Goal: Task Accomplishment & Management: Manage account settings

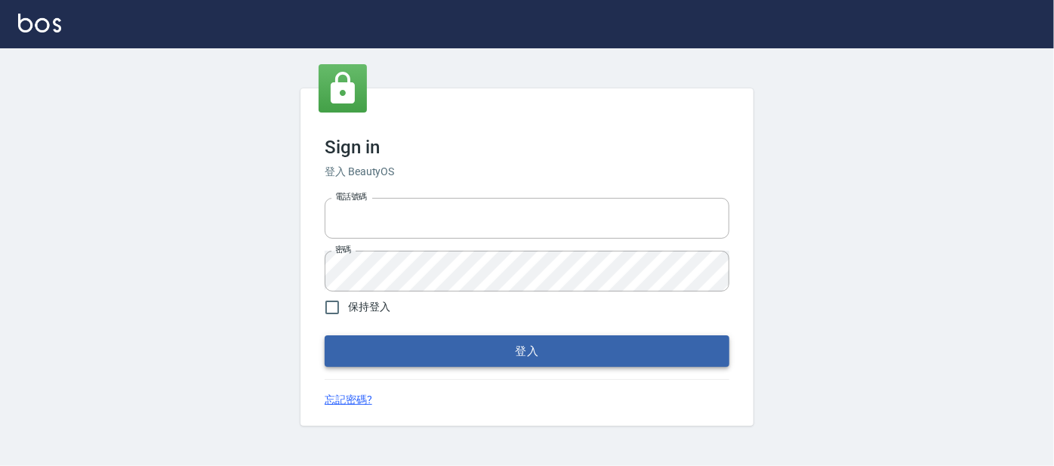
type input "0227605235"
click at [552, 346] on button "登入" at bounding box center [527, 351] width 405 height 32
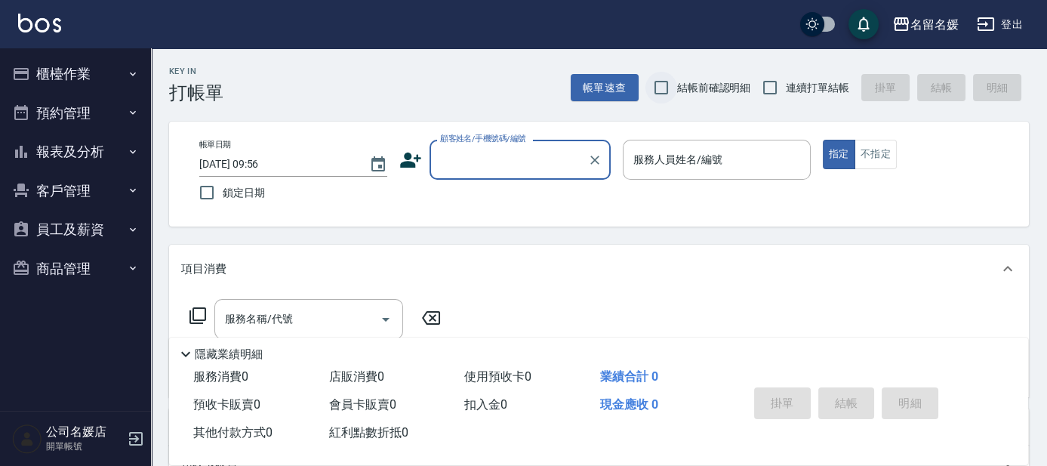
click at [664, 87] on input "結帳前確認明細" at bounding box center [662, 88] width 32 height 32
checkbox input "true"
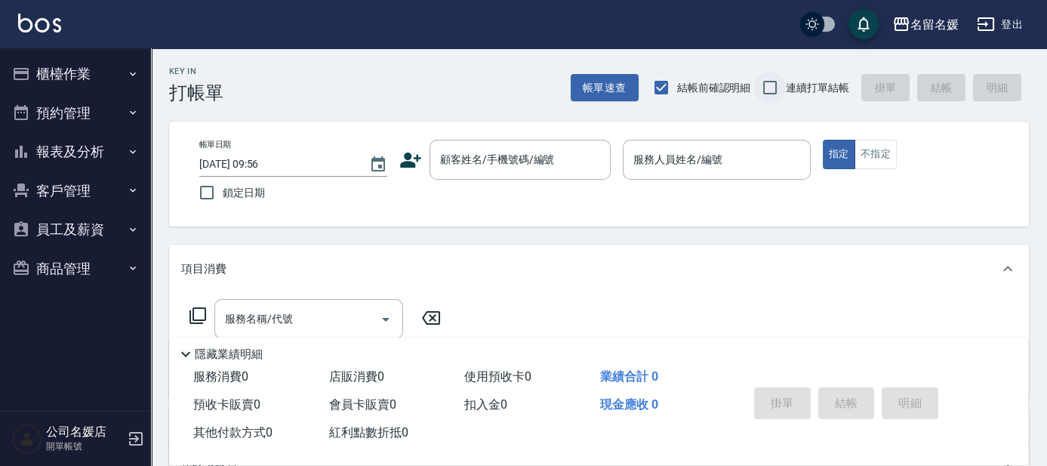
click at [769, 85] on input "連續打單結帳" at bounding box center [770, 88] width 32 height 32
checkbox input "true"
click at [206, 193] on input "鎖定日期" at bounding box center [207, 193] width 32 height 32
checkbox input "true"
click at [535, 159] on div "顧客姓名/手機號碼/編號 顧客姓名/手機號碼/編號" at bounding box center [520, 160] width 181 height 40
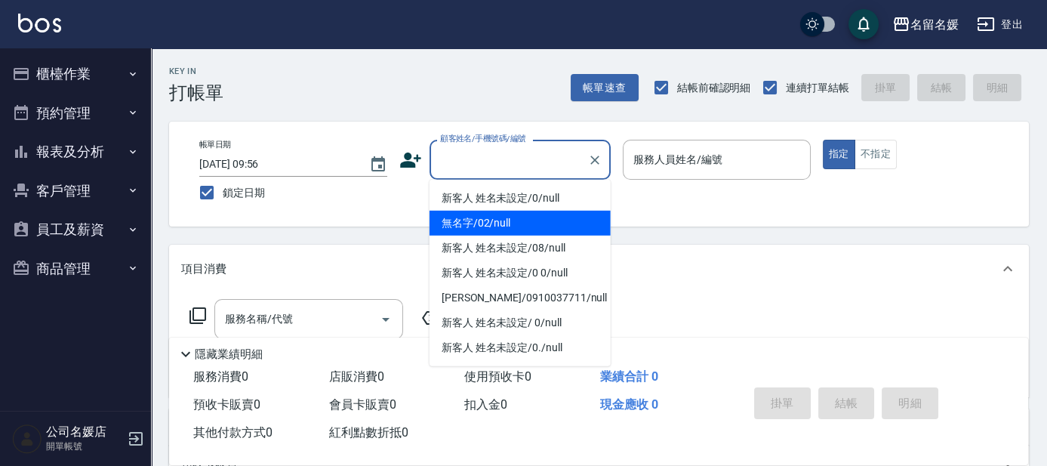
click at [521, 224] on li "無名字/02/null" at bounding box center [520, 223] width 181 height 25
type input "無名字/02/null"
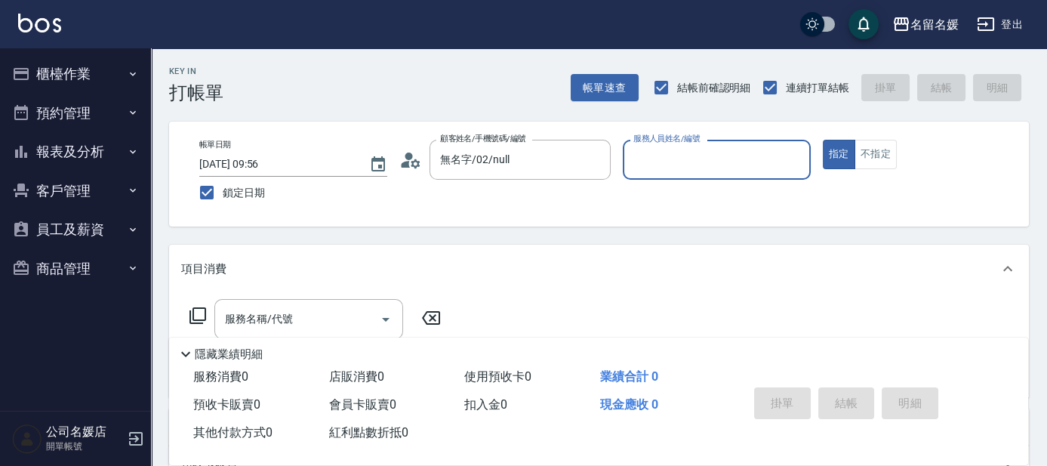
drag, startPoint x: 701, startPoint y: 148, endPoint x: 688, endPoint y: 133, distance: 20.3
click at [701, 149] on input "服務人員姓名/編號" at bounding box center [717, 159] width 174 height 26
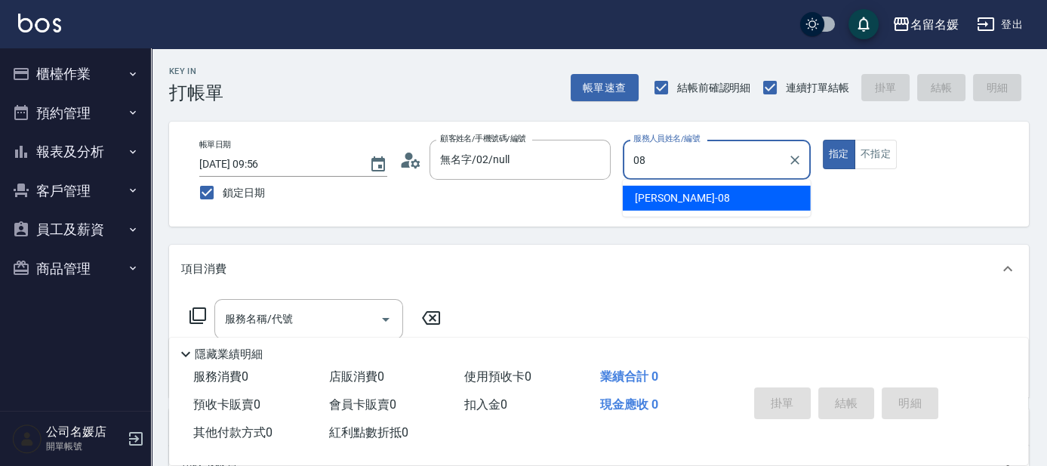
click at [701, 196] on div "[PERSON_NAME]-08" at bounding box center [717, 198] width 188 height 25
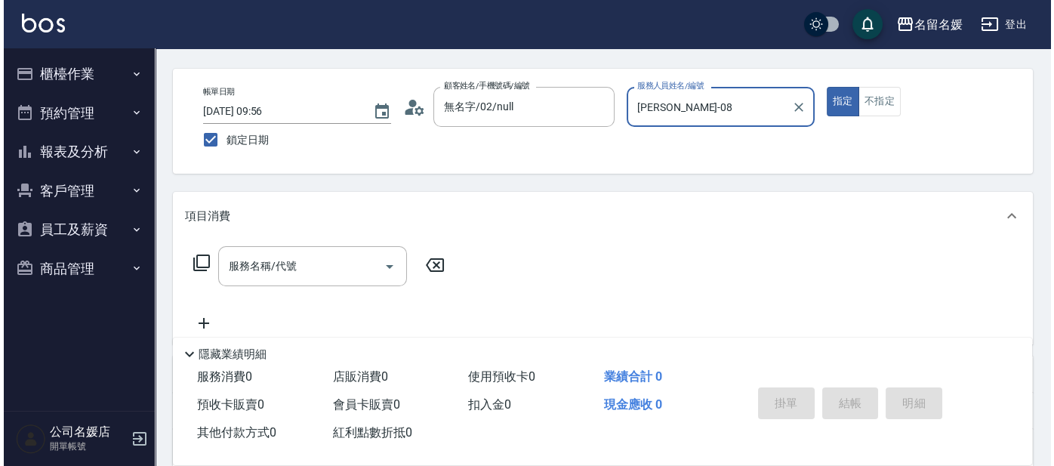
scroll to position [68, 0]
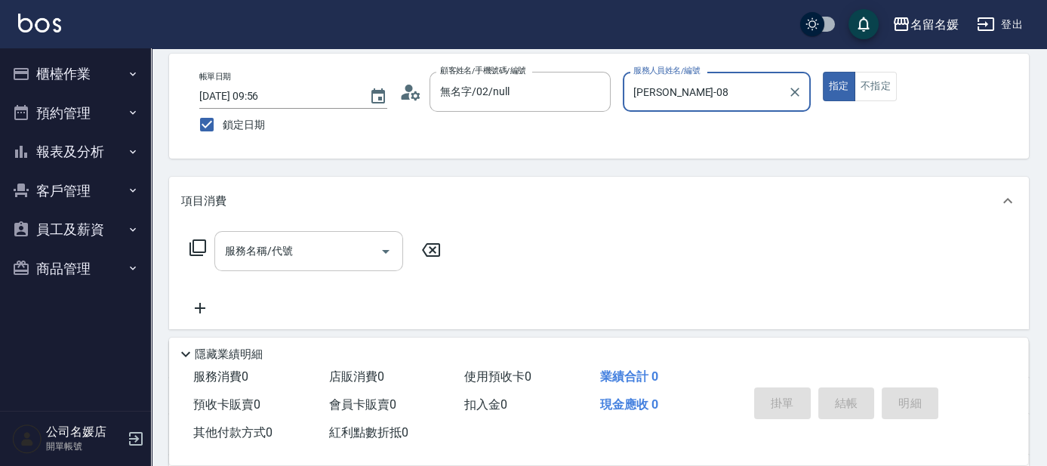
type input "[PERSON_NAME]-08"
click at [259, 253] on div "服務名稱/代號 服務名稱/代號" at bounding box center [308, 251] width 189 height 40
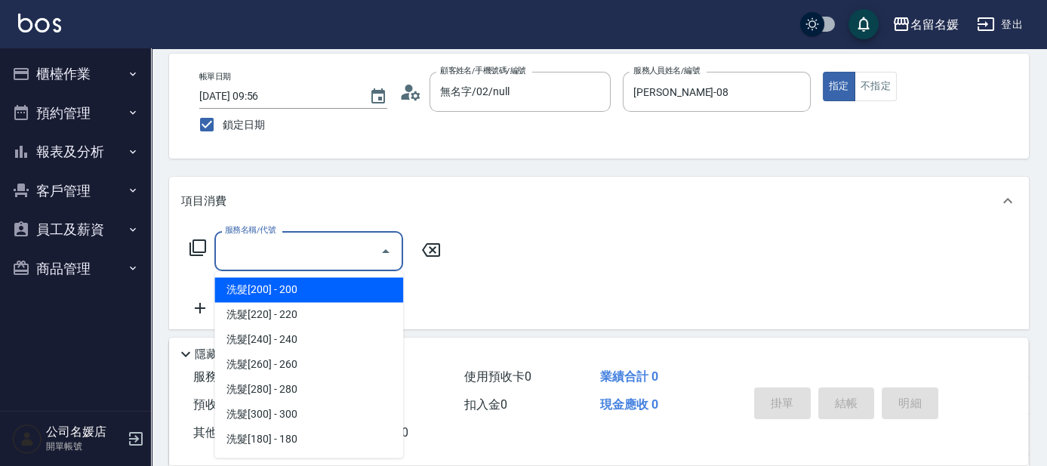
click at [196, 244] on icon at bounding box center [198, 248] width 18 height 18
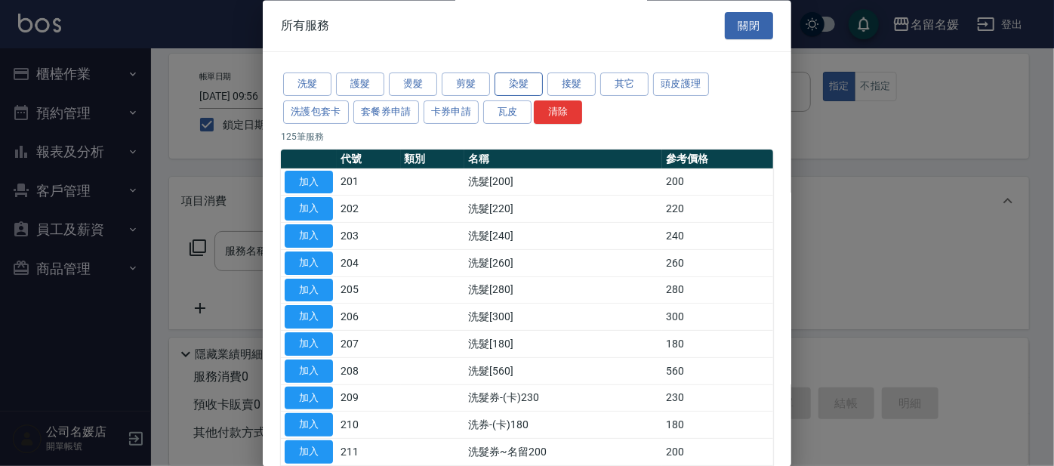
click at [523, 82] on button "染髮" at bounding box center [519, 84] width 48 height 23
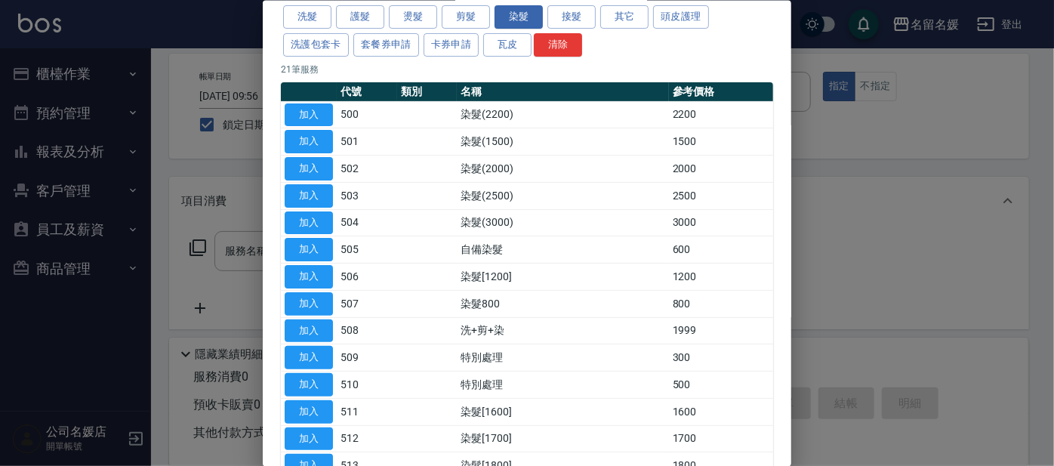
drag, startPoint x: 300, startPoint y: 322, endPoint x: 439, endPoint y: 272, distance: 148.3
click at [301, 322] on button "加入" at bounding box center [309, 330] width 48 height 23
type input "洗+剪+染(508)"
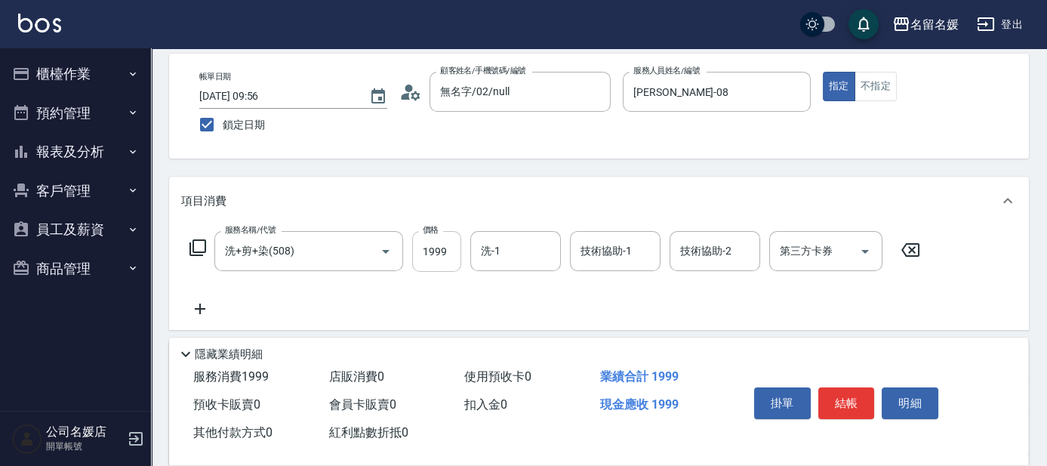
click at [453, 248] on input "1999" at bounding box center [436, 251] width 49 height 41
type input "2499"
click at [531, 245] on input "洗-1" at bounding box center [515, 251] width 77 height 26
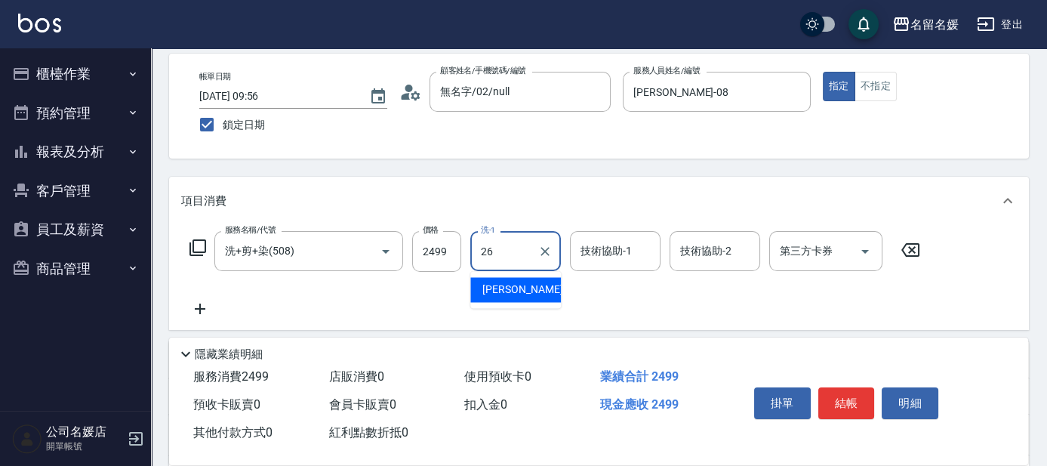
drag, startPoint x: 521, startPoint y: 282, endPoint x: 559, endPoint y: 270, distance: 39.9
click at [522, 282] on span "[PERSON_NAME]-26" at bounding box center [530, 290] width 95 height 16
type input "[PERSON_NAME]-26"
click at [597, 254] on div "技術協助-1 技術協助-1" at bounding box center [615, 251] width 91 height 40
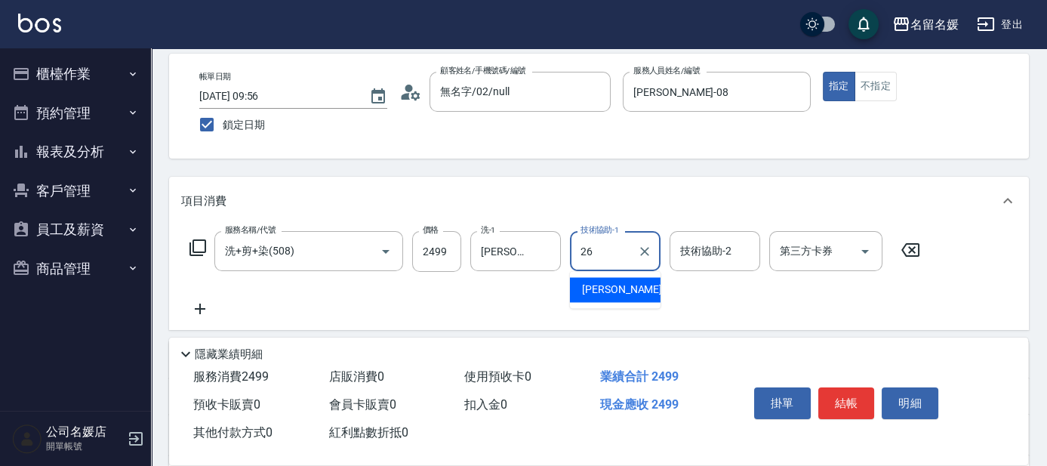
click at [621, 289] on span "[PERSON_NAME]-26" at bounding box center [629, 290] width 95 height 16
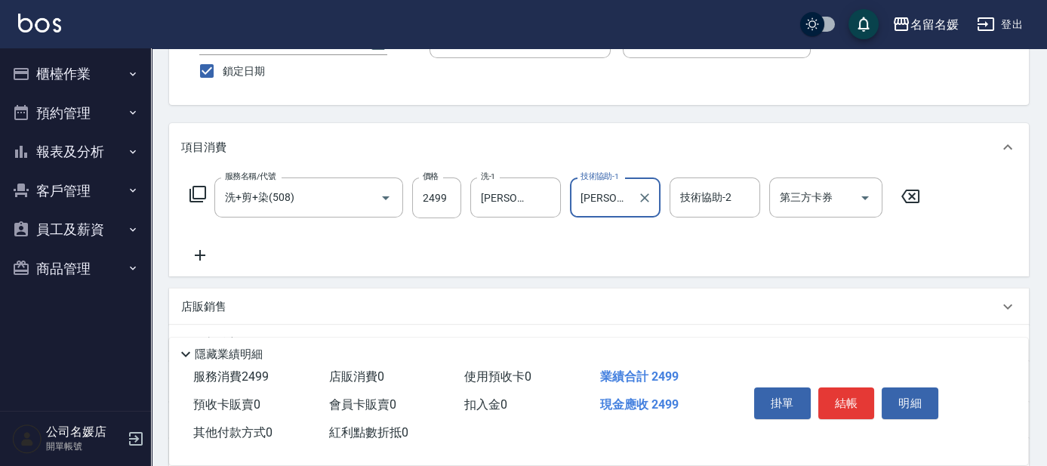
scroll to position [137, 0]
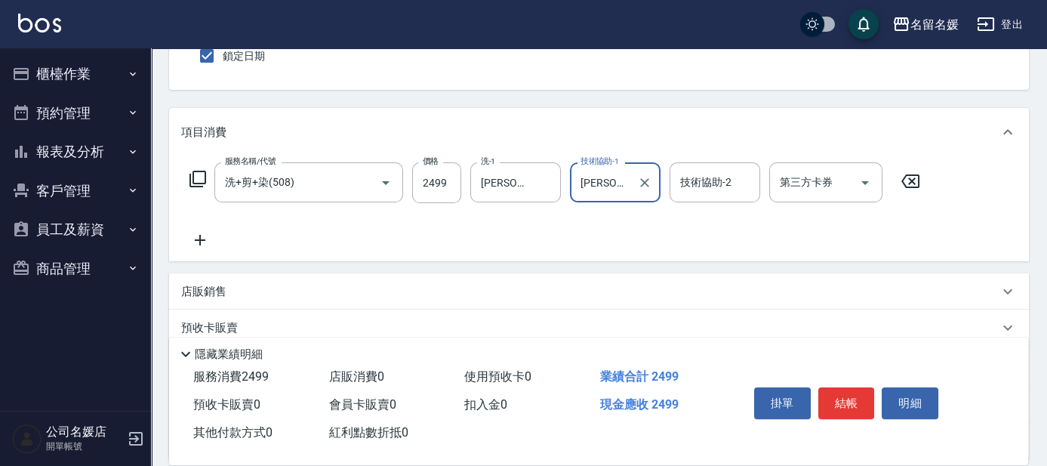
type input "[PERSON_NAME]-26"
click at [200, 238] on icon at bounding box center [200, 240] width 11 height 11
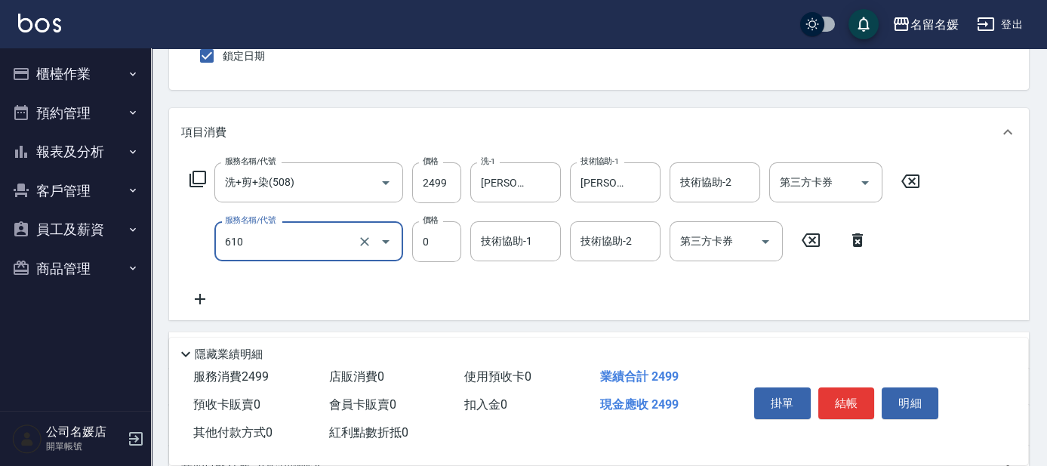
click at [339, 243] on input "610" at bounding box center [287, 241] width 133 height 26
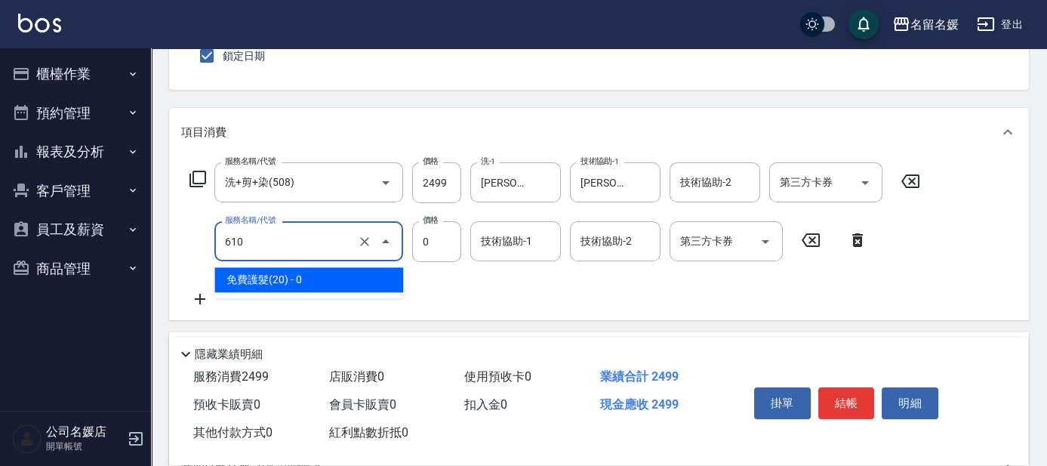
drag, startPoint x: 336, startPoint y: 272, endPoint x: 461, endPoint y: 244, distance: 127.7
click at [337, 272] on span "免費護髮(20) - 0" at bounding box center [308, 279] width 189 height 25
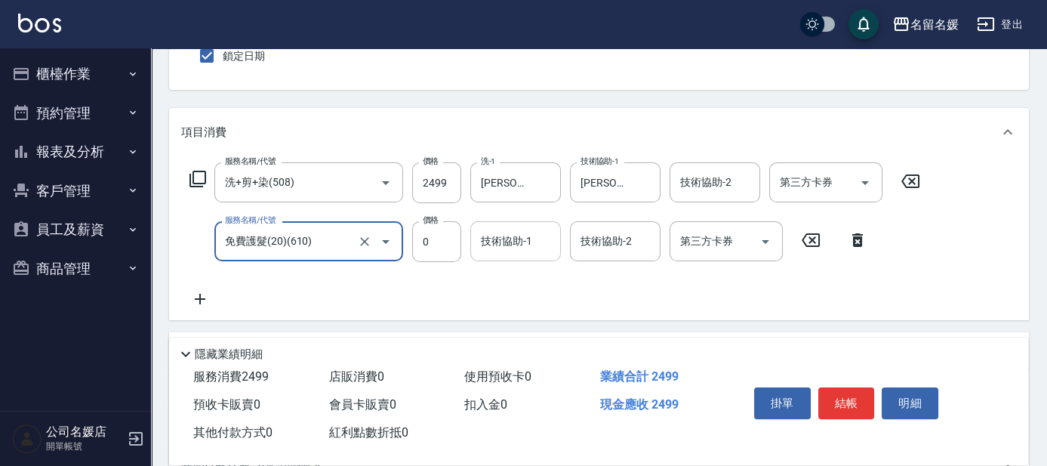
type input "免費護髮(20)(610)"
click at [508, 234] on div "技術協助-1 技術協助-1" at bounding box center [515, 241] width 91 height 40
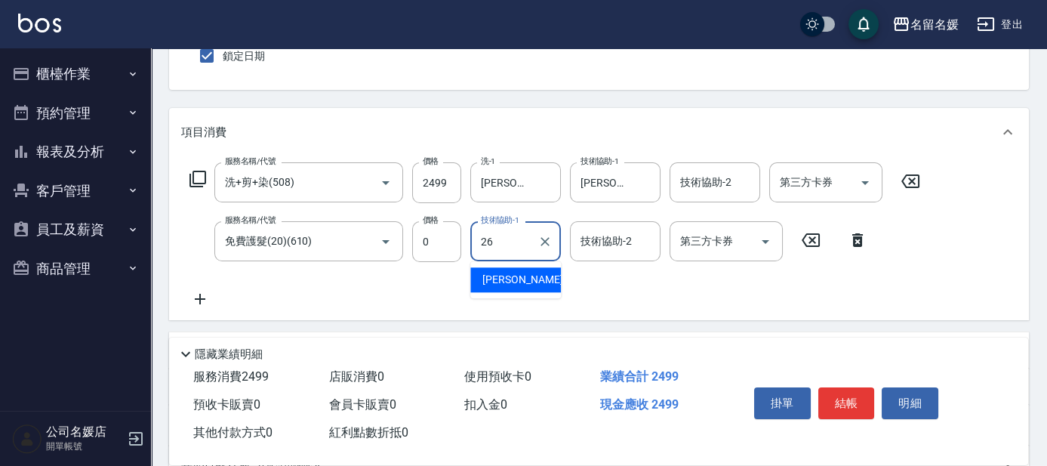
click at [520, 274] on span "[PERSON_NAME]-26" at bounding box center [530, 280] width 95 height 16
type input "[PERSON_NAME]-26"
click at [838, 387] on button "結帳" at bounding box center [847, 403] width 57 height 32
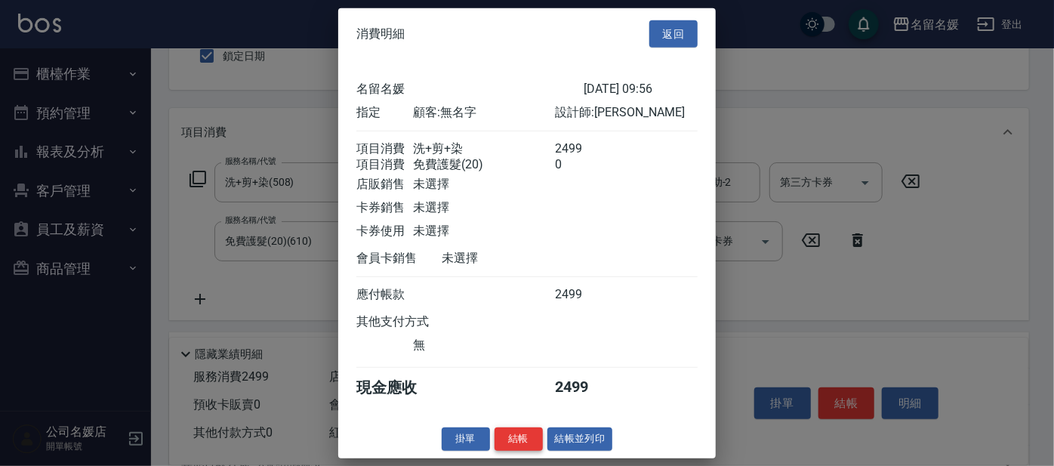
click at [526, 449] on button "結帳" at bounding box center [519, 438] width 48 height 23
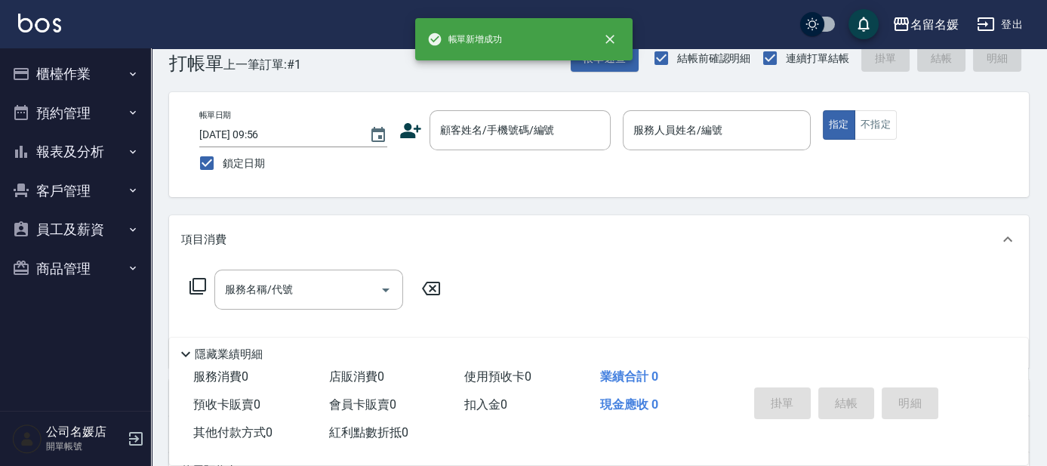
scroll to position [0, 0]
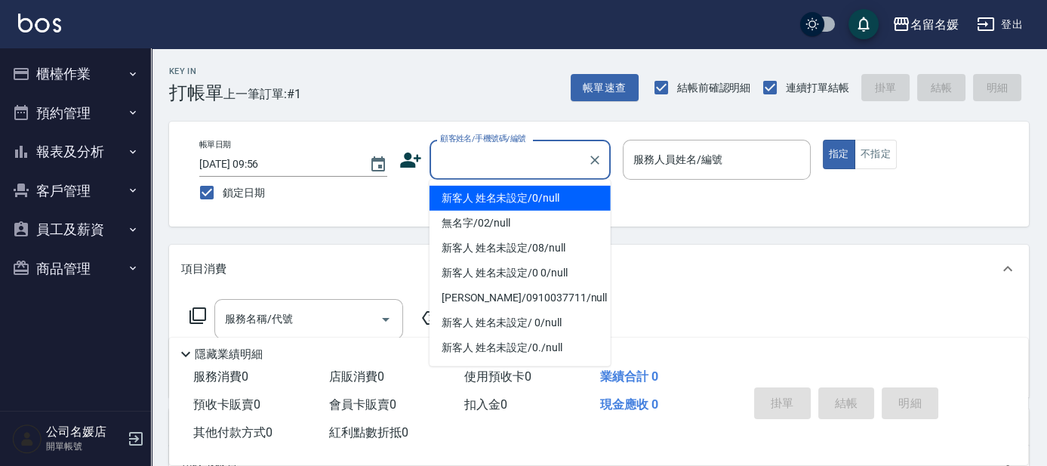
click at [517, 165] on input "顧客姓名/手機號碼/編號" at bounding box center [508, 159] width 145 height 26
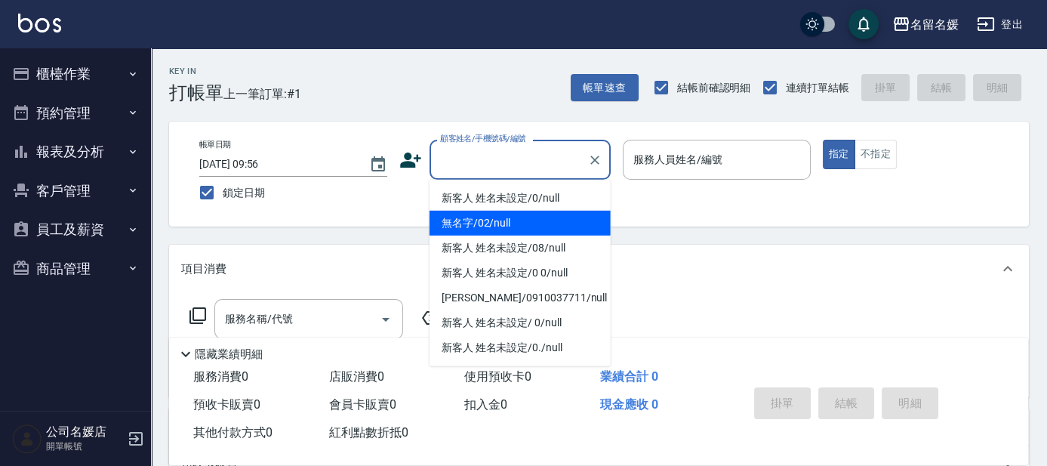
click at [511, 216] on li "無名字/02/null" at bounding box center [520, 223] width 181 height 25
click at [678, 172] on input "服務人員姓名/編號" at bounding box center [717, 159] width 174 height 26
type input "無名字/02/null"
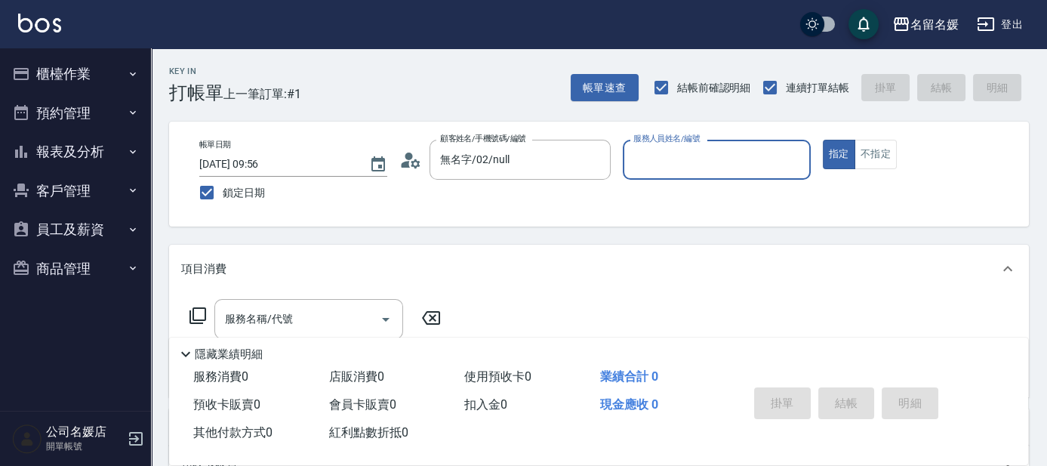
click at [687, 161] on input "服務人員姓名/編號" at bounding box center [717, 159] width 174 height 26
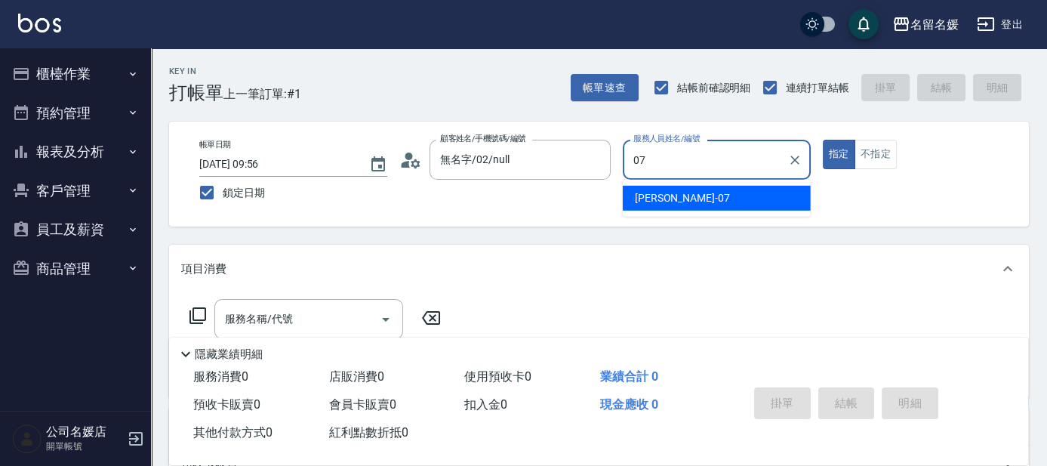
type input "07"
type button "true"
type input "[PERSON_NAME]-07"
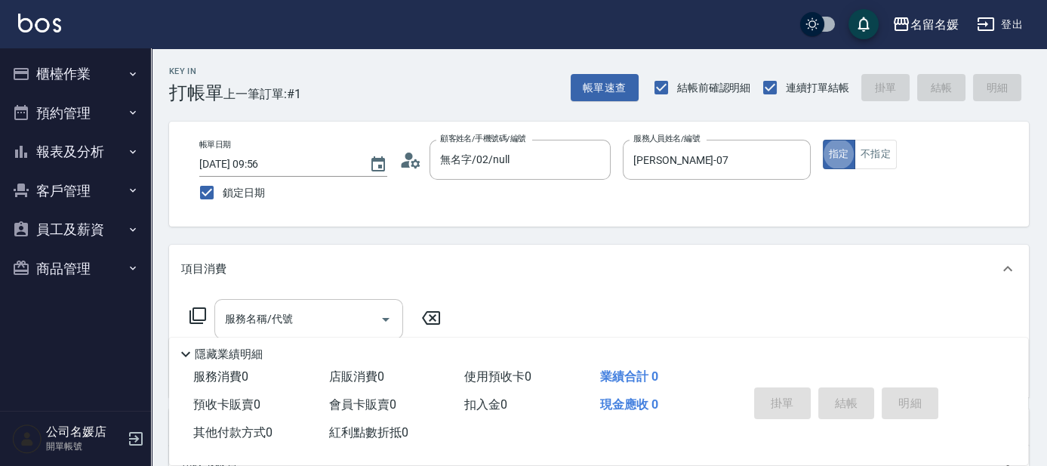
click at [311, 310] on input "服務名稱/代號" at bounding box center [297, 319] width 153 height 26
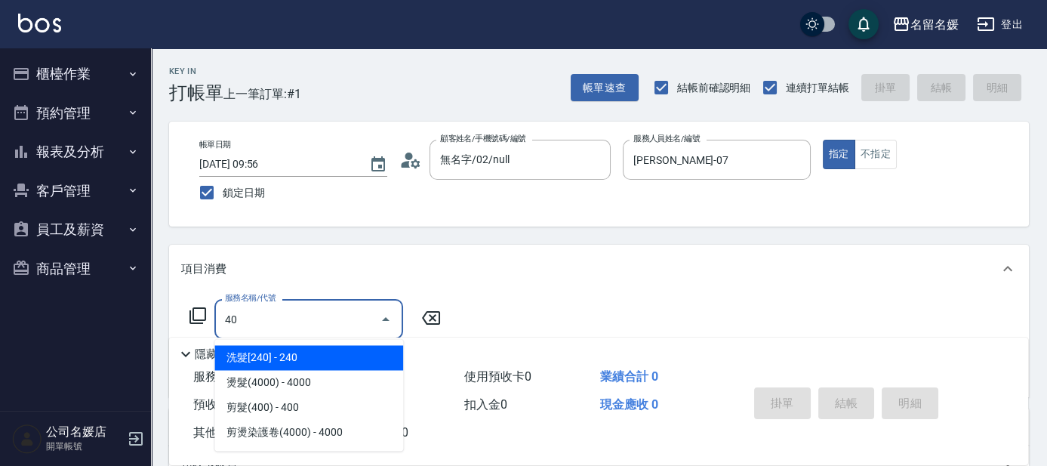
type input "406"
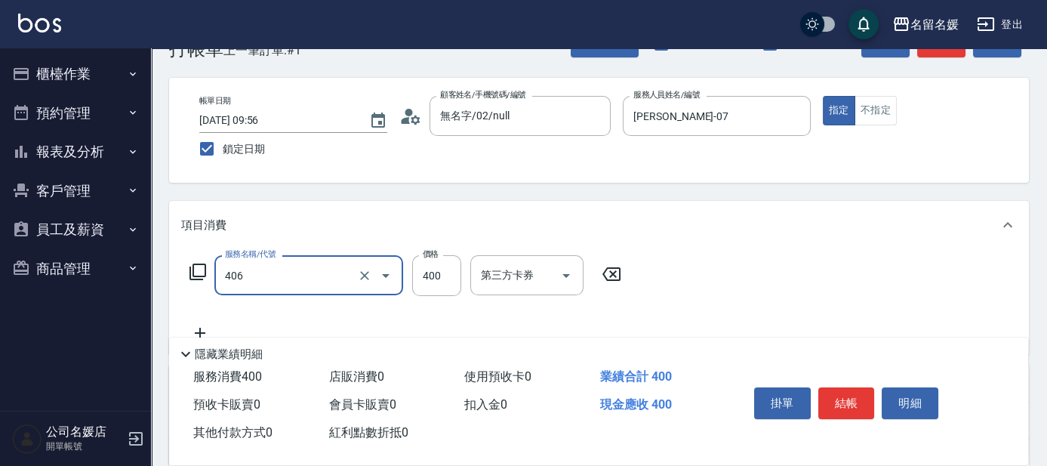
scroll to position [68, 0]
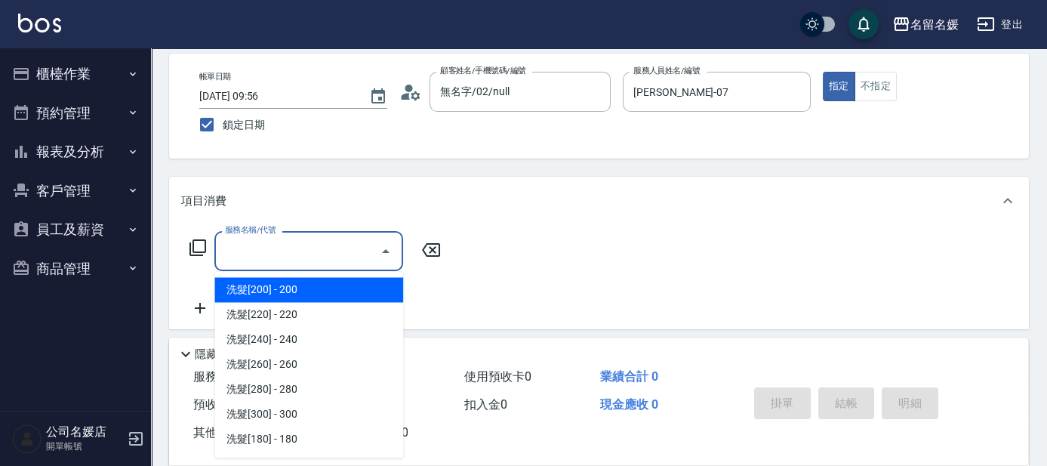
type input "5"
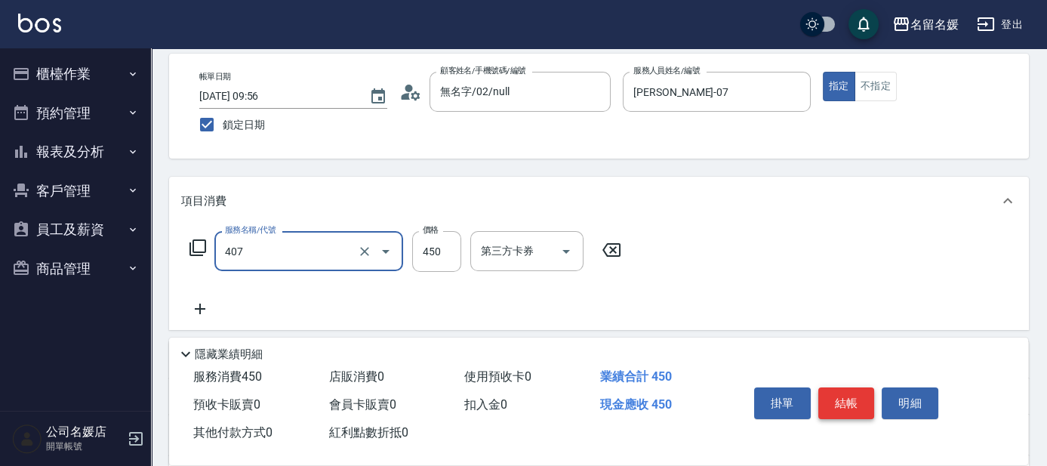
type input "剪髮(450)(407)"
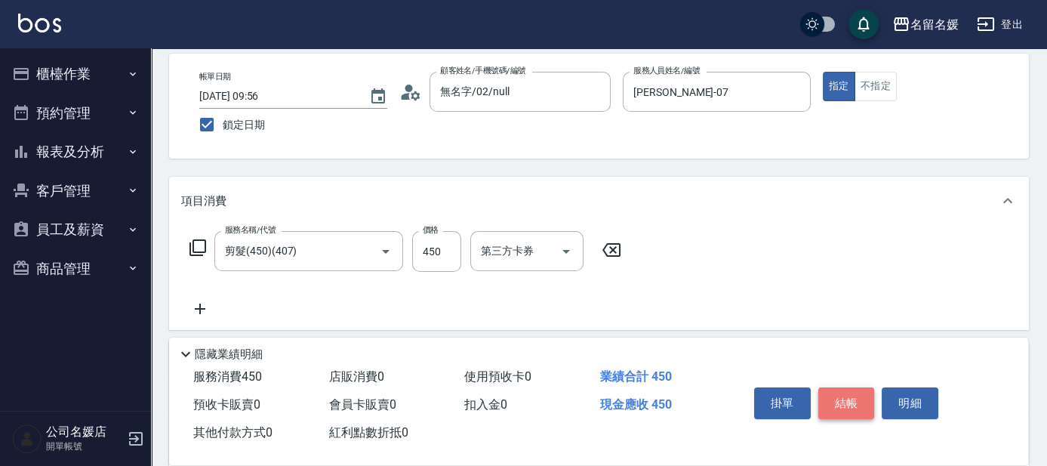
click at [842, 402] on button "結帳" at bounding box center [847, 403] width 57 height 32
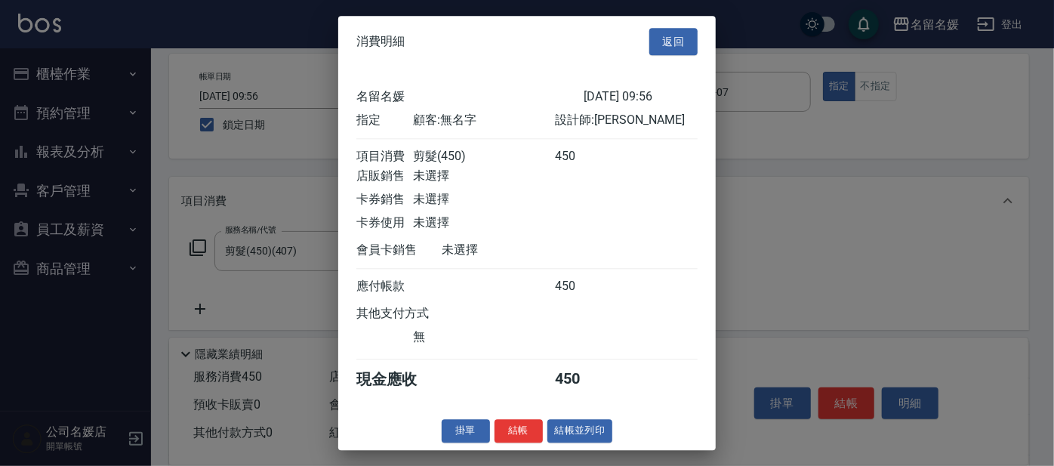
click at [843, 402] on div at bounding box center [527, 233] width 1054 height 466
click at [528, 434] on button "結帳" at bounding box center [519, 430] width 48 height 23
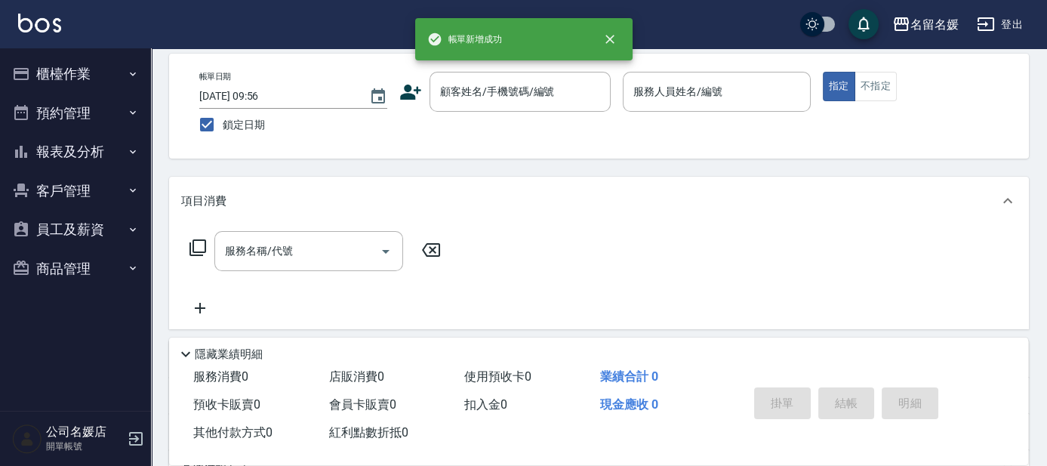
click at [76, 83] on button "櫃檯作業" at bounding box center [75, 73] width 139 height 39
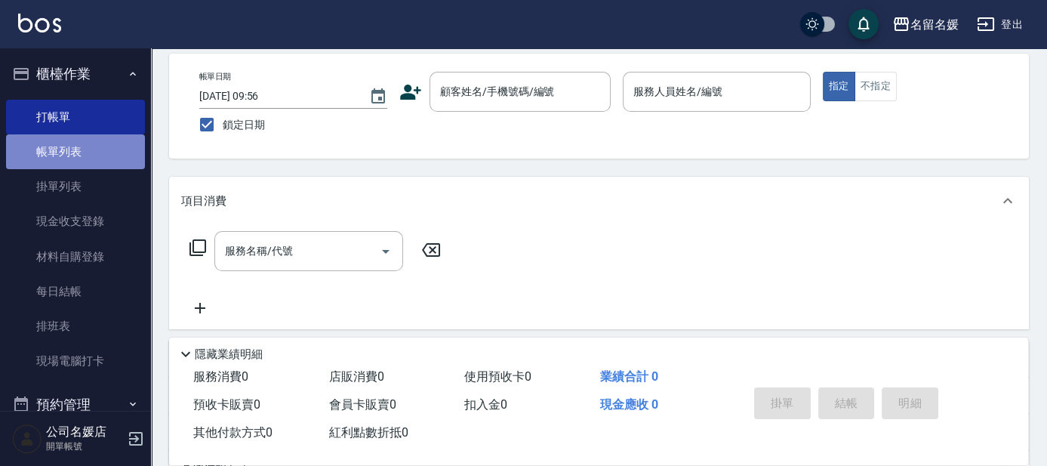
click at [89, 144] on link "帳單列表" at bounding box center [75, 151] width 139 height 35
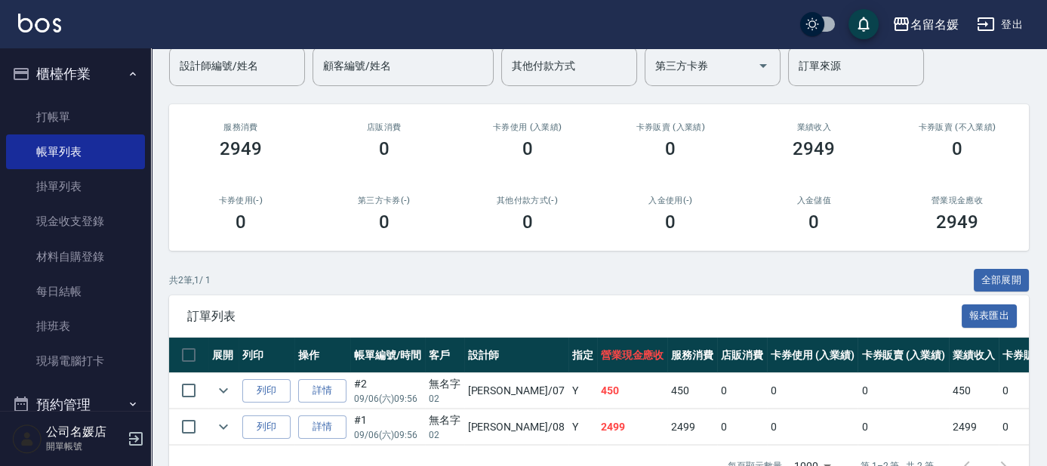
scroll to position [178, 0]
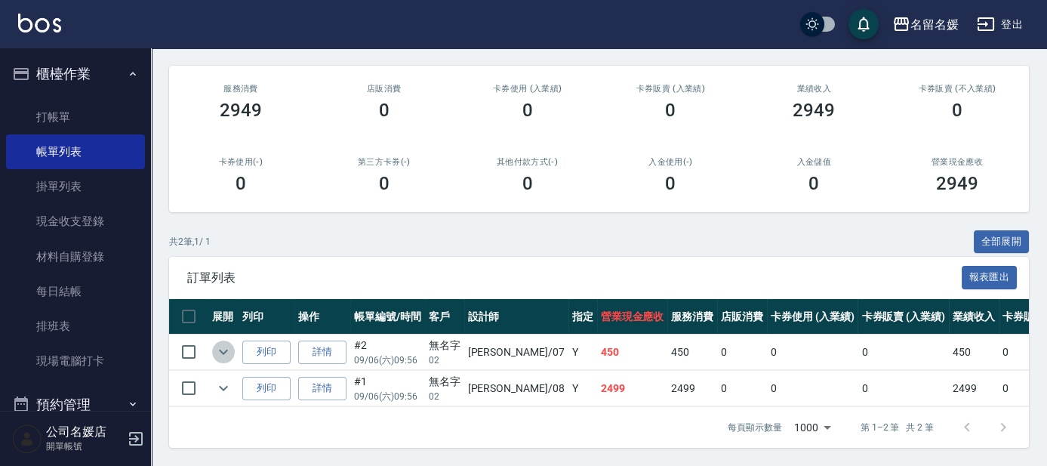
click at [219, 344] on icon "expand row" at bounding box center [223, 352] width 18 height 18
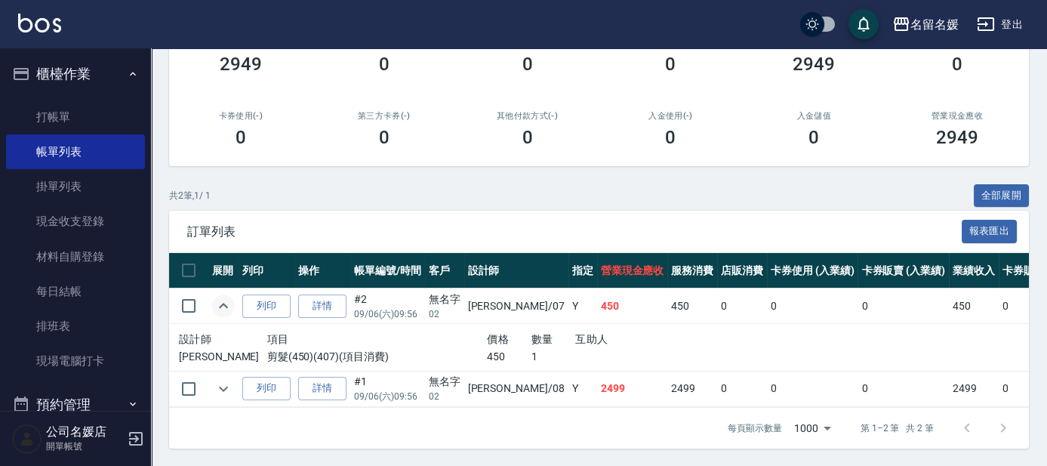
scroll to position [224, 0]
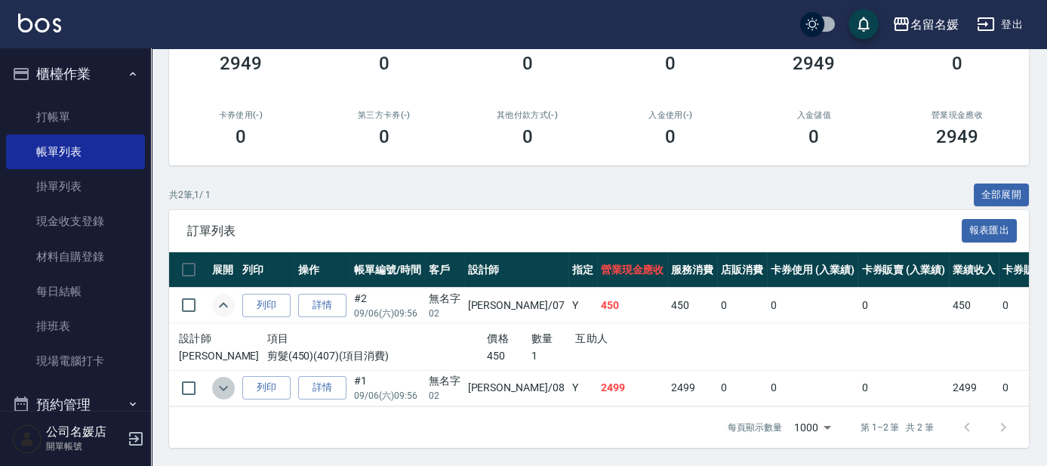
click at [219, 379] on icon "expand row" at bounding box center [223, 388] width 18 height 18
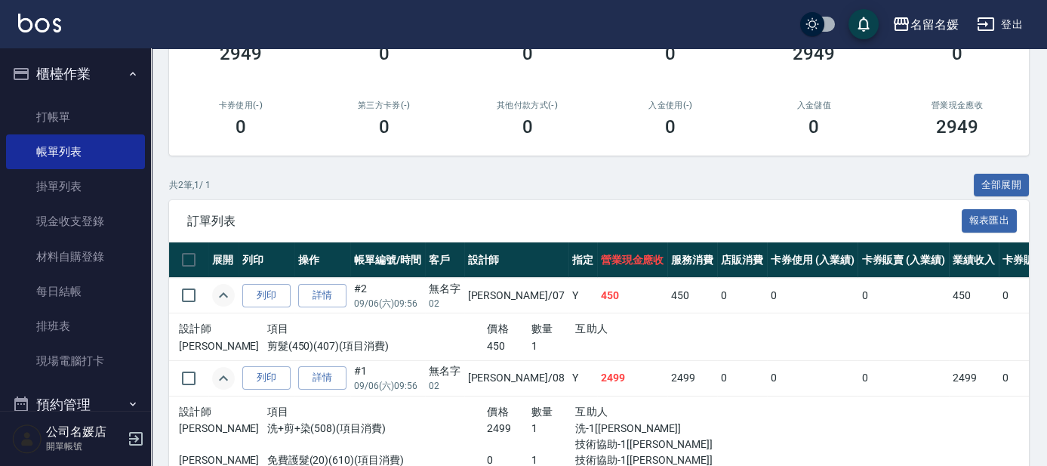
scroll to position [293, 0]
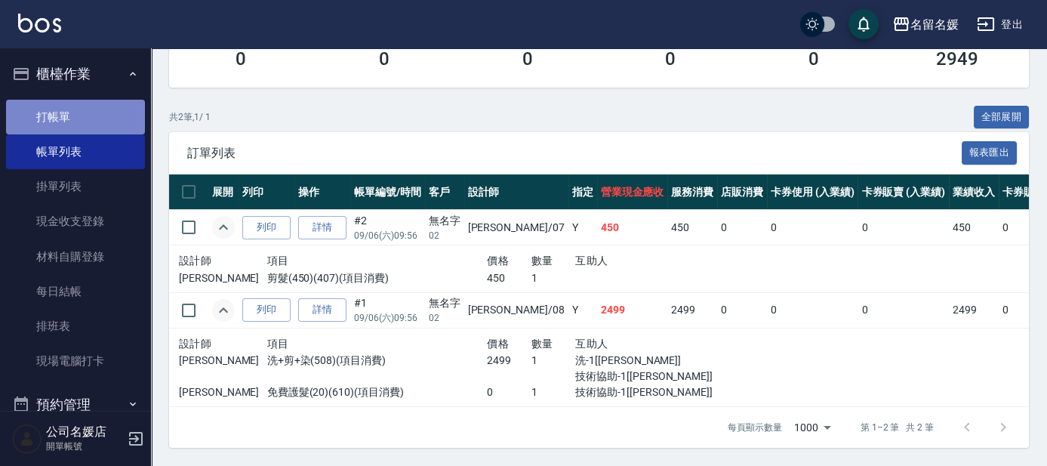
click at [76, 118] on link "打帳單" at bounding box center [75, 117] width 139 height 35
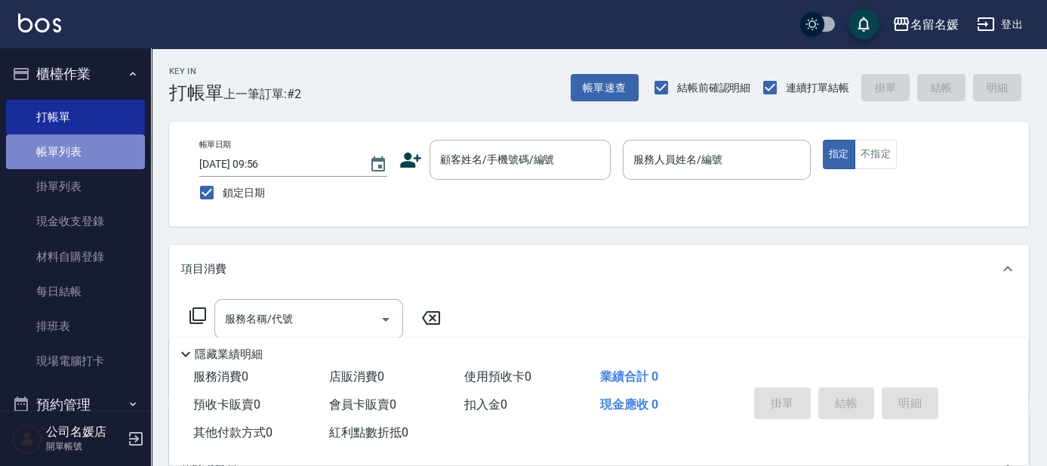
click at [91, 143] on link "帳單列表" at bounding box center [75, 151] width 139 height 35
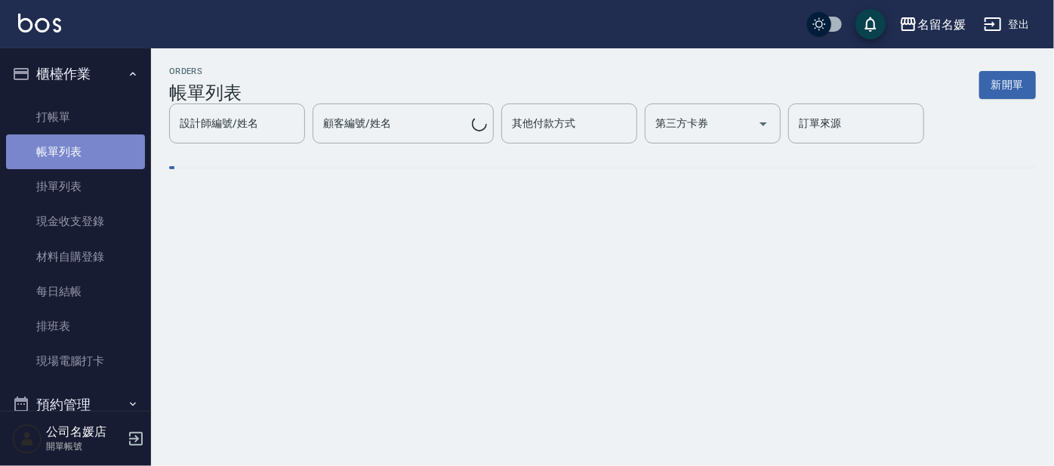
click at [91, 143] on link "帳單列表" at bounding box center [75, 151] width 139 height 35
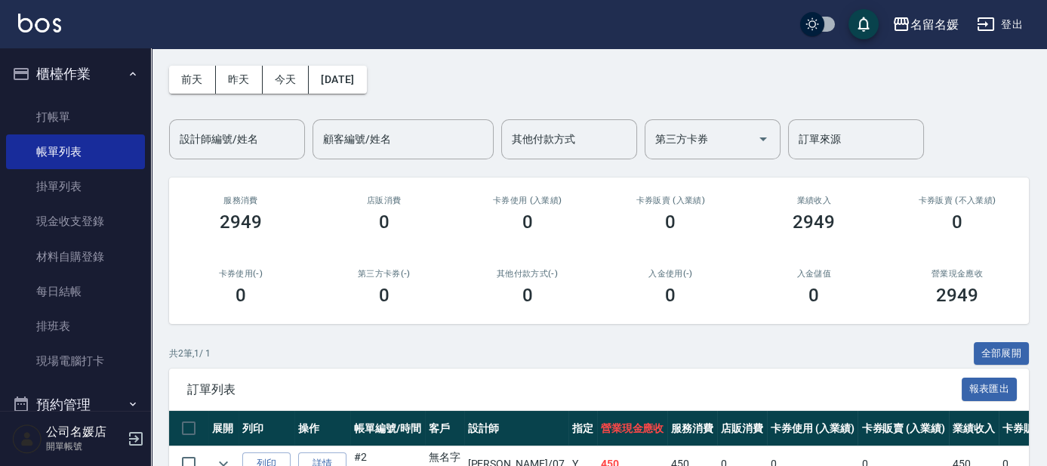
scroll to position [178, 0]
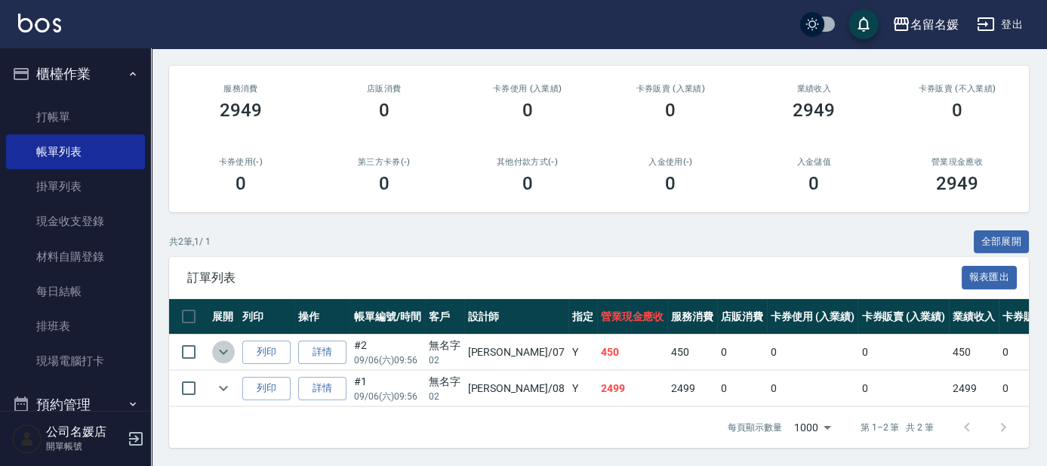
click at [218, 344] on icon "expand row" at bounding box center [223, 352] width 18 height 18
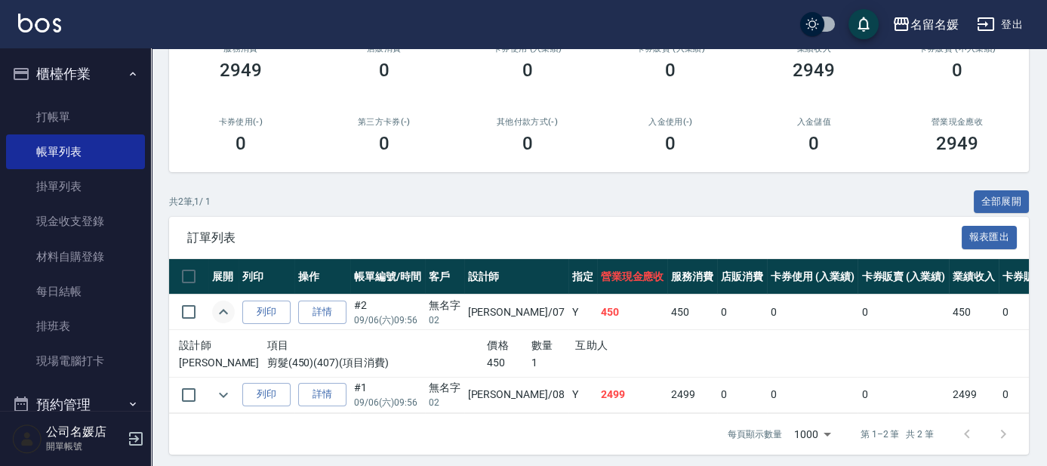
scroll to position [224, 0]
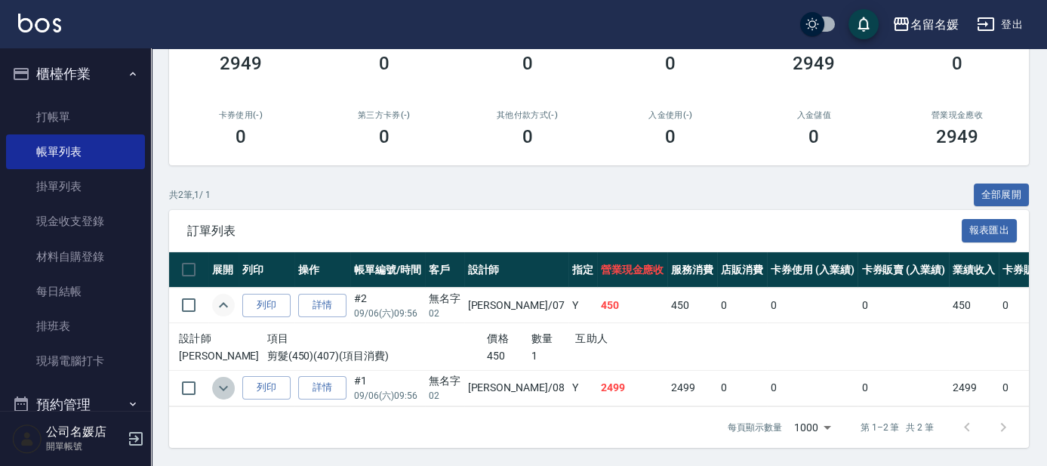
click at [225, 381] on icon "expand row" at bounding box center [223, 388] width 18 height 18
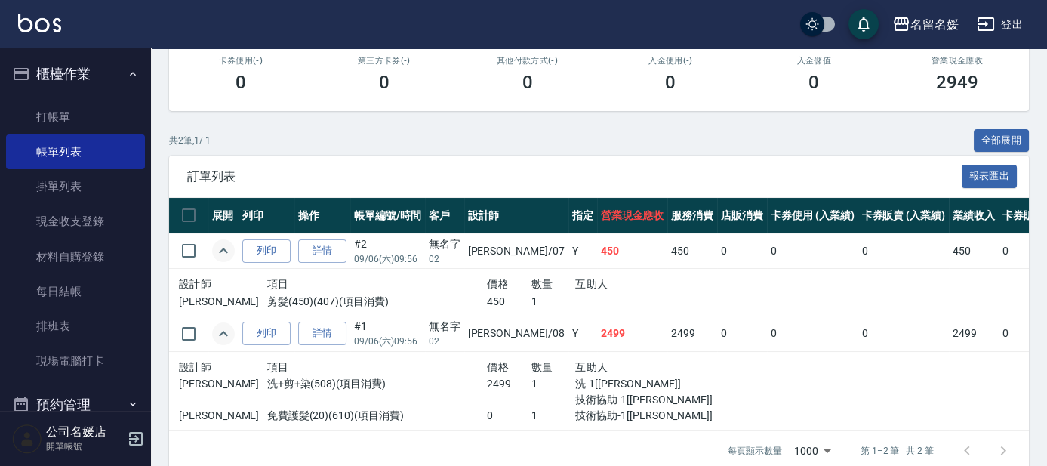
scroll to position [293, 0]
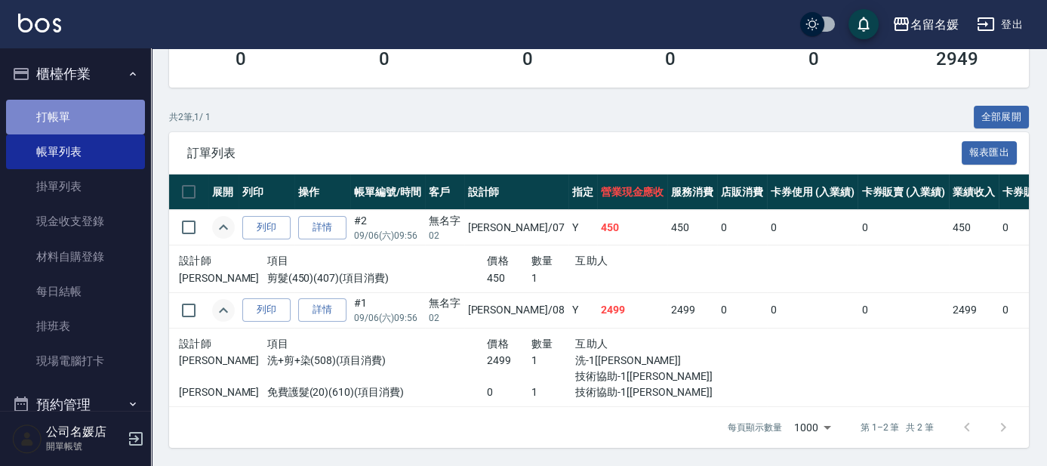
click at [80, 120] on link "打帳單" at bounding box center [75, 117] width 139 height 35
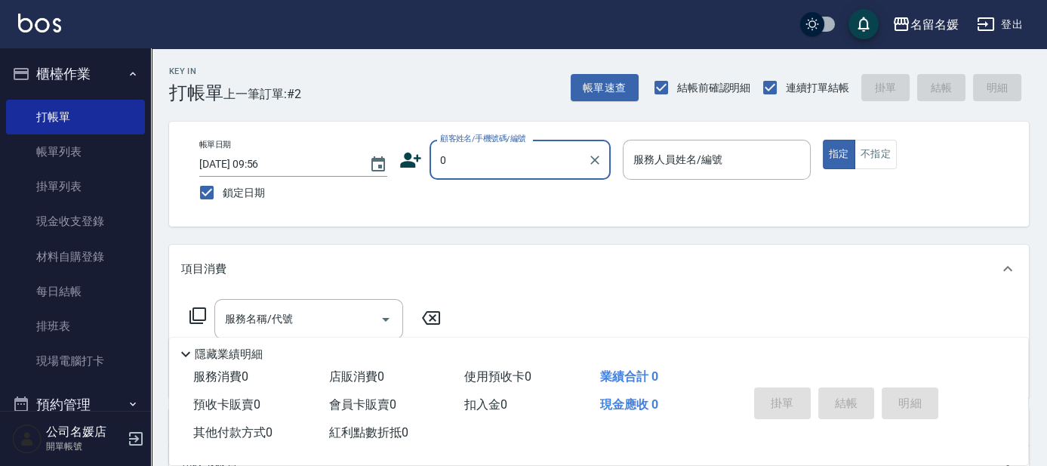
type input "0"
type input "07"
type input "無名字/02/null"
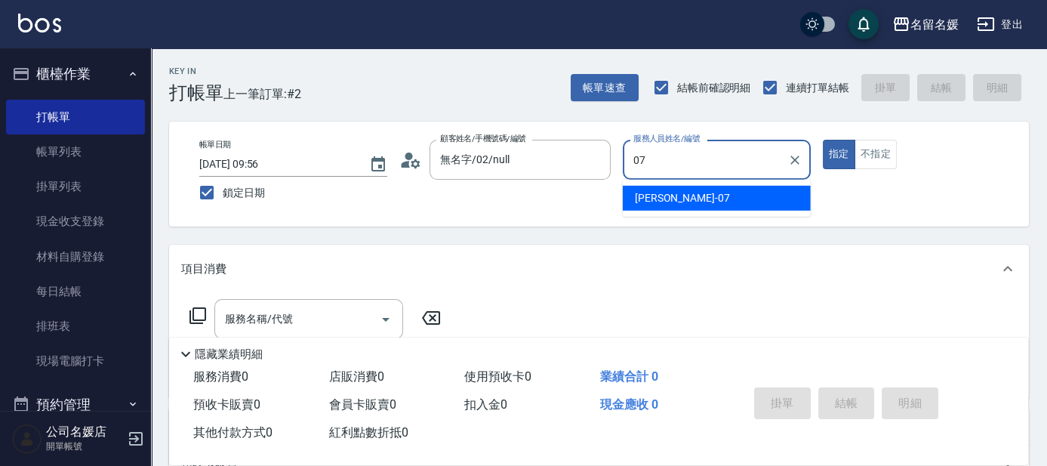
type input "07"
type button "true"
type input "[PERSON_NAME]-07"
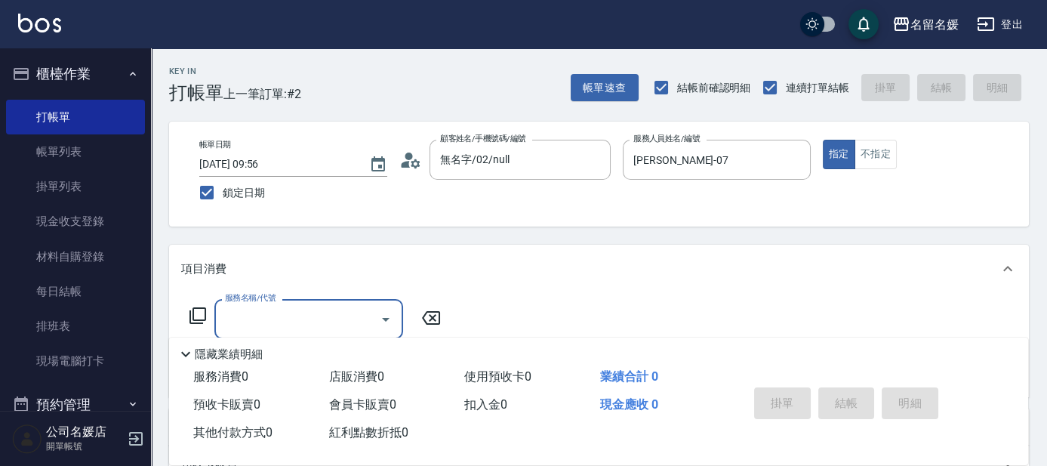
type input "新客人 姓名未設定/0/null"
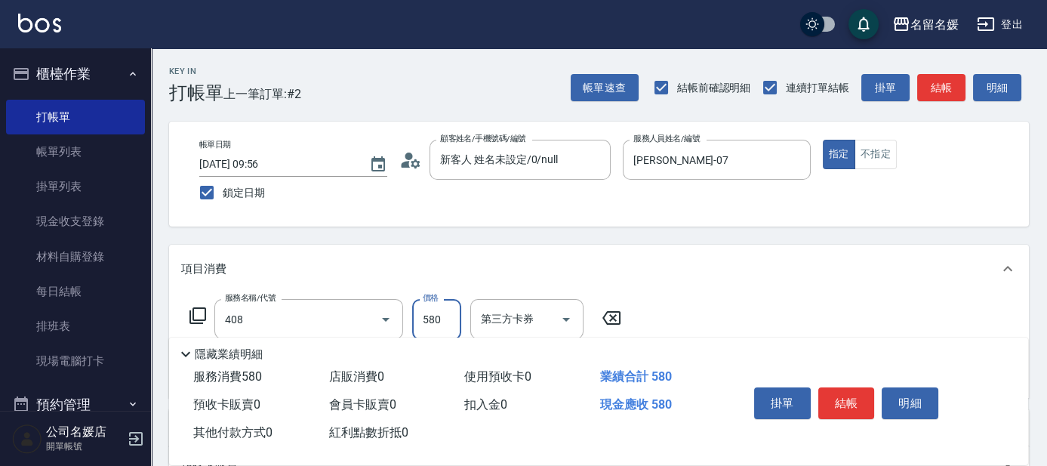
type input "剪髮(580)(408)"
type input "洗髮[300](206)"
type input "yun-28"
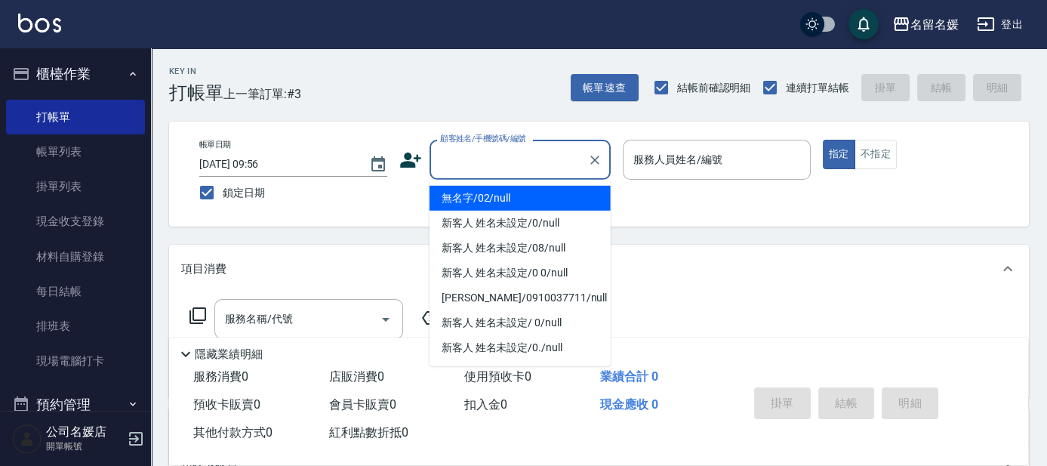
type input "0"
type input "無名字/02/null"
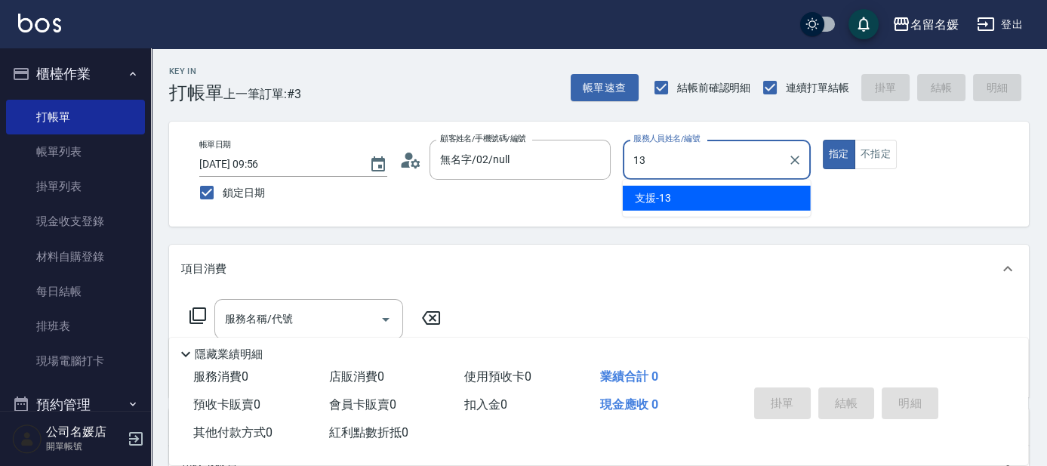
type input "支援-13"
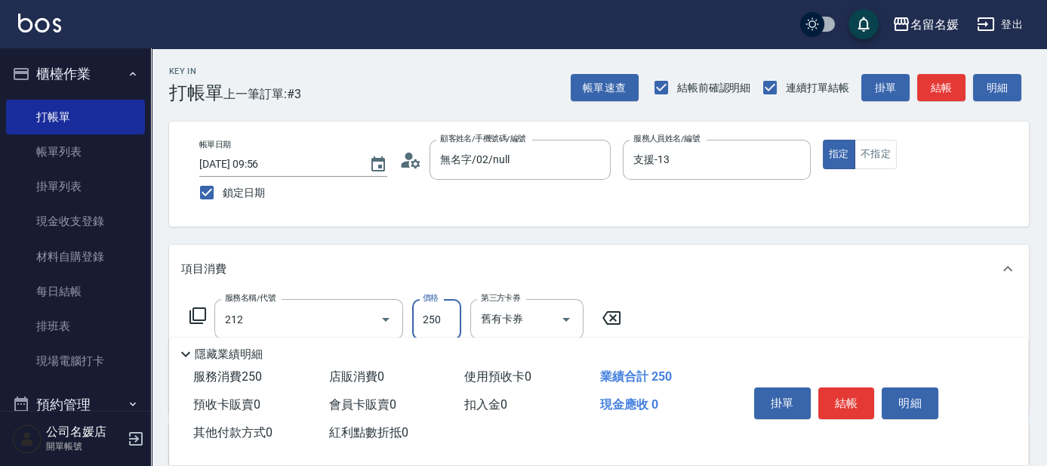
type input "洗髮券-(卡)250(212)"
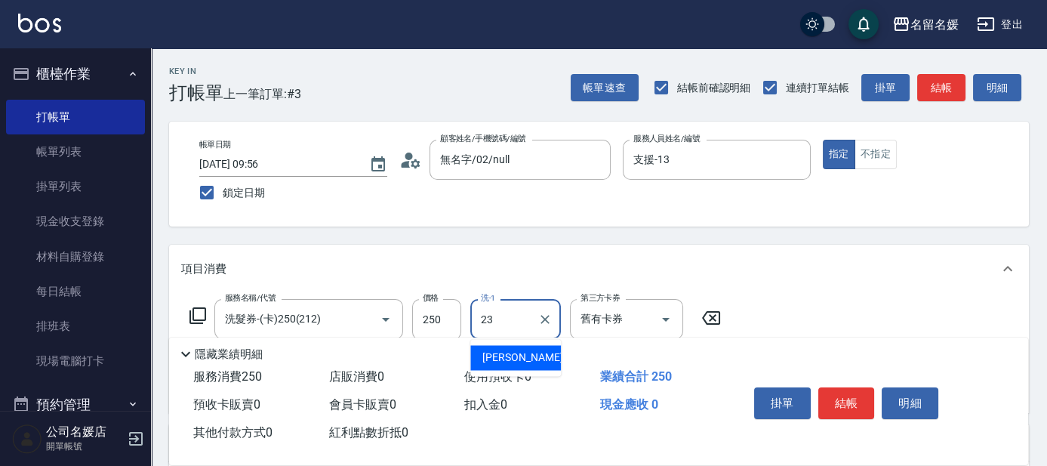
type input "[PERSON_NAME]-23"
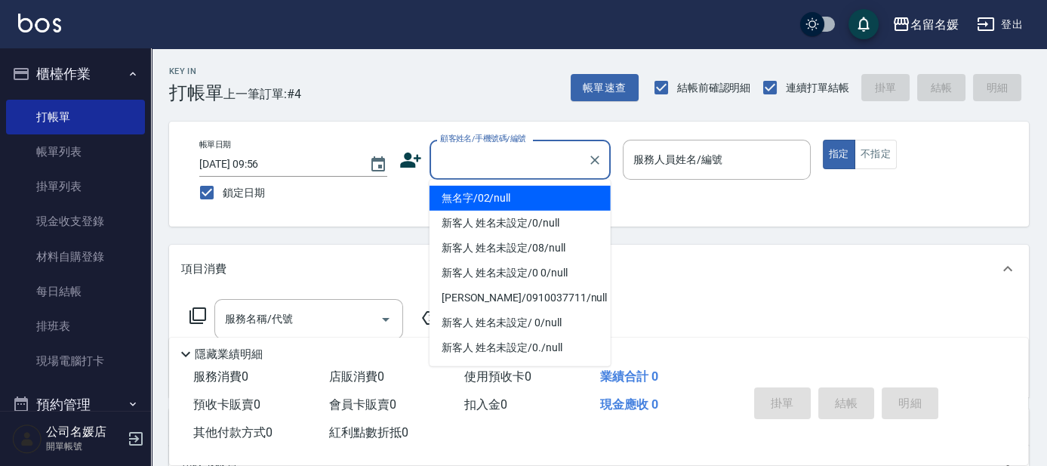
type input "0"
type input "無名字/02/null"
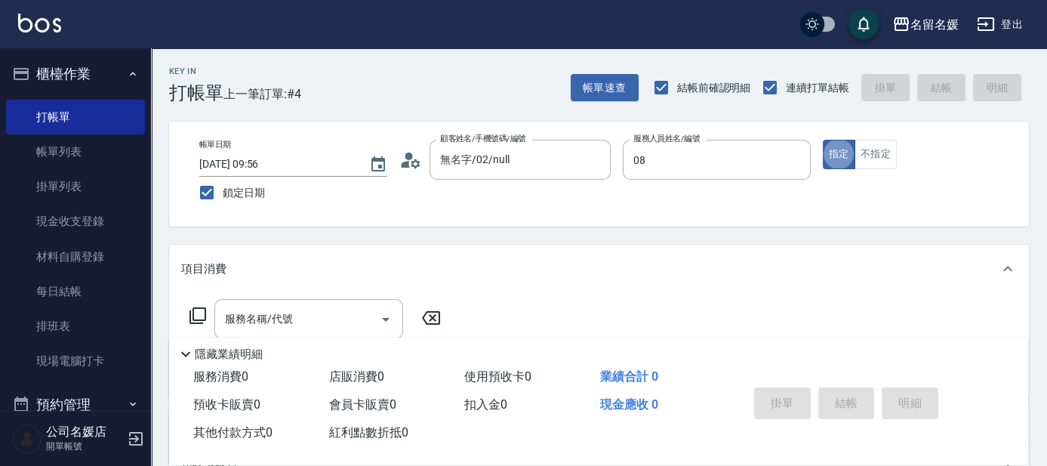
type input "[PERSON_NAME]-08"
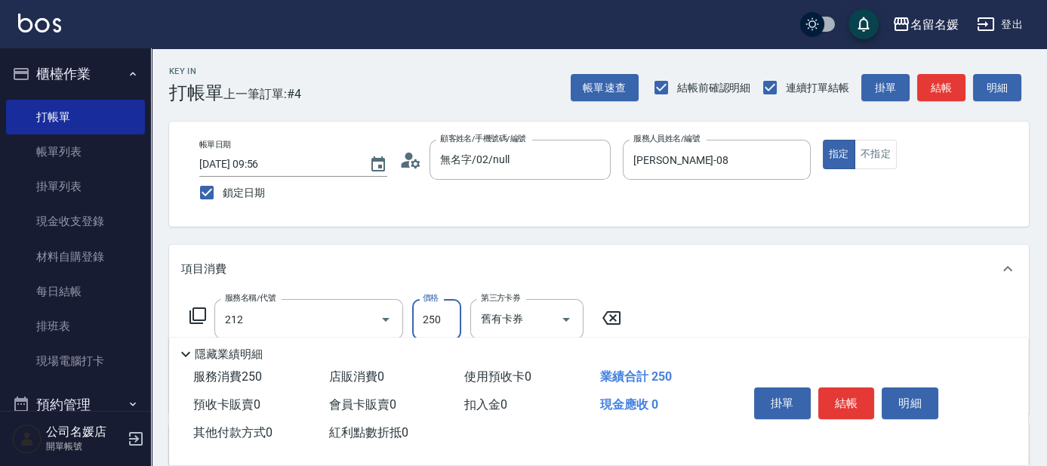
type input "洗髮券-(卡)250(212)"
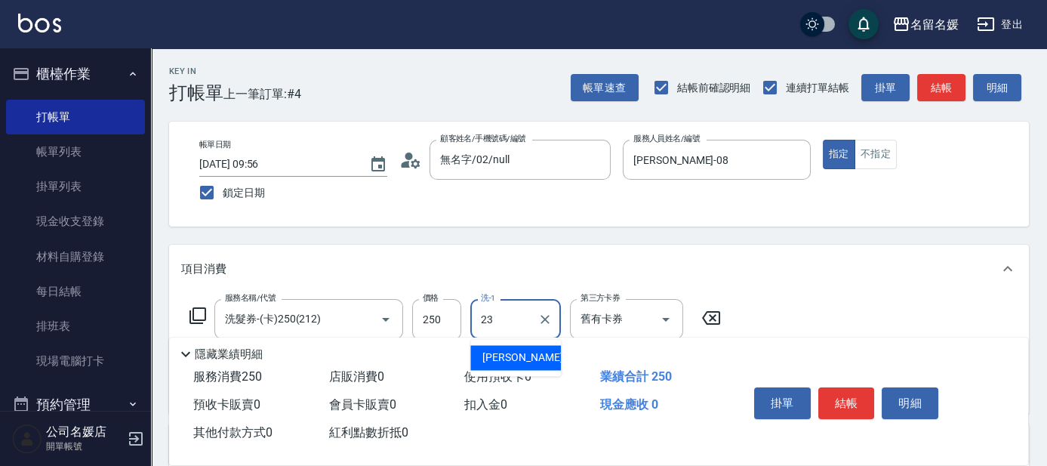
type input "[PERSON_NAME]-23"
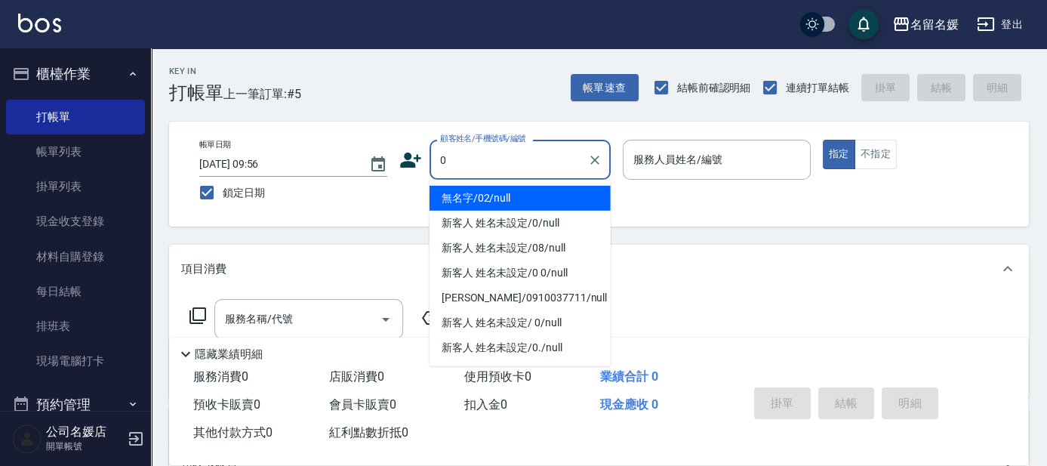
type input "0"
type input "13"
type input "無名字/02/null"
type input "支援-13"
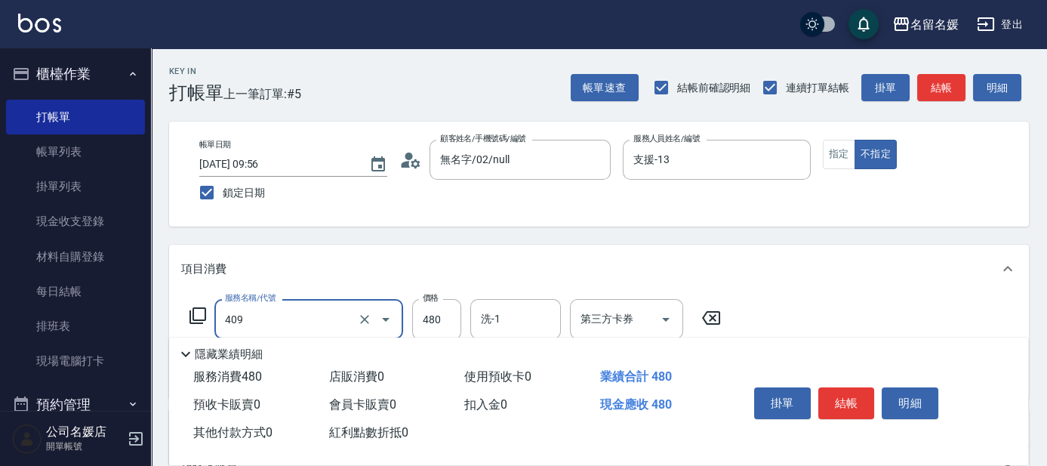
type input "洗+剪(409)"
type input "580"
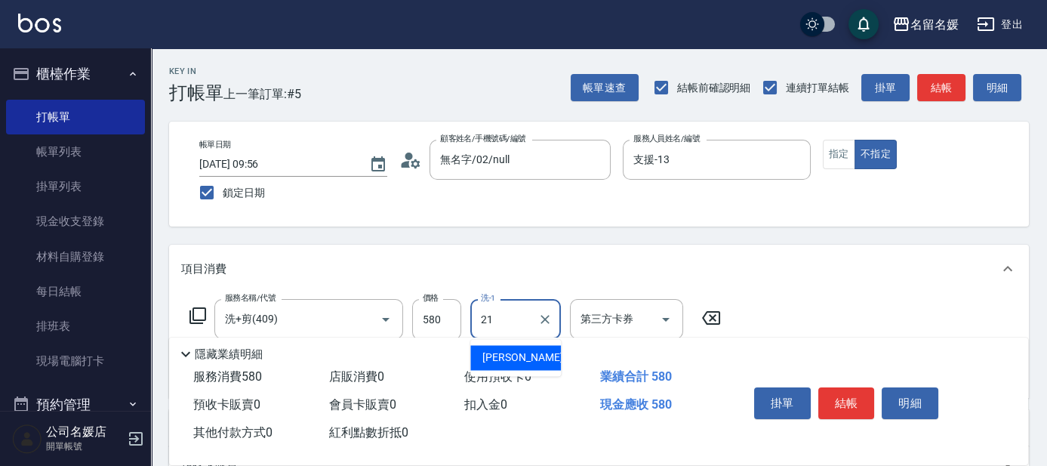
type input "[PERSON_NAME]-21"
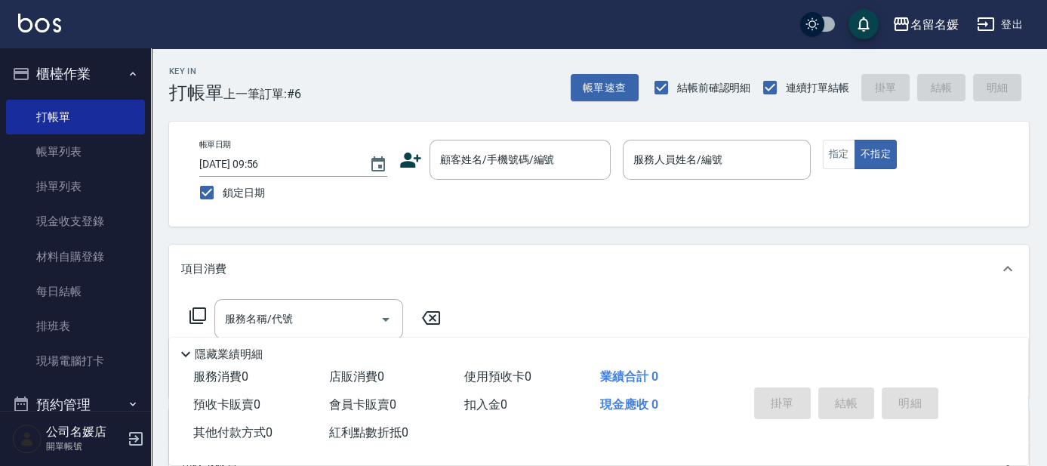
click at [0, 182] on nav "櫃檯作業 打帳單 帳單列表 掛單列表 現金收支登錄 材料自購登錄 每日結帳 排班表 現場電腦打卡 預約管理 預約管理 單日預約紀錄 單週預約紀錄 報表及分析 …" at bounding box center [75, 229] width 151 height 362
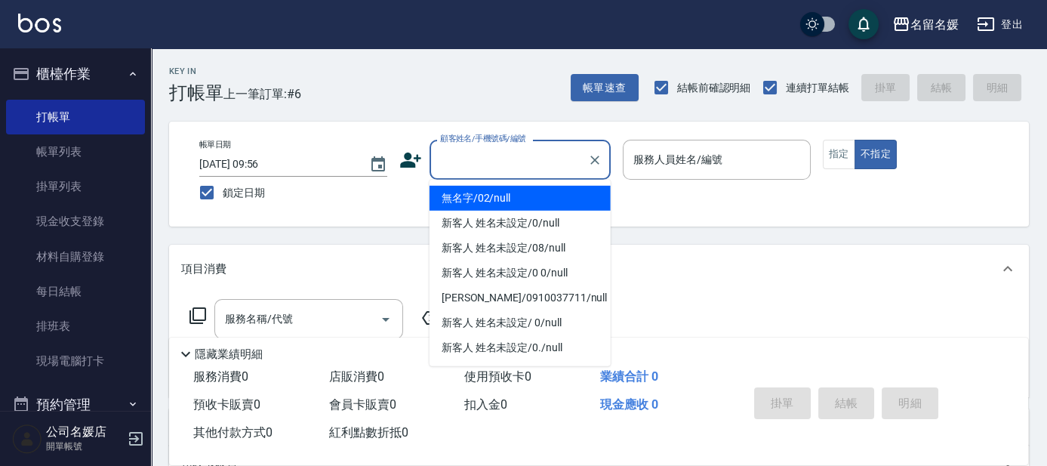
click at [515, 163] on input "顧客姓名/手機號碼/編號" at bounding box center [508, 159] width 145 height 26
drag, startPoint x: 513, startPoint y: 201, endPoint x: 683, endPoint y: 164, distance: 173.1
click at [515, 201] on li "無名字/02/null" at bounding box center [520, 198] width 181 height 25
click at [683, 164] on label "服務人員姓名/編號" at bounding box center [678, 159] width 89 height 15
click at [683, 164] on input "服務人員姓名/編號" at bounding box center [717, 159] width 174 height 26
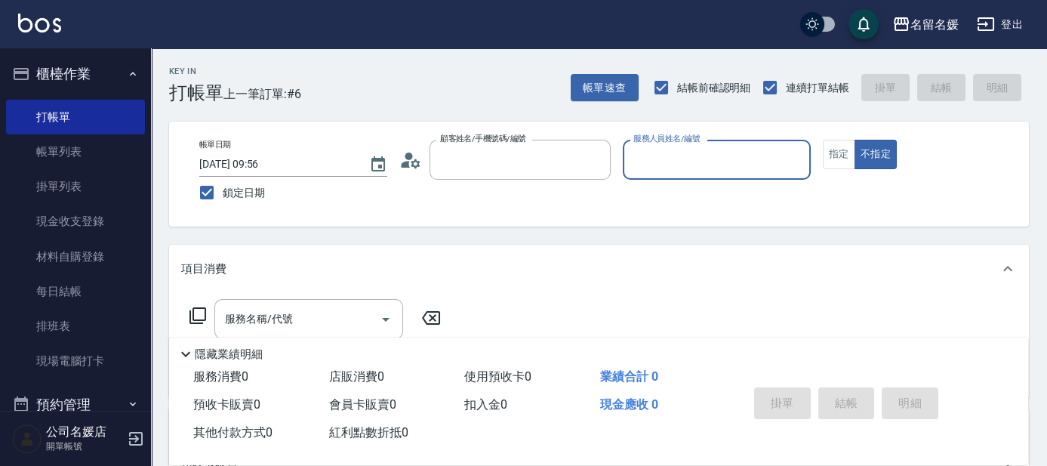
type input "無名字/02/null"
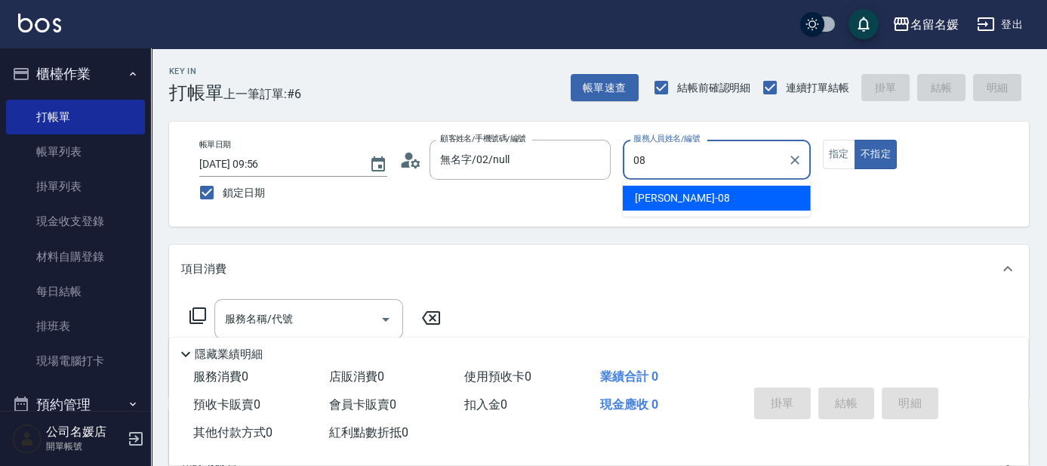
type input "08"
type button "false"
type input "[PERSON_NAME]-08"
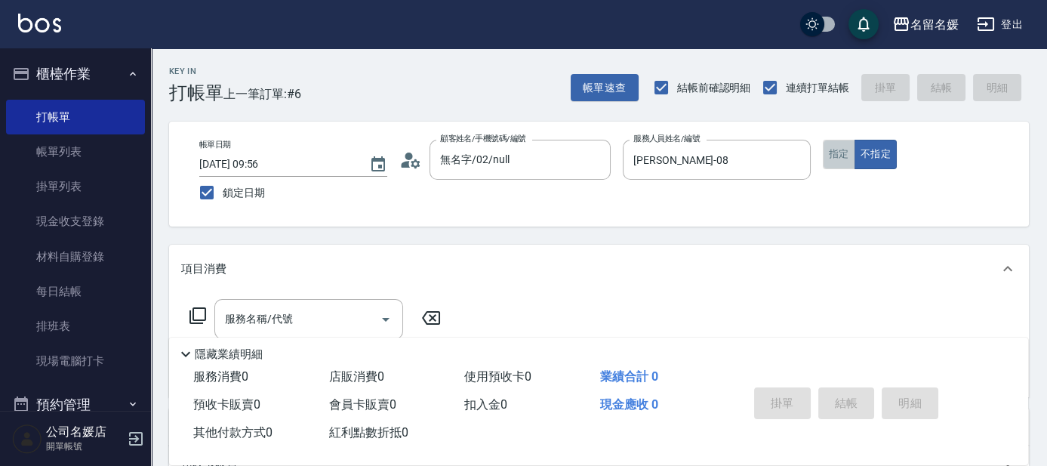
click at [838, 150] on button "指定" at bounding box center [839, 154] width 32 height 29
click at [341, 319] on input "服務名稱/代號" at bounding box center [297, 319] width 153 height 26
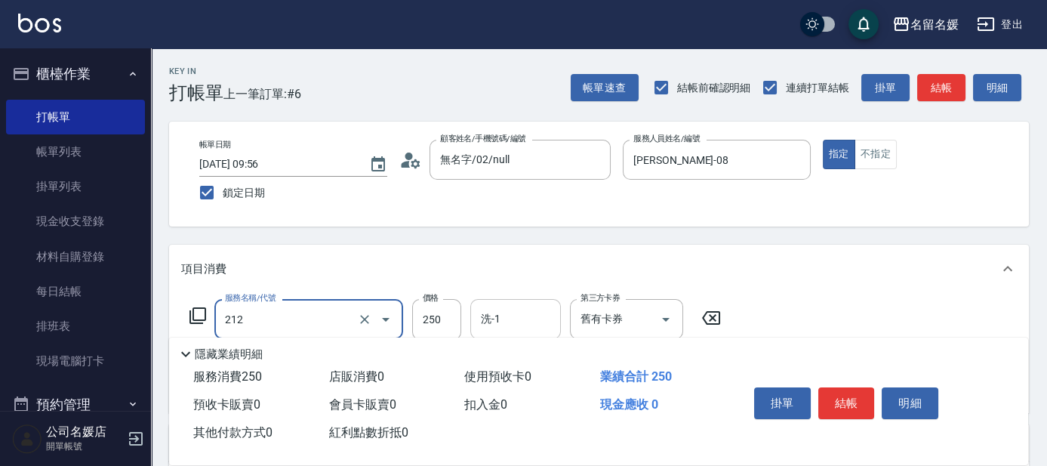
type input "洗髮券-(卡)250(212)"
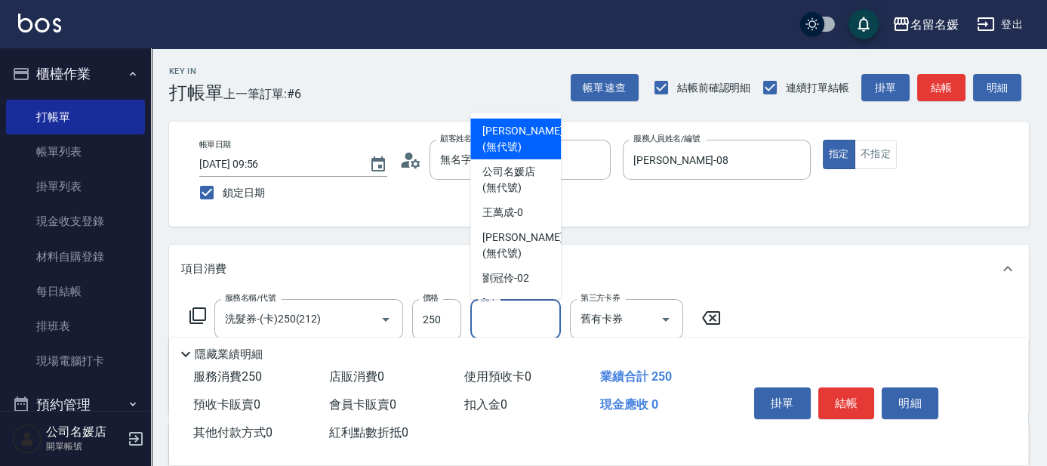
click at [515, 307] on input "洗-1" at bounding box center [515, 319] width 77 height 26
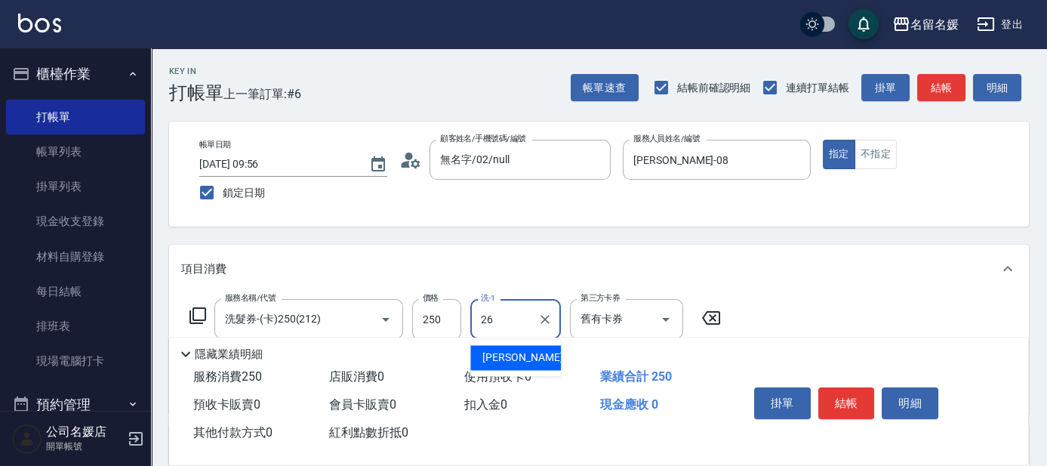
type input "[PERSON_NAME]-26"
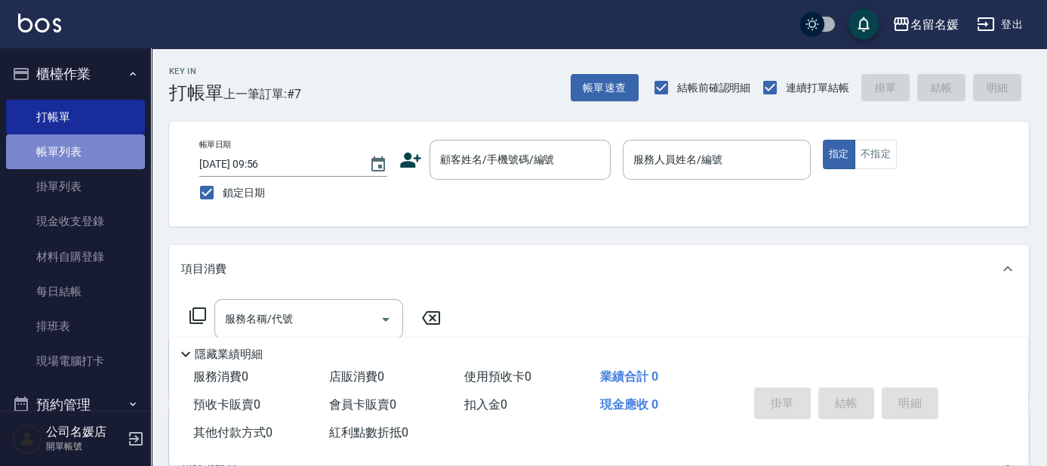
click at [87, 156] on link "帳單列表" at bounding box center [75, 151] width 139 height 35
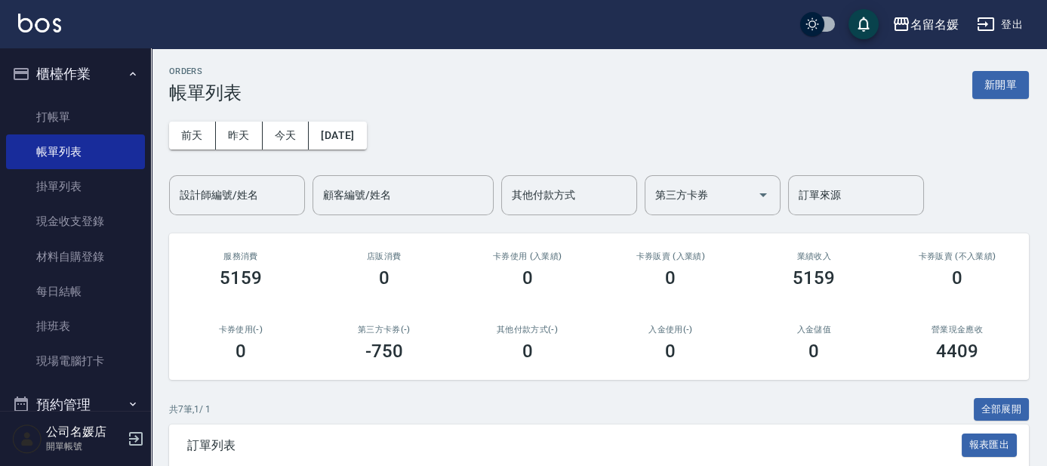
scroll to position [343, 0]
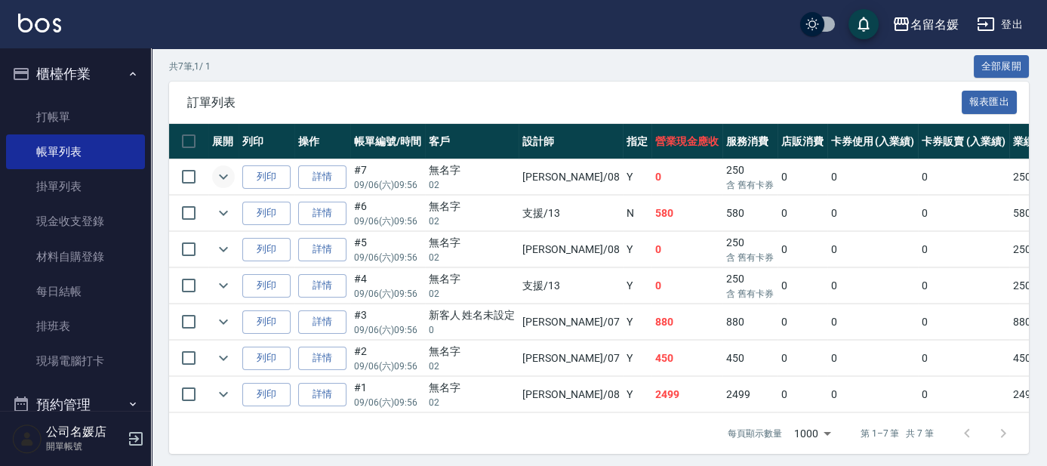
click at [223, 178] on icon "expand row" at bounding box center [223, 177] width 18 height 18
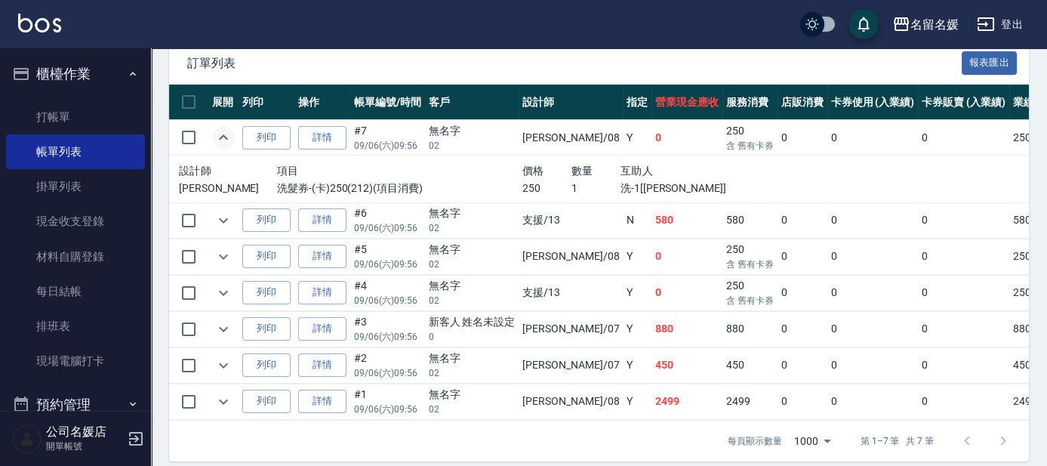
scroll to position [404, 0]
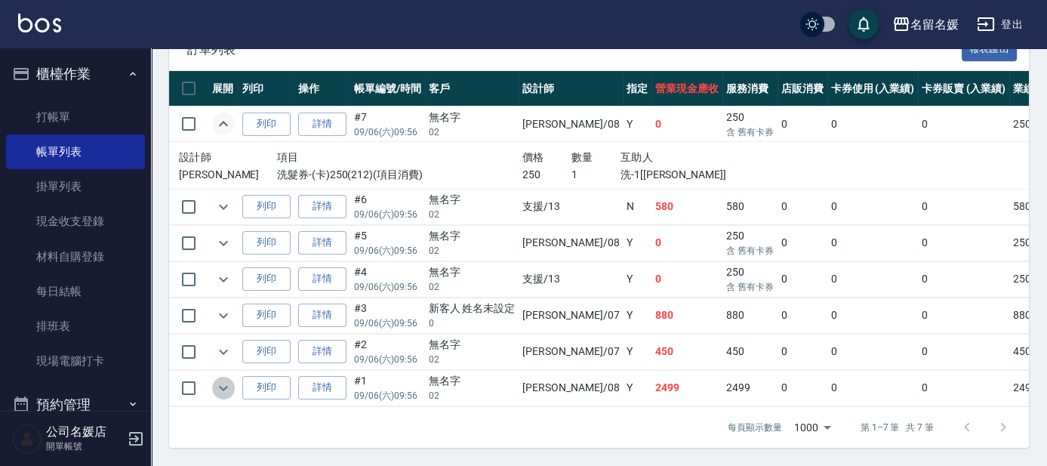
click at [225, 379] on icon "expand row" at bounding box center [223, 388] width 18 height 18
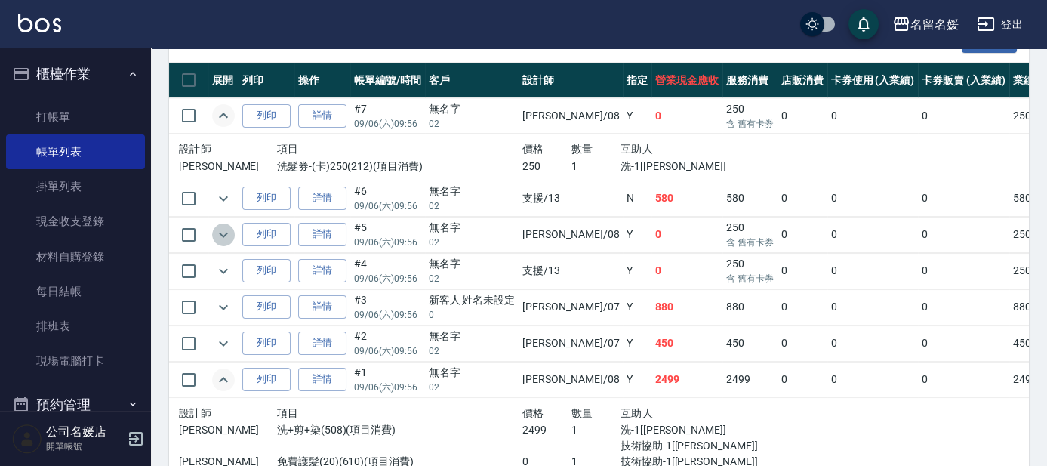
click at [221, 238] on icon "expand row" at bounding box center [223, 235] width 18 height 18
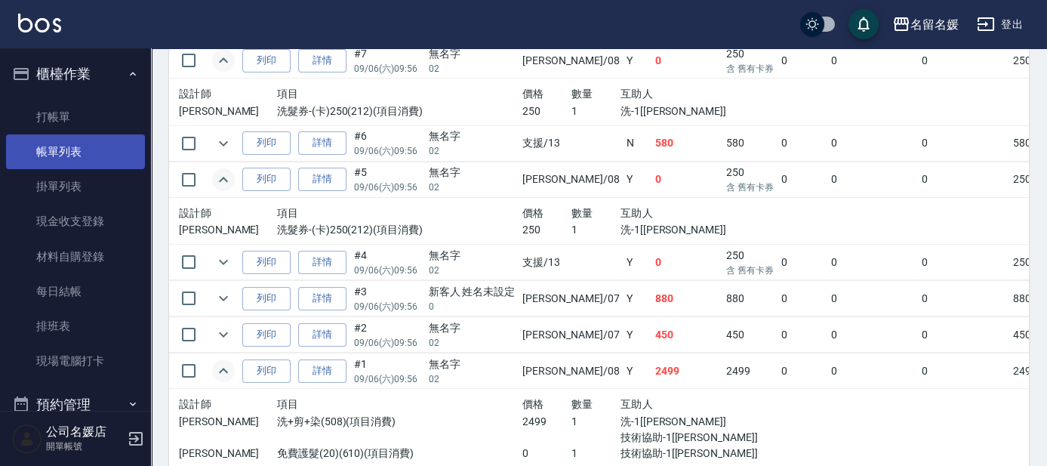
scroll to position [390, 0]
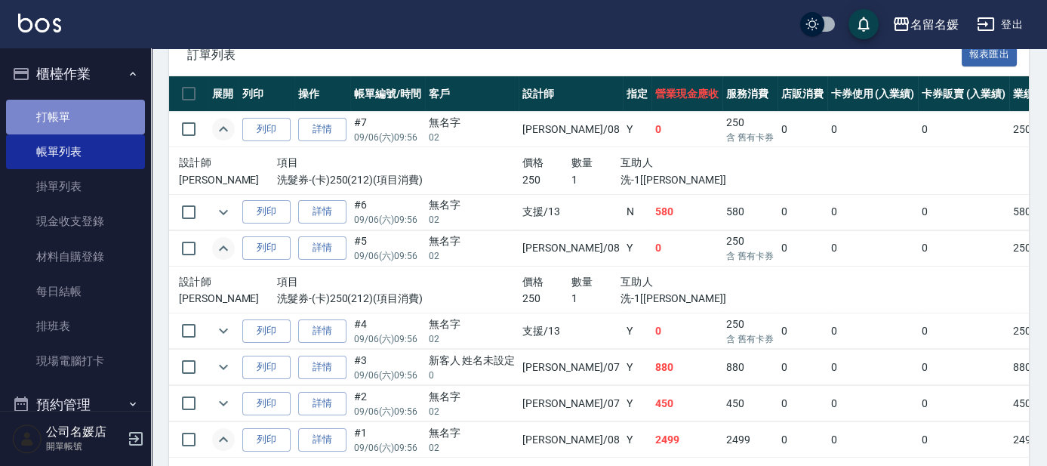
click at [76, 116] on link "打帳單" at bounding box center [75, 117] width 139 height 35
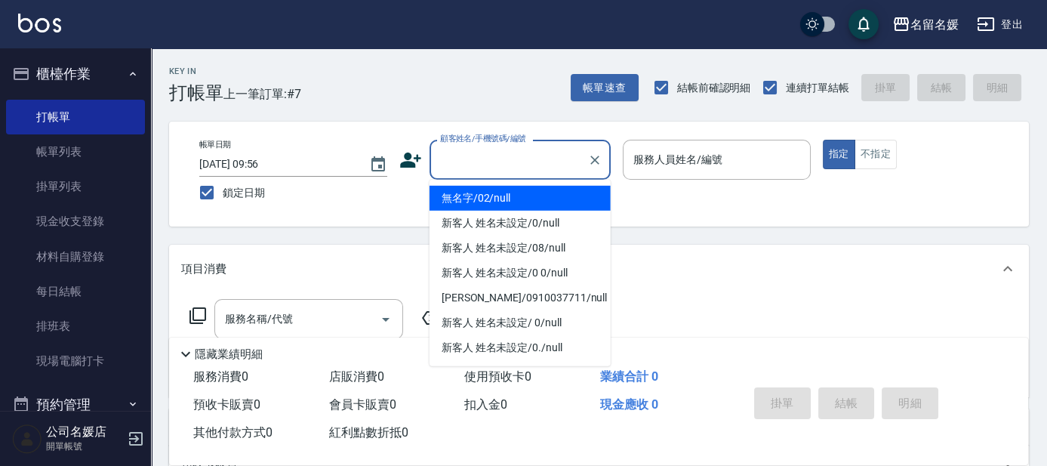
click at [545, 171] on input "顧客姓名/手機號碼/編號" at bounding box center [508, 159] width 145 height 26
click at [552, 204] on li "無名字/02/null" at bounding box center [520, 198] width 181 height 25
type input "無名字/02/null"
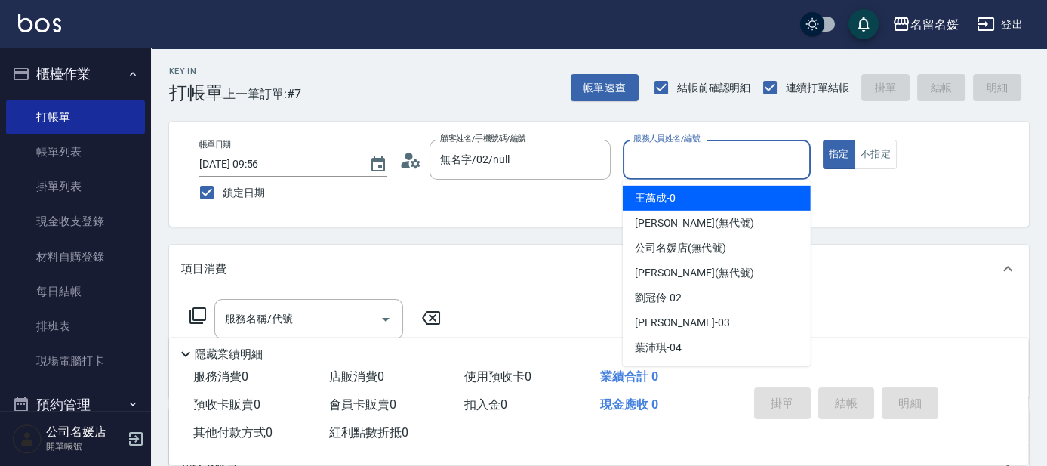
click at [671, 162] on input "服務人員姓名/編號" at bounding box center [717, 159] width 174 height 26
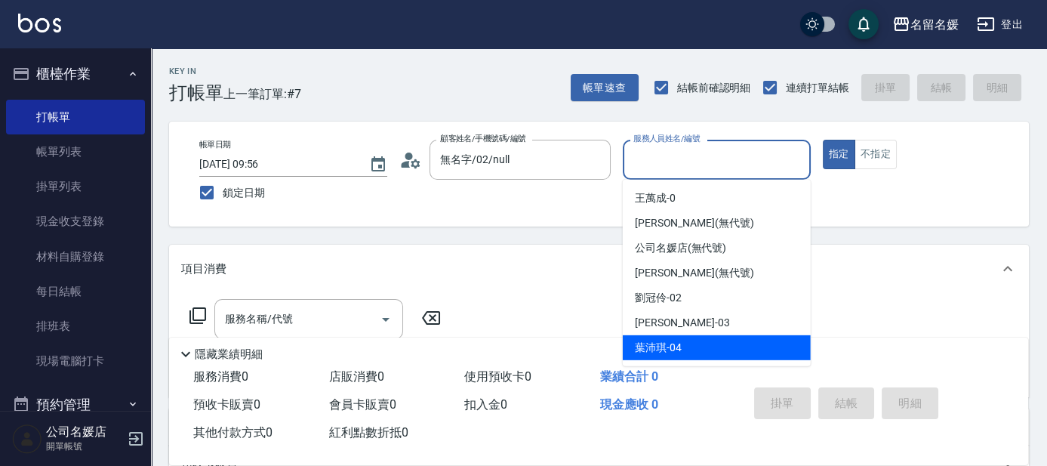
click at [683, 350] on div "[PERSON_NAME]-04" at bounding box center [717, 347] width 188 height 25
type input "[PERSON_NAME]-04"
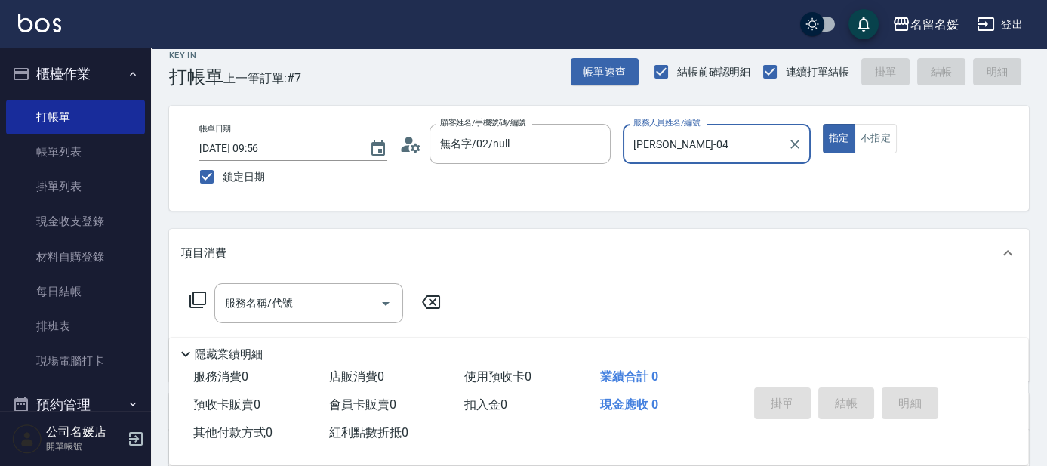
scroll to position [68, 0]
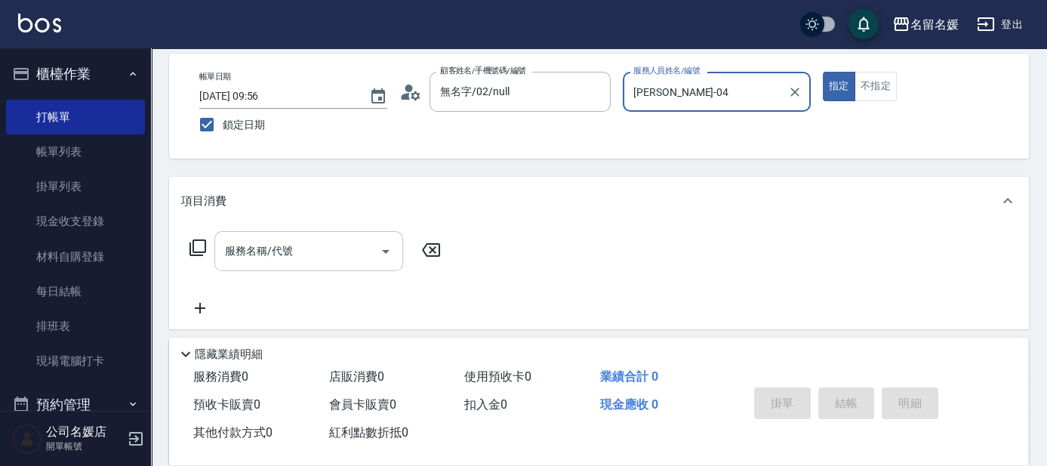
click at [282, 247] on div "服務名稱/代號 服務名稱/代號" at bounding box center [308, 251] width 189 height 40
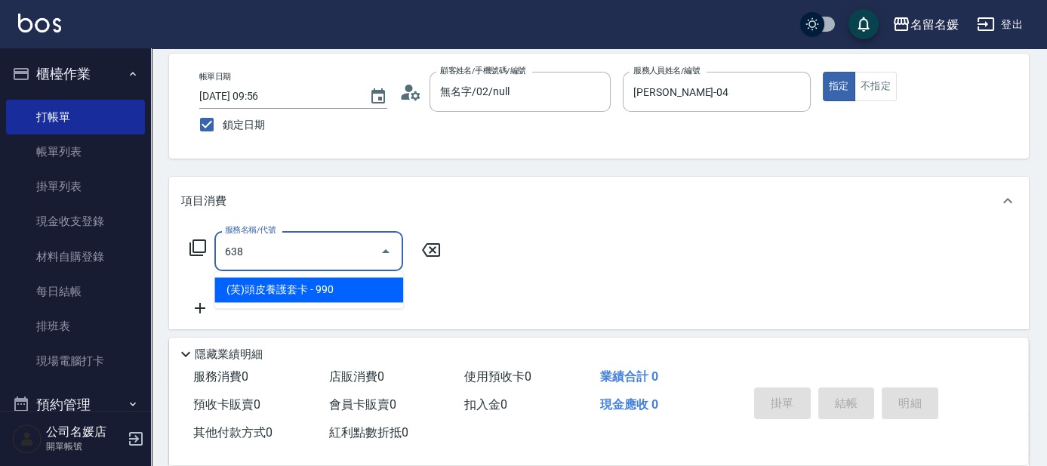
click at [356, 294] on span "(芙)頭皮養護套卡 - 990" at bounding box center [308, 289] width 189 height 25
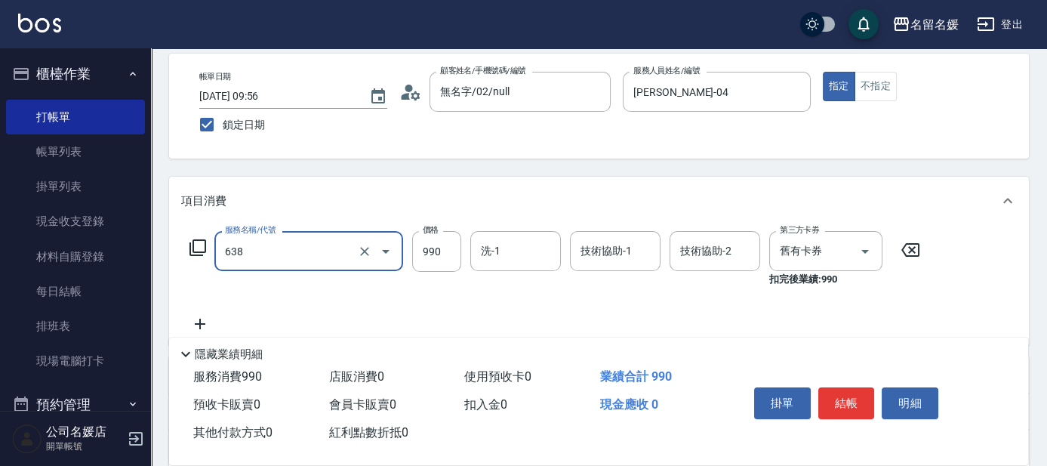
click at [326, 257] on input "638" at bounding box center [287, 251] width 133 height 26
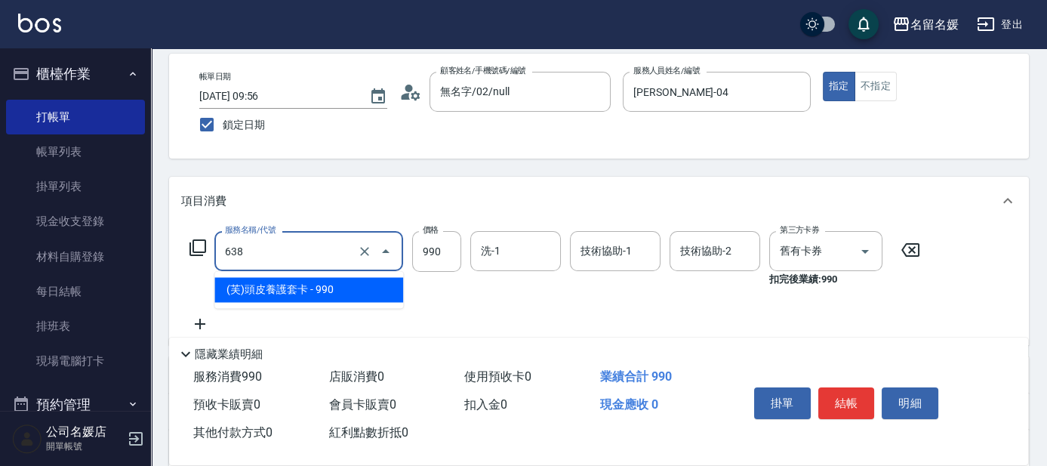
drag, startPoint x: 329, startPoint y: 289, endPoint x: 338, endPoint y: 289, distance: 9.1
click at [334, 289] on span "(芙)頭皮養護套卡 - 990" at bounding box center [308, 289] width 189 height 25
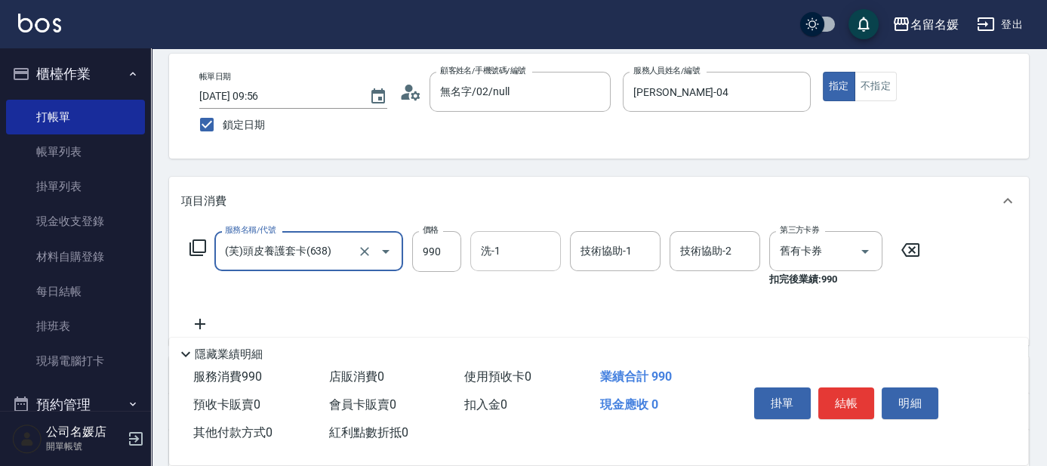
type input "(芙)頭皮養護套卡(638)"
click at [496, 245] on div "洗-1 洗-1" at bounding box center [515, 251] width 91 height 40
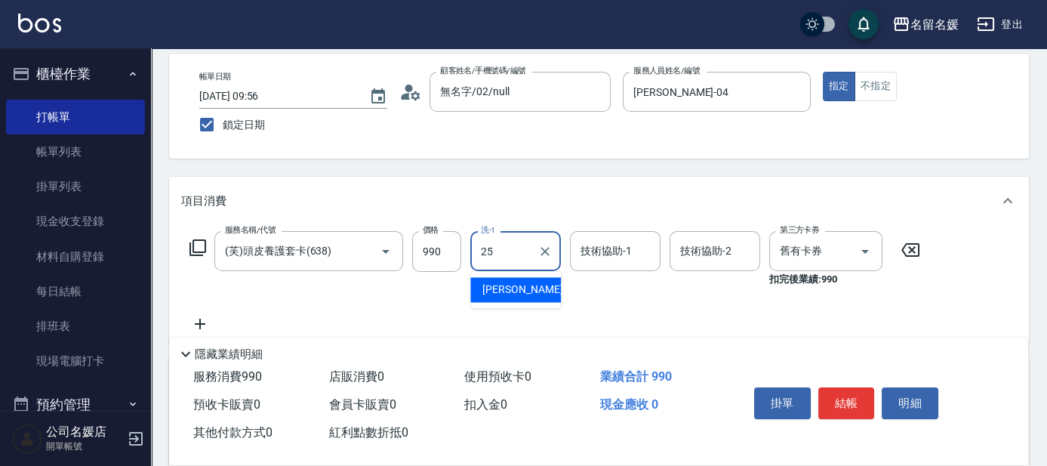
click at [524, 276] on ul "[PERSON_NAME]-25" at bounding box center [515, 289] width 91 height 37
click at [521, 291] on span "[PERSON_NAME]-25" at bounding box center [530, 290] width 95 height 16
type input "[PERSON_NAME]-25"
click at [624, 248] on div "技術協助-1 技術協助-1" at bounding box center [615, 251] width 91 height 40
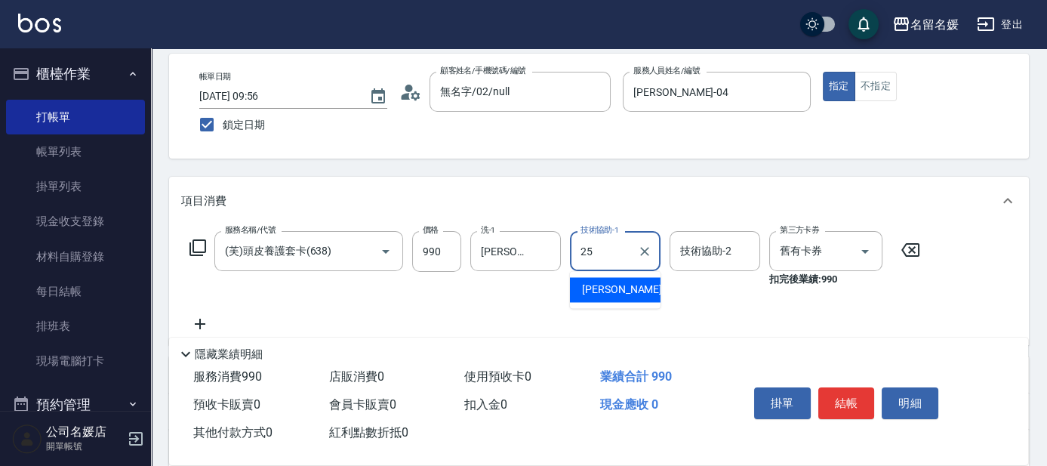
click at [632, 290] on div "[PERSON_NAME]-25" at bounding box center [615, 289] width 91 height 25
type input "[PERSON_NAME]-25"
click at [205, 322] on icon at bounding box center [200, 324] width 38 height 18
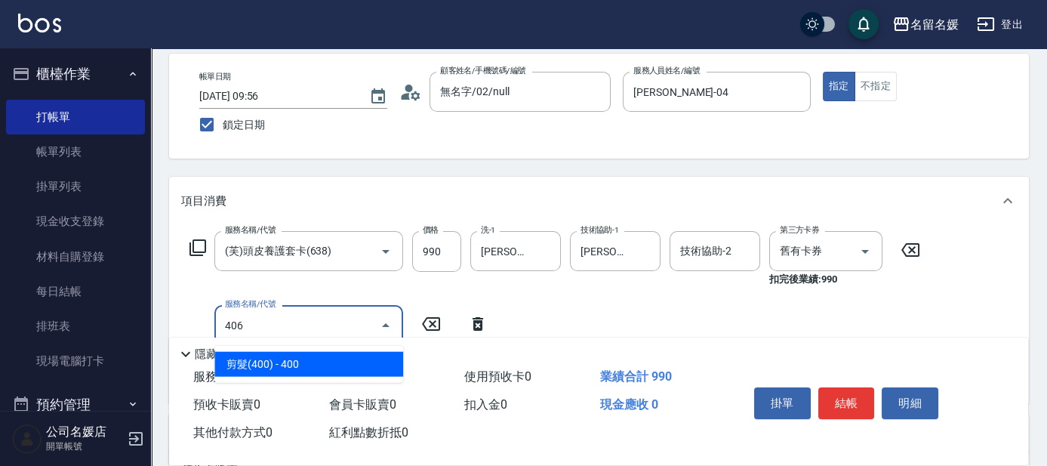
click at [298, 362] on span "剪髮(400) - 400" at bounding box center [308, 364] width 189 height 25
click at [316, 325] on input "406" at bounding box center [287, 325] width 133 height 26
click at [329, 353] on span "剪髮(400) - 400" at bounding box center [308, 364] width 189 height 25
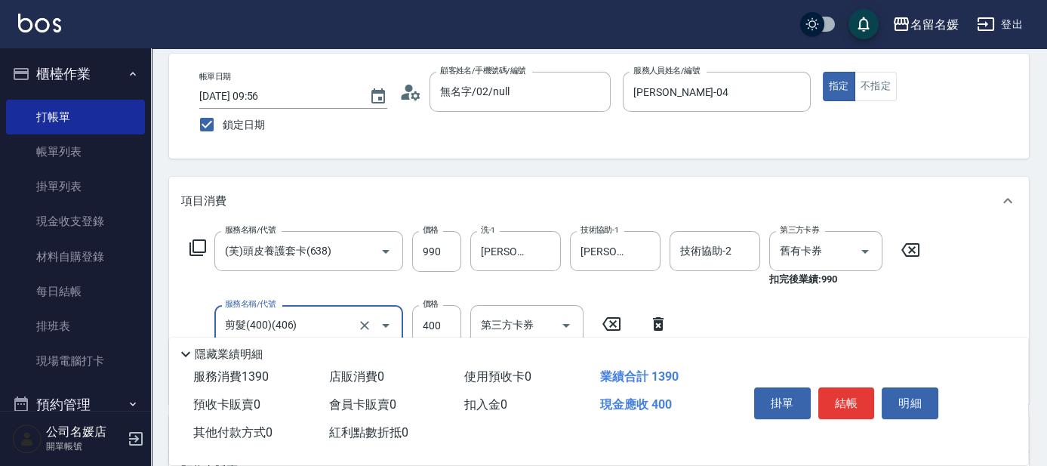
scroll to position [137, 0]
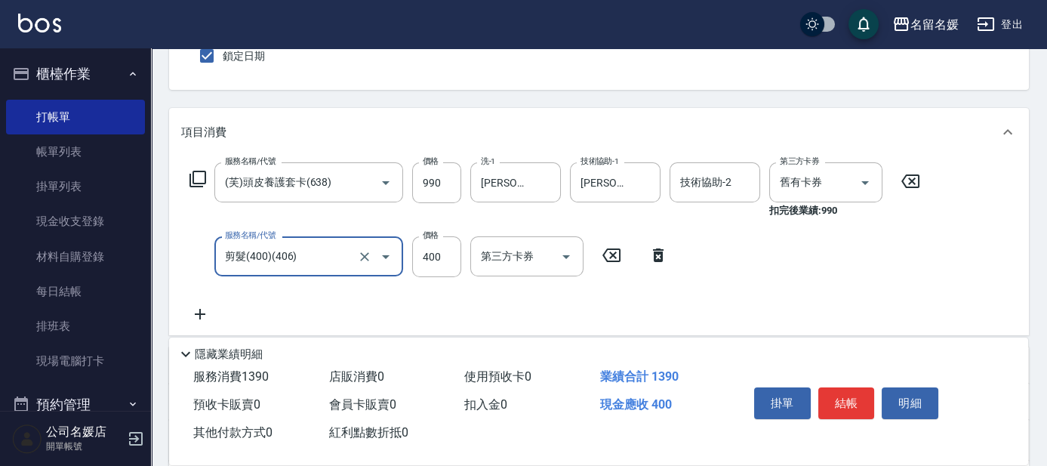
type input "剪髮(400)(406)"
click at [197, 313] on icon at bounding box center [200, 314] width 11 height 11
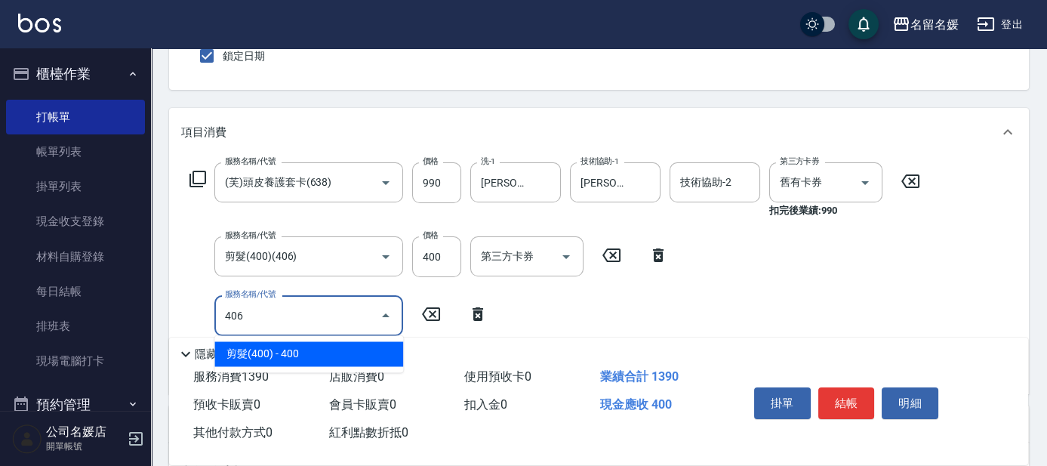
click at [313, 344] on span "剪髮(400) - 400" at bounding box center [308, 353] width 189 height 25
click at [307, 317] on input "406" at bounding box center [287, 315] width 133 height 26
click at [312, 347] on span "剪髮(400) - 400" at bounding box center [308, 353] width 189 height 25
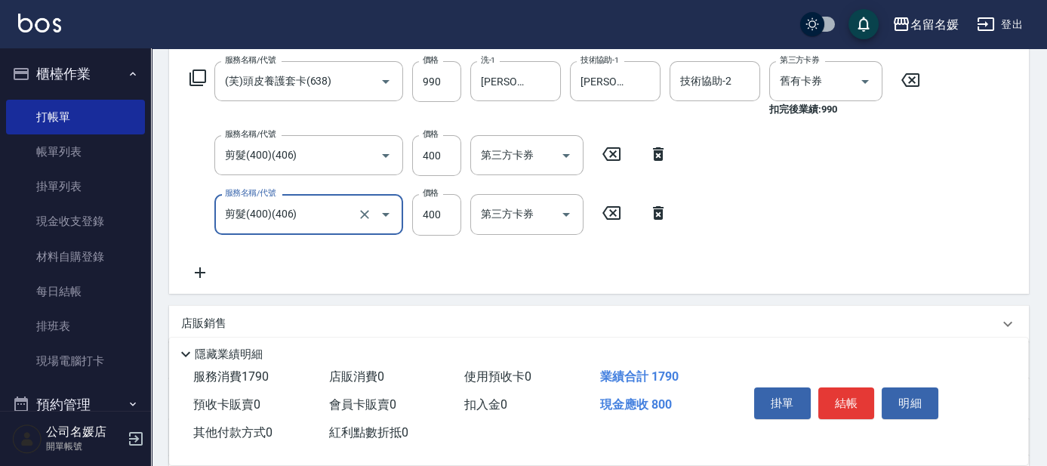
scroll to position [274, 0]
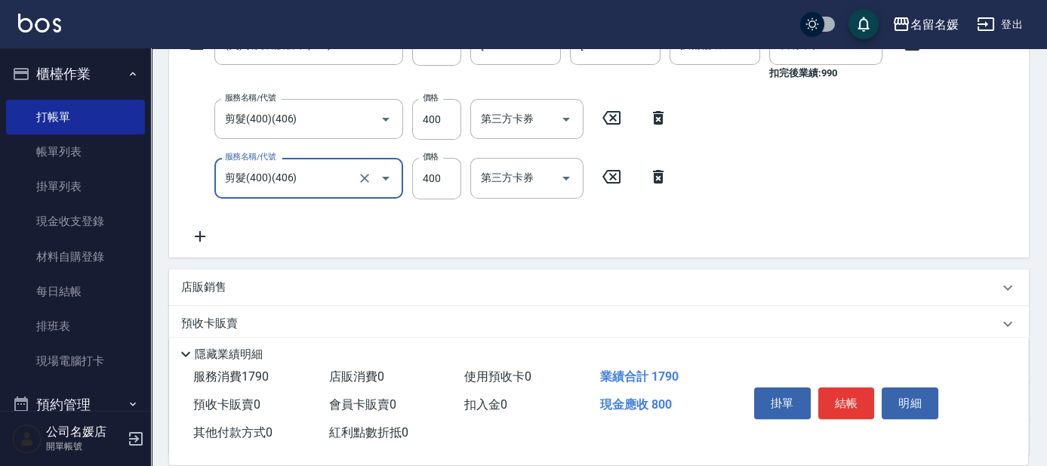
type input "剪髮(400)(406)"
click at [201, 236] on icon at bounding box center [200, 236] width 11 height 11
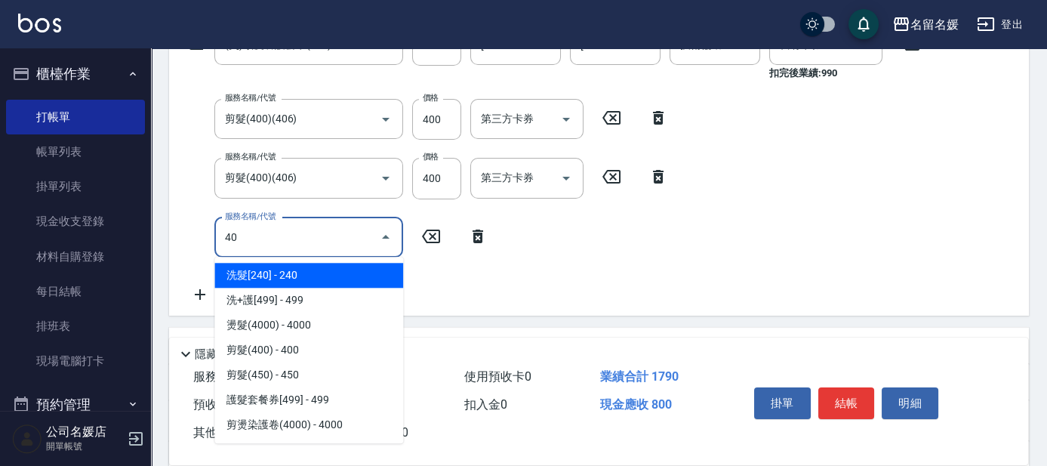
type input "4"
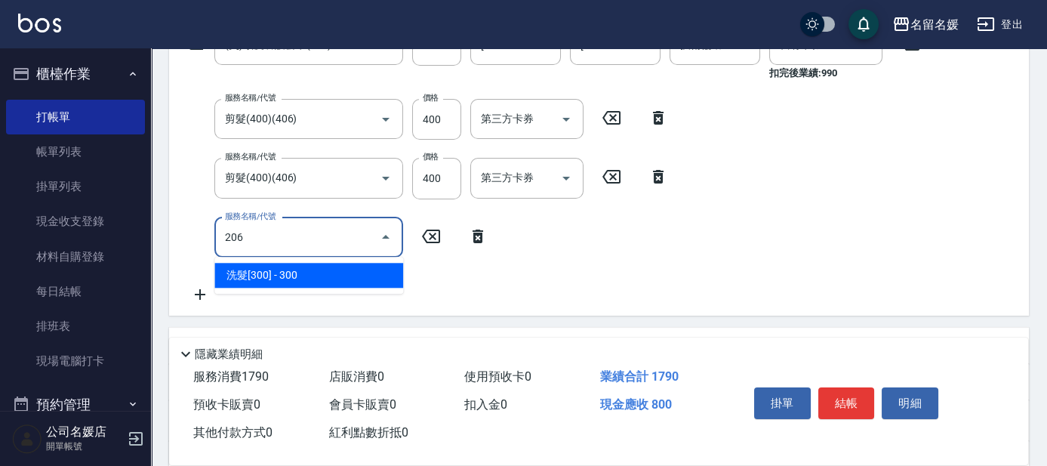
click at [299, 272] on span "洗髮[300] - 300" at bounding box center [308, 275] width 189 height 25
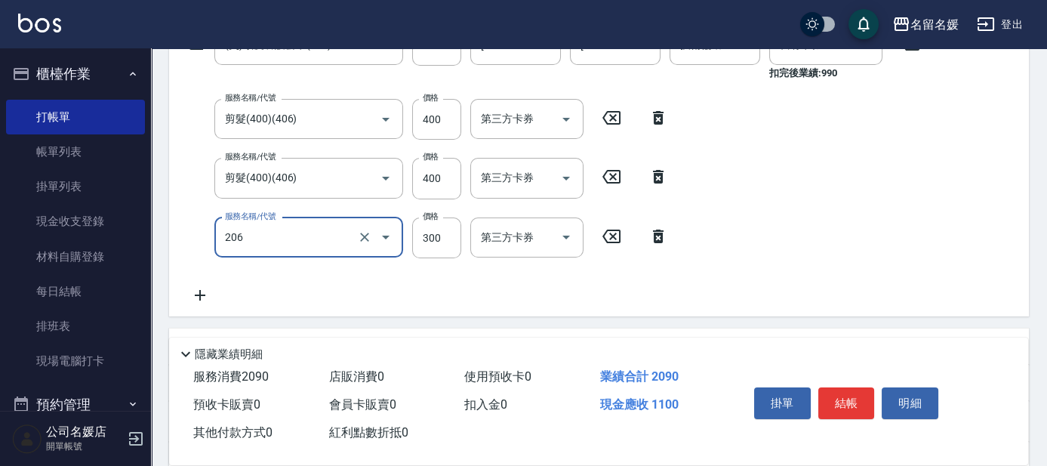
click at [304, 236] on input "206" at bounding box center [287, 237] width 133 height 26
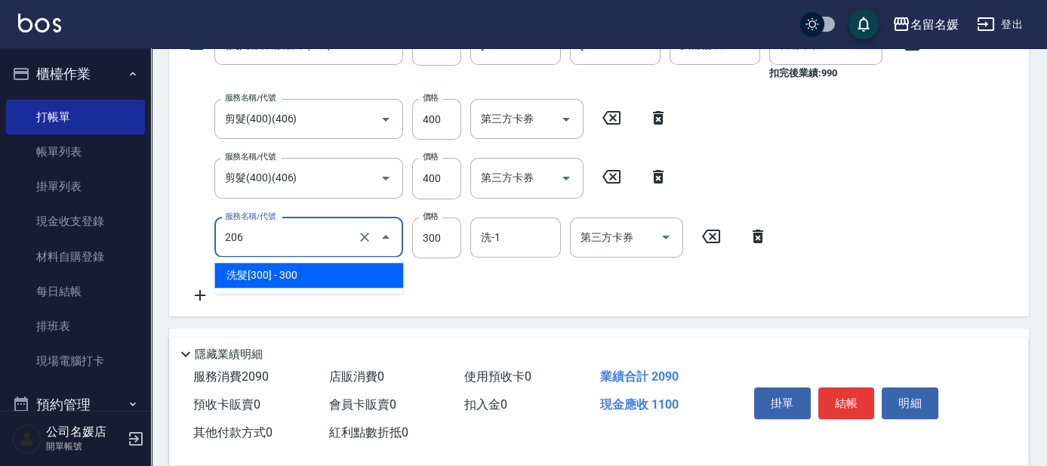
click at [317, 267] on span "洗髮[300] - 300" at bounding box center [308, 275] width 189 height 25
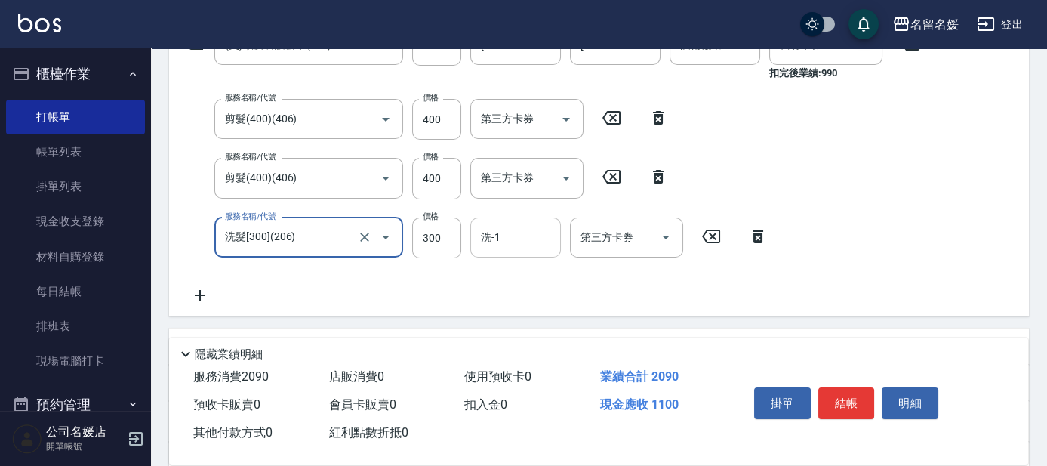
type input "洗髮[300](206)"
click at [520, 244] on input "洗-1" at bounding box center [515, 237] width 77 height 26
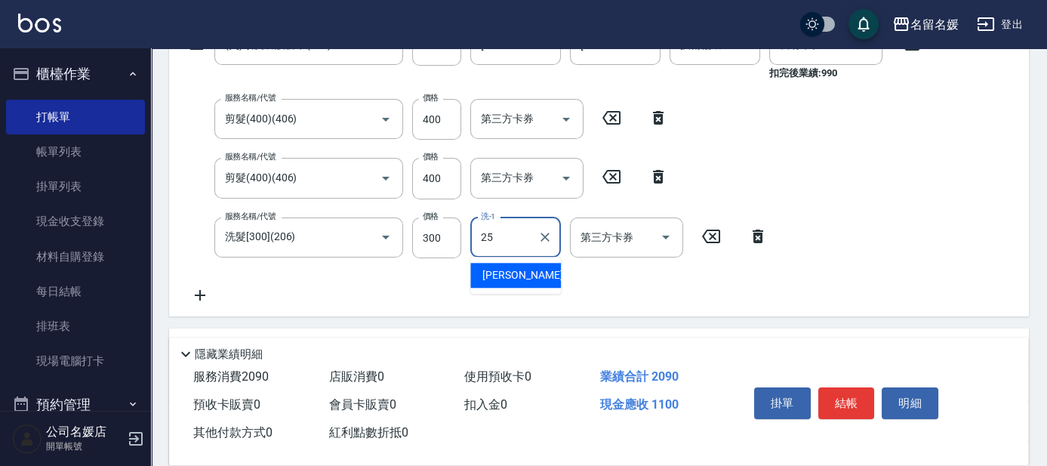
click at [524, 270] on span "[PERSON_NAME]-25" at bounding box center [530, 275] width 95 height 16
type input "[PERSON_NAME]"
click at [520, 270] on div "yun -28" at bounding box center [515, 275] width 91 height 25
type input "yun-28"
click at [199, 290] on icon at bounding box center [200, 295] width 38 height 18
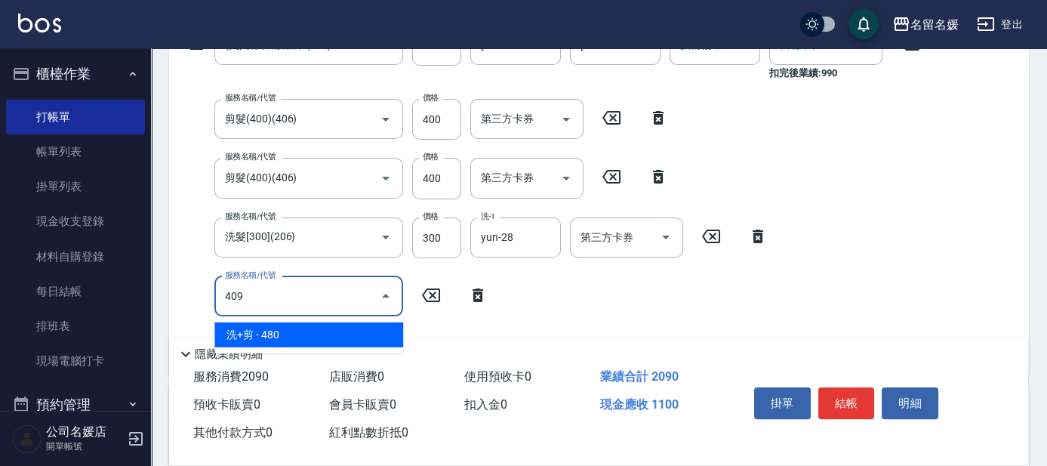
click at [300, 328] on span "洗+剪 - 480" at bounding box center [308, 334] width 189 height 25
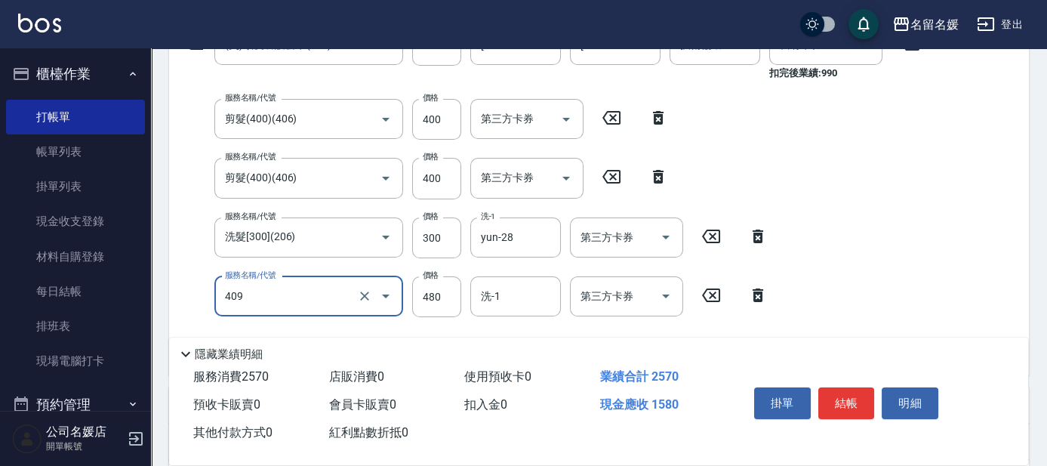
click at [294, 294] on input "409" at bounding box center [287, 296] width 133 height 26
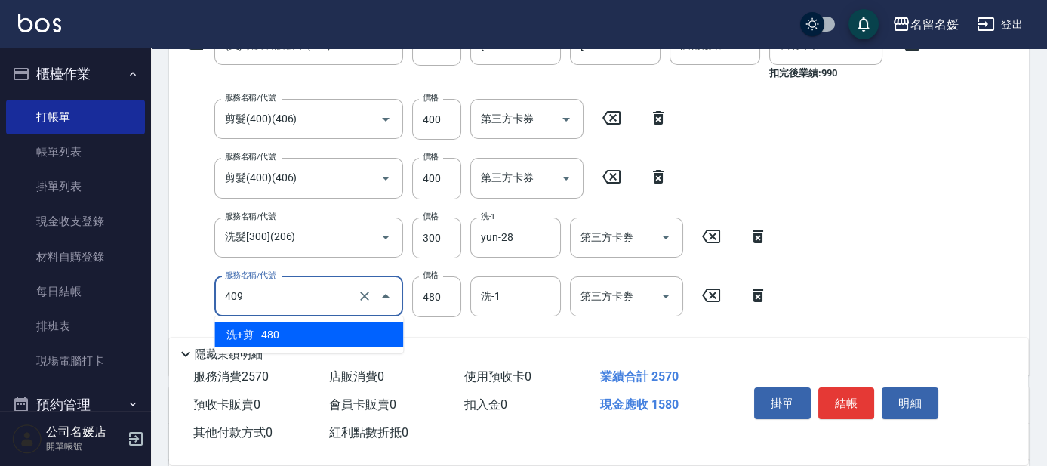
click at [331, 328] on span "洗+剪 - 480" at bounding box center [308, 334] width 189 height 25
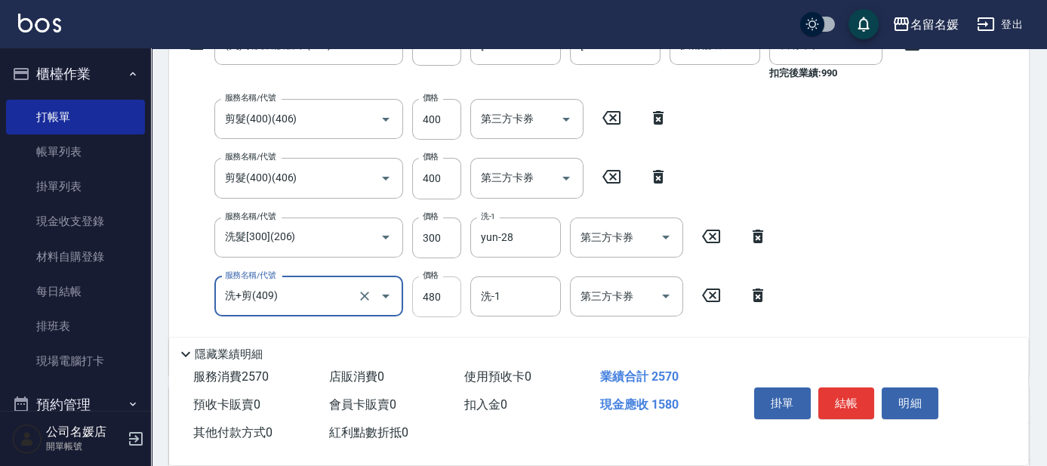
type input "洗+剪(409)"
click at [420, 294] on input "480" at bounding box center [436, 296] width 49 height 41
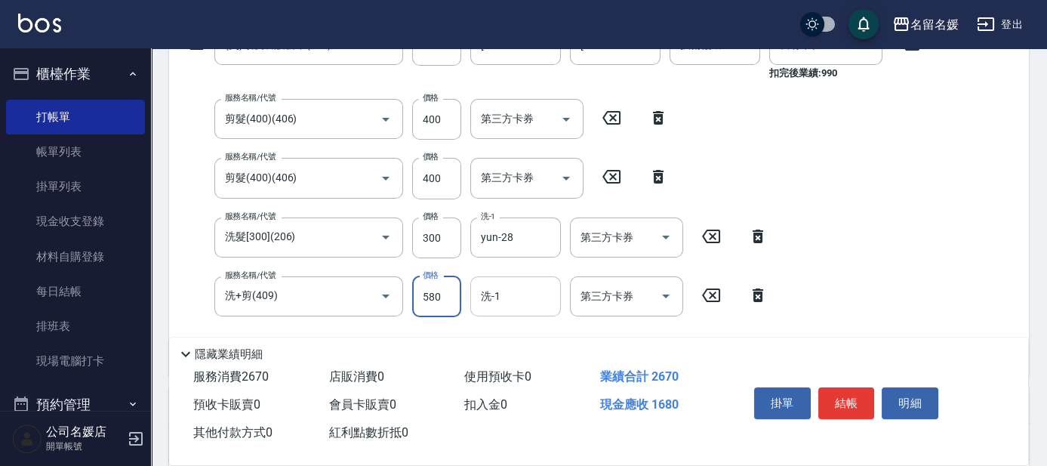
type input "580"
click at [501, 299] on input "洗-1" at bounding box center [515, 296] width 77 height 26
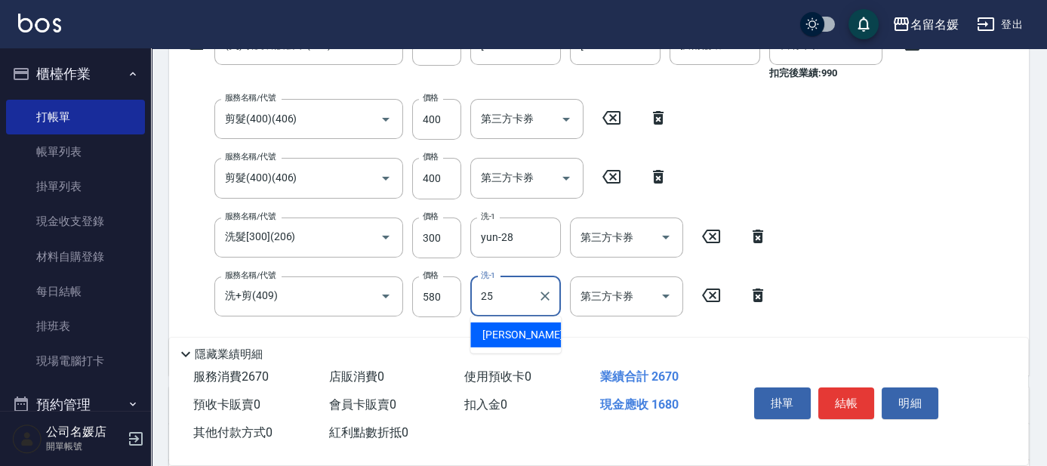
click at [514, 333] on span "[PERSON_NAME]-25" at bounding box center [530, 335] width 95 height 16
type input "[PERSON_NAME]-25"
click at [853, 388] on button "結帳" at bounding box center [847, 403] width 57 height 32
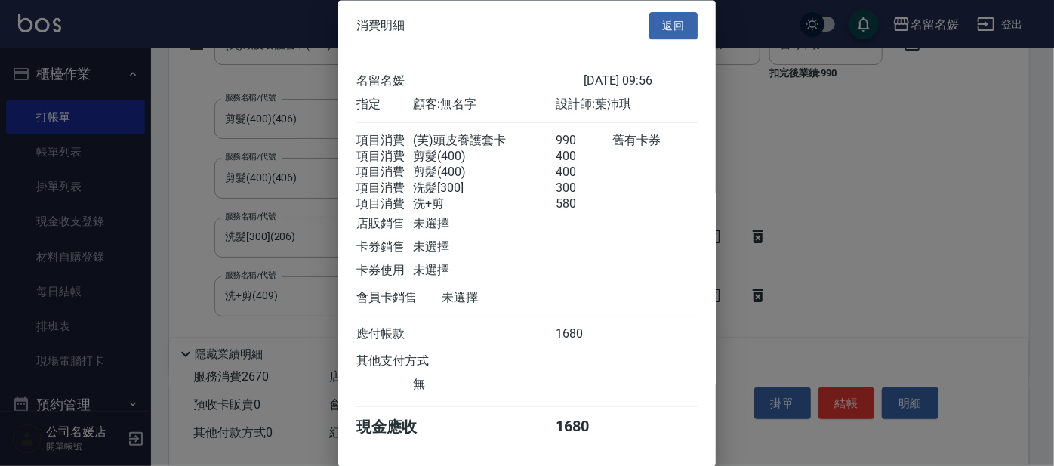
scroll to position [57, 0]
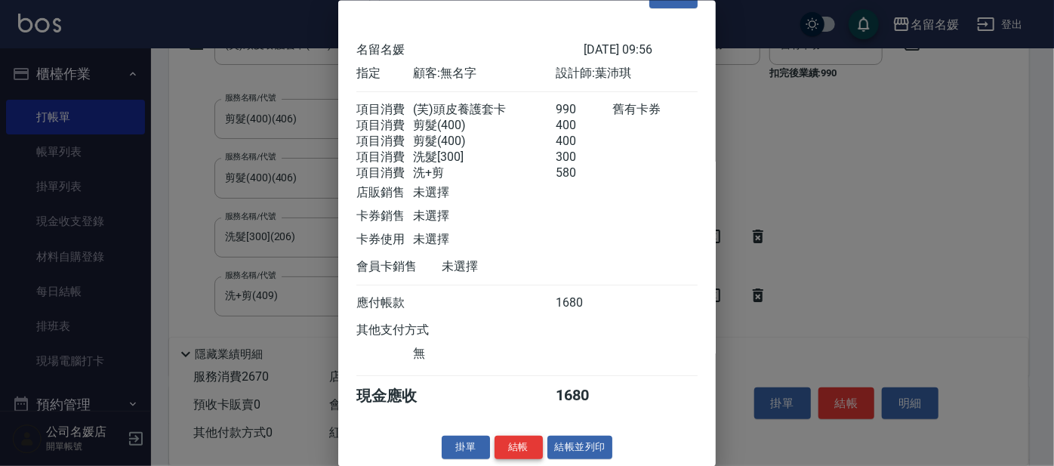
click at [509, 441] on button "結帳" at bounding box center [519, 447] width 48 height 23
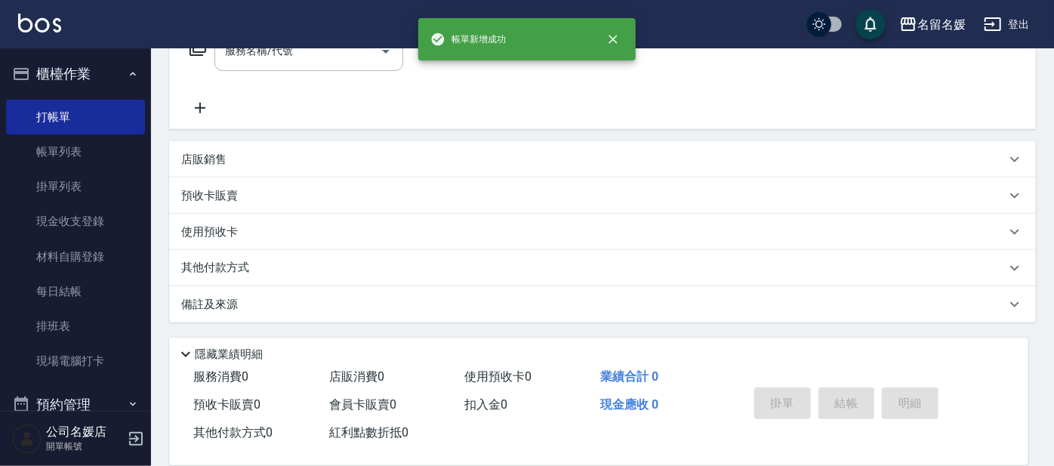
scroll to position [0, 0]
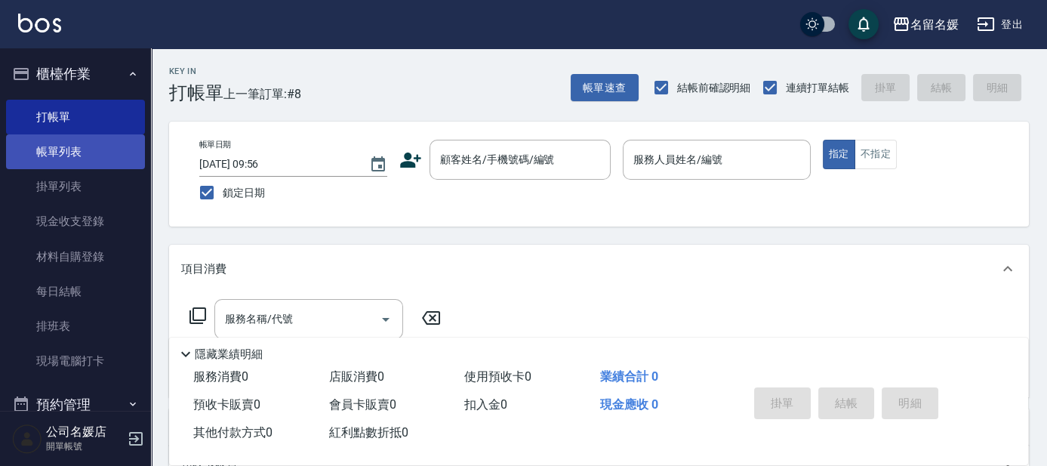
click at [85, 152] on link "帳單列表" at bounding box center [75, 151] width 139 height 35
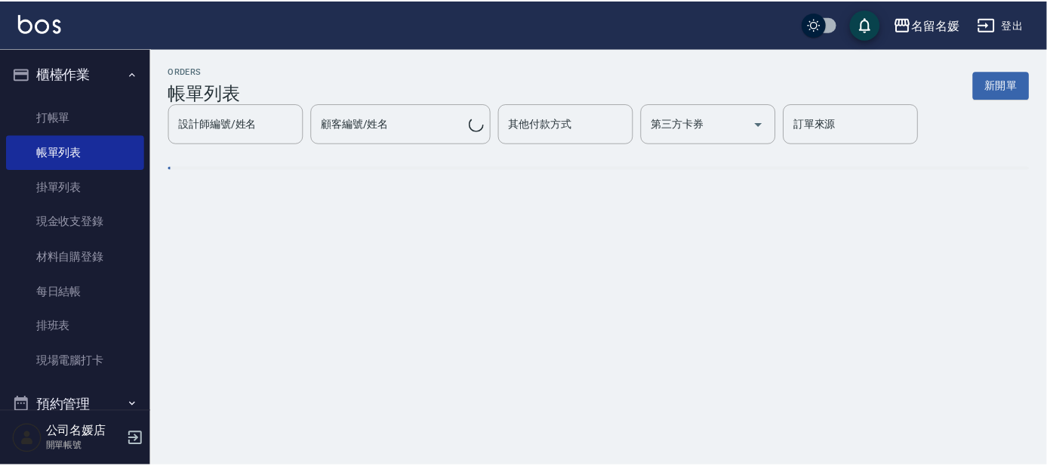
scroll to position [187, 0]
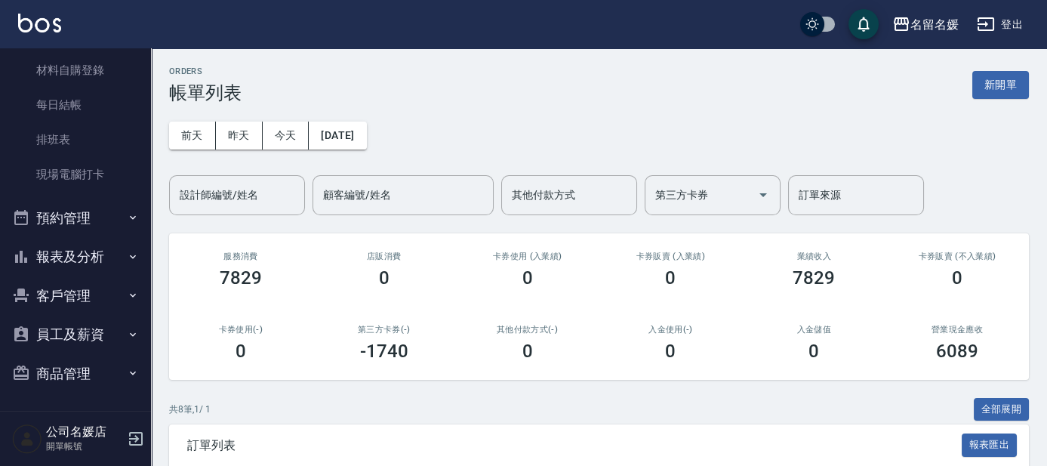
click at [77, 263] on button "報表及分析" at bounding box center [75, 256] width 139 height 39
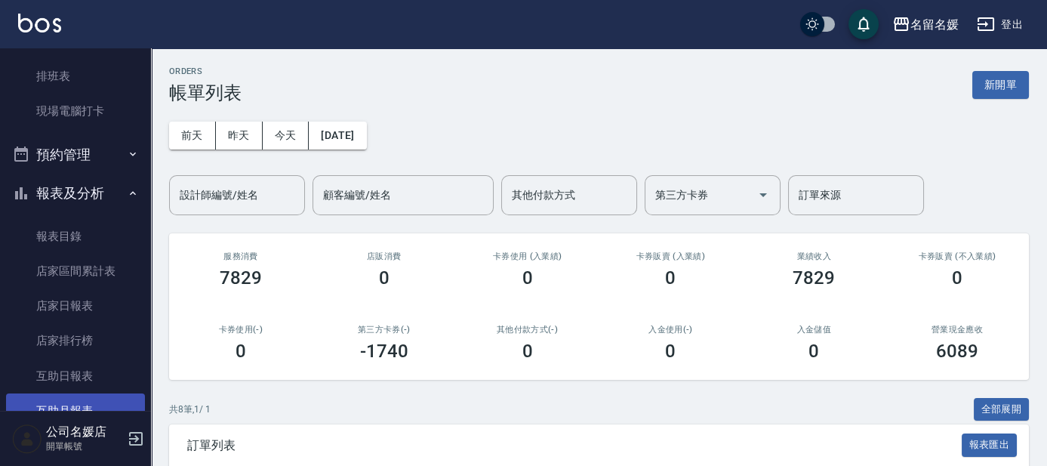
scroll to position [324, 0]
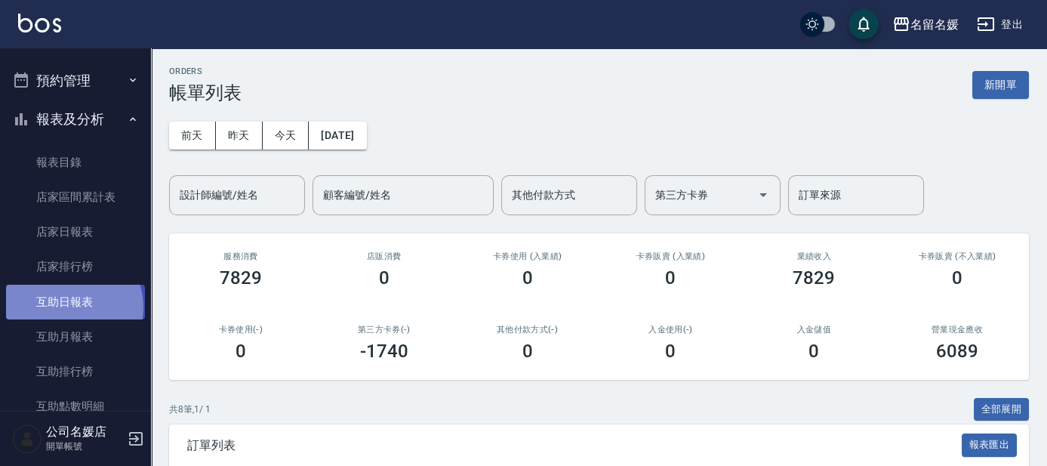
click at [72, 307] on link "互助日報表" at bounding box center [75, 302] width 139 height 35
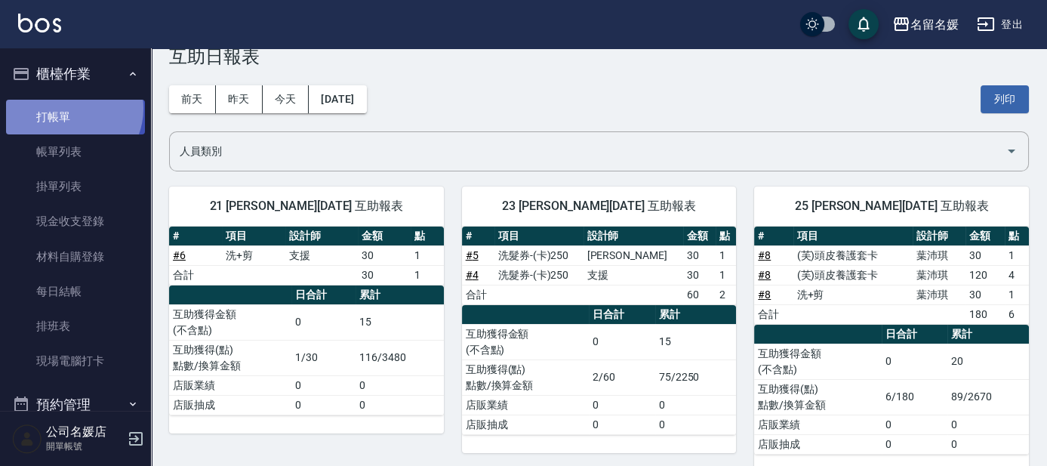
click at [69, 108] on link "打帳單" at bounding box center [75, 117] width 139 height 35
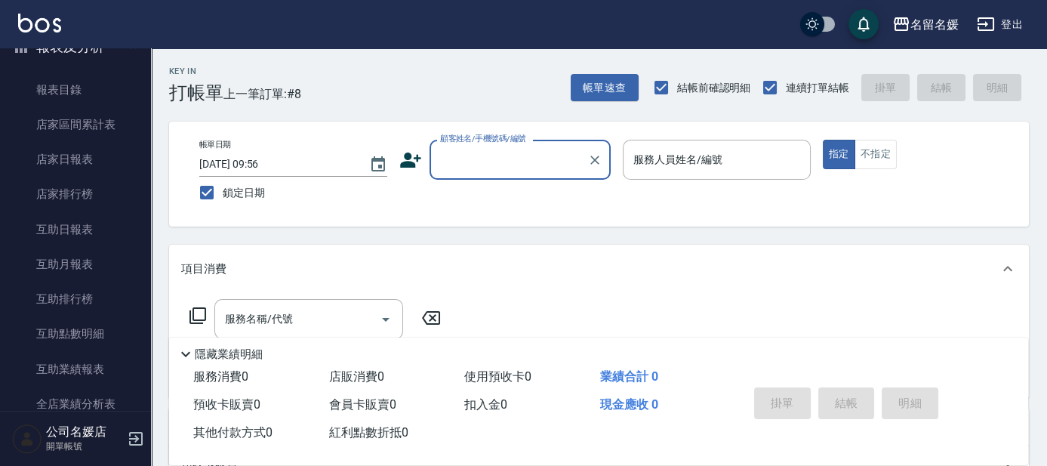
scroll to position [412, 0]
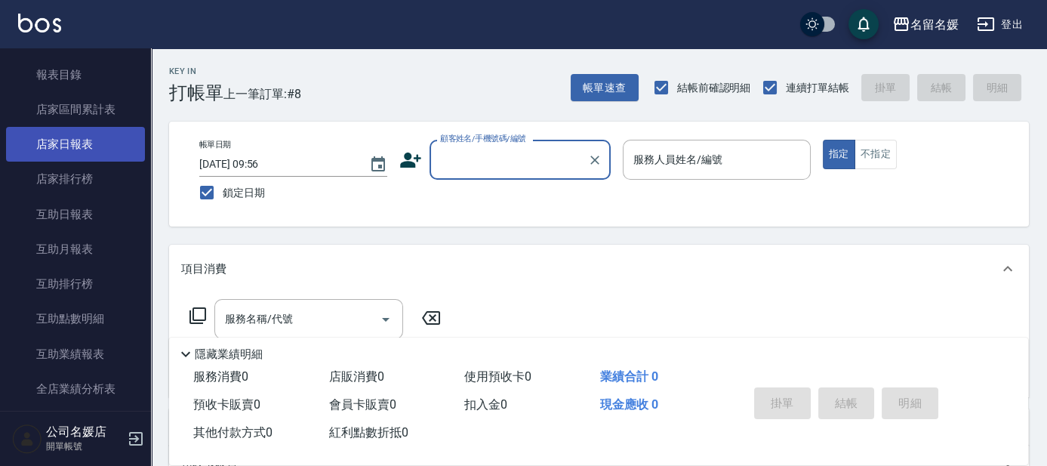
click at [68, 135] on link "店家日報表" at bounding box center [75, 144] width 139 height 35
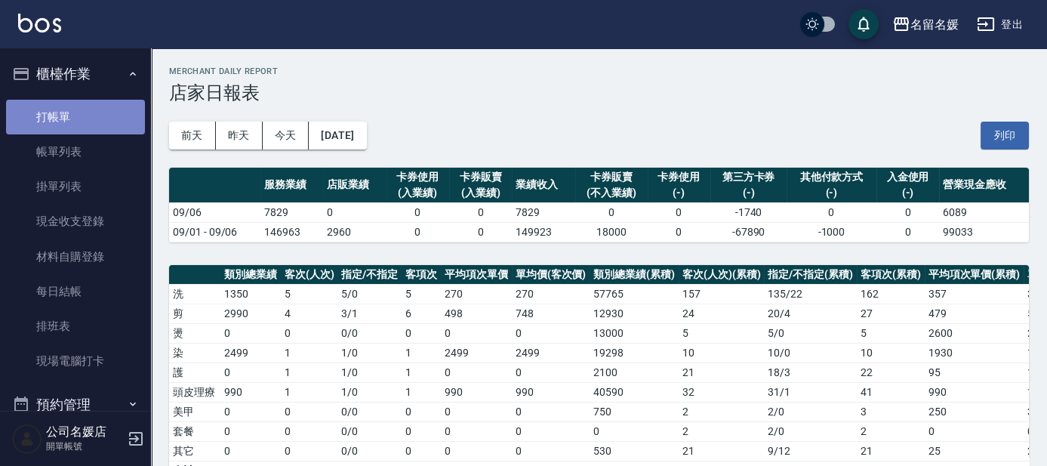
click at [89, 109] on link "打帳單" at bounding box center [75, 117] width 139 height 35
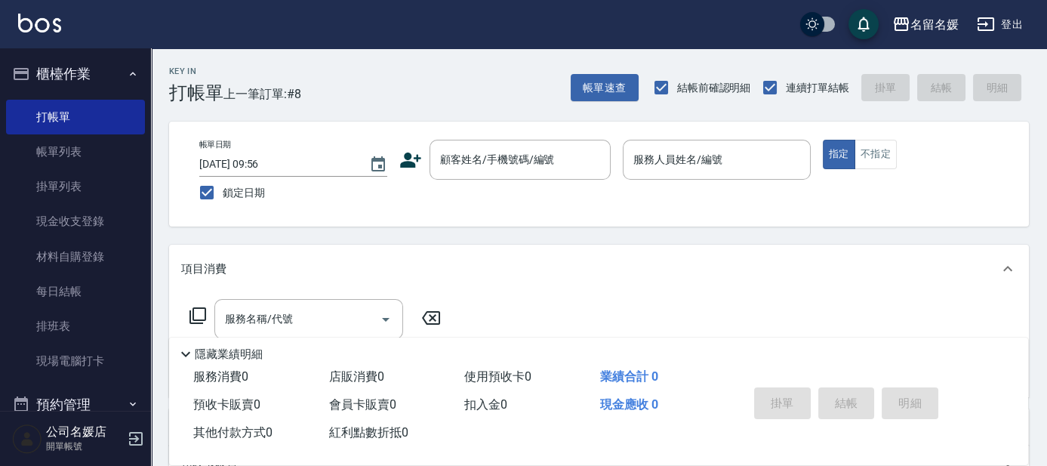
drag, startPoint x: 0, startPoint y: 298, endPoint x: 581, endPoint y: 286, distance: 581.5
click at [581, 286] on div "項目消費" at bounding box center [599, 269] width 860 height 48
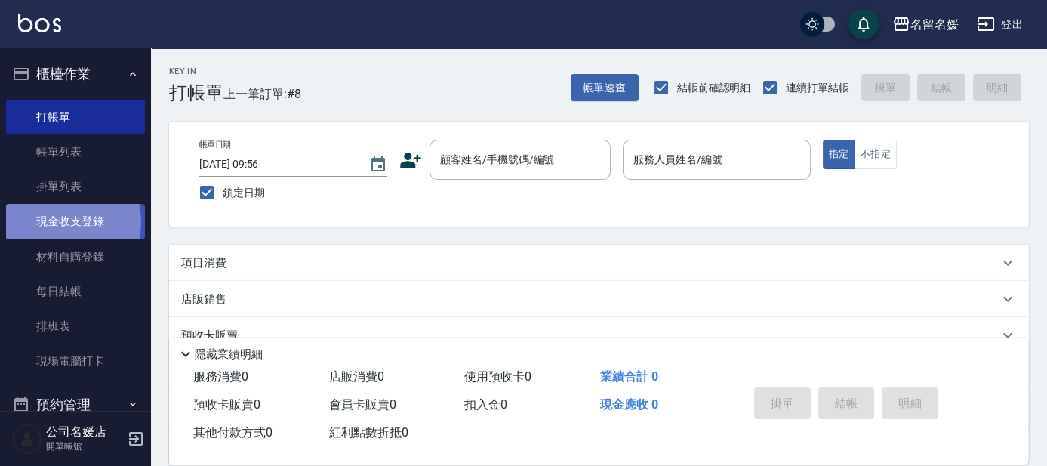
click at [57, 222] on link "現金收支登錄" at bounding box center [75, 221] width 139 height 35
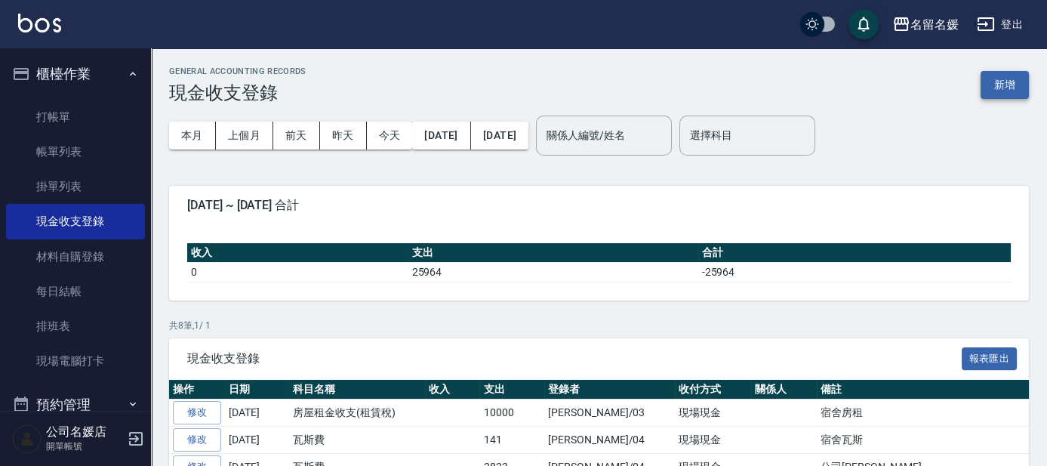
click at [1006, 82] on button "新增" at bounding box center [1005, 85] width 48 height 28
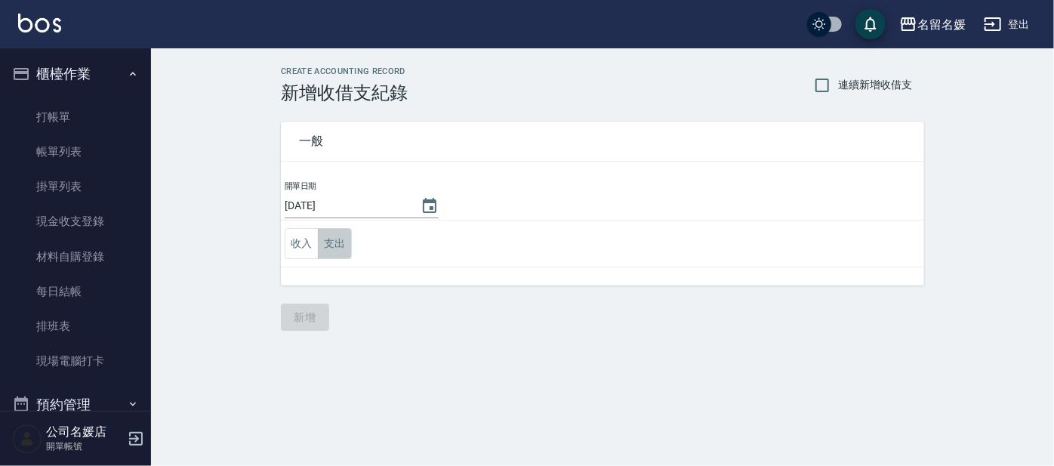
click at [325, 242] on button "支出" at bounding box center [335, 243] width 34 height 31
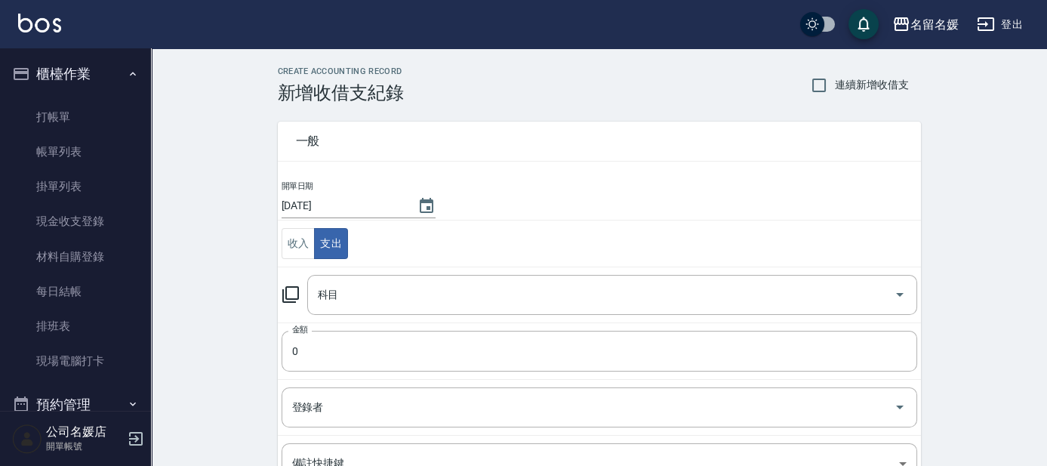
click at [294, 290] on icon at bounding box center [291, 294] width 18 height 18
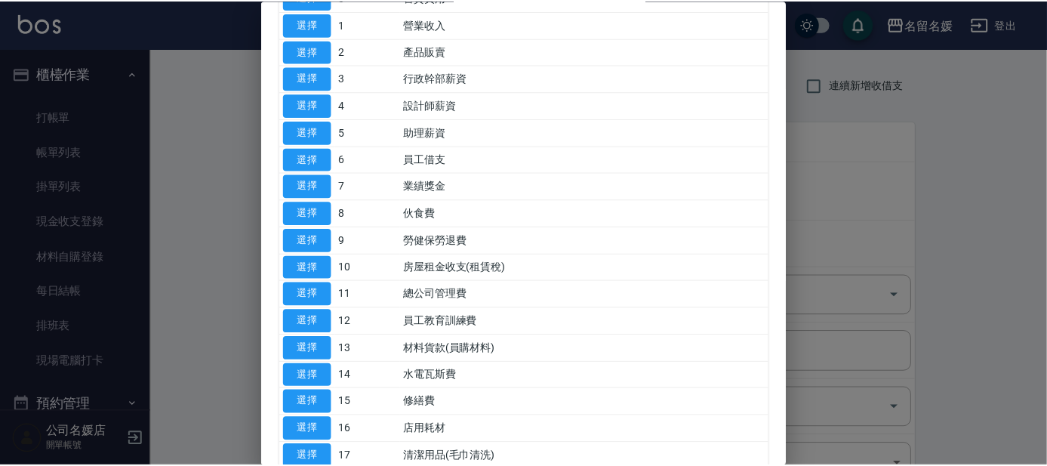
scroll to position [137, 0]
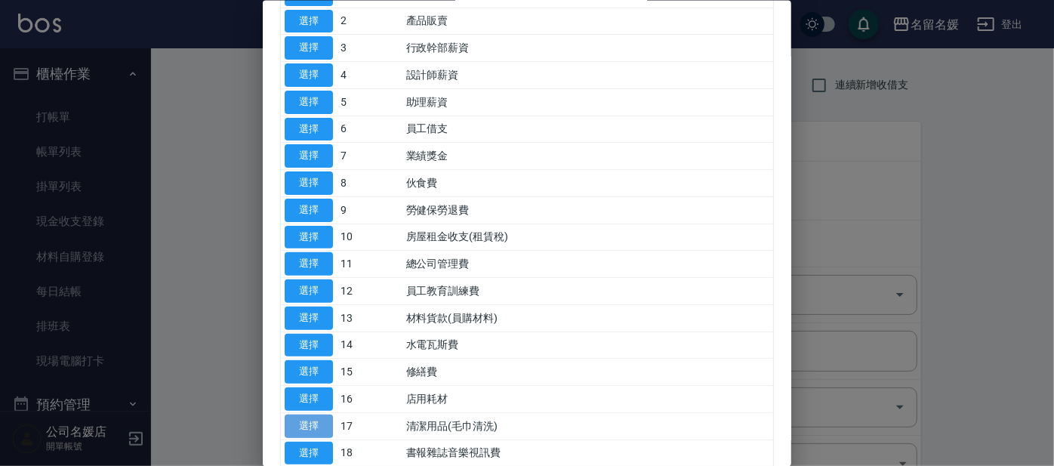
click at [318, 416] on button "選擇" at bounding box center [309, 425] width 48 height 23
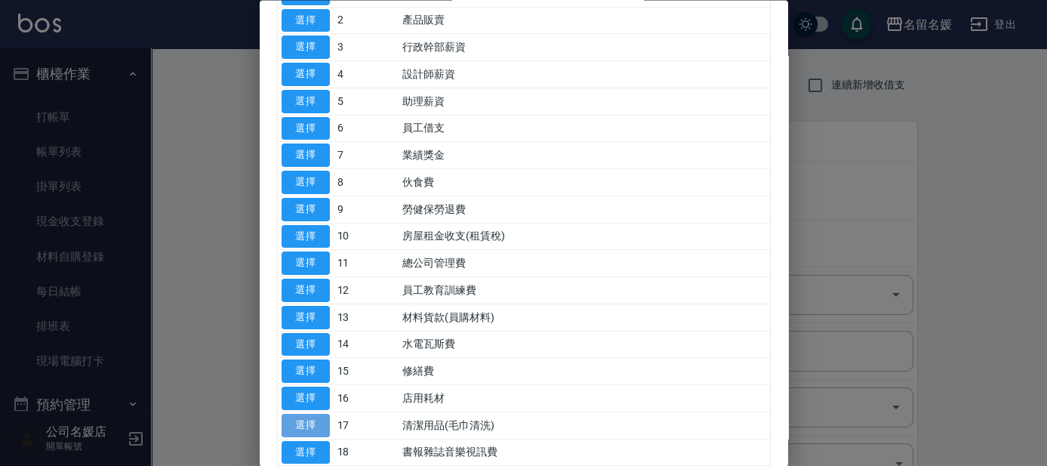
type input "17 清潔用品(毛巾清洗)"
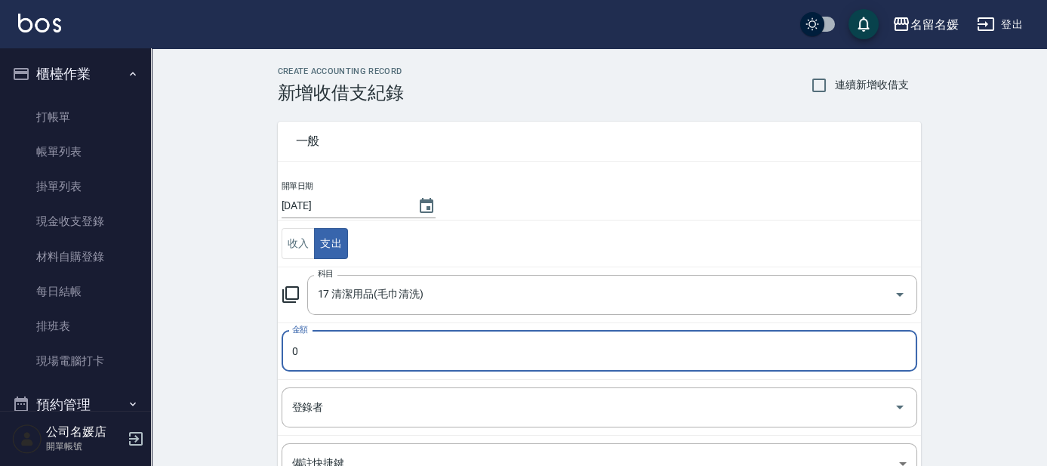
click at [375, 343] on input "0" at bounding box center [600, 351] width 636 height 41
type input "4500"
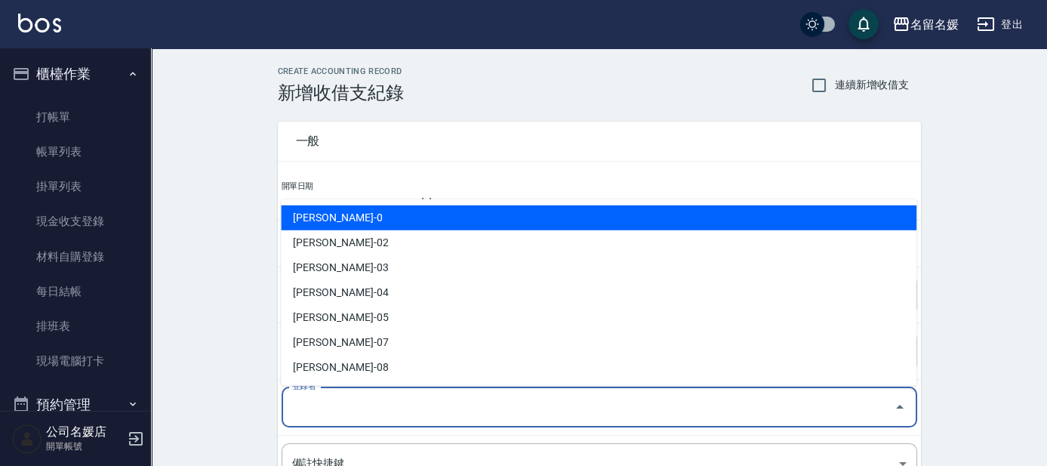
click at [327, 401] on input "登錄者" at bounding box center [588, 407] width 600 height 26
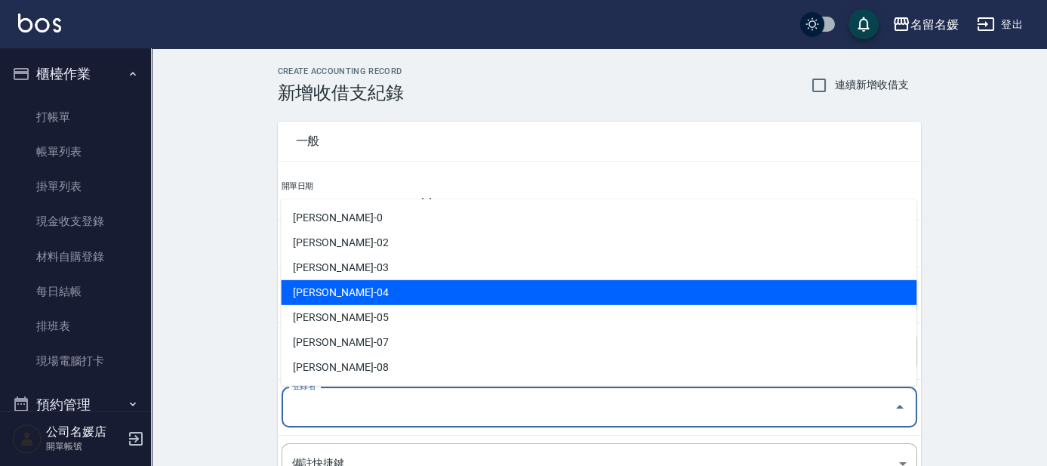
click at [328, 291] on li "[PERSON_NAME]-04" at bounding box center [599, 292] width 636 height 25
type input "[PERSON_NAME]-04"
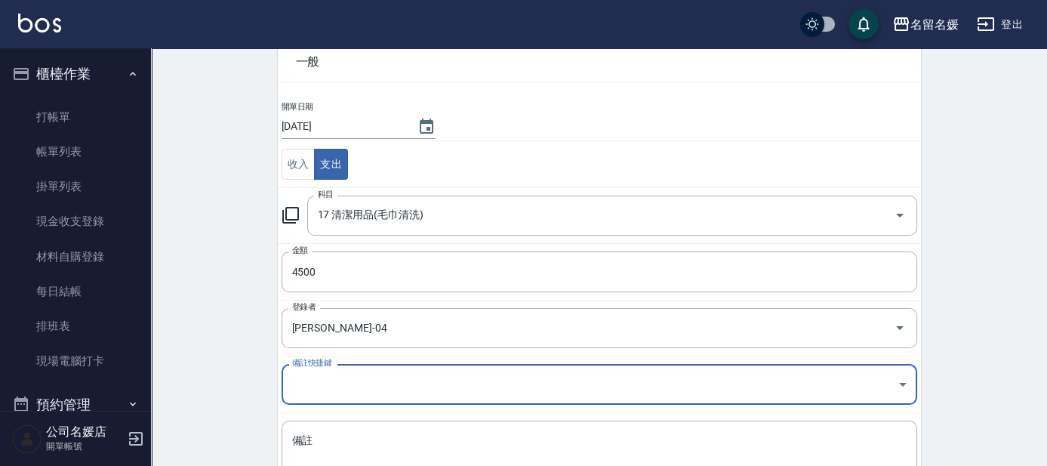
scroll to position [153, 0]
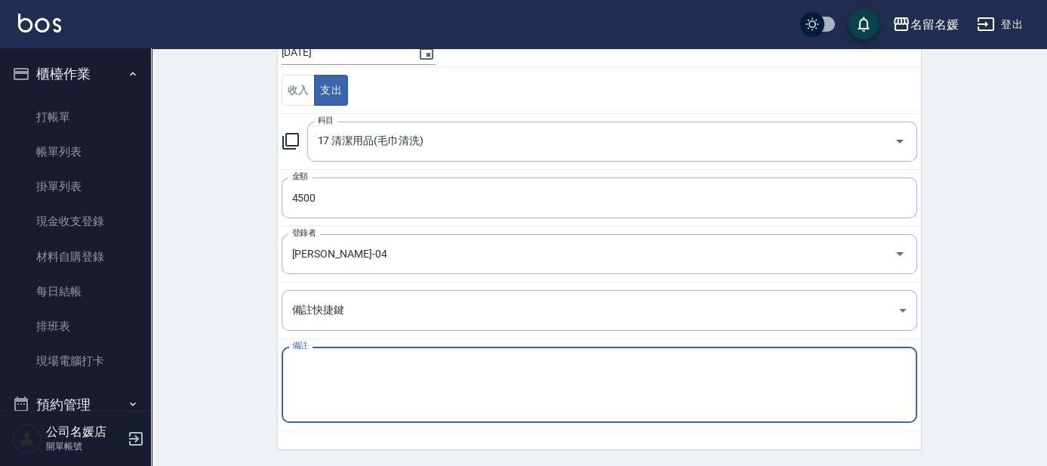
click at [310, 373] on textarea "備註" at bounding box center [599, 384] width 615 height 51
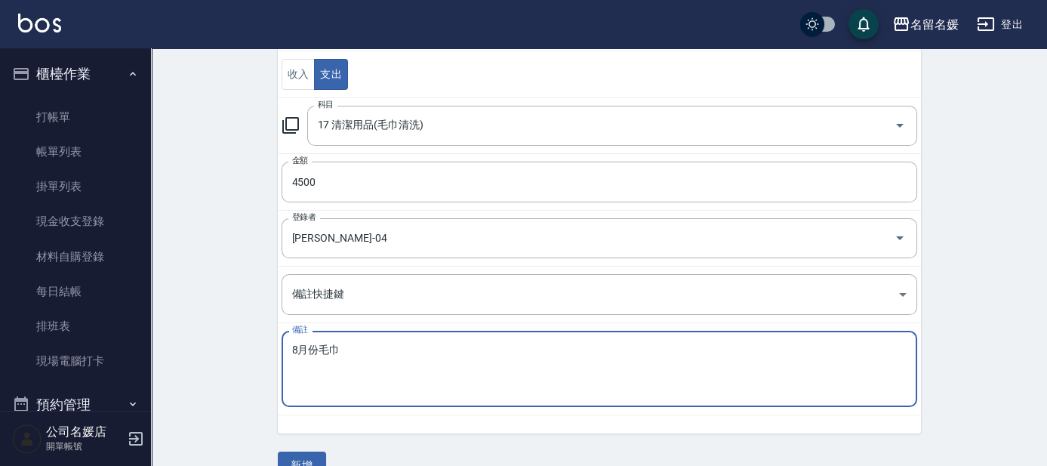
scroll to position [199, 0]
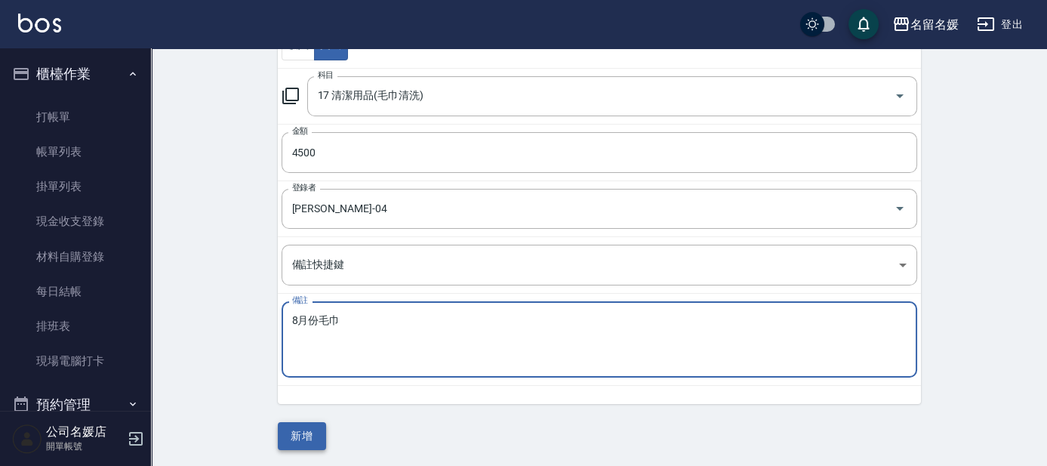
type textarea "8月份毛巾"
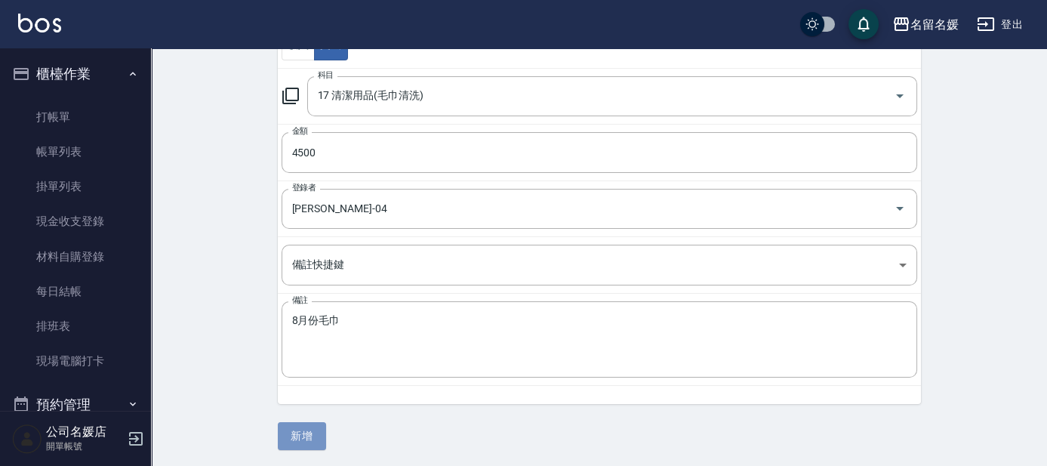
click at [294, 431] on button "新增" at bounding box center [302, 436] width 48 height 28
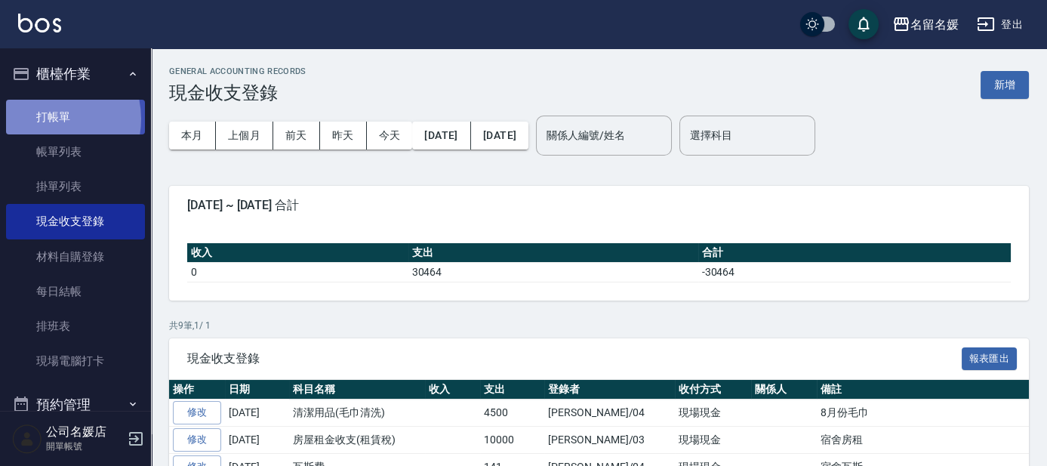
click at [46, 119] on link "打帳單" at bounding box center [75, 117] width 139 height 35
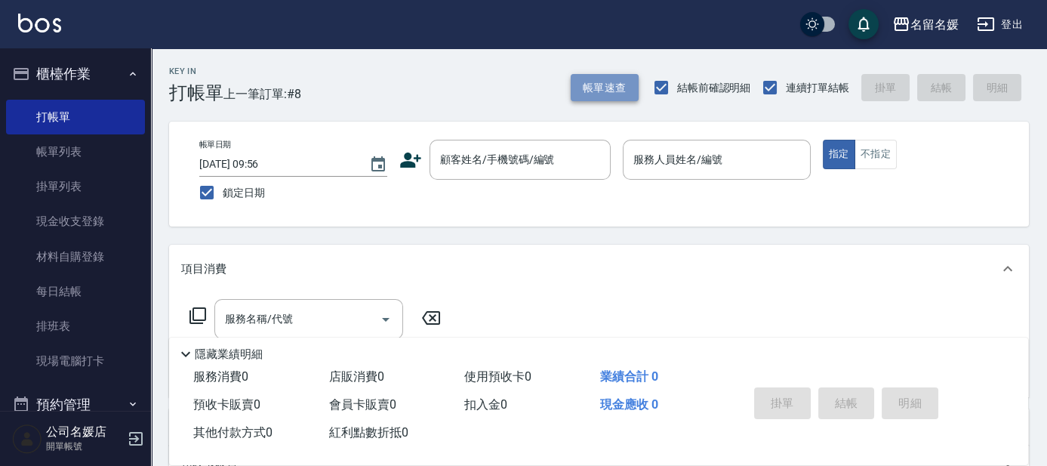
click at [600, 97] on button "帳單速查" at bounding box center [605, 88] width 68 height 28
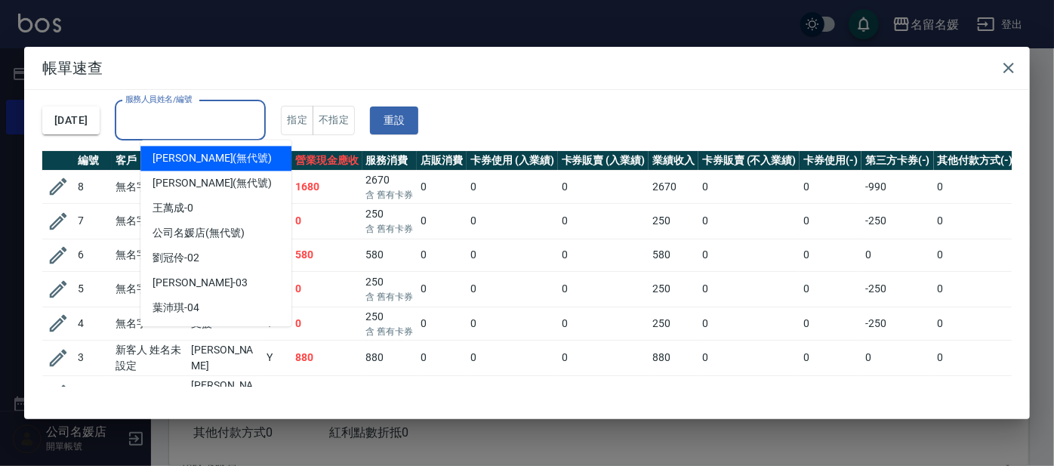
click at [237, 119] on input "服務人員姓名/編號" at bounding box center [190, 120] width 137 height 26
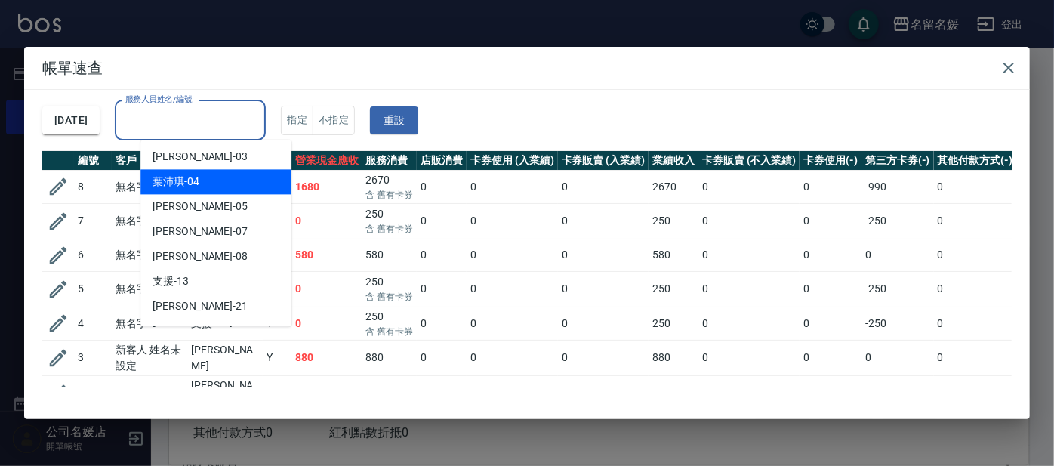
scroll to position [137, 0]
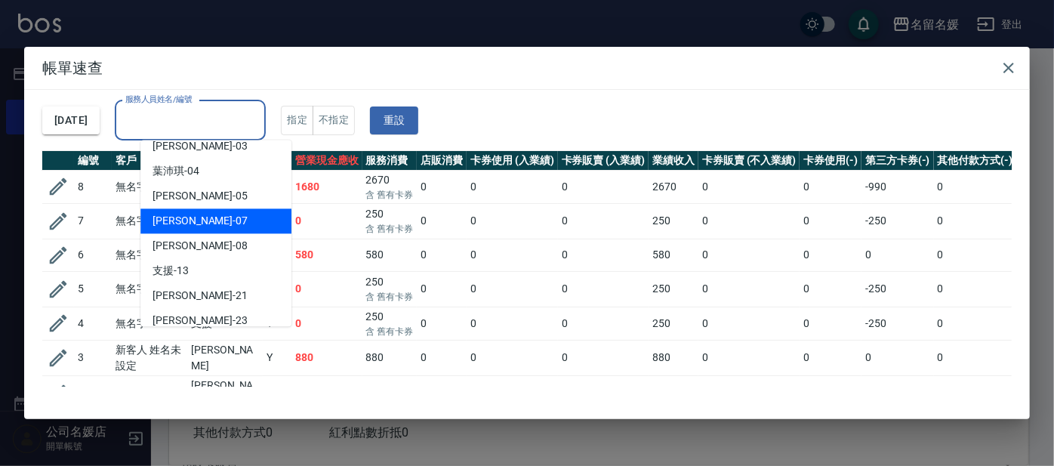
click at [200, 224] on div "[PERSON_NAME] -07" at bounding box center [215, 220] width 151 height 25
type input "[PERSON_NAME]-07"
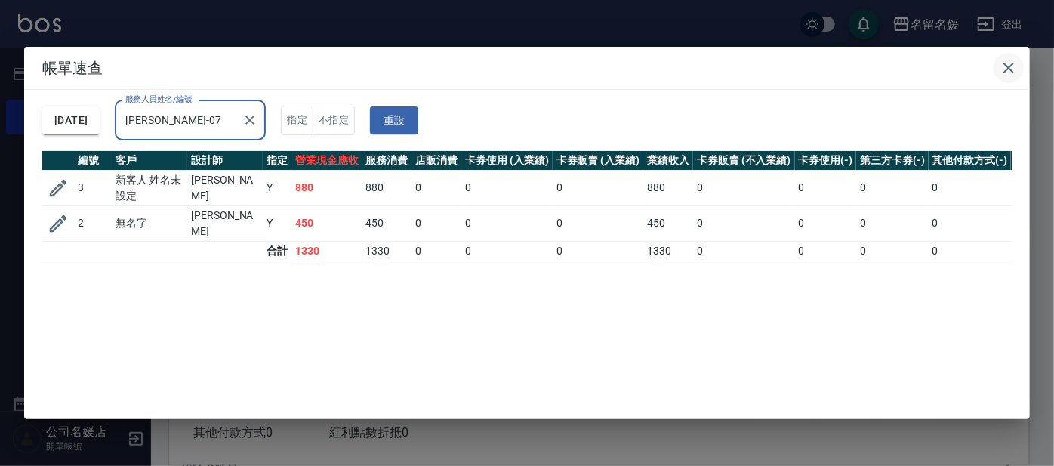
click at [1010, 69] on icon "button" at bounding box center [1009, 68] width 11 height 11
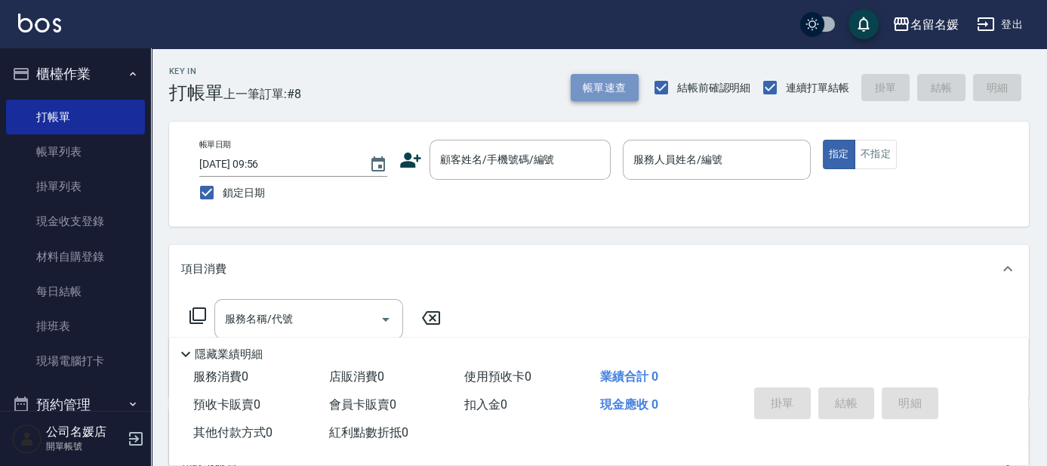
click at [596, 80] on button "帳單速查" at bounding box center [605, 88] width 68 height 28
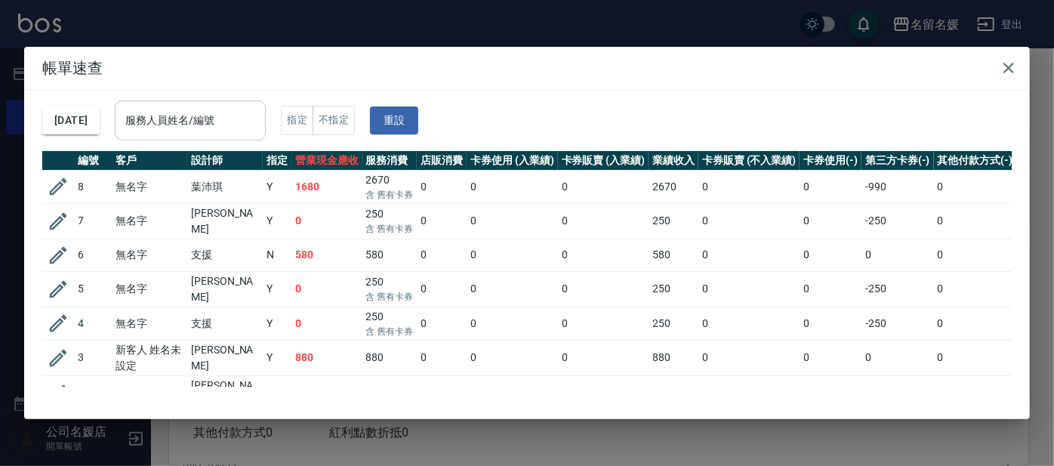
click at [198, 126] on input "服務人員姓名/編號" at bounding box center [190, 120] width 137 height 26
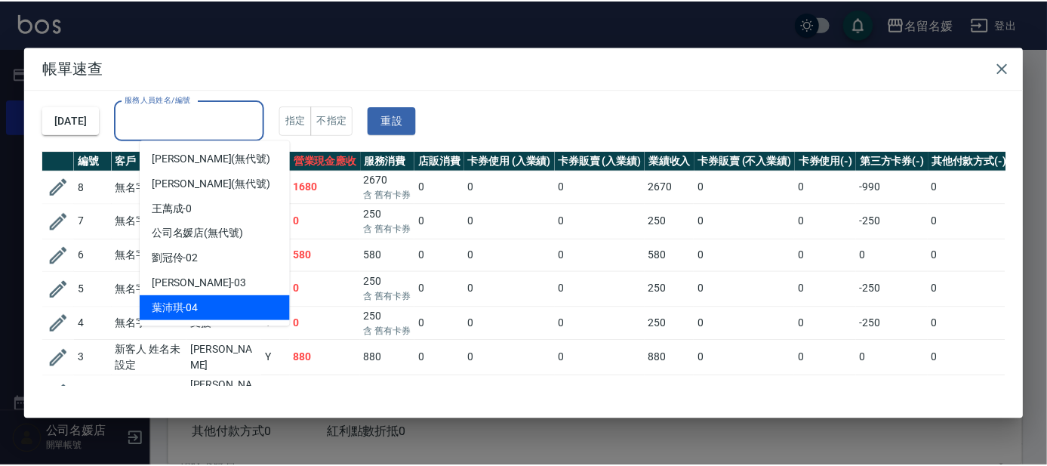
scroll to position [68, 0]
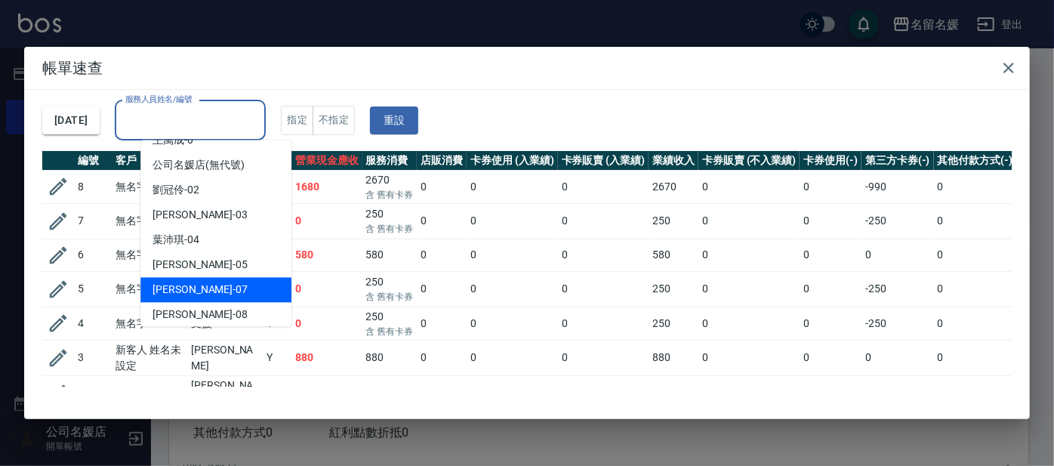
click at [204, 278] on div "[PERSON_NAME] -07" at bounding box center [215, 289] width 151 height 25
type input "[PERSON_NAME]-07"
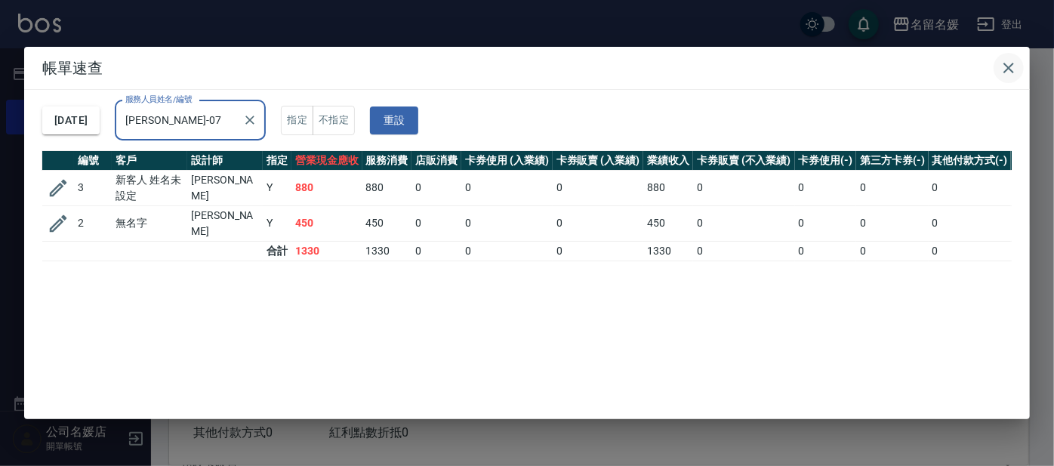
click at [1013, 66] on icon "button" at bounding box center [1009, 68] width 18 height 18
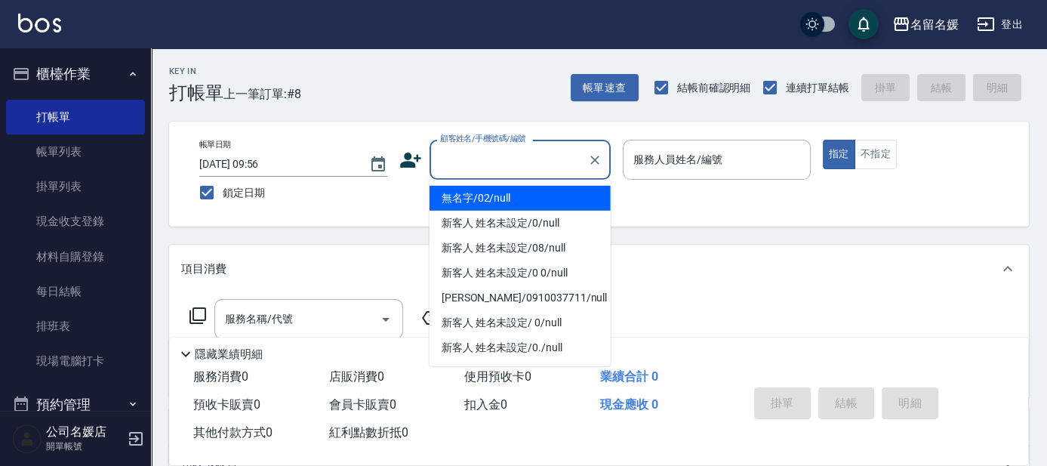
click at [458, 168] on input "顧客姓名/手機號碼/編號" at bounding box center [508, 159] width 145 height 26
click at [487, 205] on li "無名字/02/null" at bounding box center [520, 198] width 181 height 25
type input "無名字/02/null"
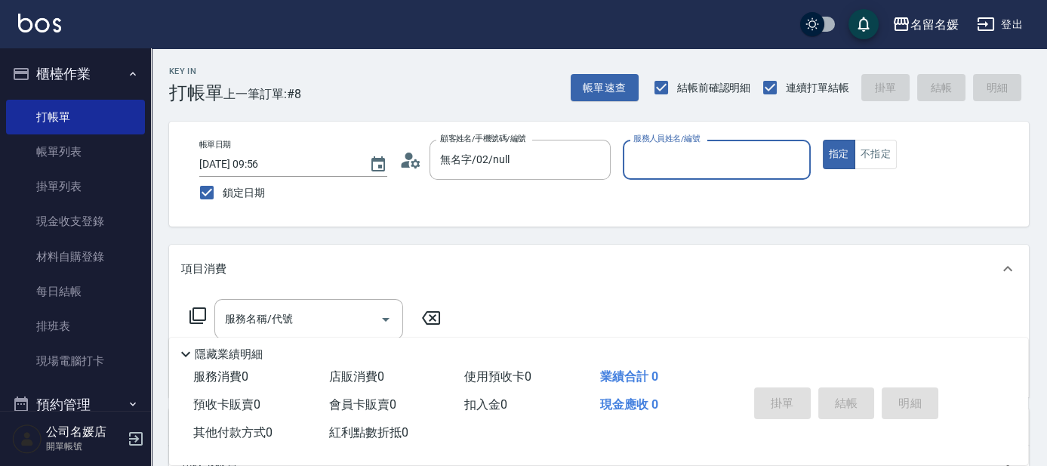
click at [671, 154] on input "服務人員姓名/編號" at bounding box center [717, 159] width 174 height 26
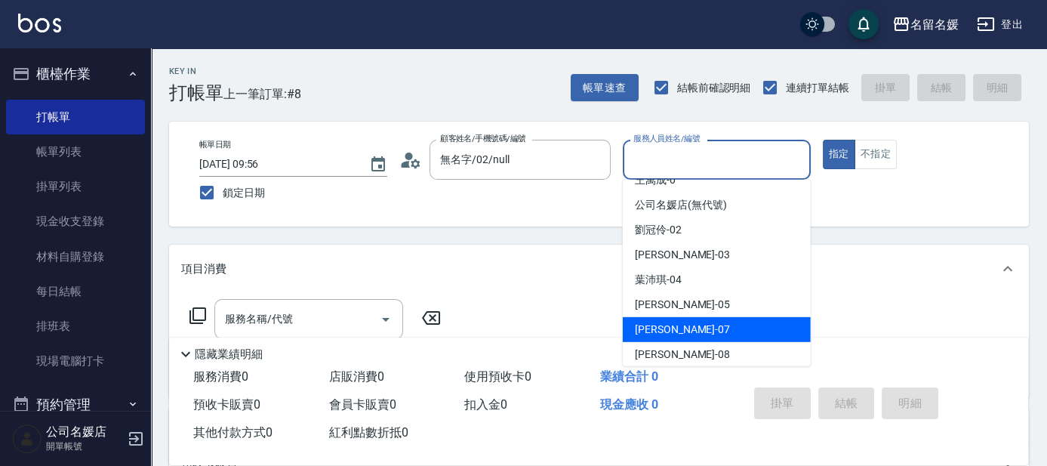
click at [666, 326] on span "[PERSON_NAME] -07" at bounding box center [682, 330] width 95 height 16
type input "[PERSON_NAME]-07"
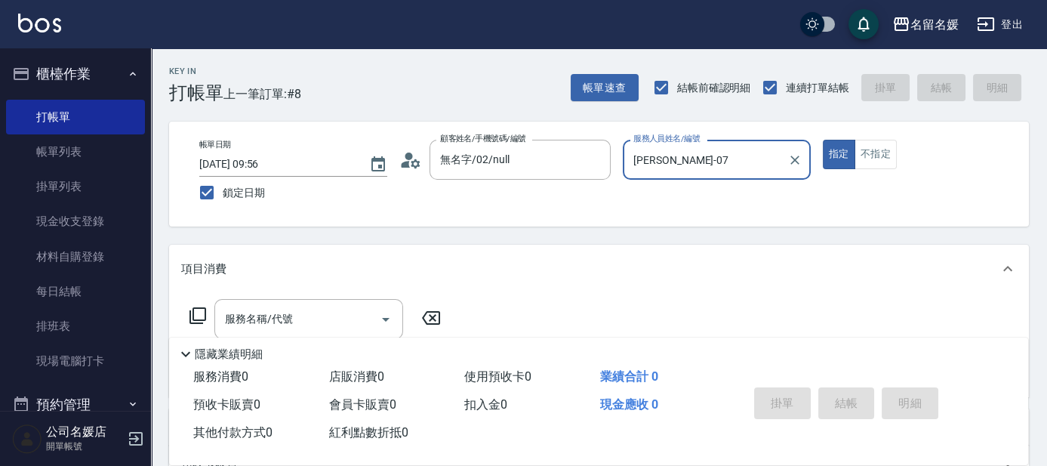
click at [195, 308] on icon at bounding box center [198, 315] width 17 height 17
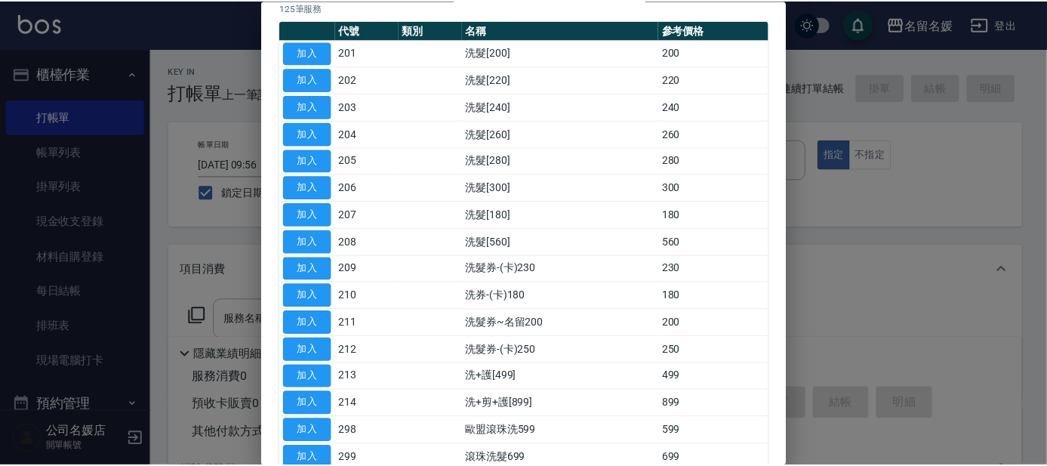
scroll to position [137, 0]
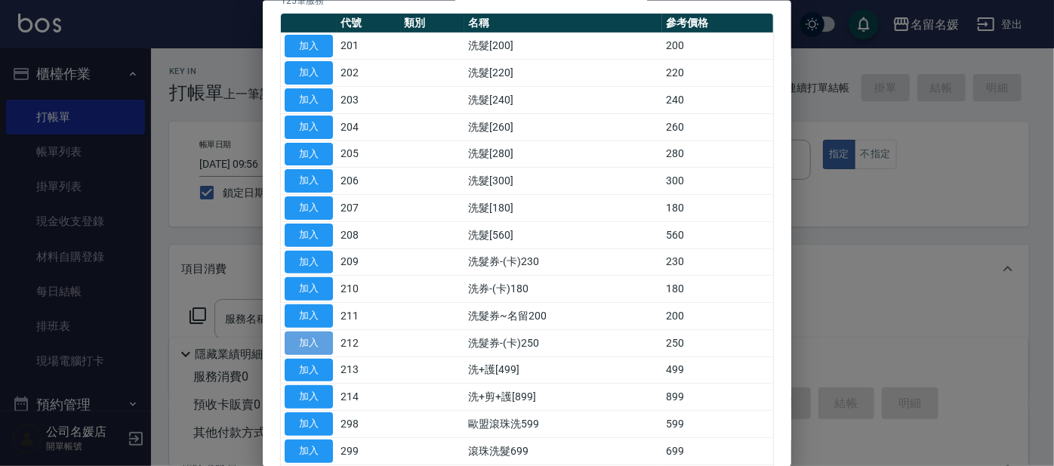
click at [310, 342] on button "加入" at bounding box center [309, 342] width 48 height 23
type input "洗髮券-(卡)250(212)"
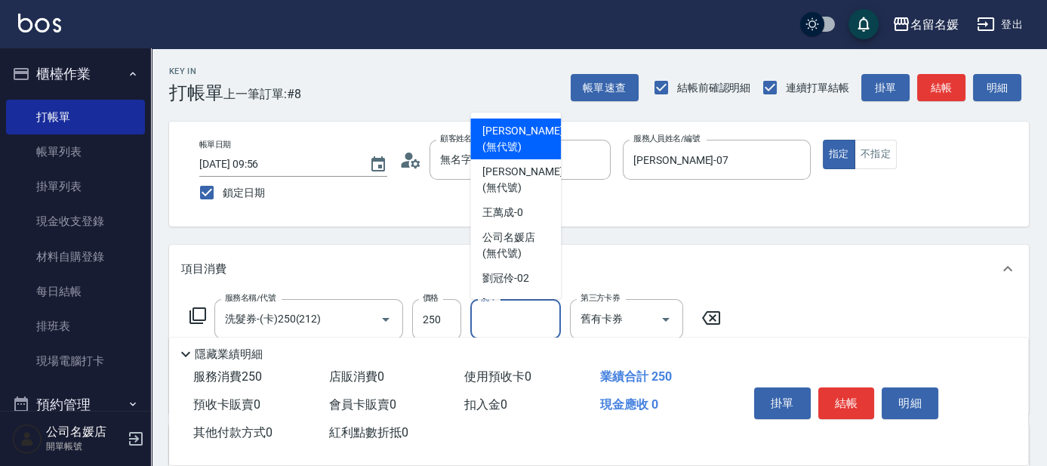
click at [515, 311] on input "洗-1" at bounding box center [515, 319] width 77 height 26
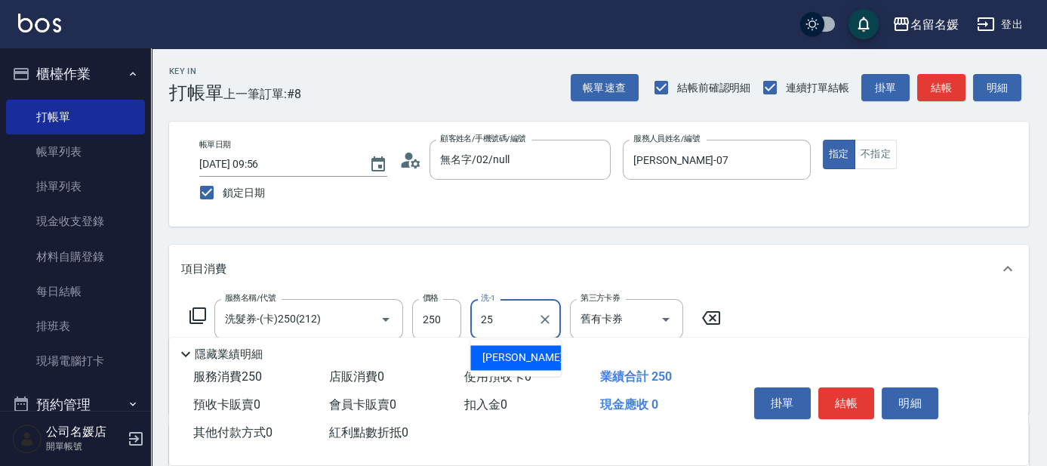
click at [523, 362] on span "[PERSON_NAME]-25" at bounding box center [530, 358] width 95 height 16
type input "[PERSON_NAME]-25"
click at [612, 327] on input "舊有卡券" at bounding box center [605, 319] width 57 height 26
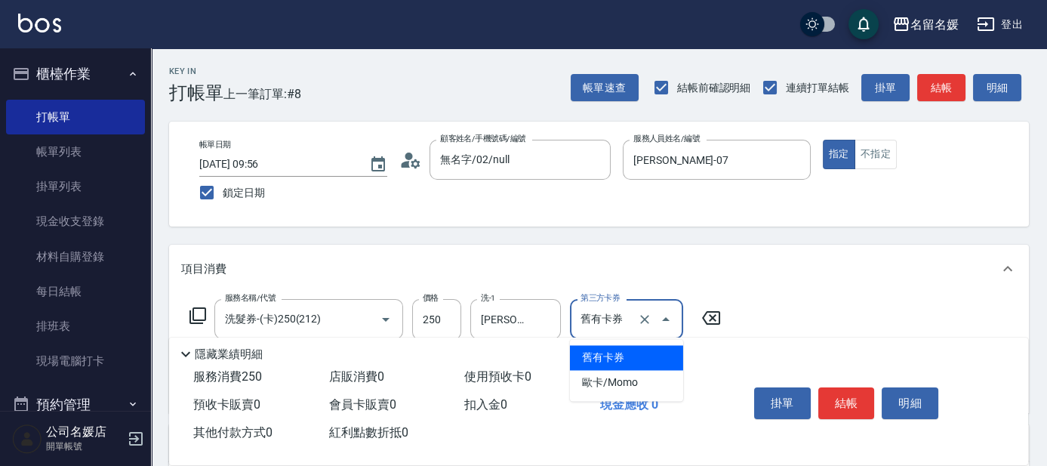
click at [606, 354] on span "舊有卡券" at bounding box center [626, 357] width 113 height 25
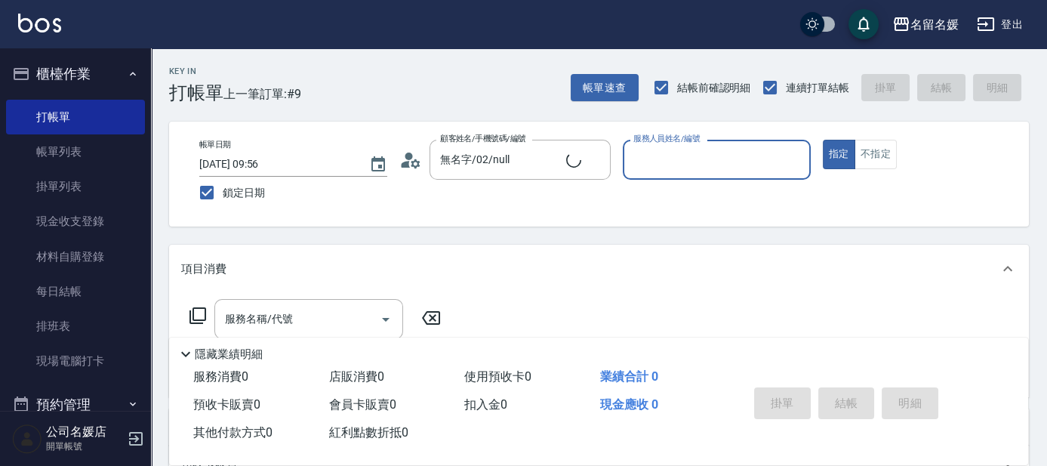
type input "新客人 姓名未設定/0/null"
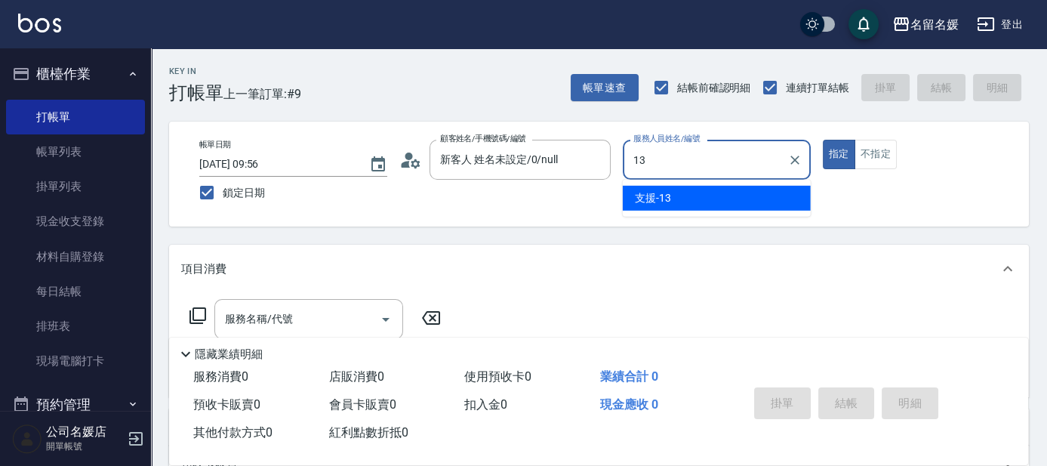
type input "支援-13"
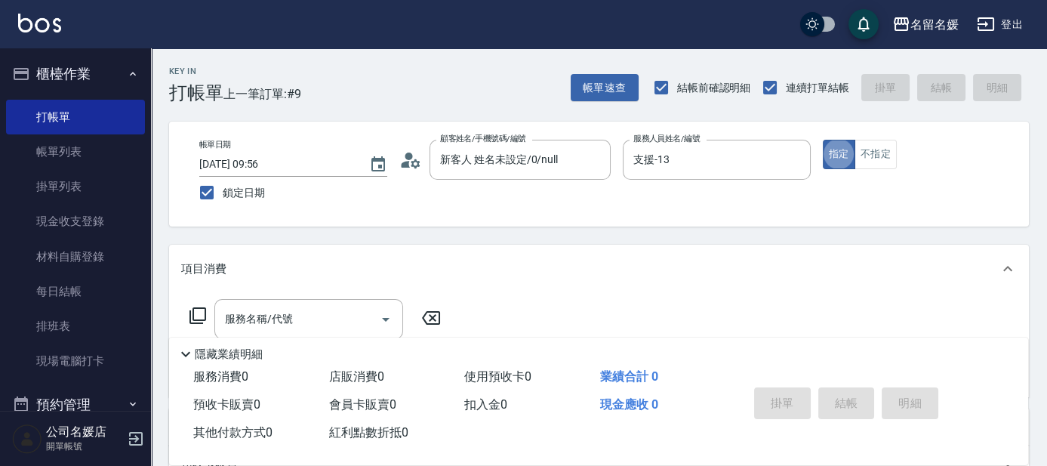
type button "true"
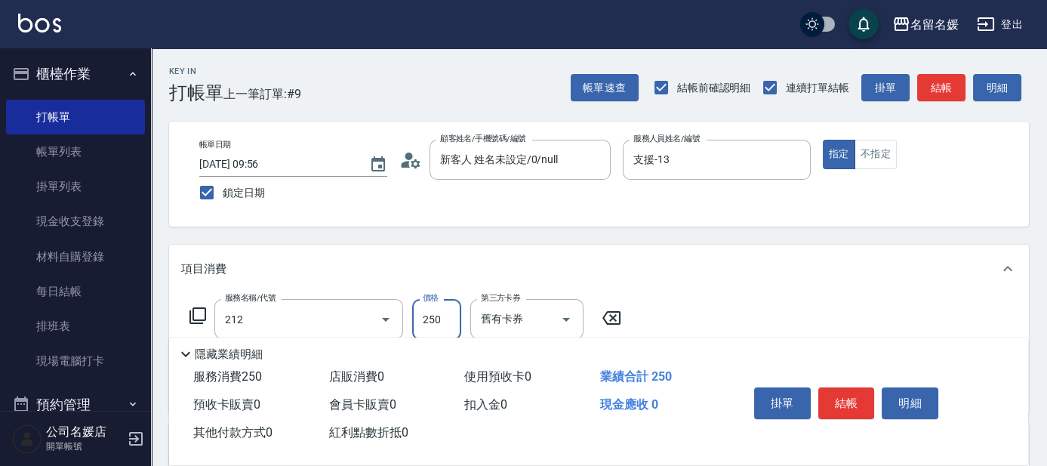
type input "洗髮券-(卡)250(212)"
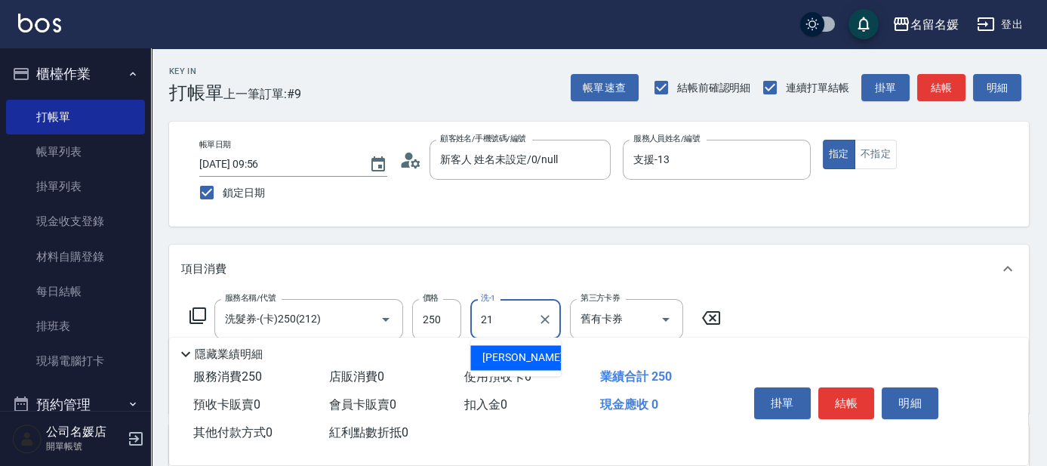
type input "[PERSON_NAME]-21"
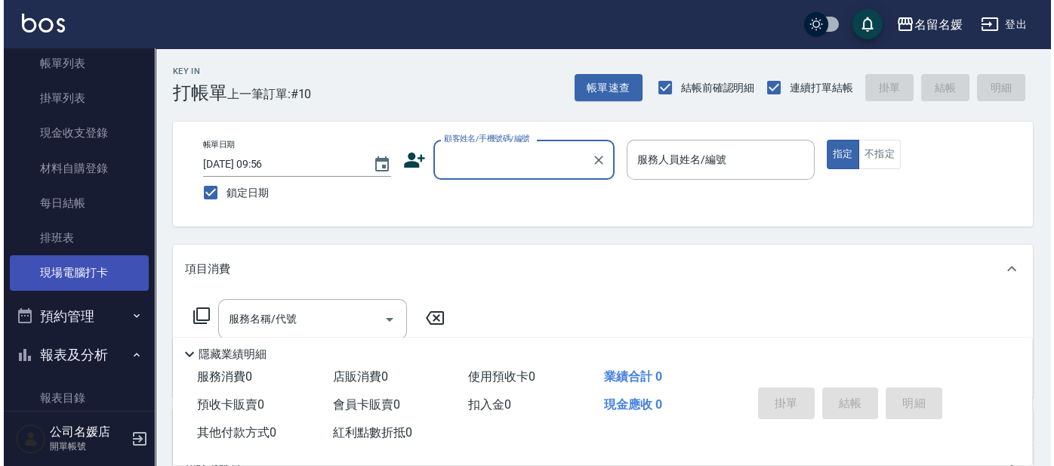
scroll to position [68, 0]
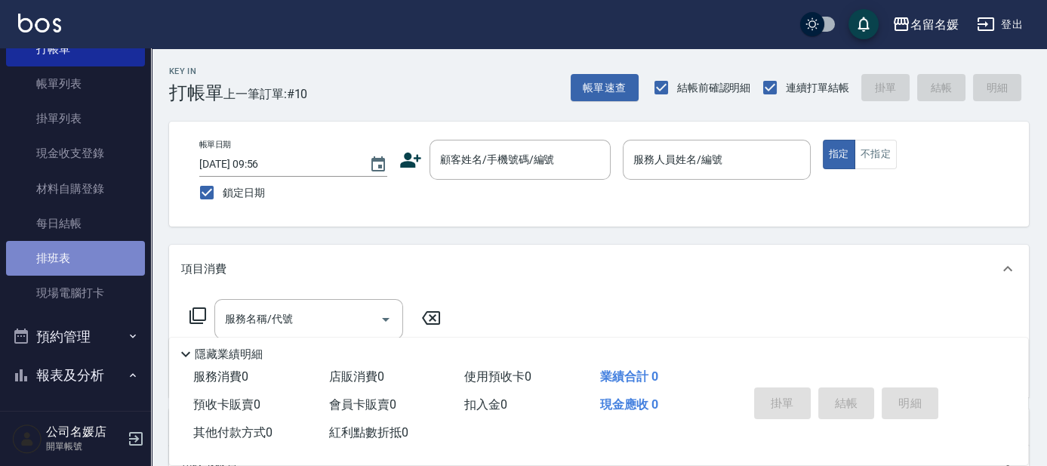
click at [126, 252] on link "排班表" at bounding box center [75, 258] width 139 height 35
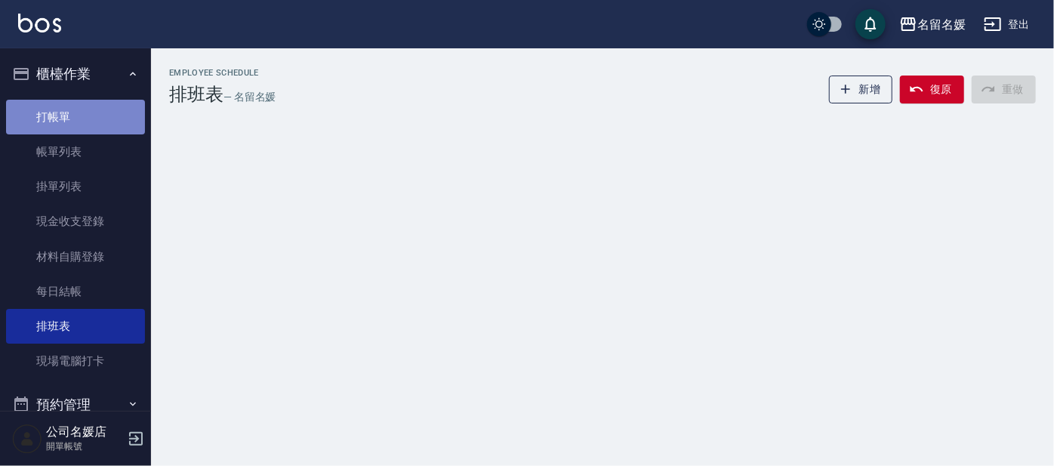
click at [88, 119] on link "打帳單" at bounding box center [75, 117] width 139 height 35
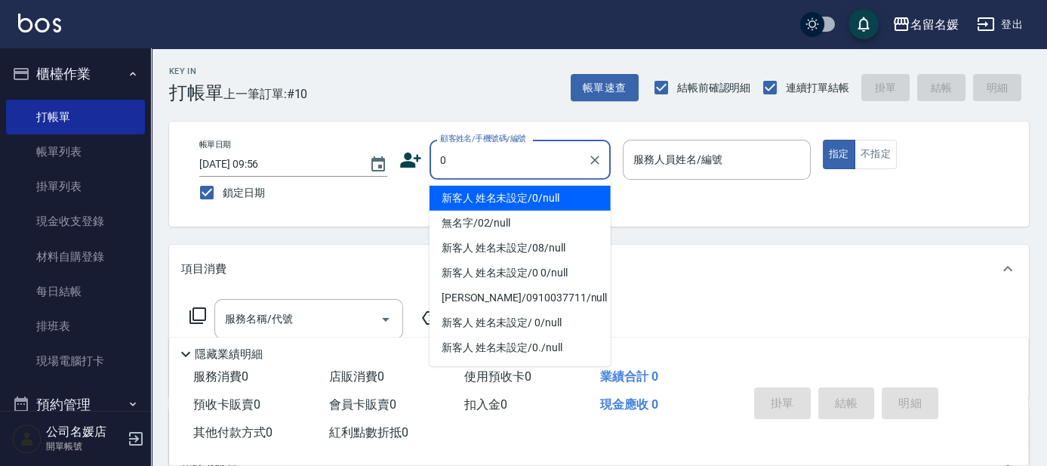
type input "新客人 姓名未設定/0/null"
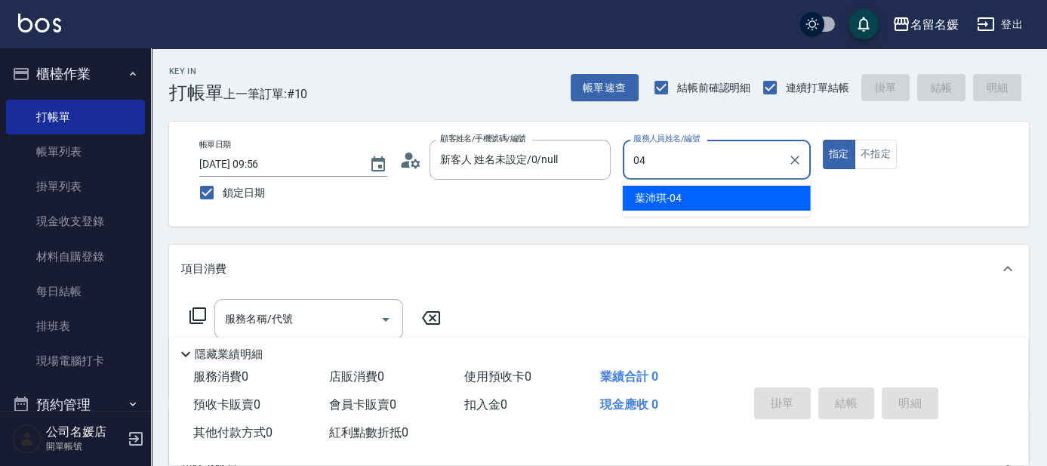
type input "[PERSON_NAME]-04"
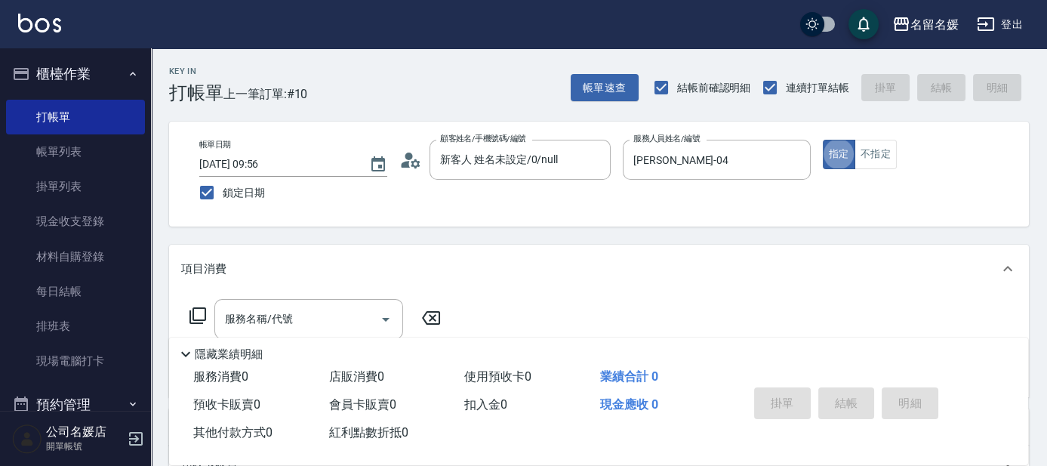
type button "true"
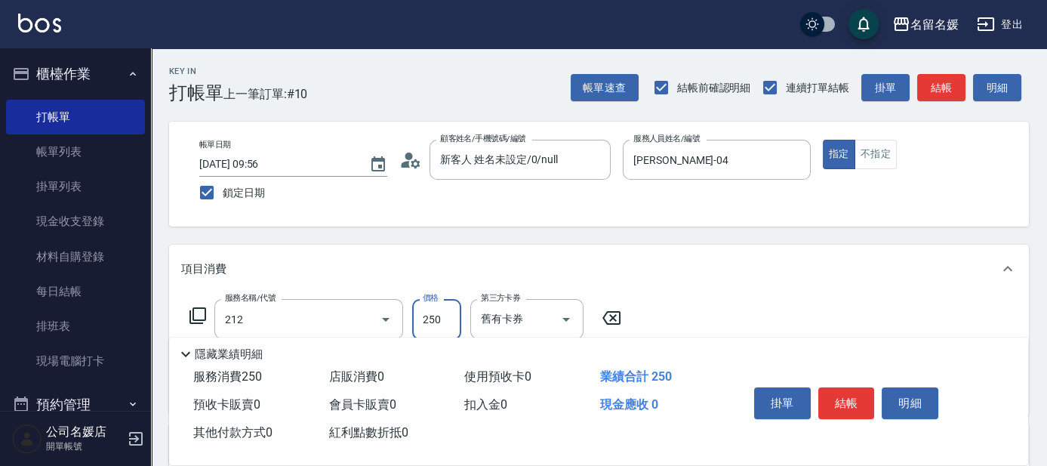
type input "洗髮券-(卡)250(212)"
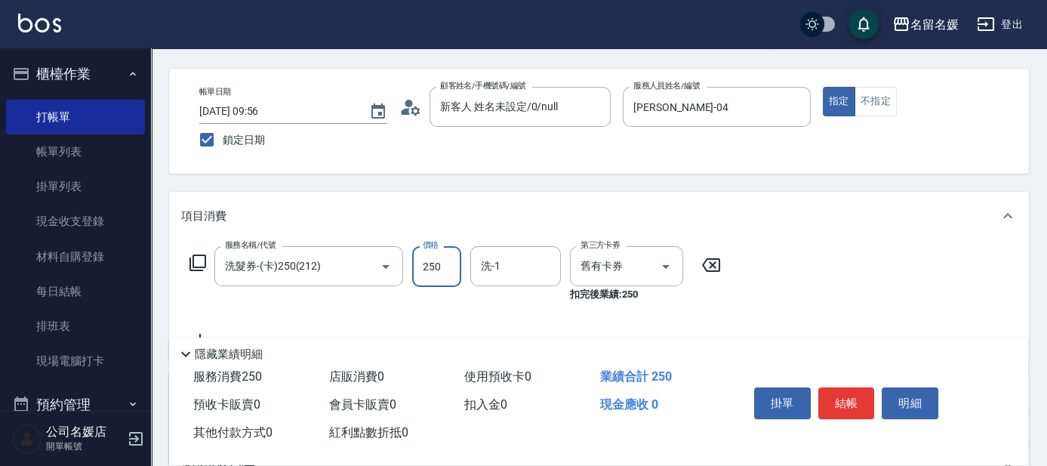
scroll to position [68, 0]
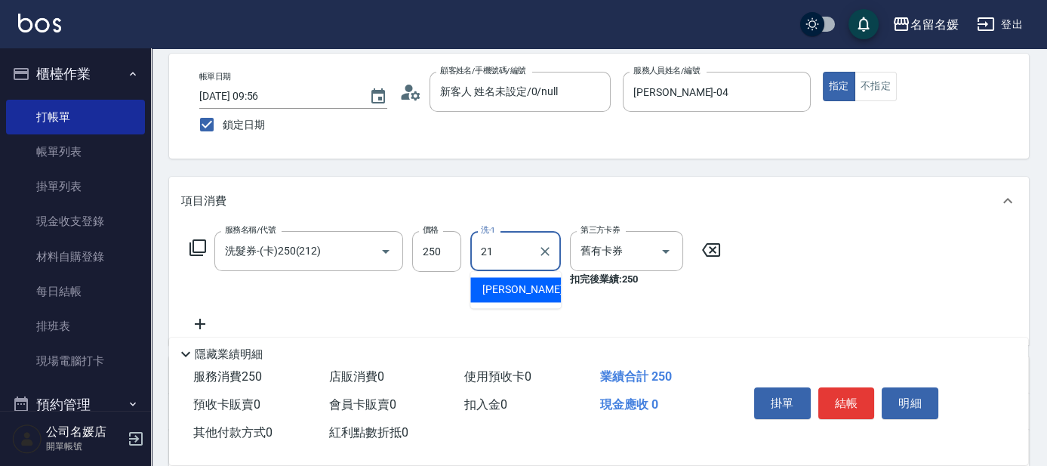
type input "[PERSON_NAME]-21"
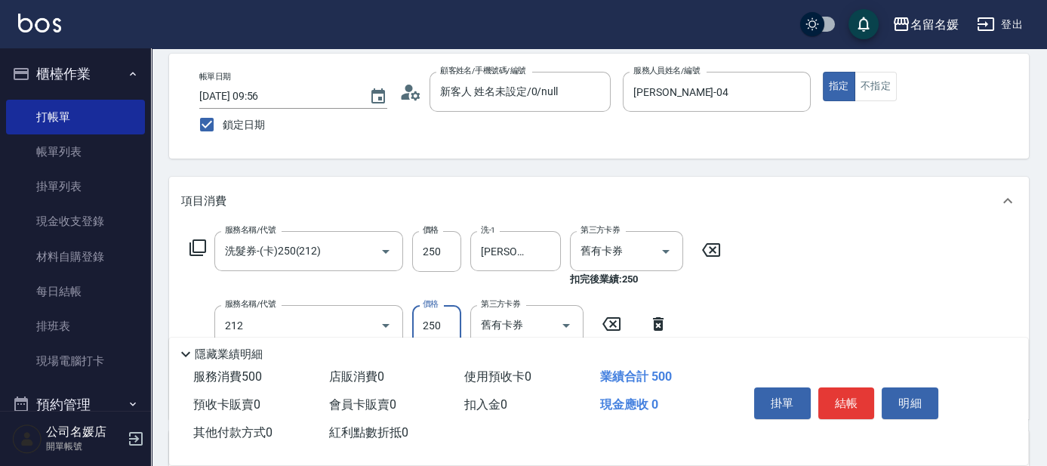
type input "洗髮券-(卡)250(212)"
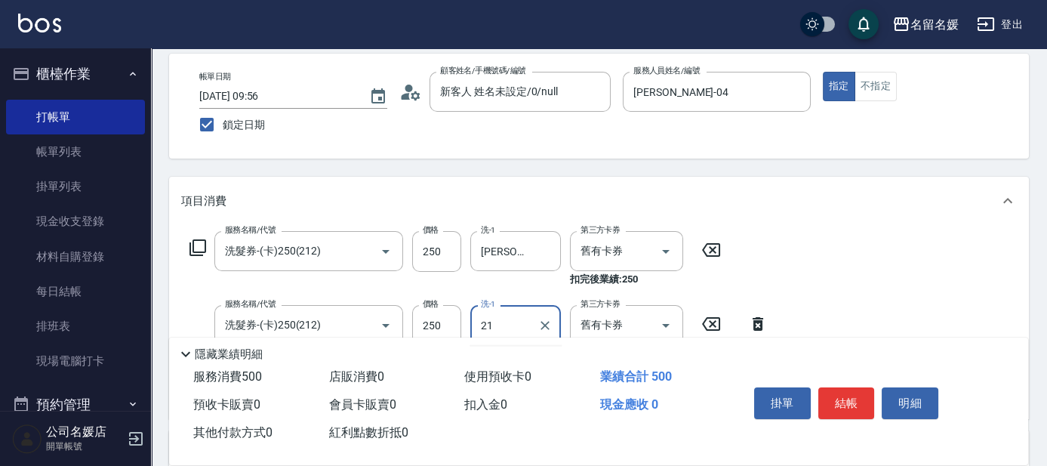
type input "[PERSON_NAME]-21"
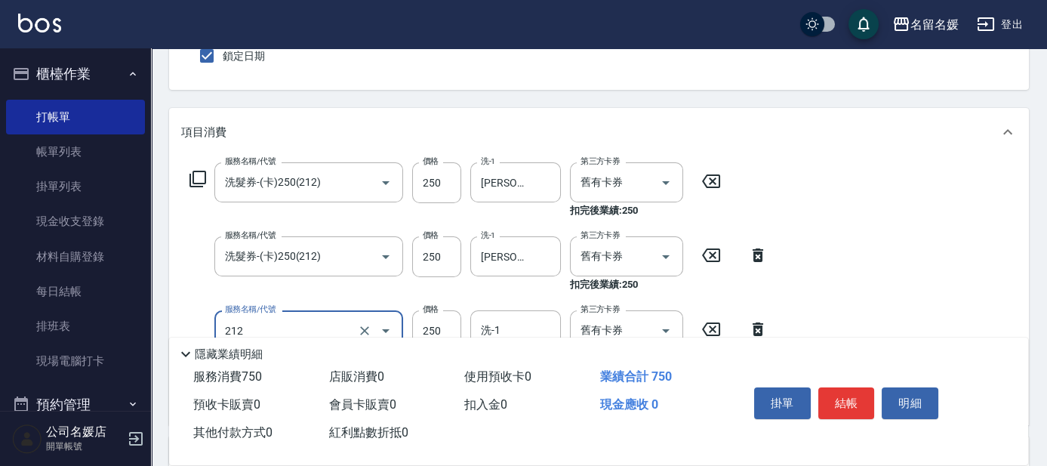
type input "洗髮券-(卡)250(212)"
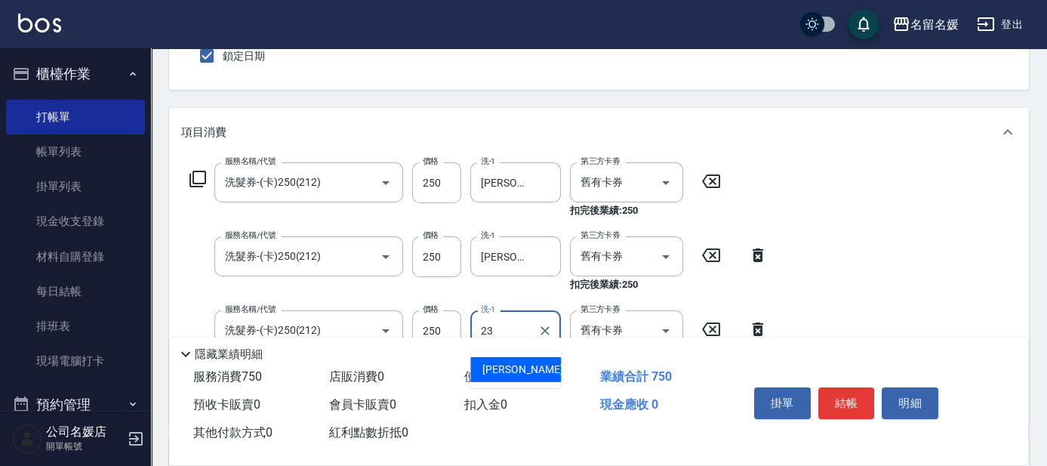
type input "[PERSON_NAME]-23"
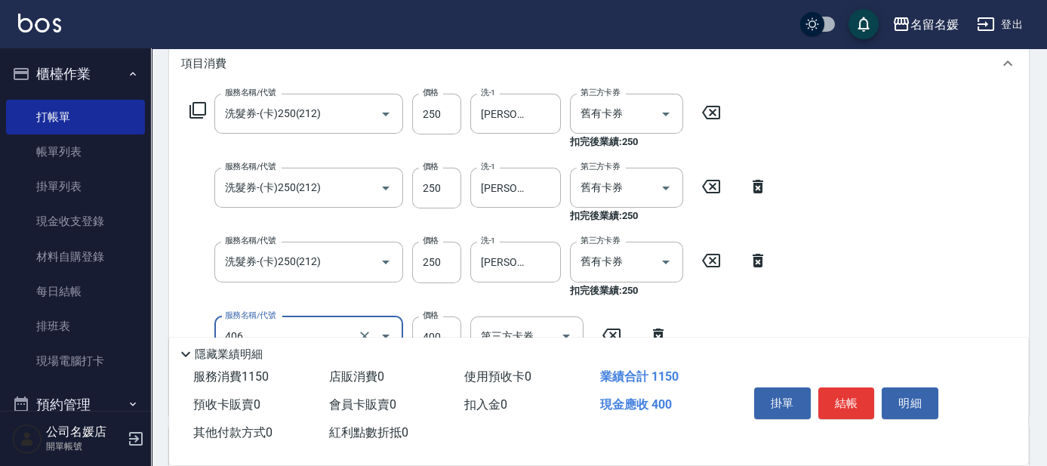
scroll to position [274, 0]
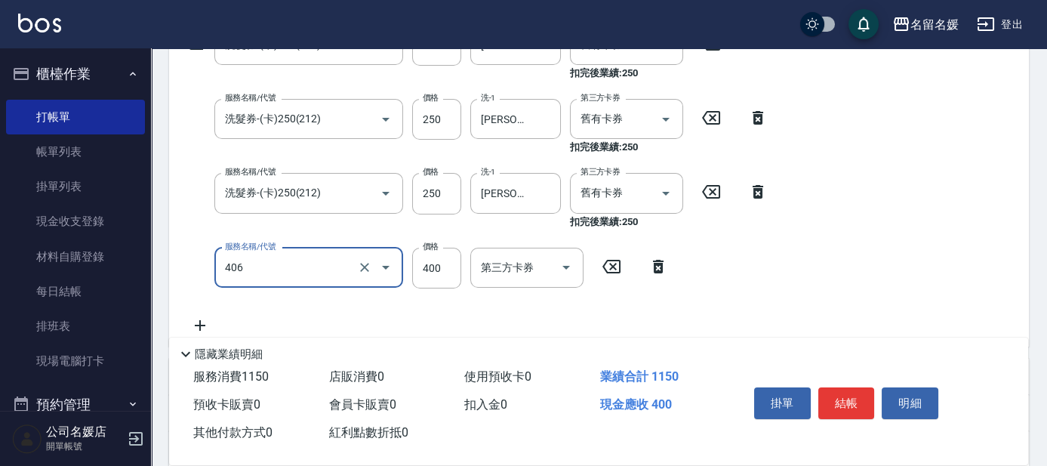
type input "剪髮(400)(406)"
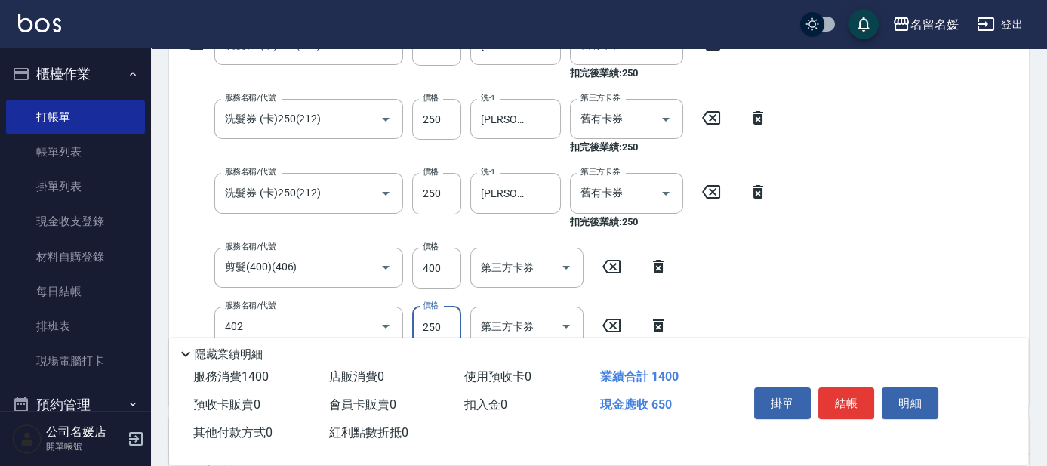
type input "剪髮(250)(402)"
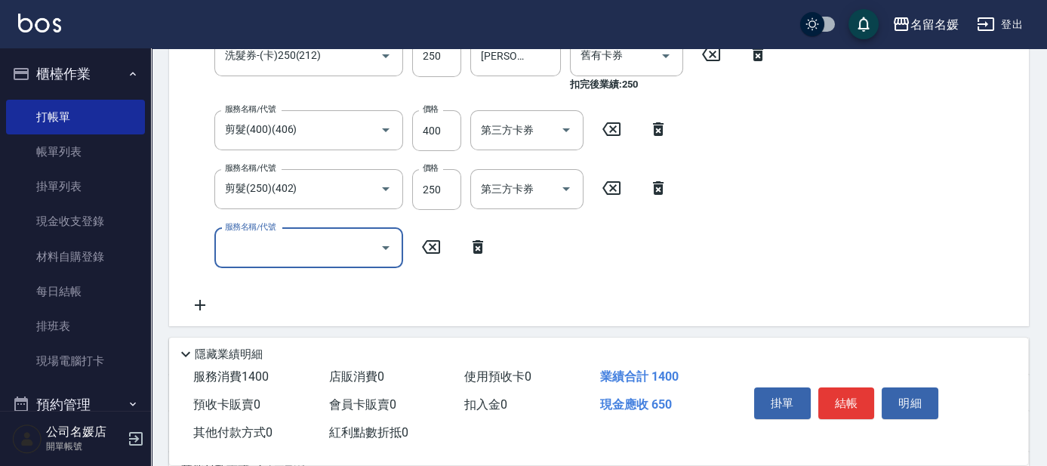
scroll to position [367, 0]
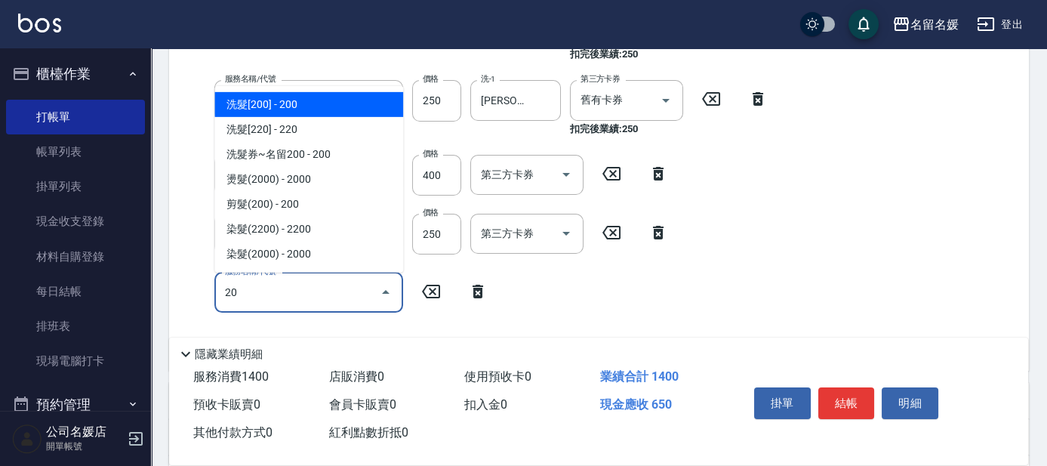
type input "2"
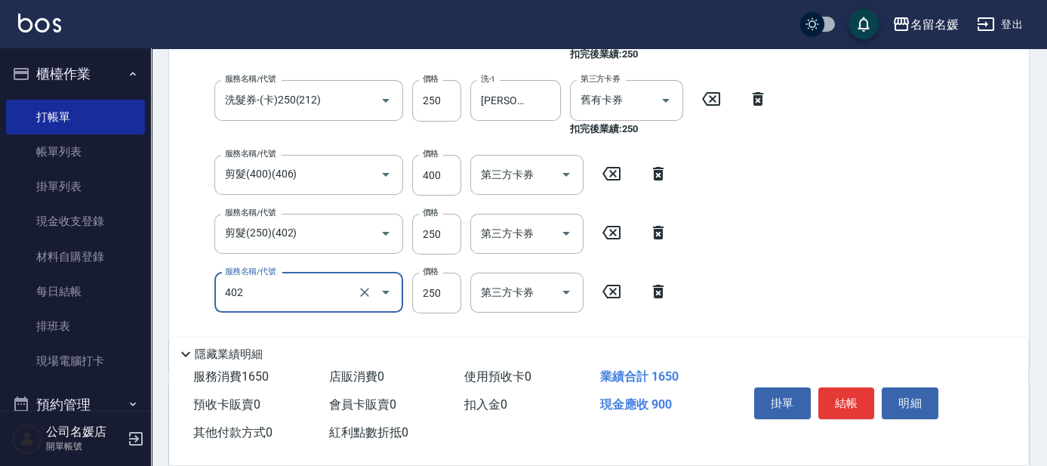
type input "剪髮(250)(402)"
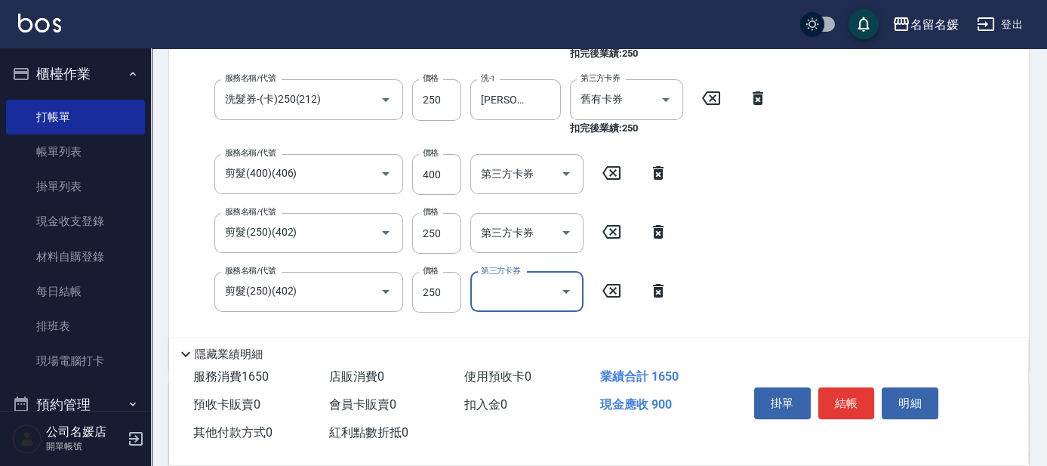
click at [865, 124] on div "服務名稱/代號 洗髮券-(卡)250(212) 服務名稱/代號 價格 250 價格 洗-1 [PERSON_NAME]-21 洗-1 第三方卡券 舊有卡券 第…" at bounding box center [599, 148] width 860 height 446
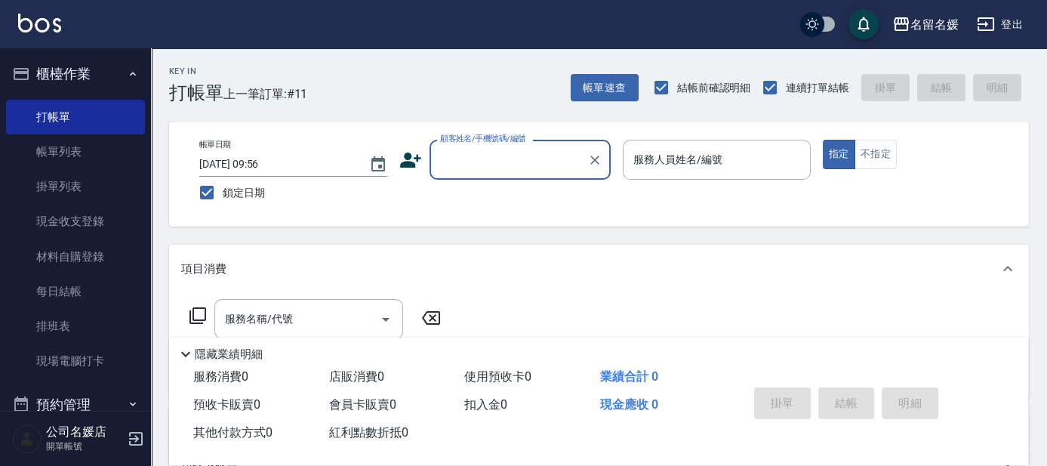
scroll to position [0, 0]
click at [473, 159] on input "顧客姓名/手機號碼/編號" at bounding box center [508, 159] width 145 height 26
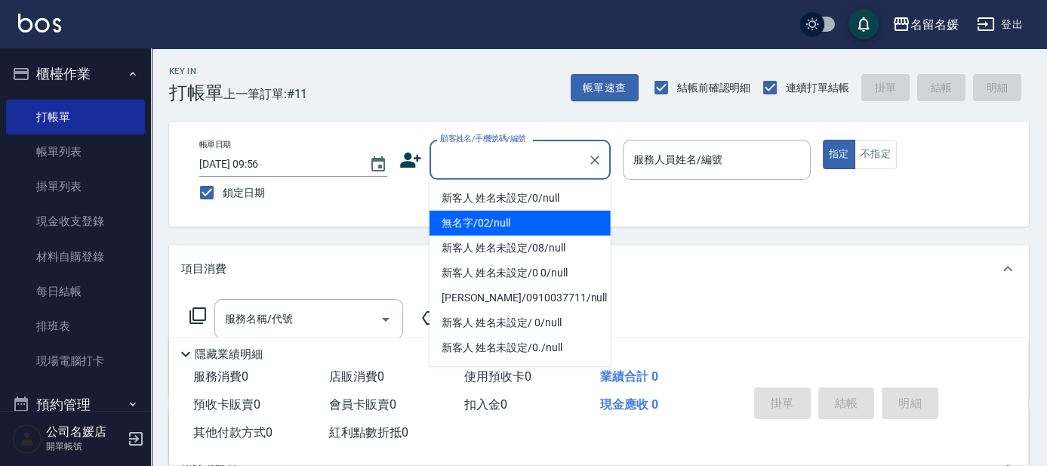
click at [483, 225] on li "無名字/02/null" at bounding box center [520, 223] width 181 height 25
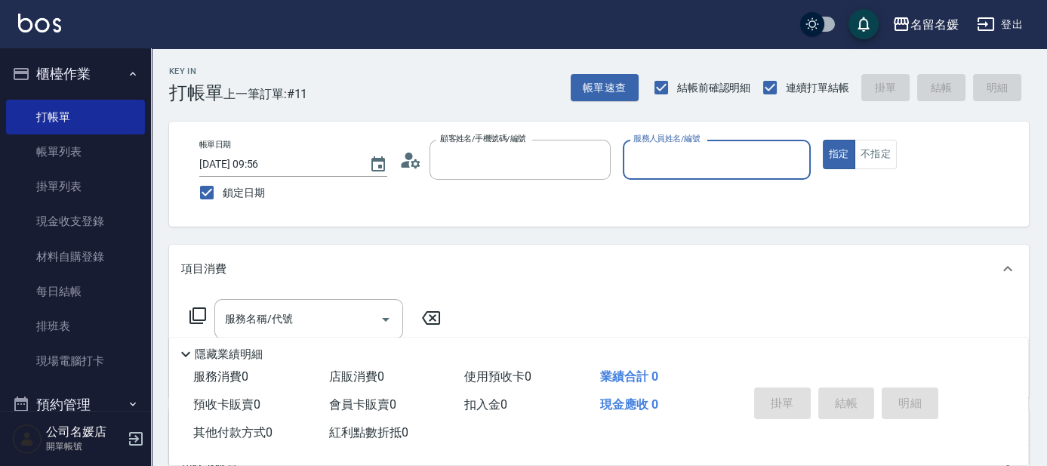
type input "無名字/02/null"
click at [642, 157] on input "服務人員姓名/編號" at bounding box center [717, 159] width 174 height 26
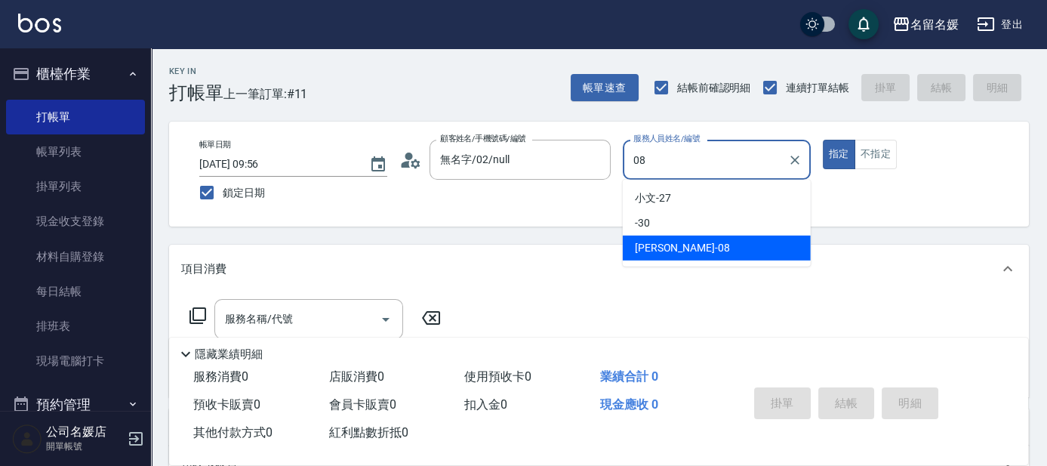
click at [691, 248] on div "[PERSON_NAME]-08" at bounding box center [717, 248] width 188 height 25
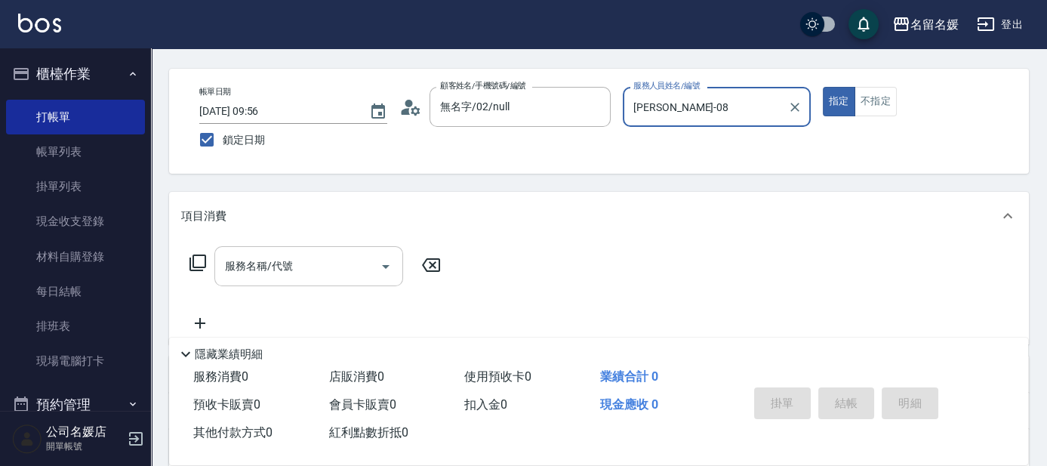
scroll to position [68, 0]
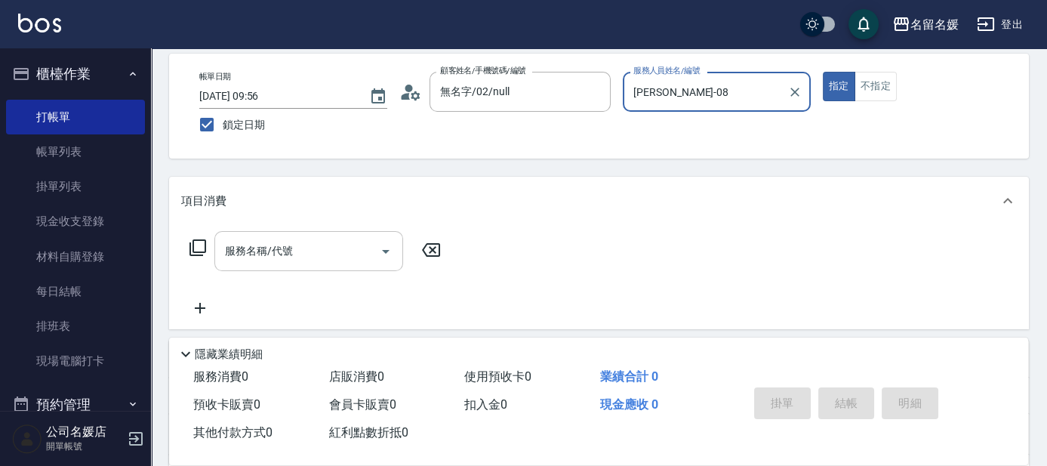
type input "[PERSON_NAME]-08"
click at [255, 248] on div "服務名稱/代號 服務名稱/代號" at bounding box center [308, 251] width 189 height 40
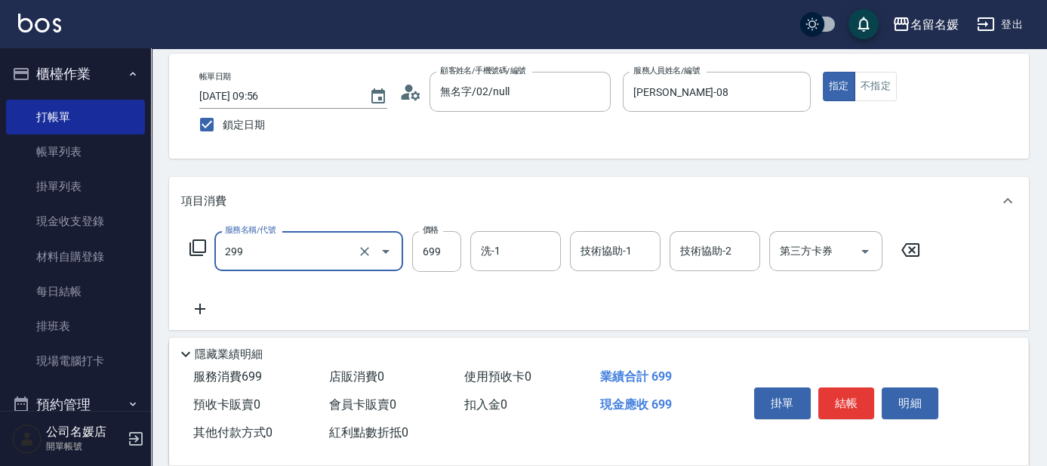
click at [298, 251] on input "299" at bounding box center [287, 251] width 133 height 26
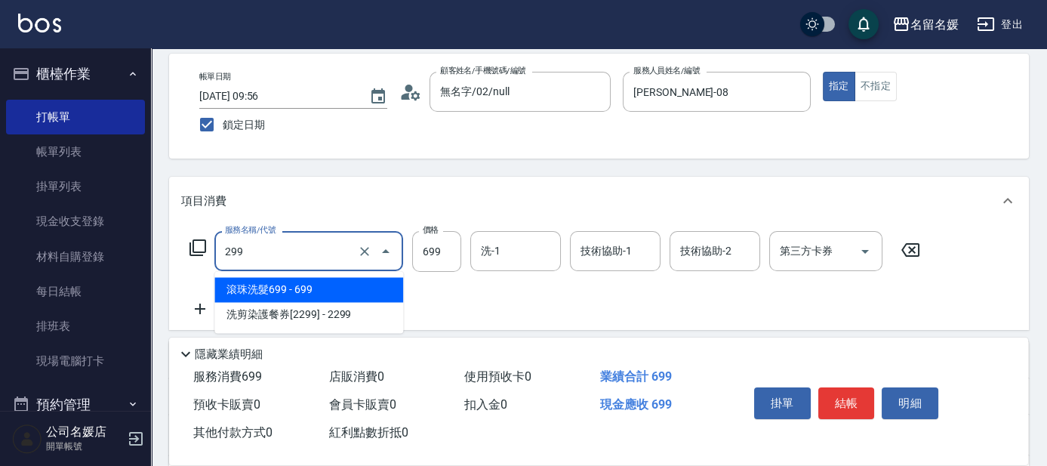
drag, startPoint x: 296, startPoint y: 286, endPoint x: 417, endPoint y: 276, distance: 121.2
click at [297, 287] on span "滾珠洗髮699 - 699" at bounding box center [308, 289] width 189 height 25
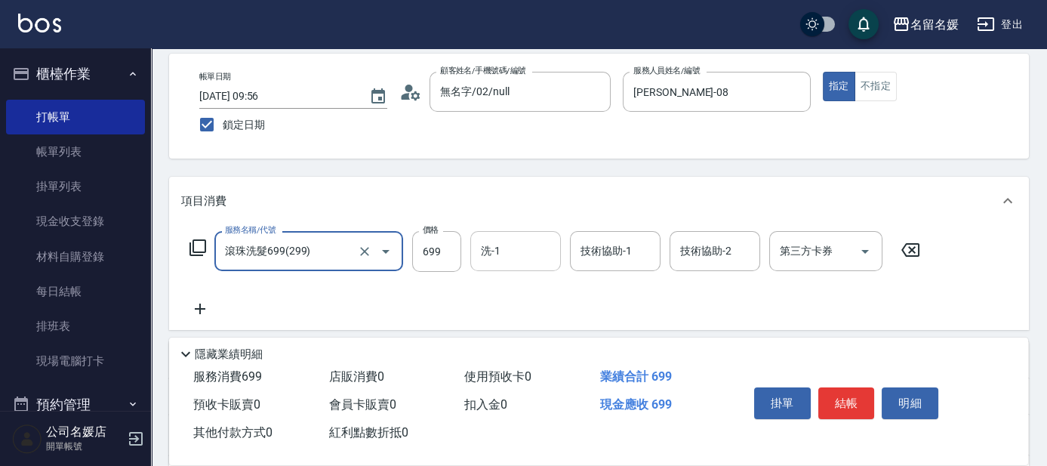
type input "滾珠洗髮699(299)"
click at [507, 245] on input "洗-1" at bounding box center [515, 251] width 77 height 26
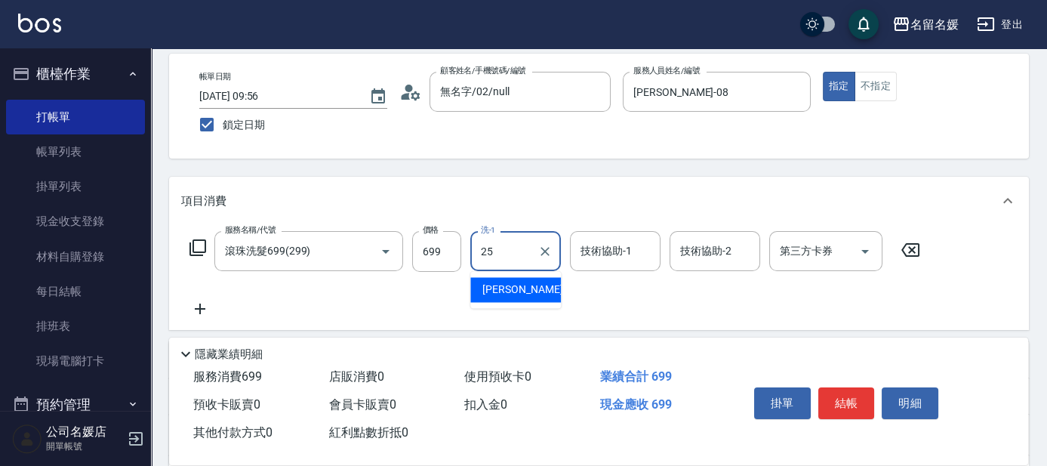
click at [500, 291] on span "[PERSON_NAME]-25" at bounding box center [530, 290] width 95 height 16
type input "[PERSON_NAME]-25"
click at [599, 249] on div "技術協助-1 技術協助-1" at bounding box center [615, 251] width 91 height 40
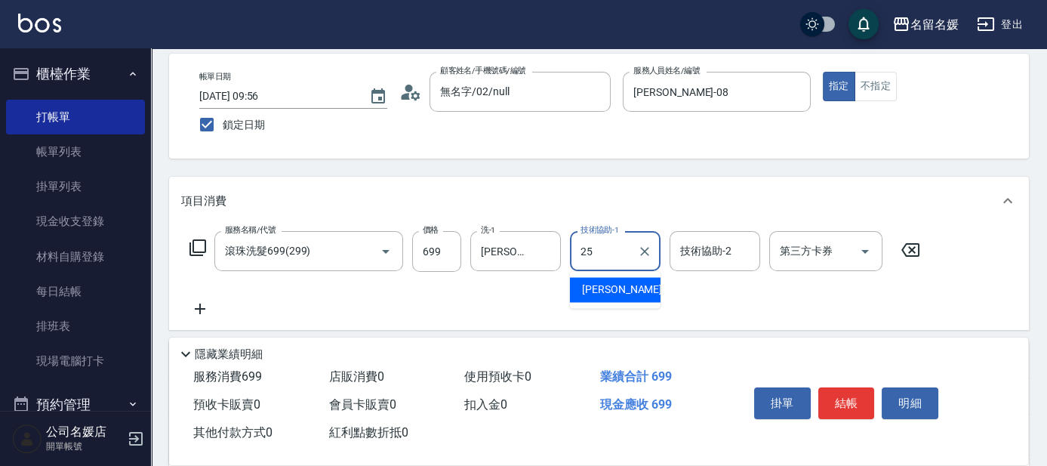
click at [600, 284] on span "[PERSON_NAME]-25" at bounding box center [629, 290] width 95 height 16
type input "[PERSON_NAME]-25"
click at [201, 307] on icon at bounding box center [200, 309] width 11 height 11
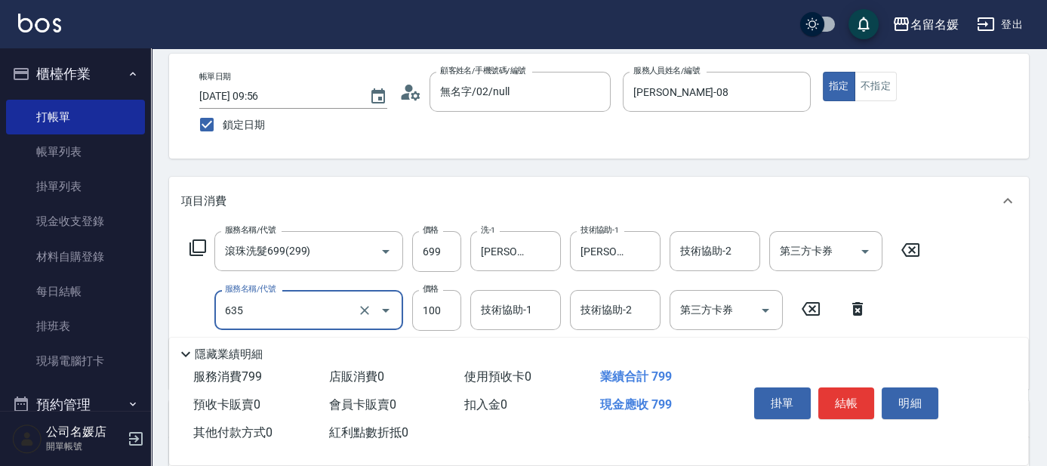
click at [293, 316] on input "635" at bounding box center [287, 310] width 133 height 26
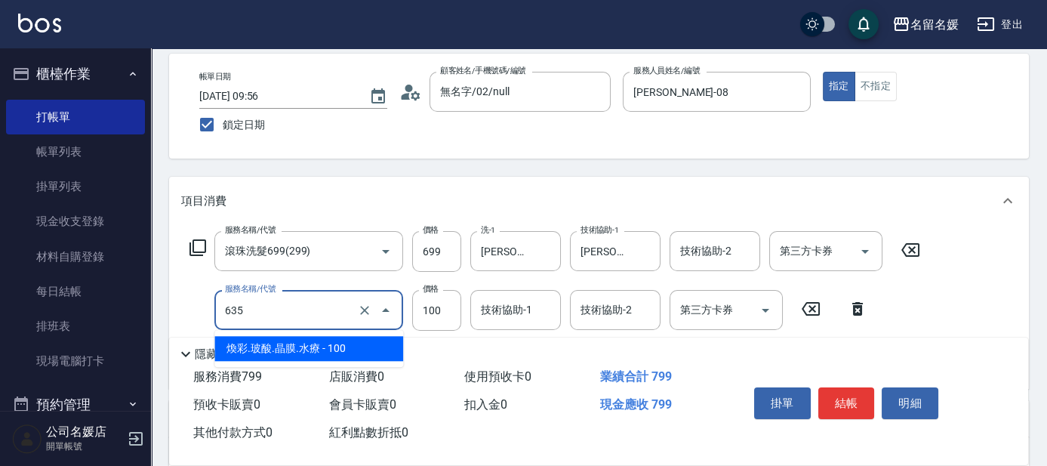
click at [299, 343] on span "煥彩.玻酸.晶膜.水療 - 100" at bounding box center [308, 348] width 189 height 25
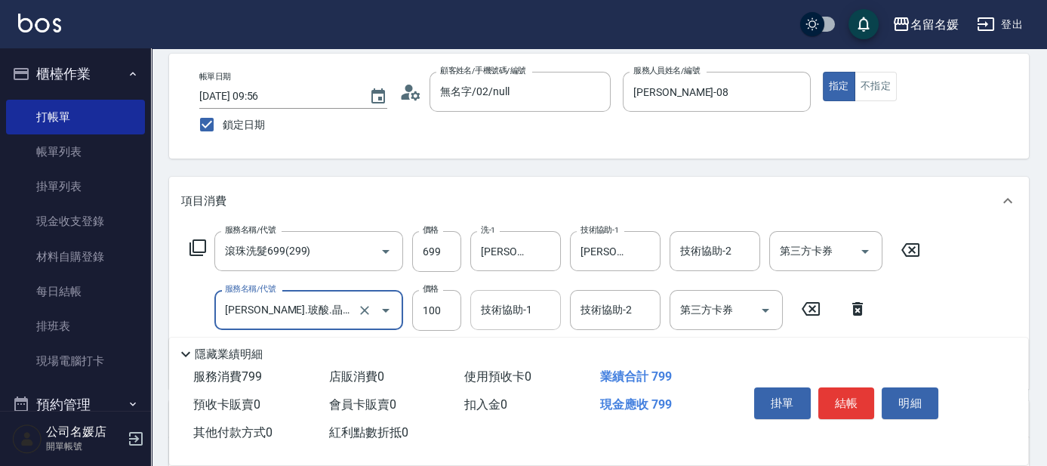
type input "[PERSON_NAME].玻酸.晶膜.水療(635)"
drag, startPoint x: 507, startPoint y: 308, endPoint x: 482, endPoint y: 300, distance: 26.3
click at [507, 307] on div "技術協助-1 技術協助-1" at bounding box center [515, 310] width 91 height 40
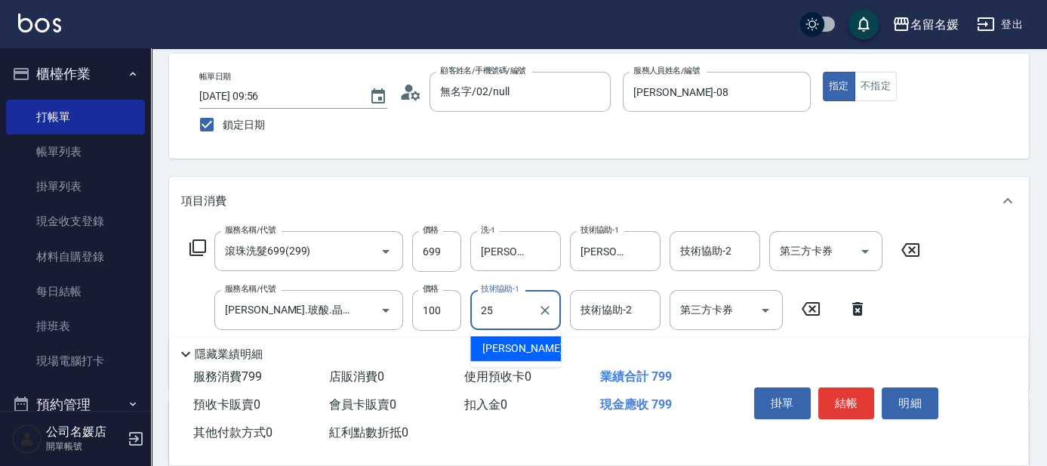
click at [514, 349] on span "[PERSON_NAME]-25" at bounding box center [530, 349] width 95 height 16
type input "[PERSON_NAME]-25"
click at [839, 397] on button "結帳" at bounding box center [847, 403] width 57 height 32
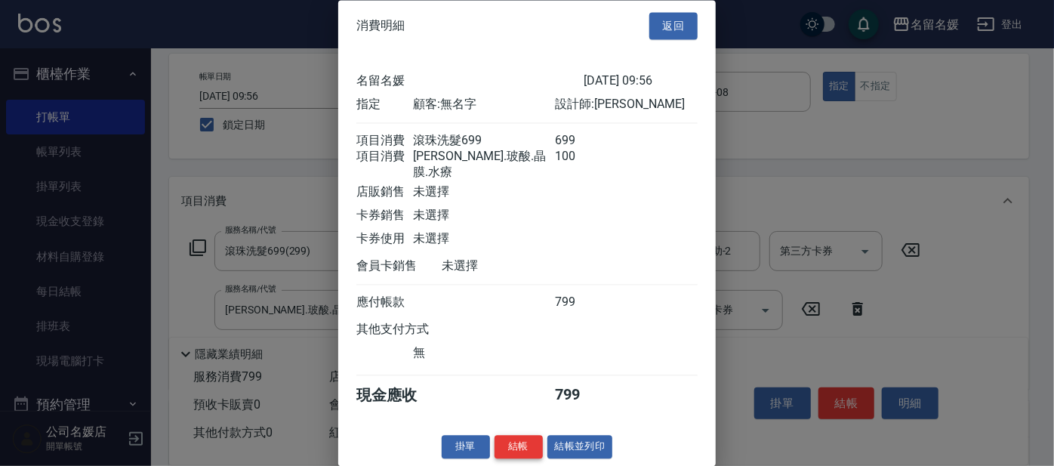
click at [520, 450] on button "結帳" at bounding box center [519, 447] width 48 height 23
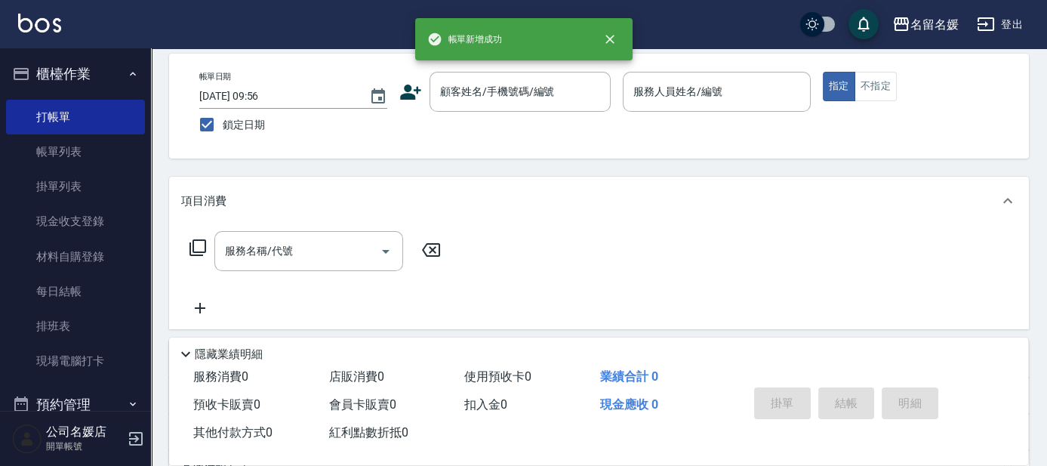
scroll to position [0, 0]
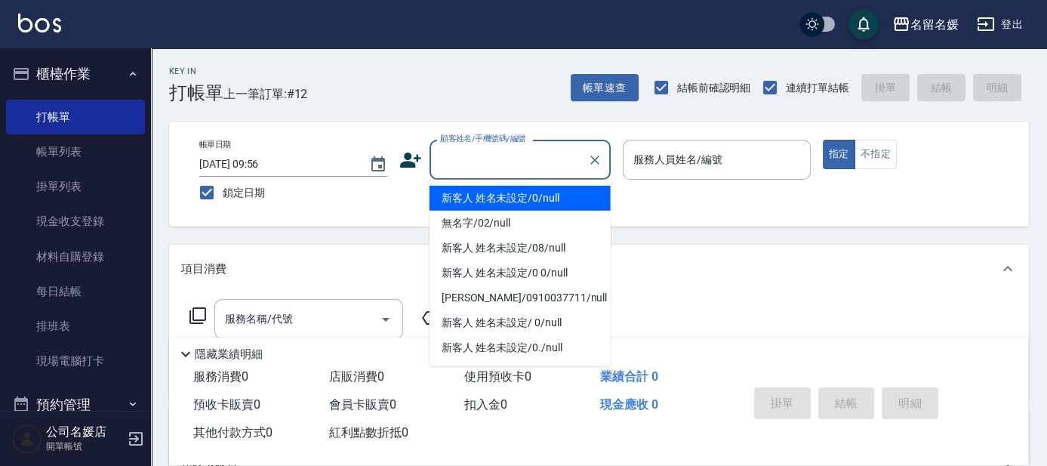
drag, startPoint x: 499, startPoint y: 162, endPoint x: 501, endPoint y: 190, distance: 27.2
click at [499, 163] on input "顧客姓名/手機號碼/編號" at bounding box center [508, 159] width 145 height 26
click at [503, 196] on li "新客人 姓名未設定/0/null" at bounding box center [520, 198] width 181 height 25
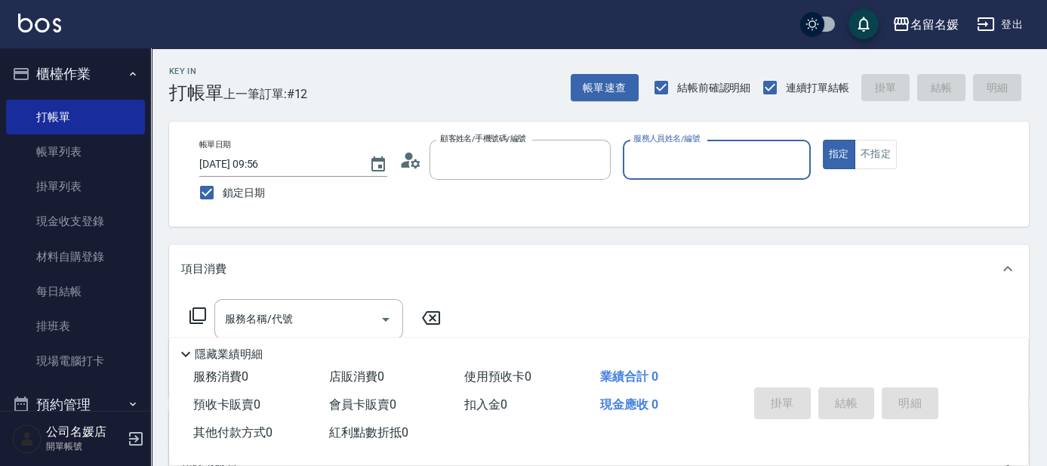
type input "新客人 姓名未設定/0/null"
click at [680, 156] on input "服務人員姓名/編號" at bounding box center [717, 159] width 174 height 26
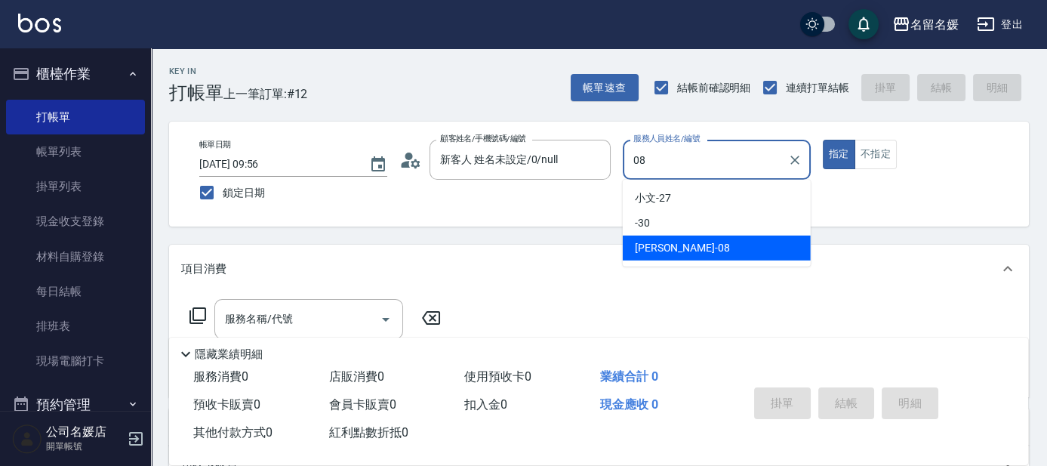
click at [686, 248] on div "[PERSON_NAME]-08" at bounding box center [717, 248] width 188 height 25
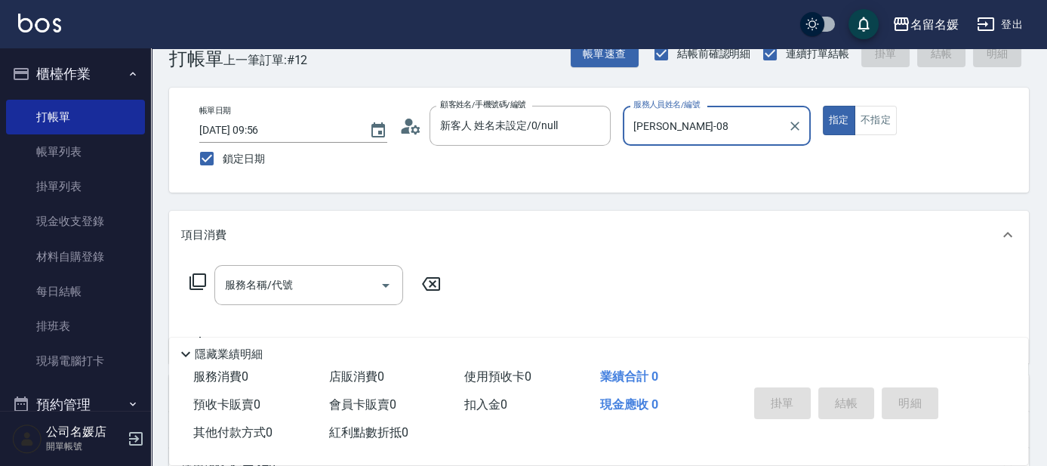
scroll to position [68, 0]
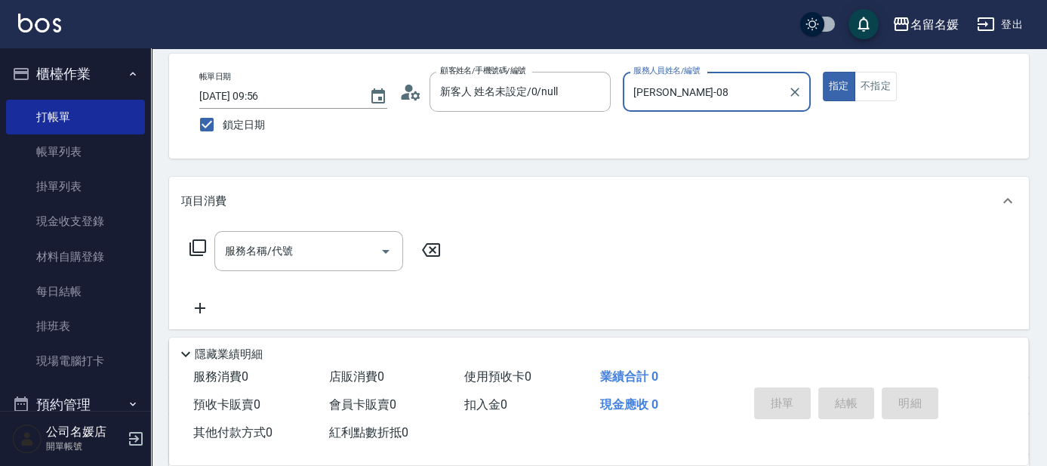
type input "[PERSON_NAME]-08"
click at [221, 246] on input "服務名稱/代號" at bounding box center [297, 251] width 153 height 26
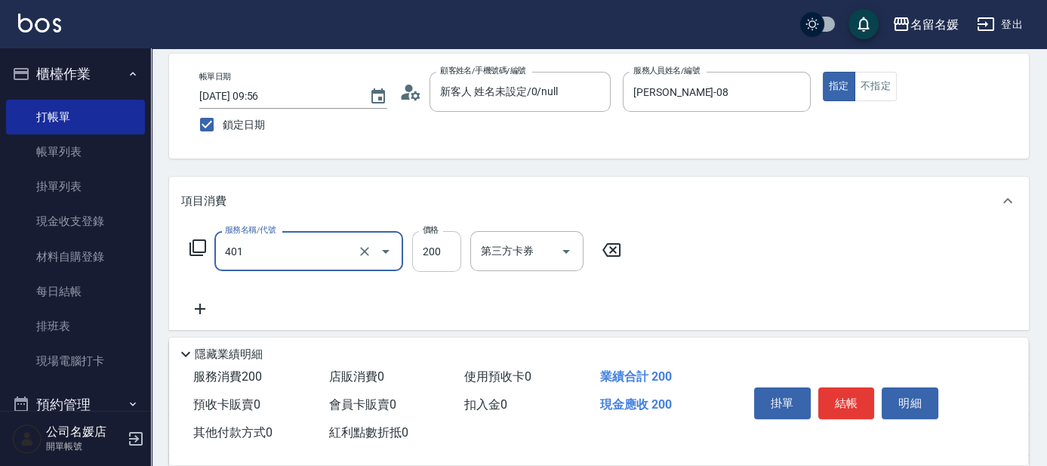
click at [448, 251] on input "200" at bounding box center [436, 251] width 49 height 41
type input "剪髮(200)(401)"
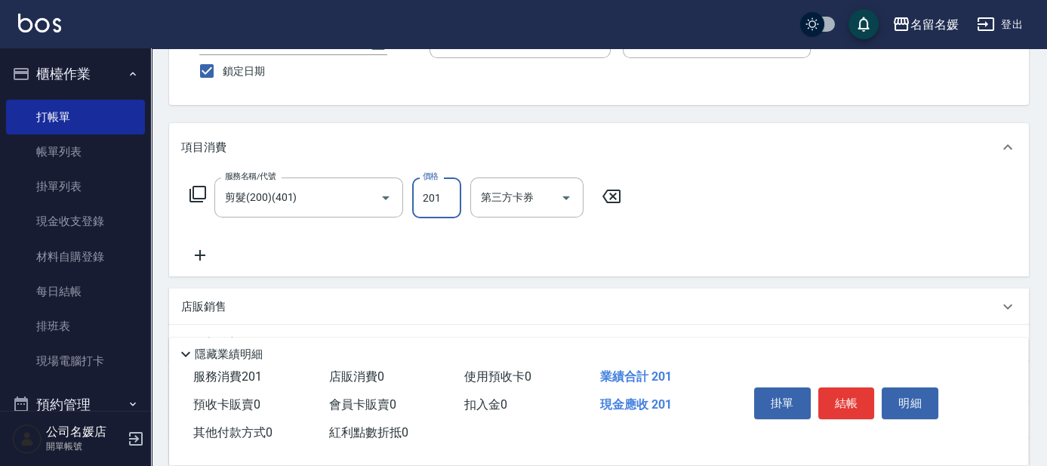
scroll to position [137, 0]
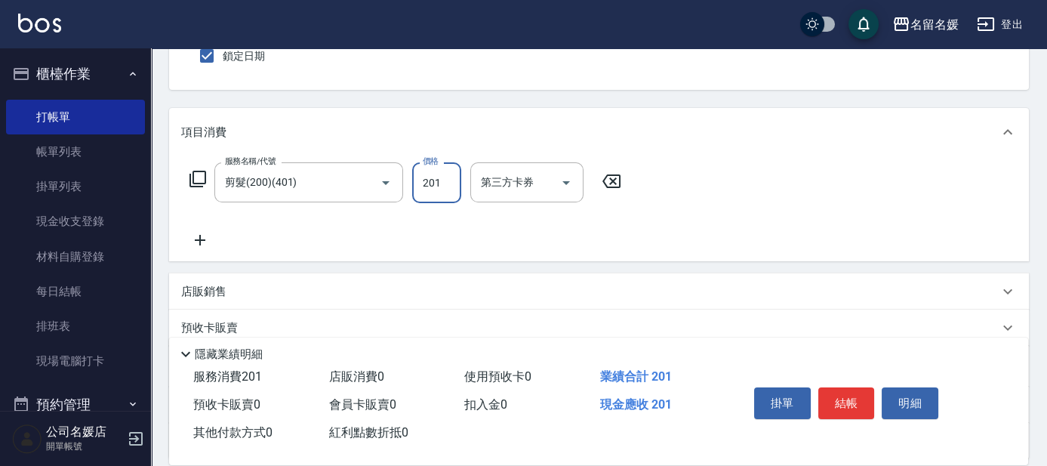
type input "201"
click at [197, 237] on icon at bounding box center [200, 240] width 38 height 18
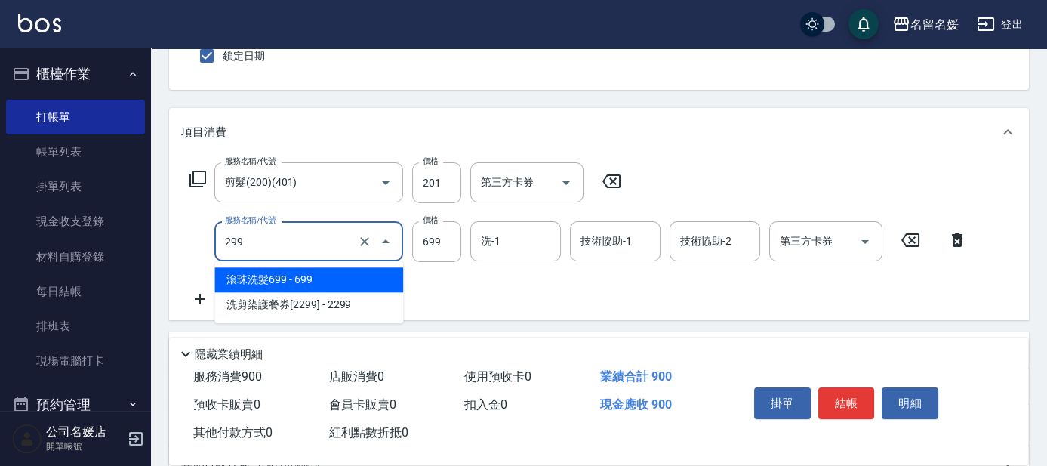
click at [278, 241] on input "299" at bounding box center [287, 241] width 133 height 26
click at [276, 273] on span "滾珠洗髮699 - 699" at bounding box center [308, 279] width 189 height 25
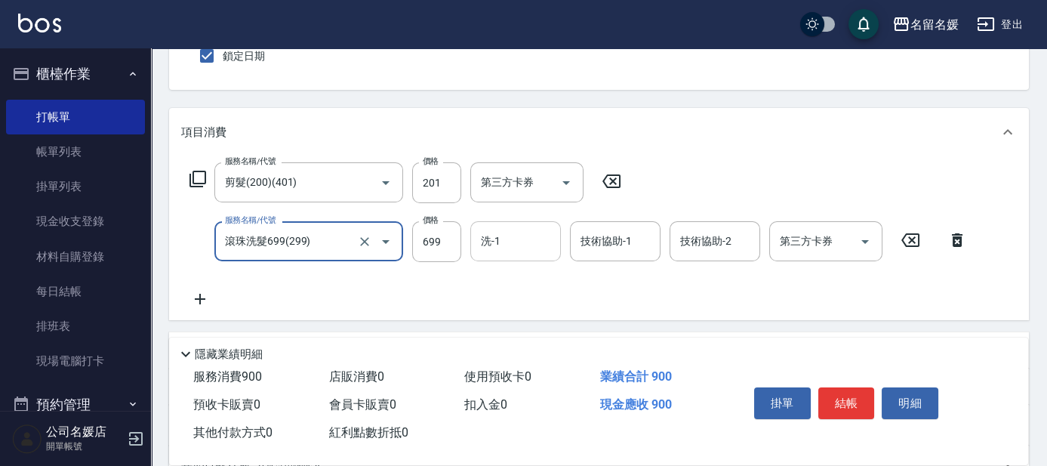
type input "滾珠洗髮699(299)"
click at [525, 237] on input "洗-1" at bounding box center [515, 241] width 77 height 26
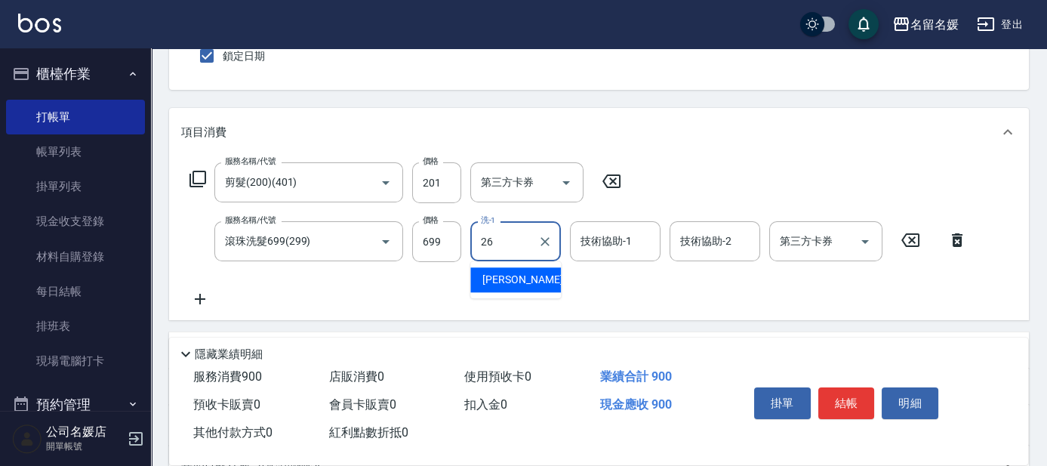
type input "[PERSON_NAME]-26"
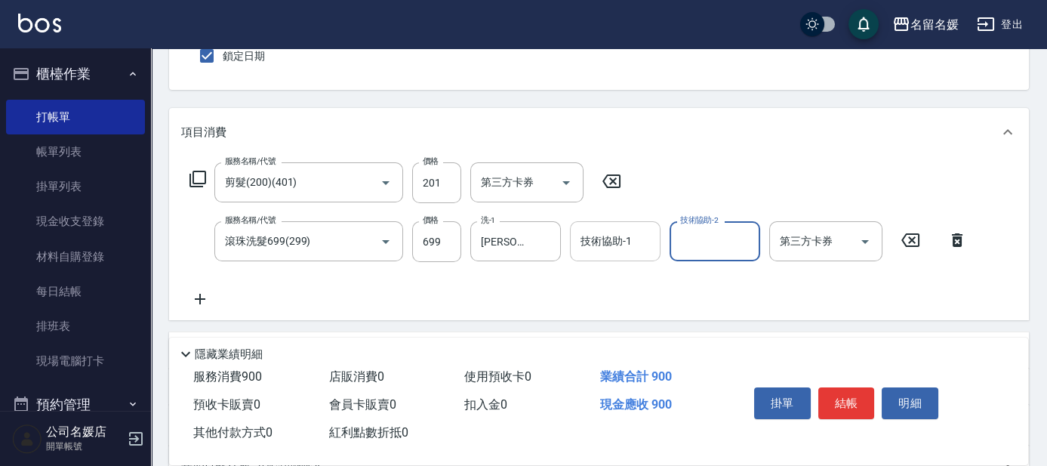
click at [593, 254] on div "技術協助-1" at bounding box center [615, 241] width 91 height 40
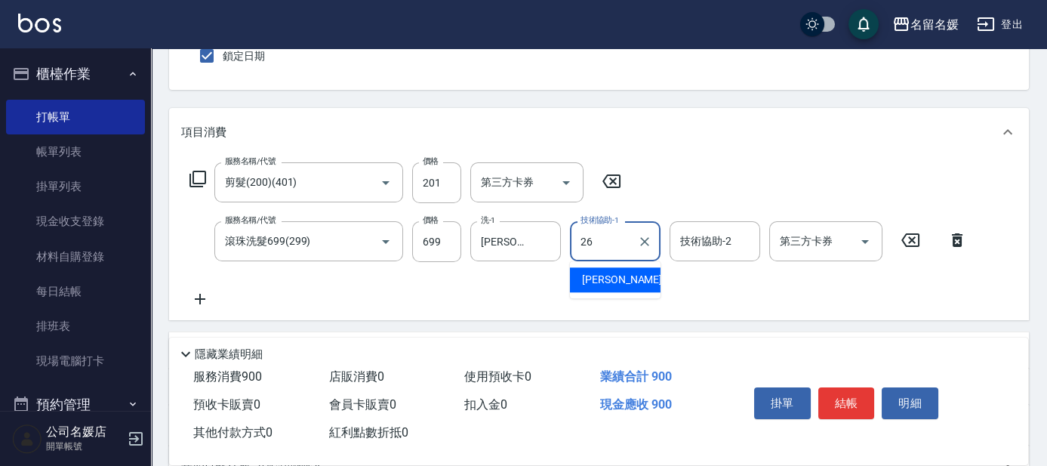
type input "[PERSON_NAME]-26"
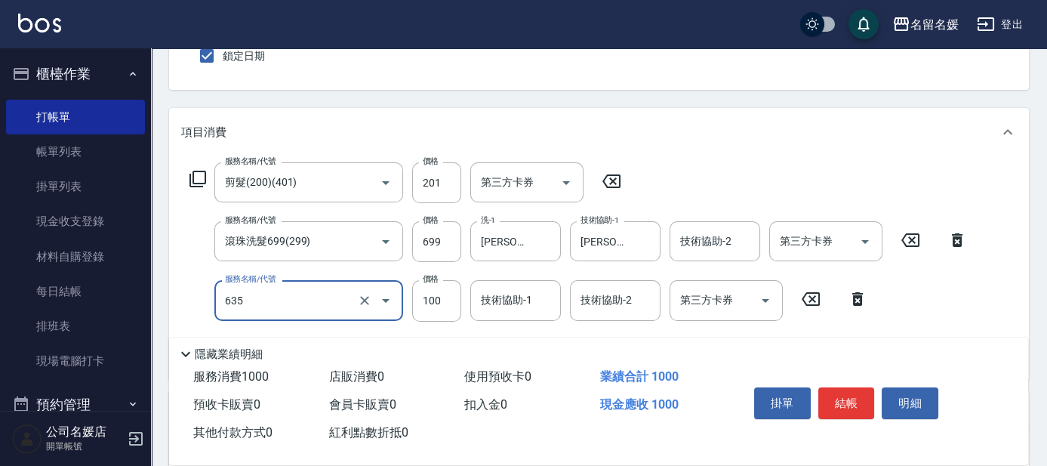
type input "[PERSON_NAME].玻酸.晶膜.水療(635)"
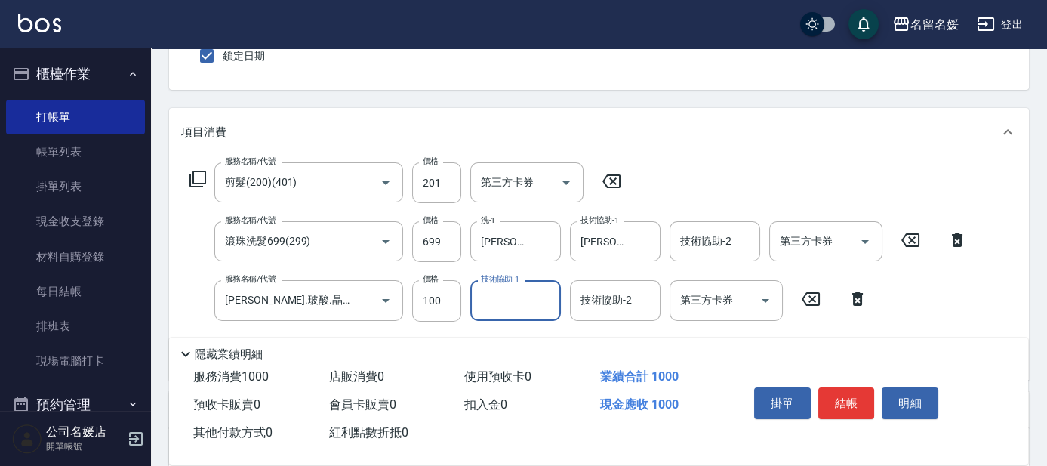
type input "3"
type input "[PERSON_NAME]-26"
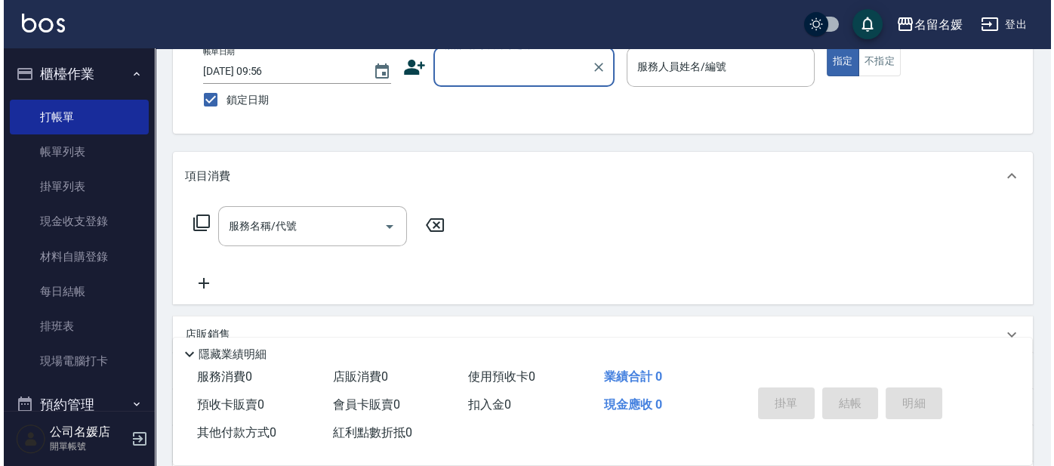
scroll to position [0, 0]
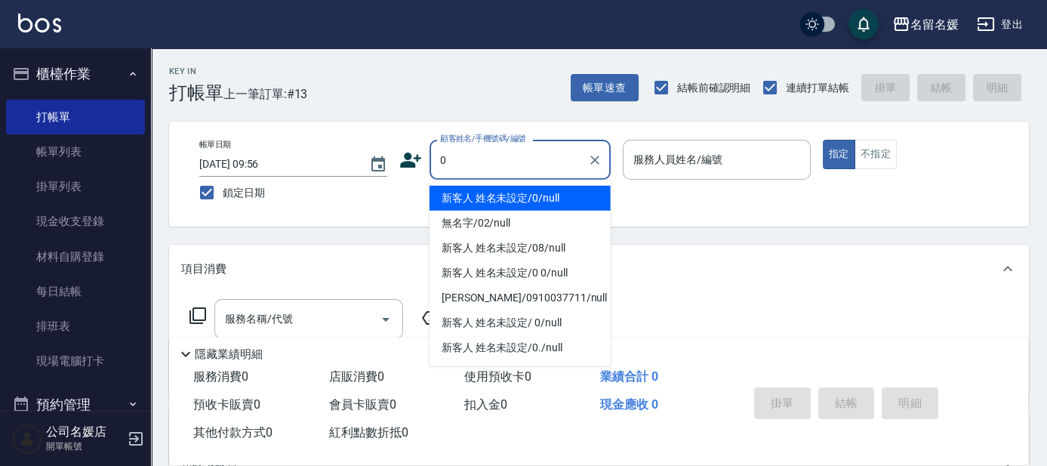
type input "0"
type input "07"
type input "新客人 姓名未設定/0/null"
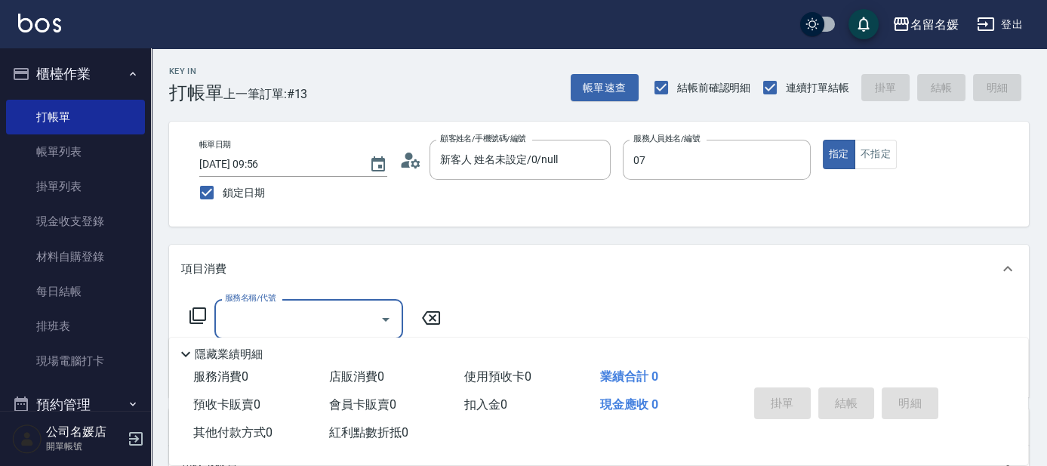
type input "[PERSON_NAME]-07"
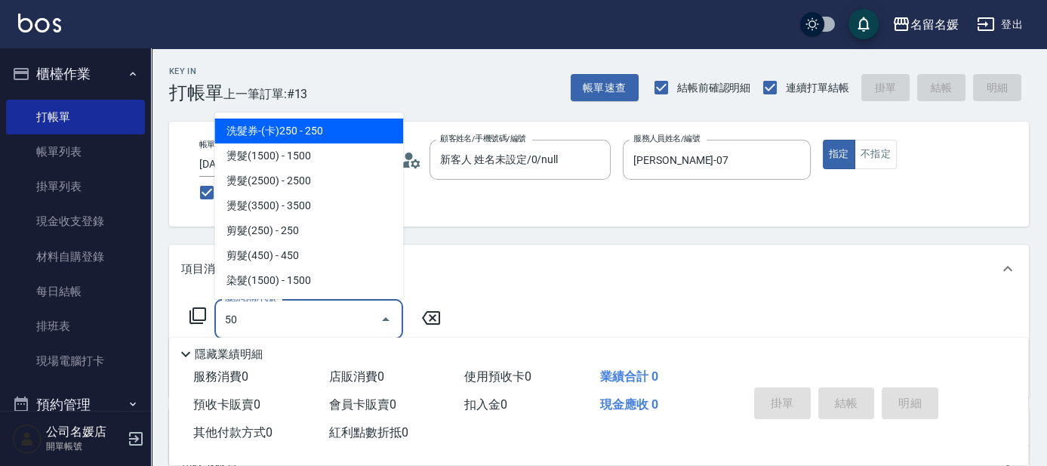
type input "5"
click at [193, 314] on icon at bounding box center [198, 315] width 17 height 17
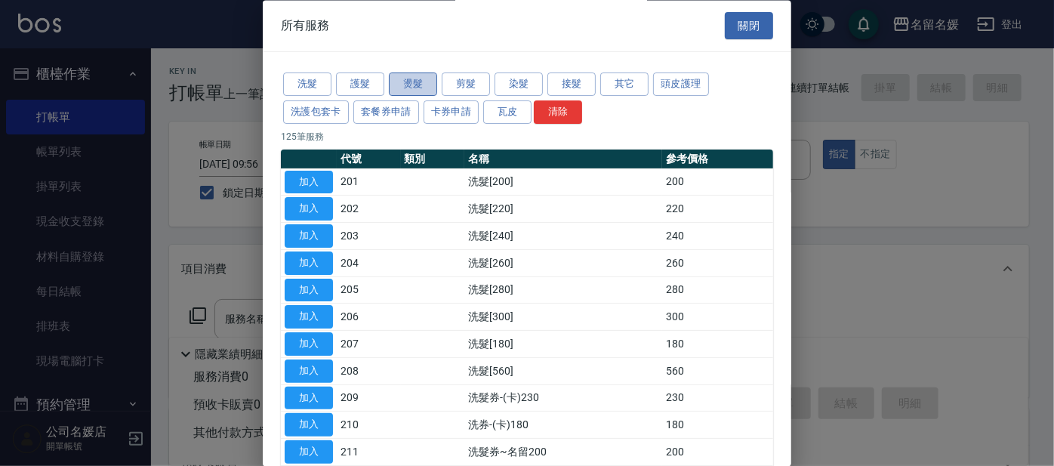
click at [402, 87] on button "燙髮" at bounding box center [413, 84] width 48 height 23
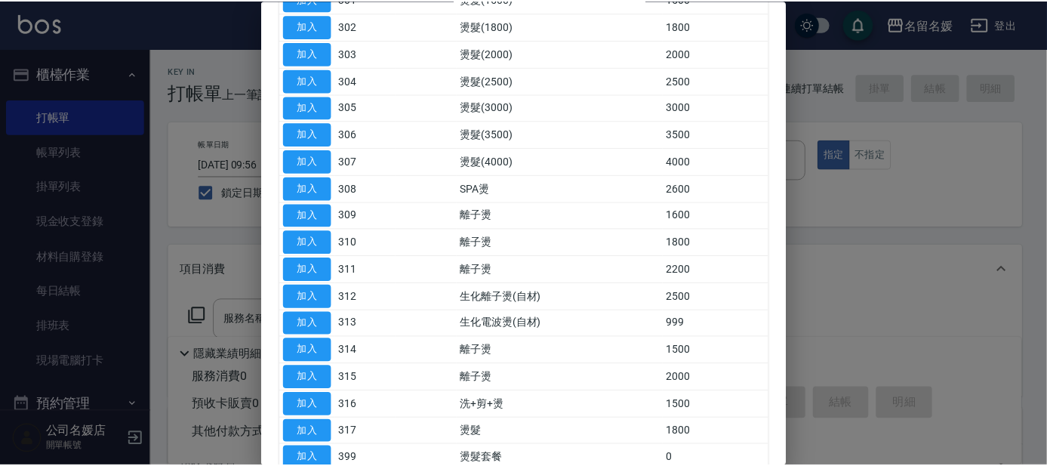
scroll to position [279, 0]
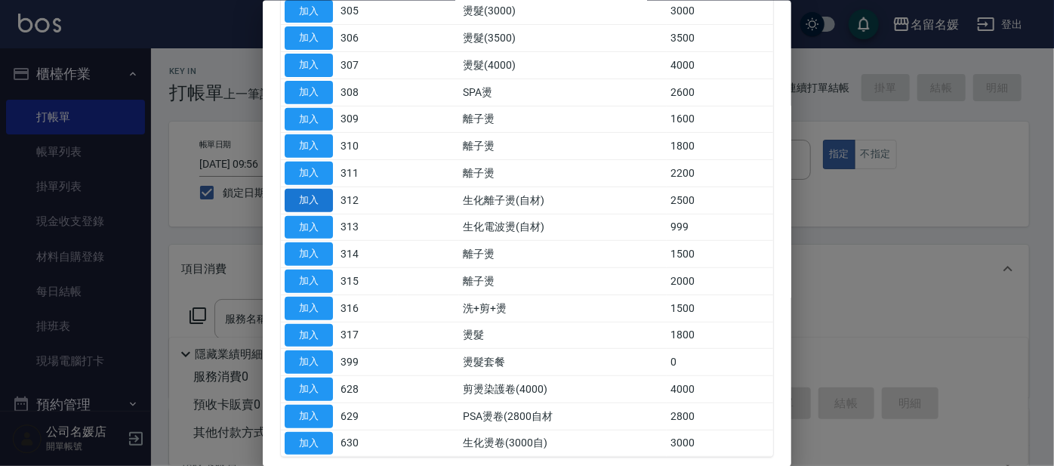
click at [300, 199] on button "加入" at bounding box center [309, 199] width 48 height 23
type input "生化離子燙(自材)(312)"
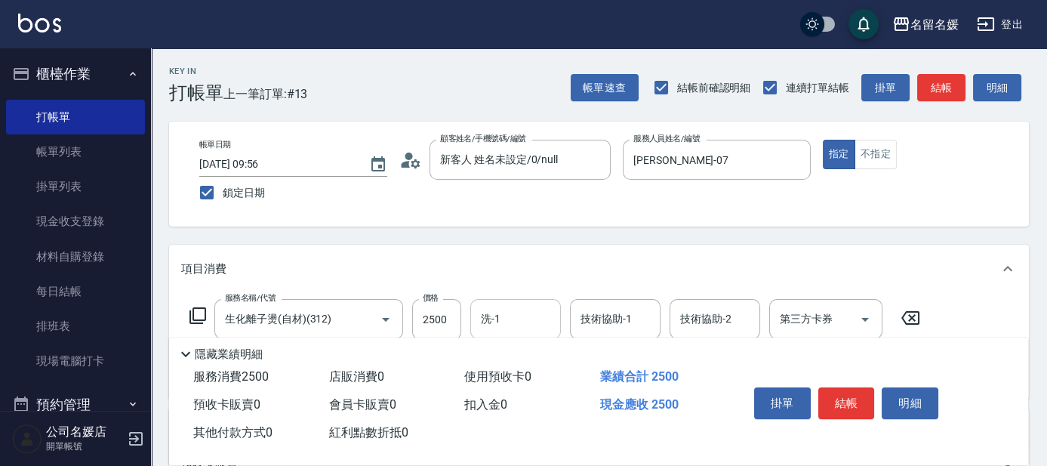
click at [522, 320] on input "洗-1" at bounding box center [515, 319] width 77 height 26
type input "yun-28"
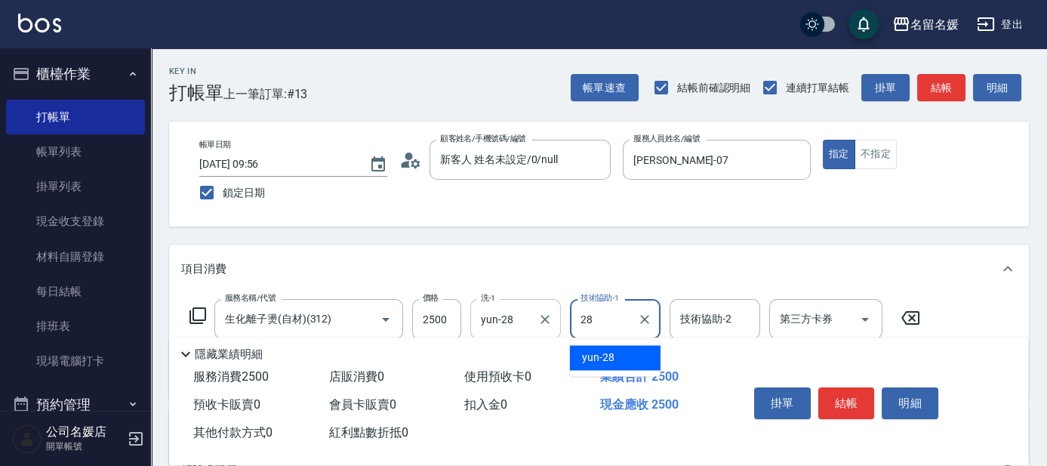
type input "yun-28"
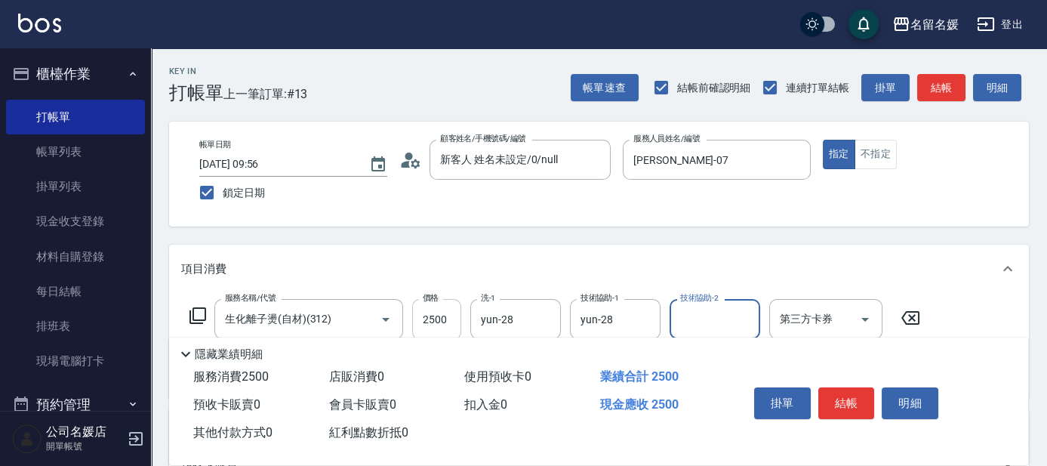
click at [440, 322] on input "2500" at bounding box center [436, 319] width 49 height 41
type input "2000"
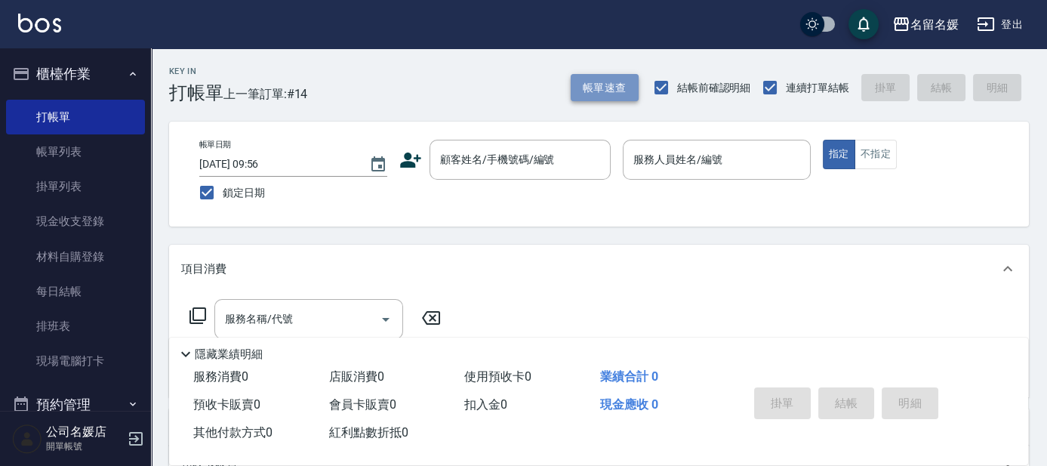
click at [601, 87] on button "帳單速查" at bounding box center [605, 88] width 68 height 28
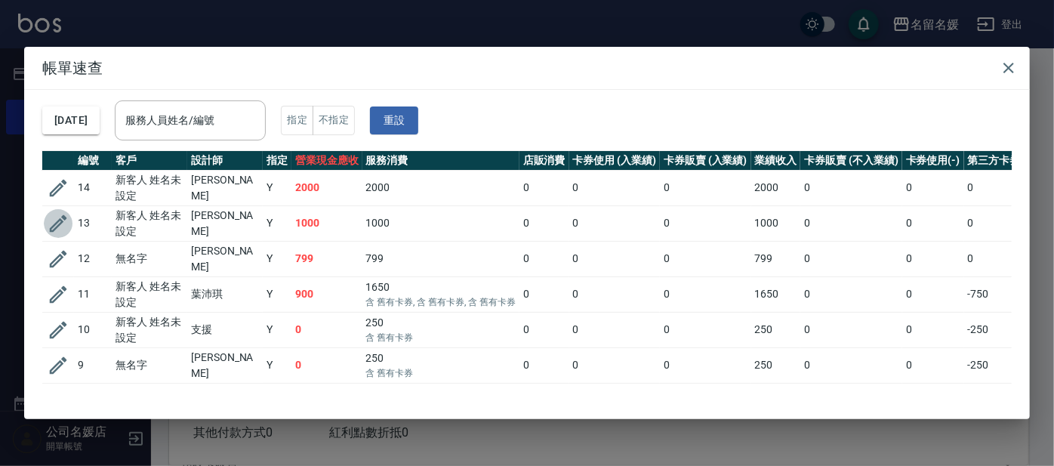
click at [57, 225] on icon "button" at bounding box center [58, 223] width 17 height 17
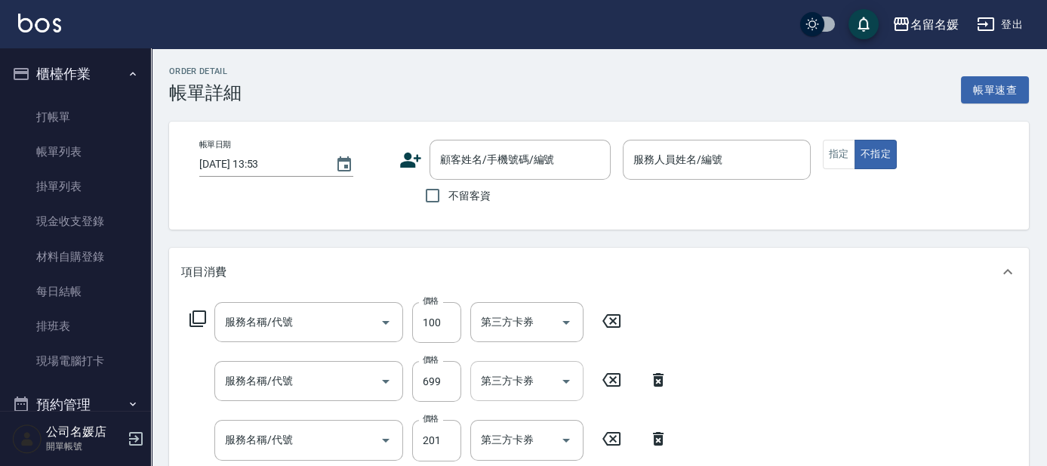
type input "[DATE] 09:56"
type input "[PERSON_NAME]-08"
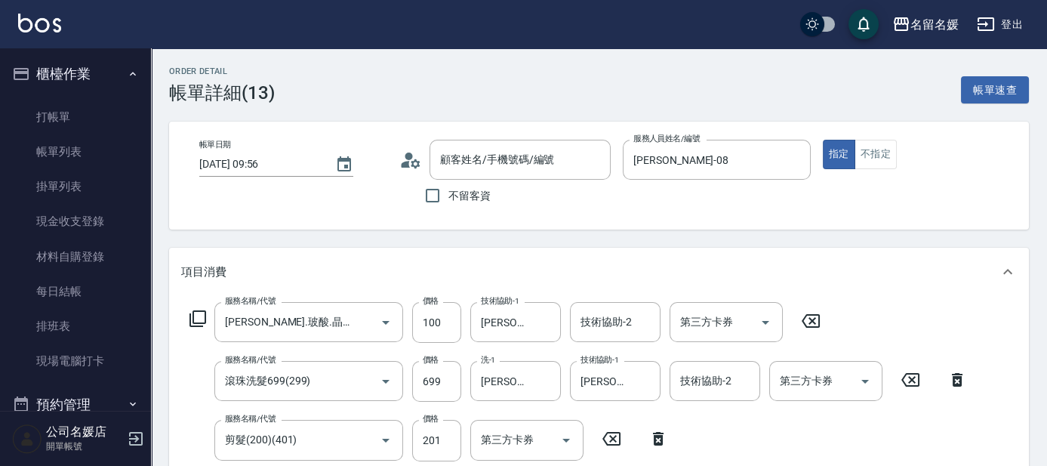
scroll to position [69, 0]
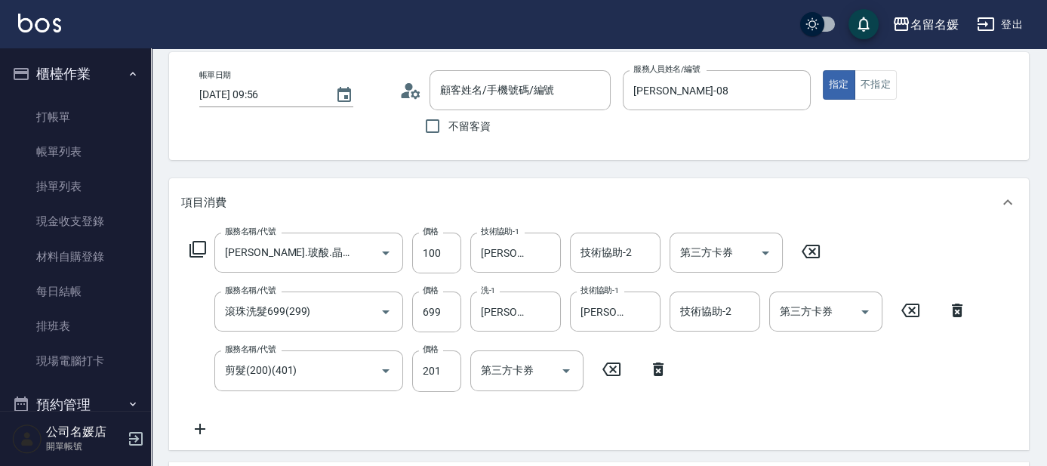
type input "[PERSON_NAME].玻酸.晶膜.水療(635)"
type input "滾珠洗髮699(299)"
type input "剪髮(200)(401)"
type input "新客人 姓名未設定/0/null"
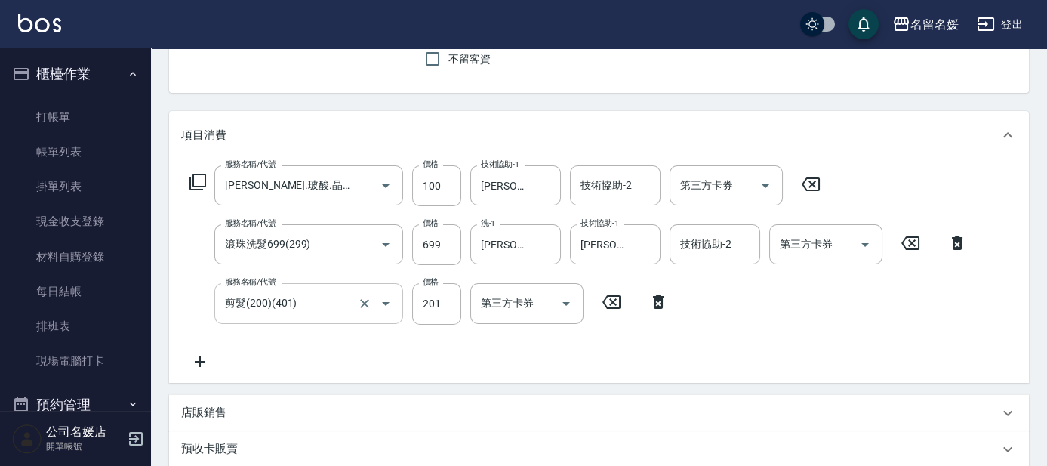
click at [314, 307] on input "剪髮(200)(401)" at bounding box center [287, 303] width 133 height 26
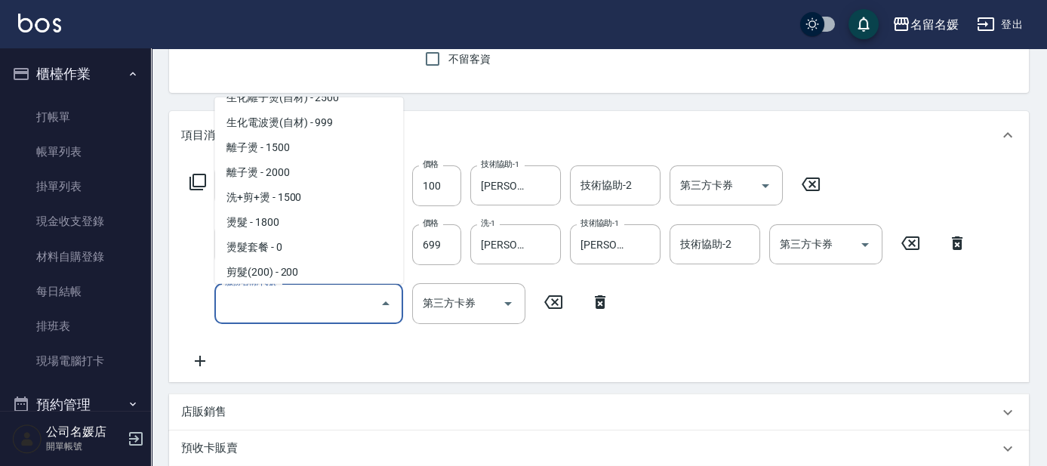
scroll to position [6, 0]
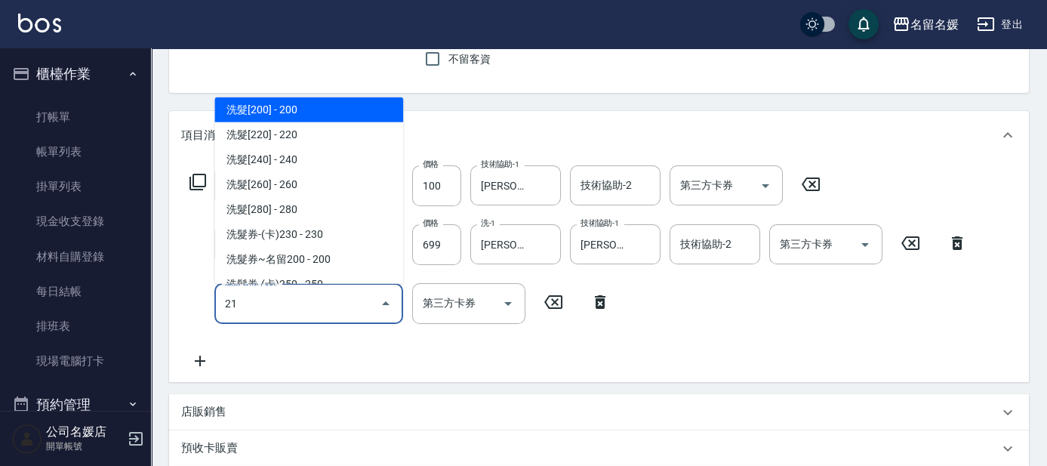
type input "212"
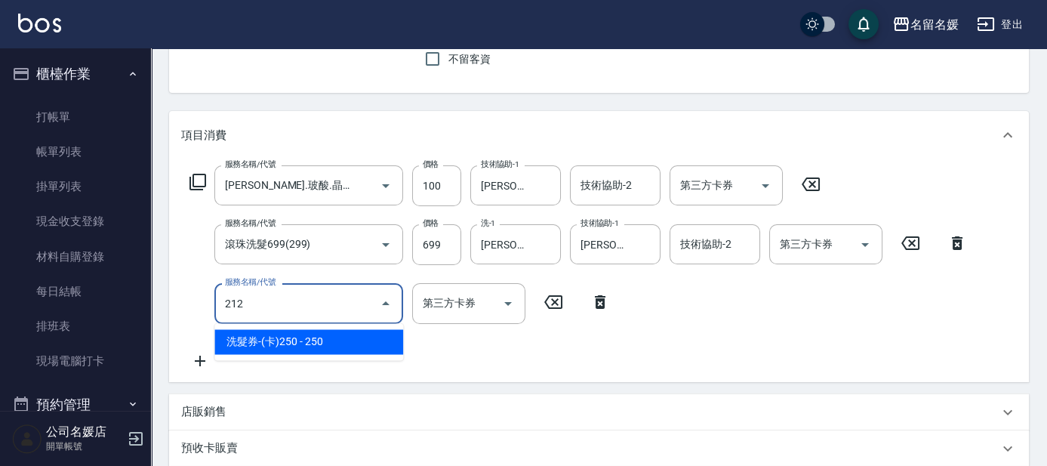
type input "舊有卡券"
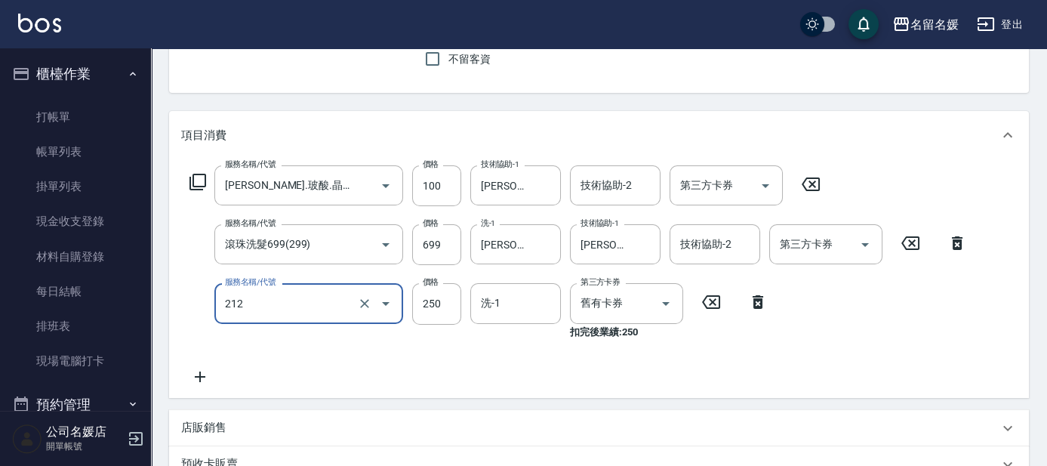
type input "洗髮券-(卡)250(212)"
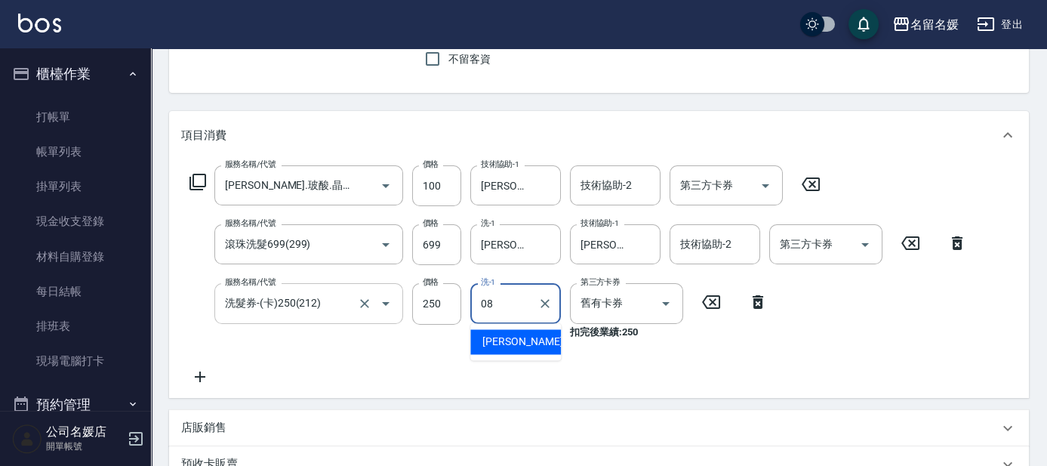
type input "[PERSON_NAME]-08"
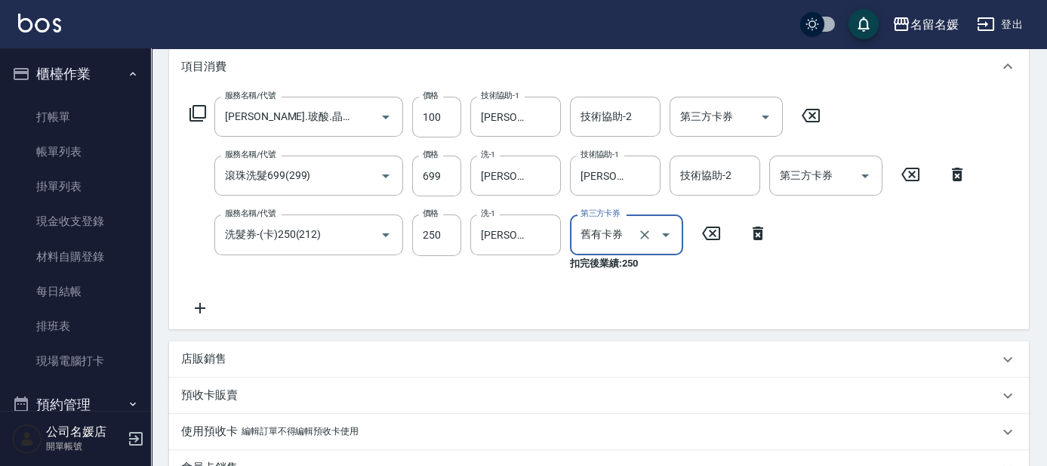
scroll to position [412, 0]
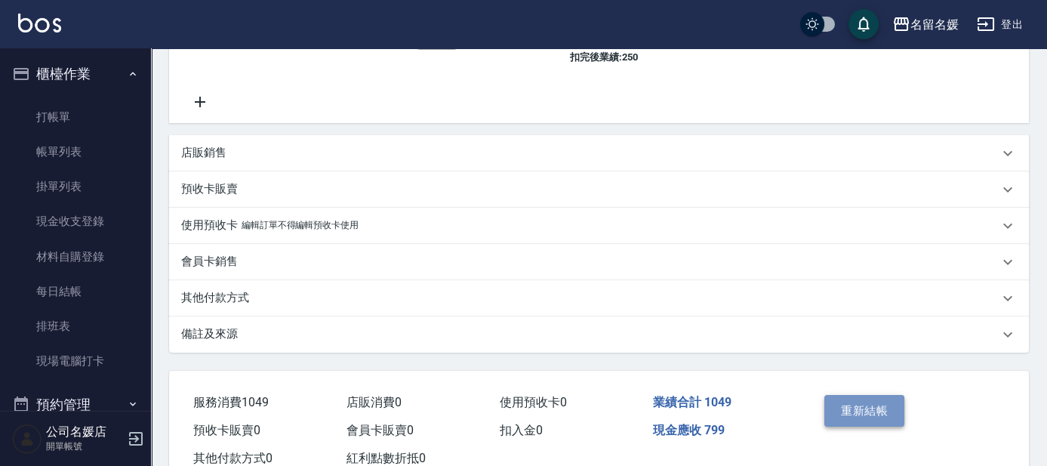
click at [865, 413] on button "重新結帳" at bounding box center [865, 411] width 80 height 32
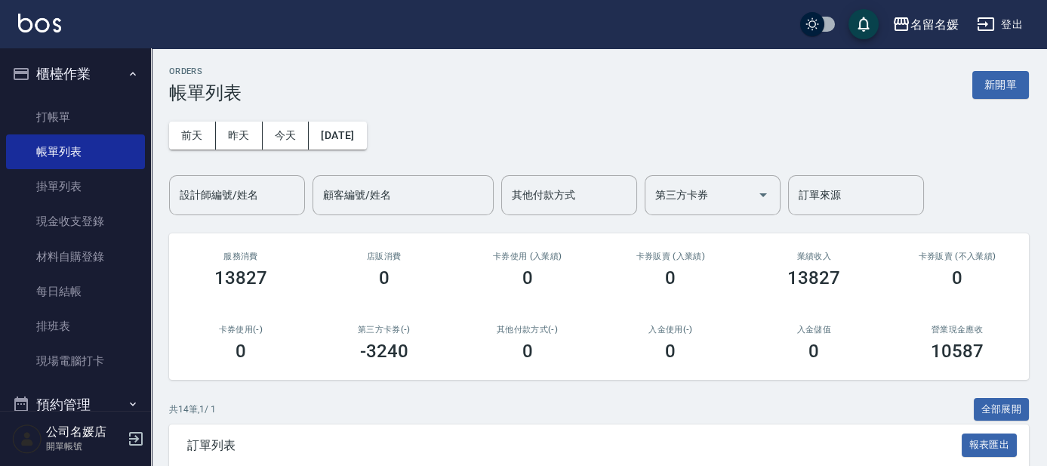
click at [396, 126] on div "[DATE] [DATE] [DATE] [DATE] 設計師編號/姓名 設計師編號/姓名 顧客編號/姓名 顧客編號/姓名 其他付款方式 其他付款方式 第三方…" at bounding box center [599, 159] width 860 height 112
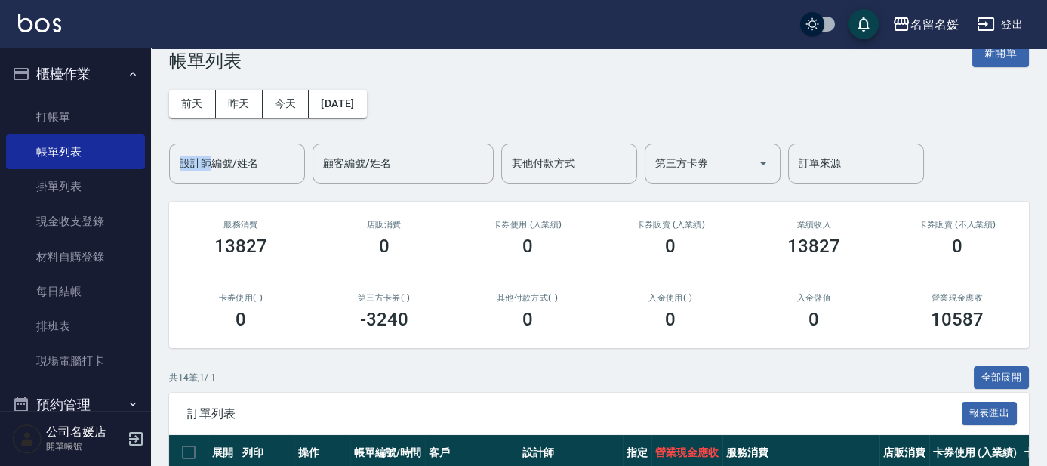
scroll to position [274, 0]
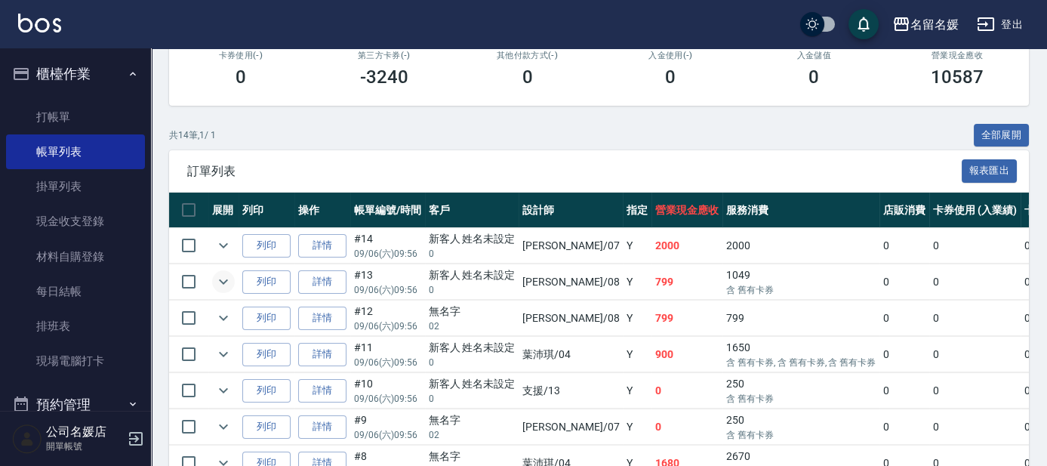
click at [219, 276] on icon "expand row" at bounding box center [223, 282] width 18 height 18
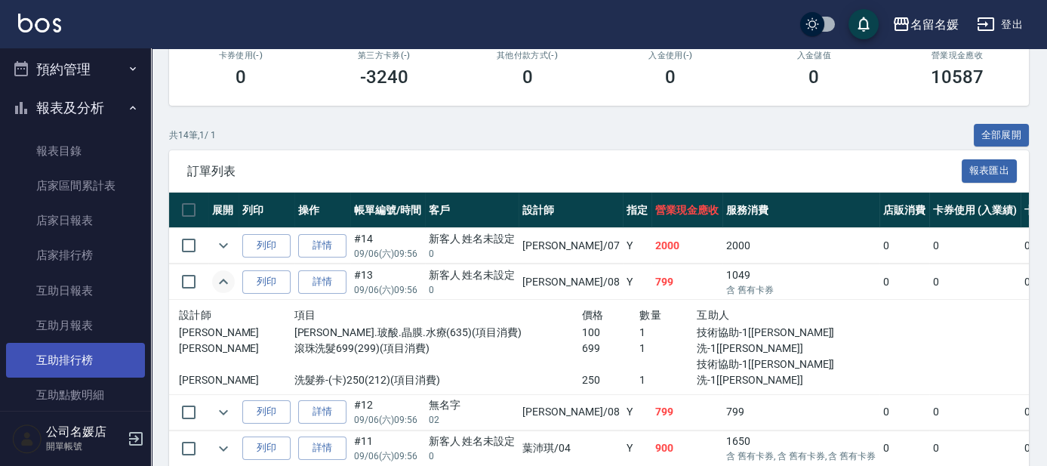
scroll to position [343, 0]
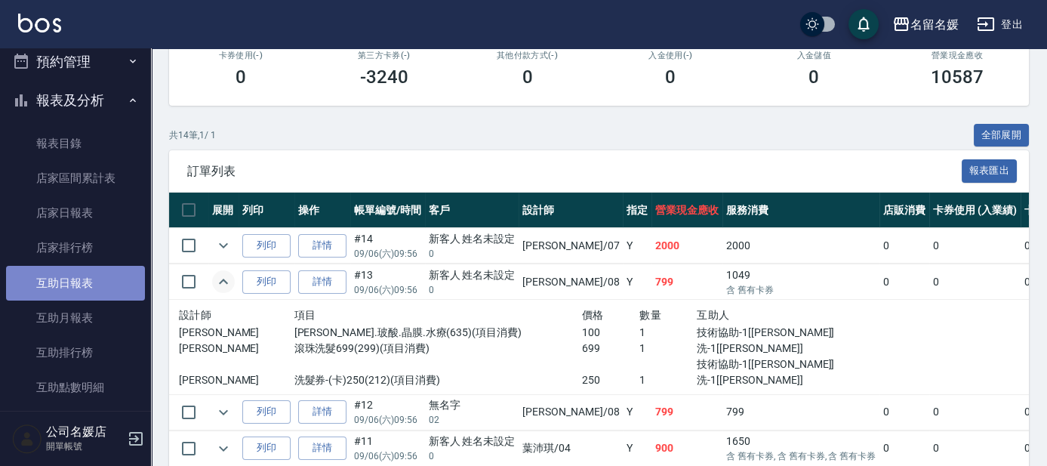
click at [106, 279] on link "互助日報表" at bounding box center [75, 283] width 139 height 35
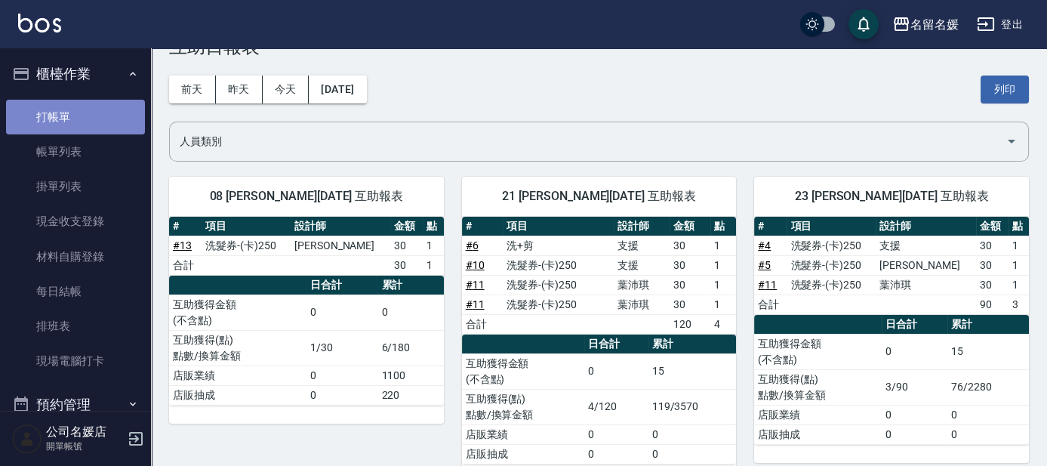
click at [90, 121] on link "打帳單" at bounding box center [75, 117] width 139 height 35
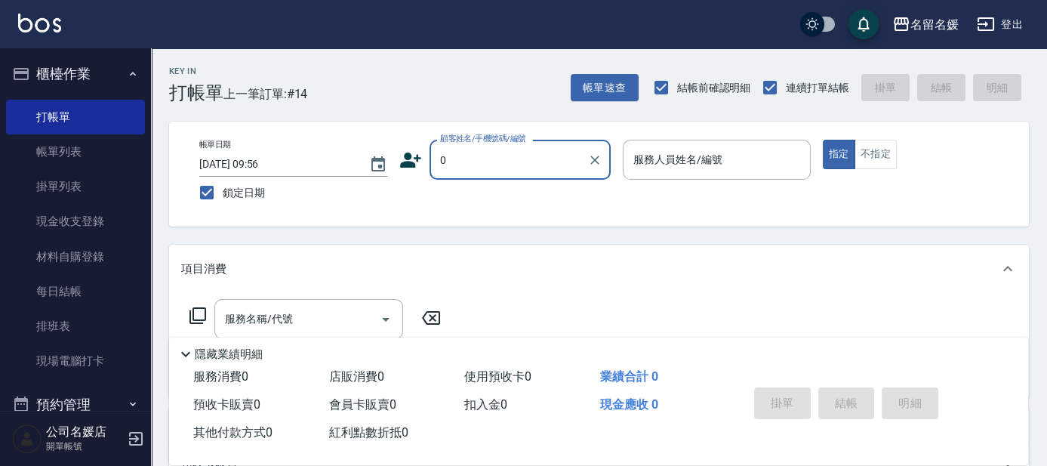
type input "0"
type input "08"
type input "新客人 姓名未設定/0/null"
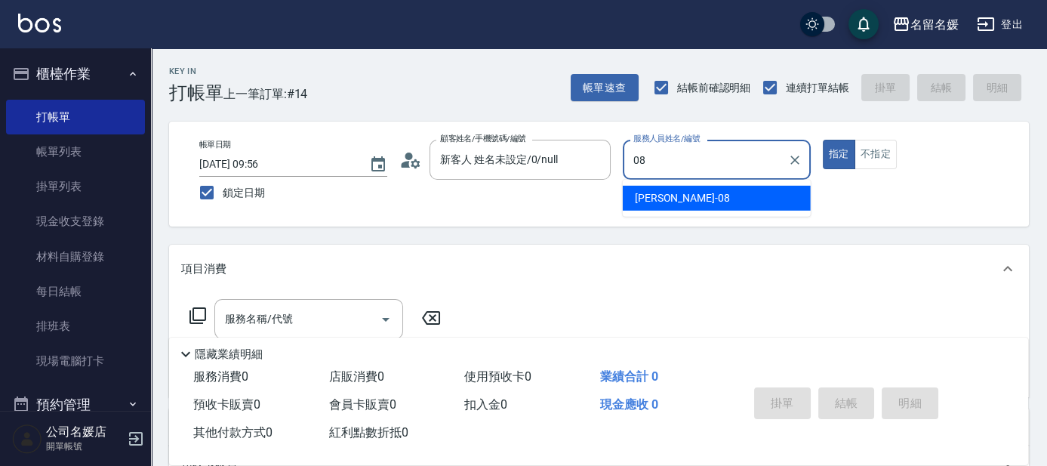
type input "08"
type button "true"
type input "[PERSON_NAME]-08"
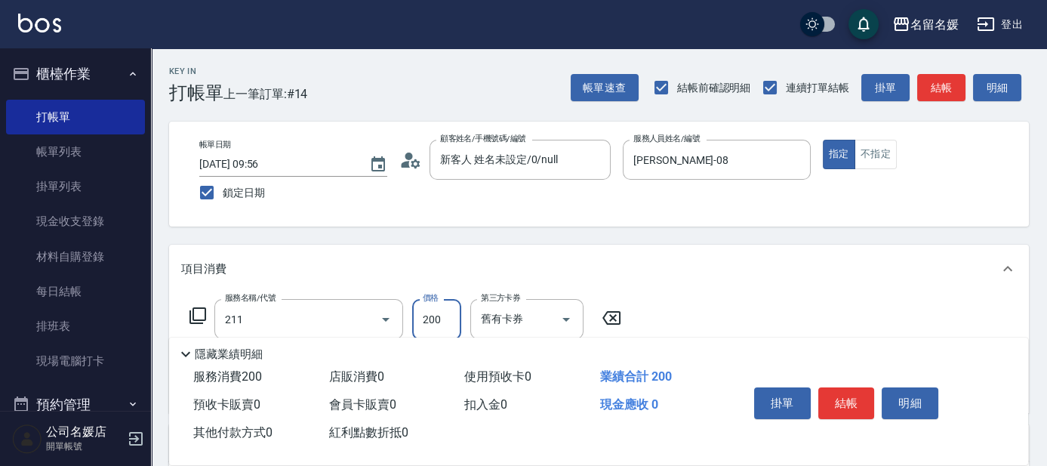
type input "洗髮券~名留200(211)"
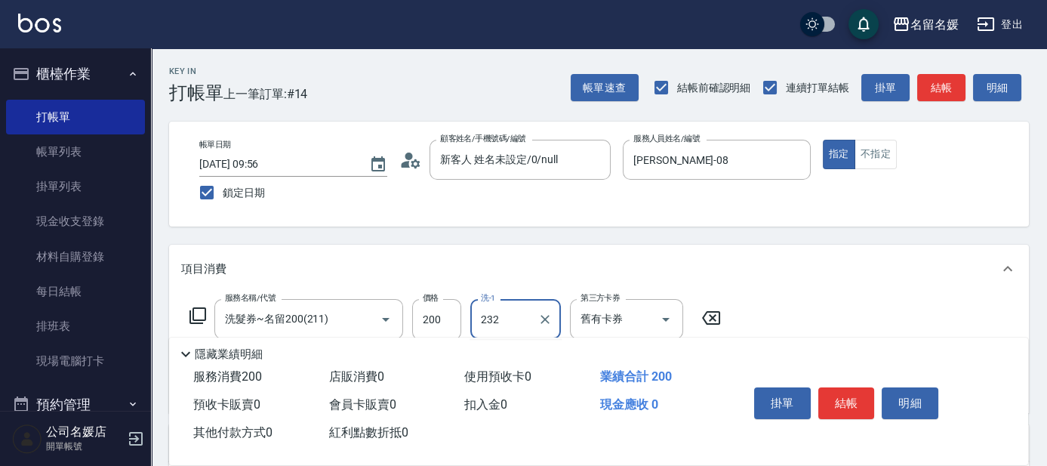
type input "232"
click at [524, 304] on div "洗-1" at bounding box center [515, 319] width 91 height 40
type input "[PERSON_NAME]-23"
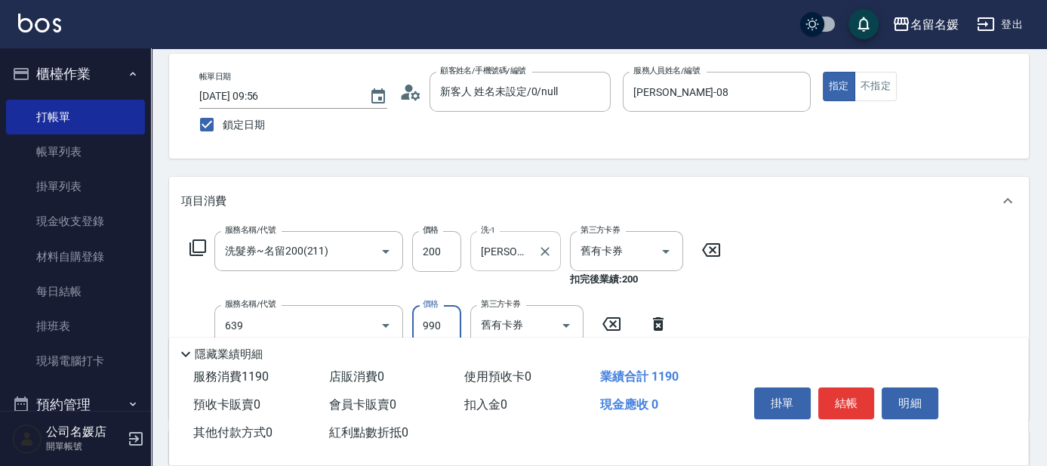
type input "(芙)蘆薈髮膜套卡(自材)(639)"
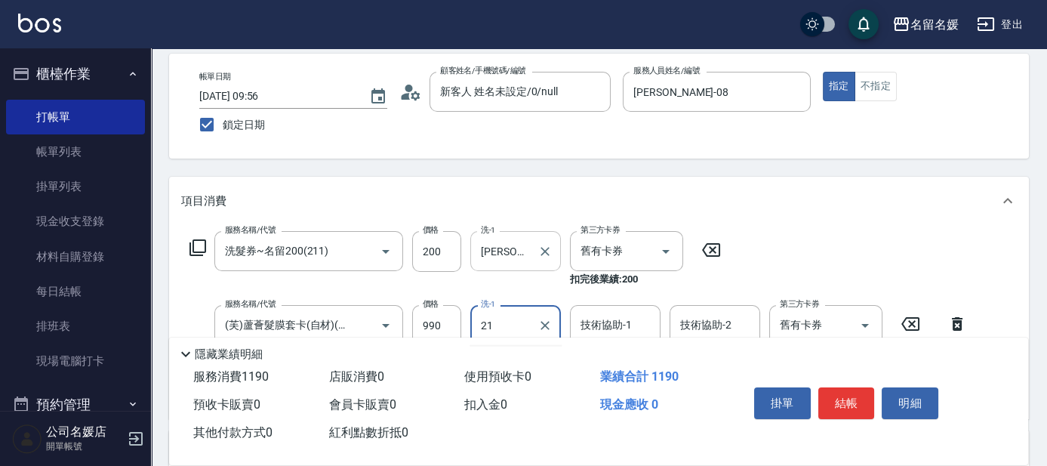
type input "[PERSON_NAME]-21"
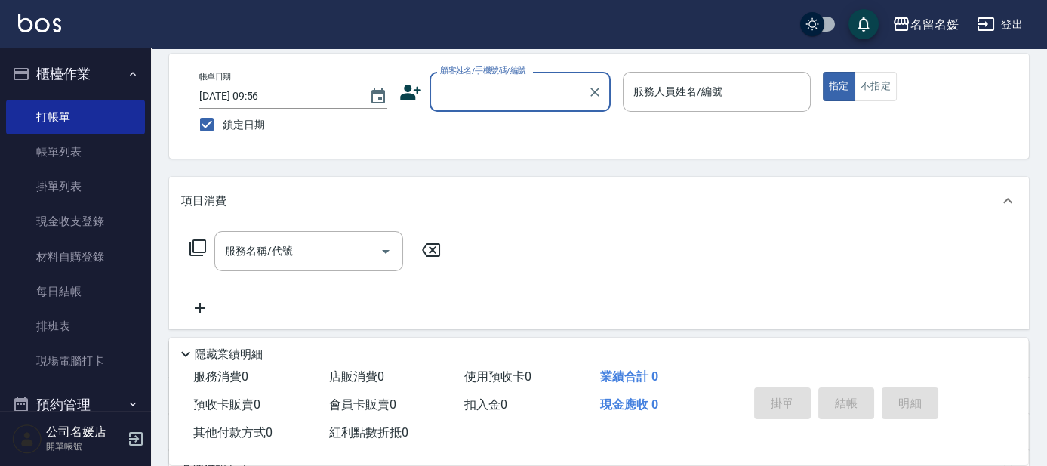
scroll to position [0, 0]
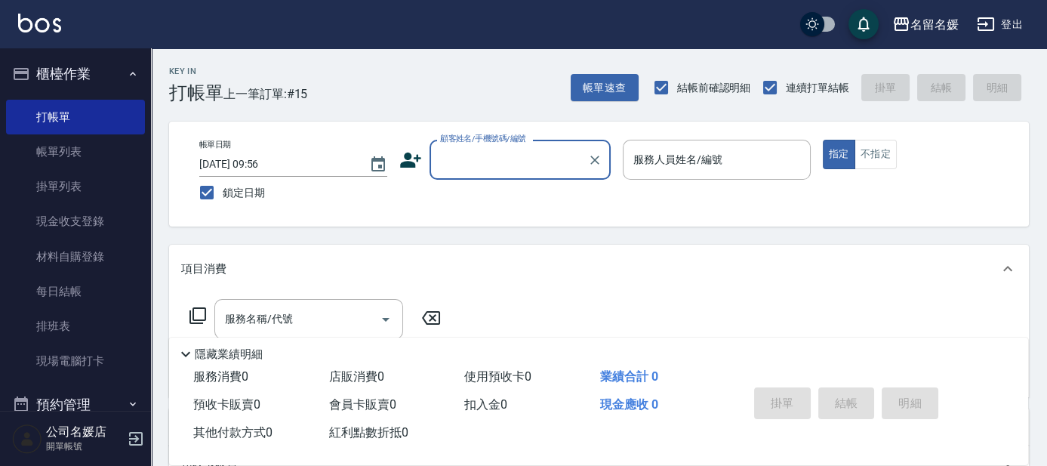
click at [485, 168] on input "顧客姓名/手機號碼/編號" at bounding box center [508, 159] width 145 height 26
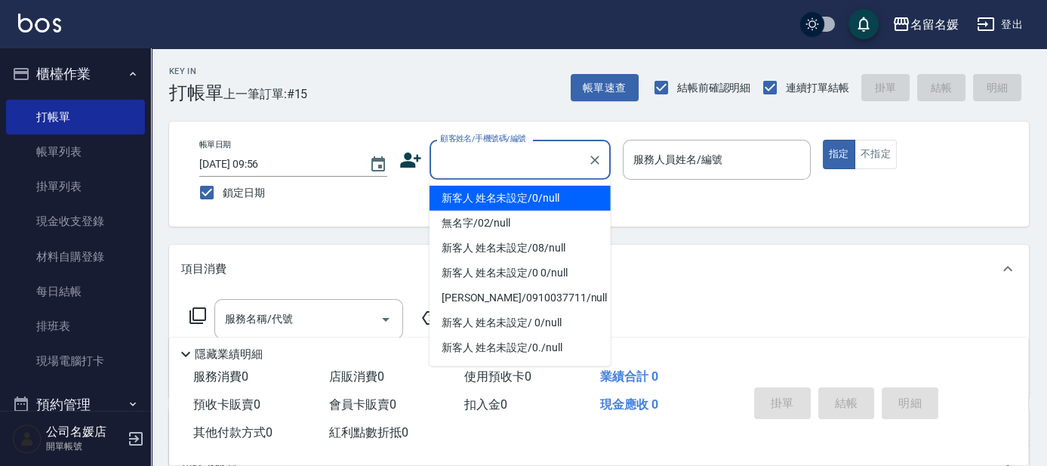
click at [535, 198] on li "新客人 姓名未設定/0/null" at bounding box center [520, 198] width 181 height 25
type input "新客人 姓名未設定/0/null"
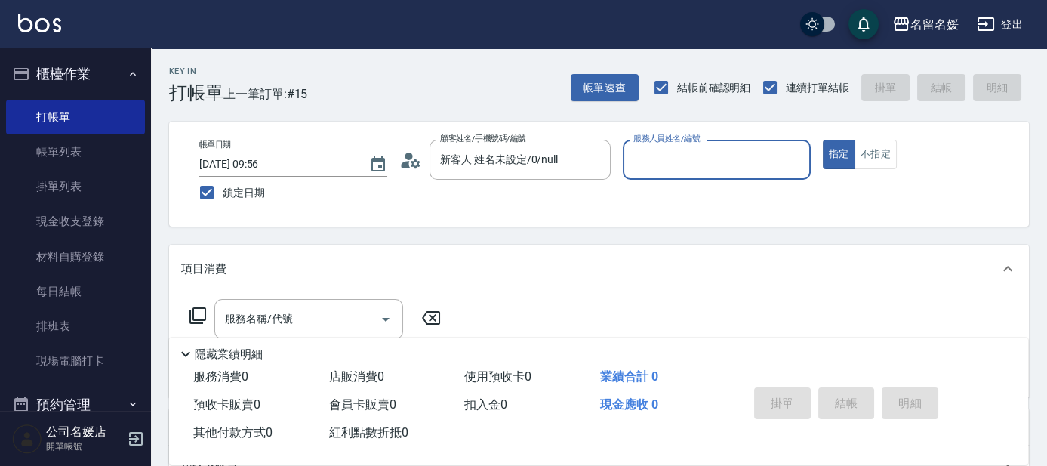
click at [652, 164] on input "服務人員姓名/編號" at bounding box center [717, 159] width 174 height 26
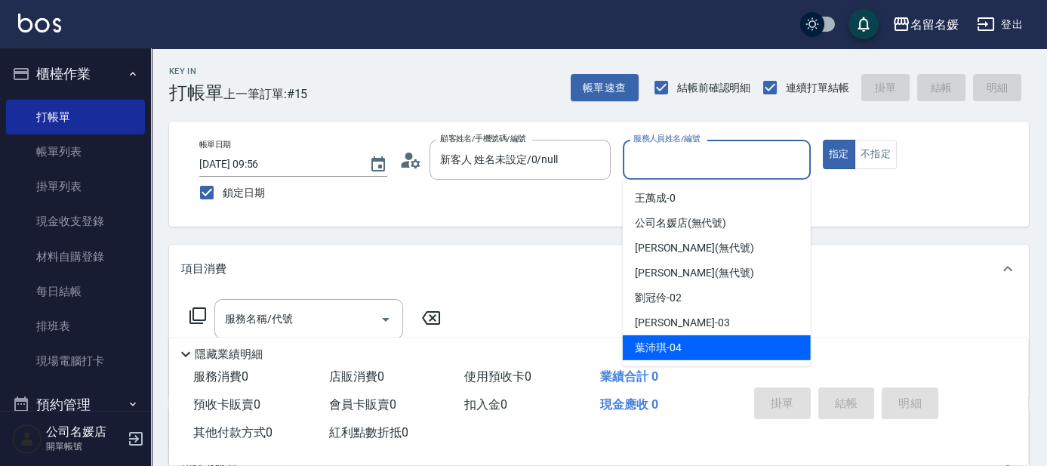
scroll to position [68, 0]
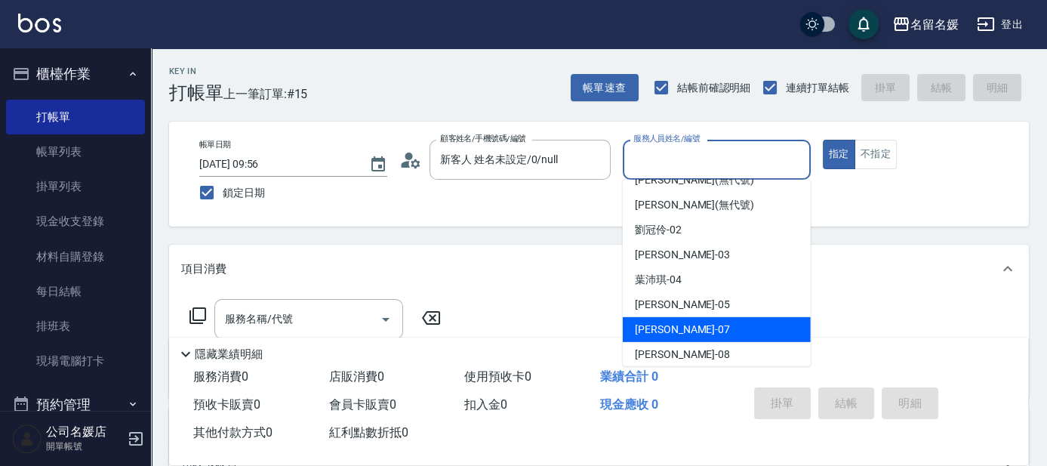
drag, startPoint x: 688, startPoint y: 325, endPoint x: 522, endPoint y: 359, distance: 169.4
click at [686, 325] on div "[PERSON_NAME] -07" at bounding box center [717, 329] width 188 height 25
type input "[PERSON_NAME]-07"
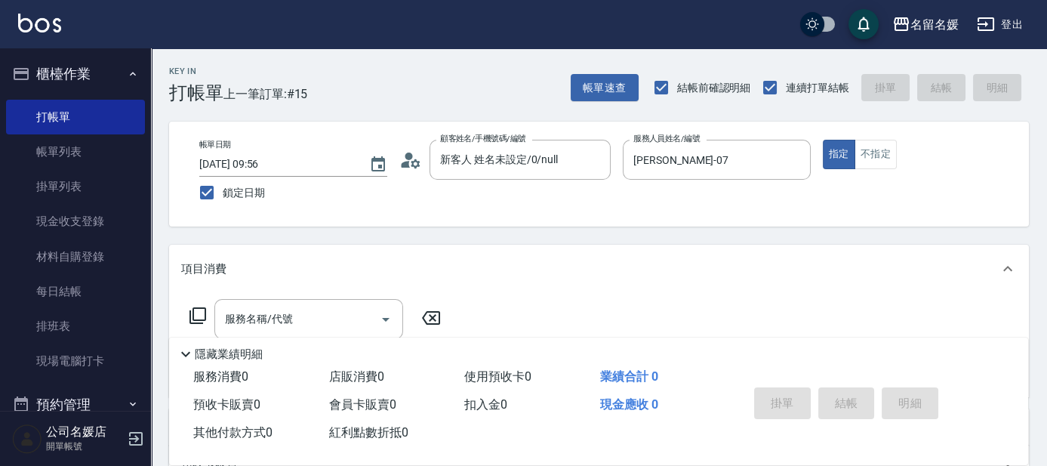
click at [193, 312] on icon at bounding box center [198, 315] width 17 height 17
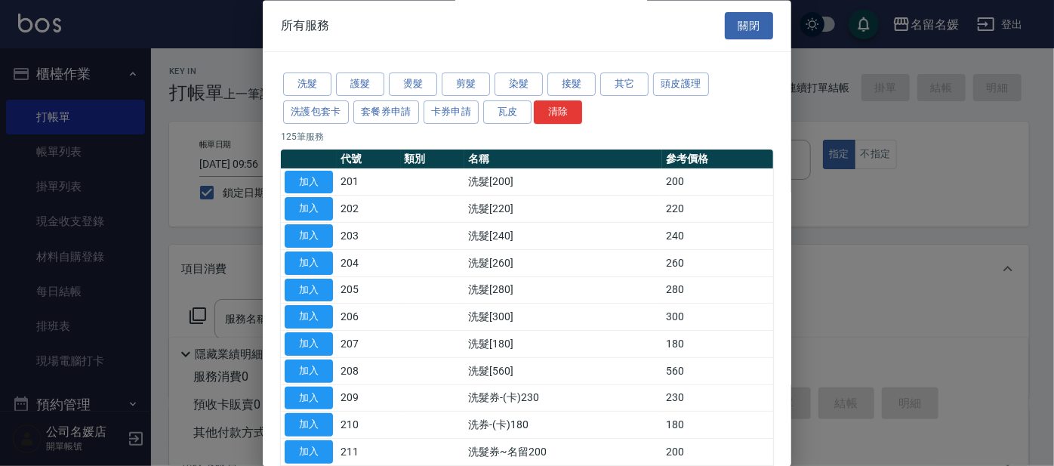
drag, startPoint x: 455, startPoint y: 81, endPoint x: 445, endPoint y: 252, distance: 171.7
click at [455, 81] on button "剪髮" at bounding box center [466, 84] width 48 height 23
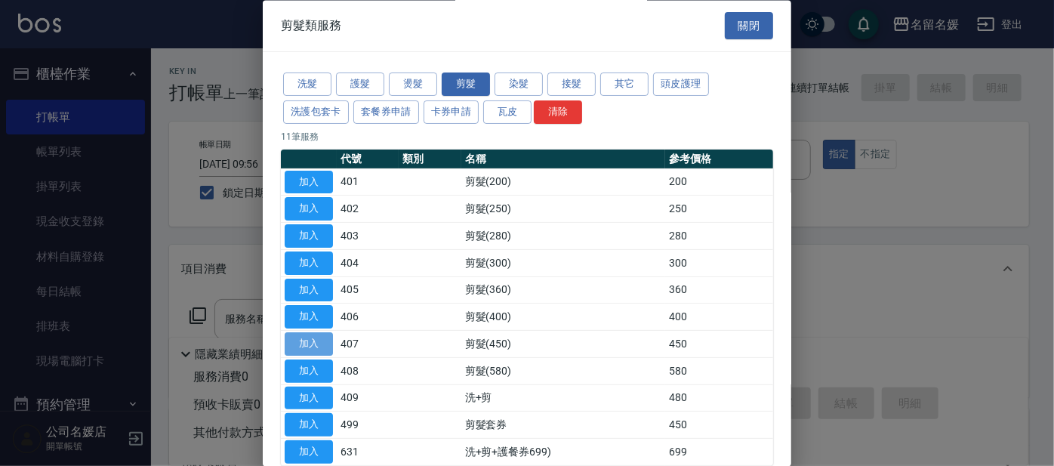
click at [322, 343] on button "加入" at bounding box center [309, 344] width 48 height 23
type input "剪髮(450)(407)"
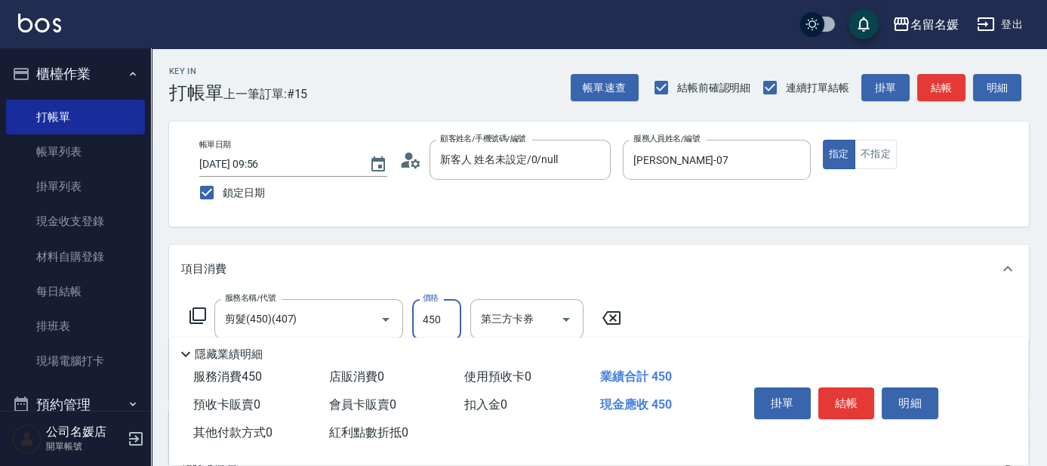
click at [439, 316] on input "450" at bounding box center [436, 319] width 49 height 41
type input "500"
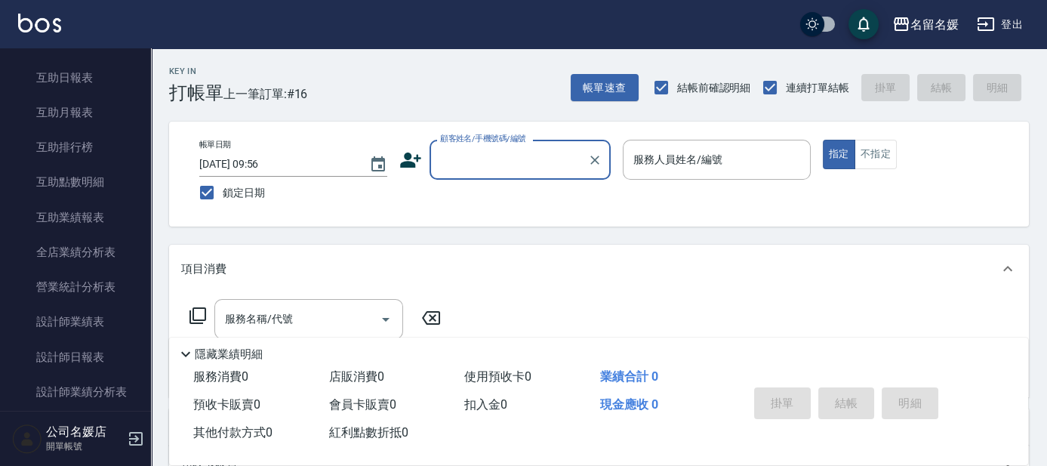
scroll to position [549, 0]
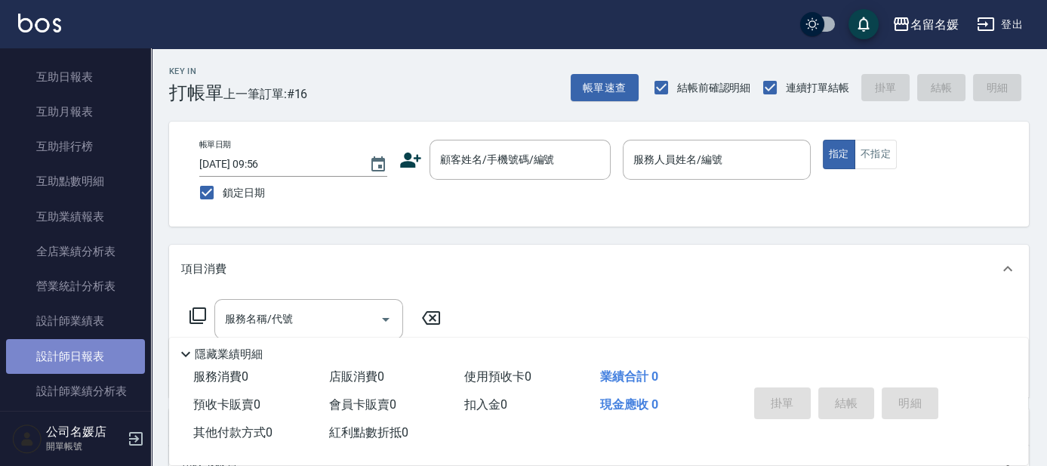
click at [82, 358] on link "設計師日報表" at bounding box center [75, 356] width 139 height 35
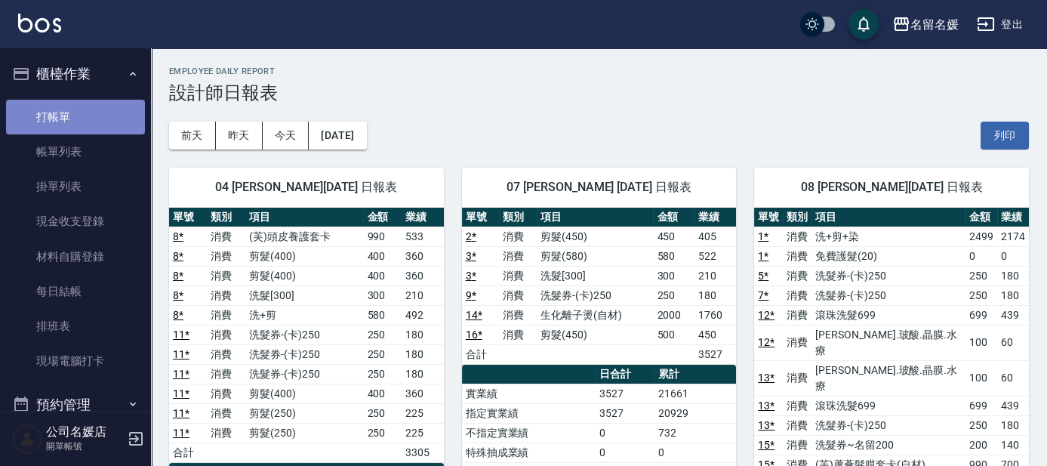
click at [95, 121] on link "打帳單" at bounding box center [75, 117] width 139 height 35
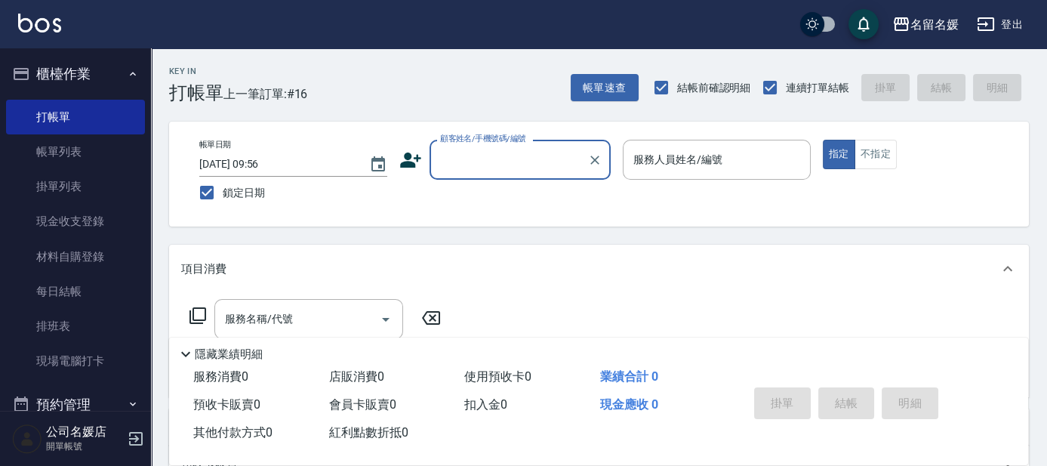
click at [479, 171] on input "顧客姓名/手機號碼/編號" at bounding box center [508, 159] width 145 height 26
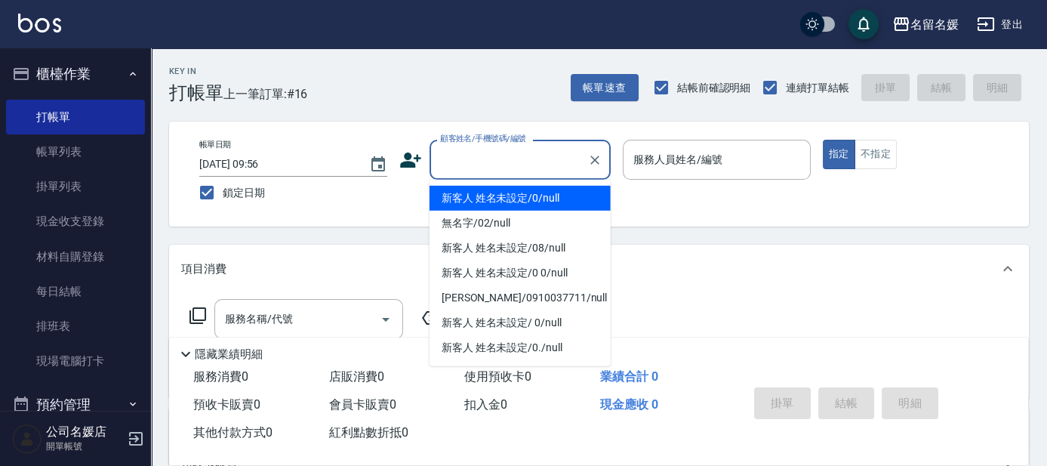
click at [498, 193] on li "新客人 姓名未設定/0/null" at bounding box center [520, 198] width 181 height 25
type input "新客人 姓名未設定/0/null"
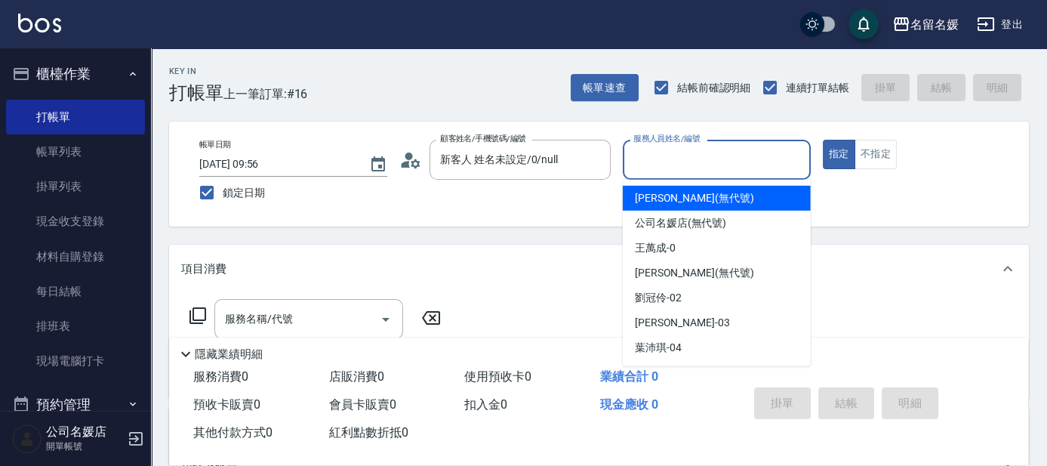
click at [669, 165] on input "服務人員姓名/編號" at bounding box center [717, 159] width 174 height 26
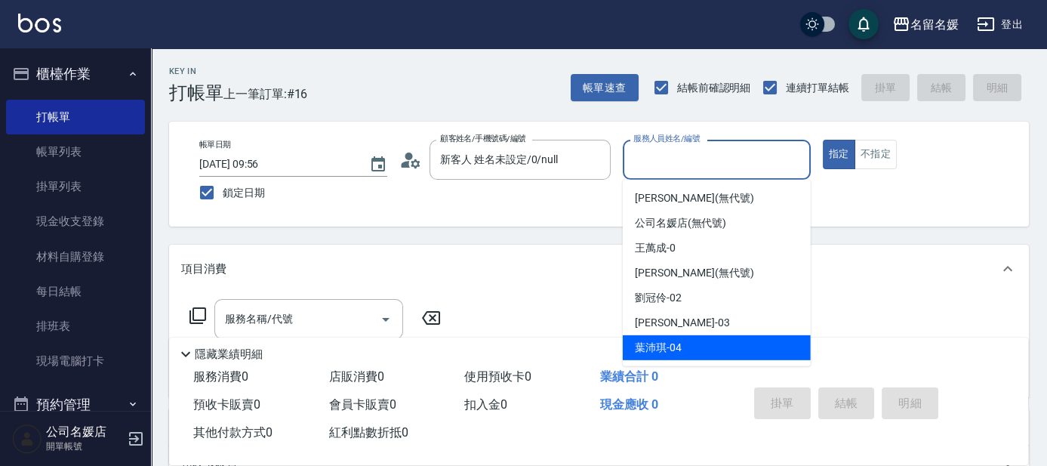
click at [680, 347] on div "[PERSON_NAME]-04" at bounding box center [717, 347] width 188 height 25
type input "[PERSON_NAME]-04"
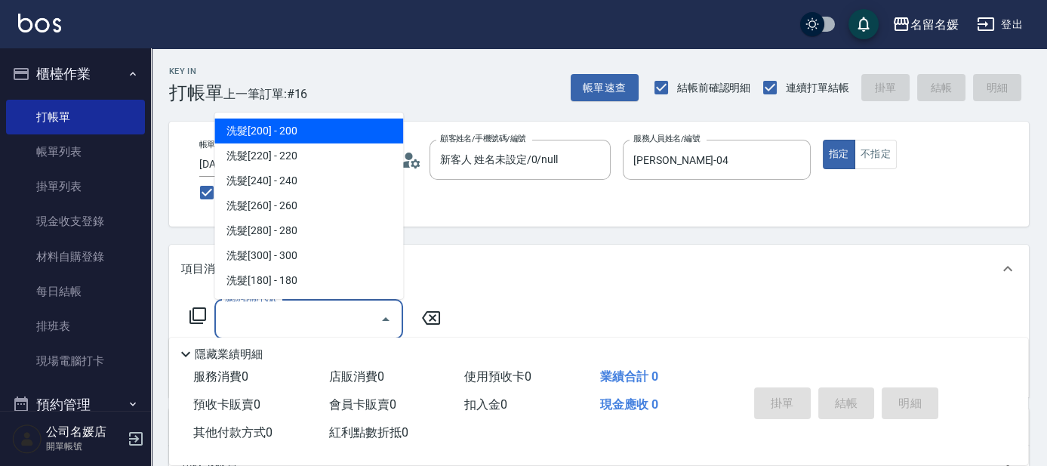
click at [350, 310] on input "服務名稱/代號" at bounding box center [297, 319] width 153 height 26
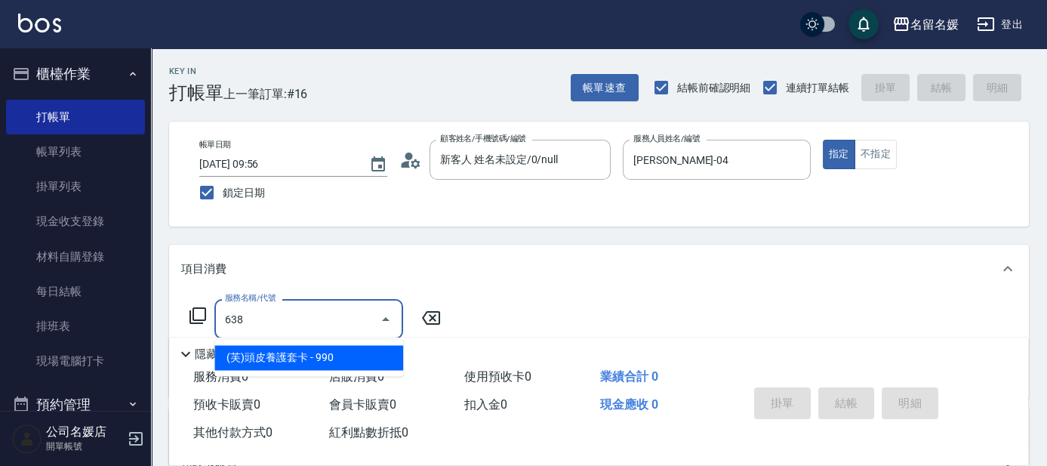
click at [333, 355] on span "(芙)頭皮養護套卡 - 990" at bounding box center [308, 357] width 189 height 25
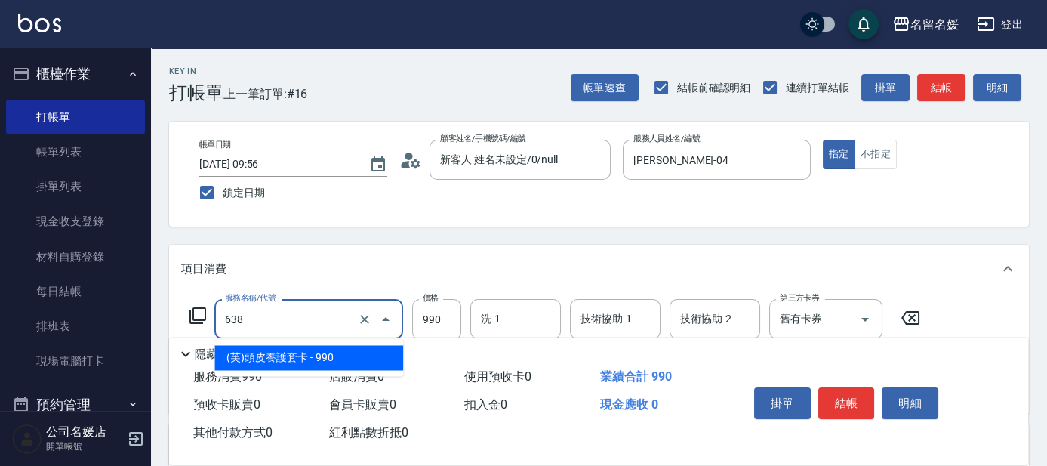
click at [302, 314] on input "638" at bounding box center [287, 319] width 133 height 26
drag, startPoint x: 317, startPoint y: 356, endPoint x: 487, endPoint y: 350, distance: 170.0
click at [319, 356] on span "(芙)頭皮養護套卡 - 990" at bounding box center [308, 357] width 189 height 25
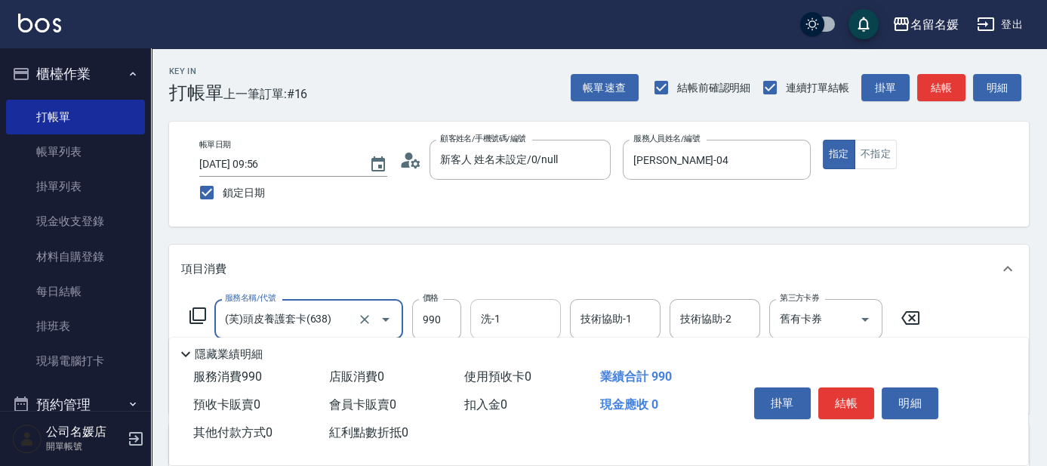
type input "(芙)頭皮養護套卡(638)"
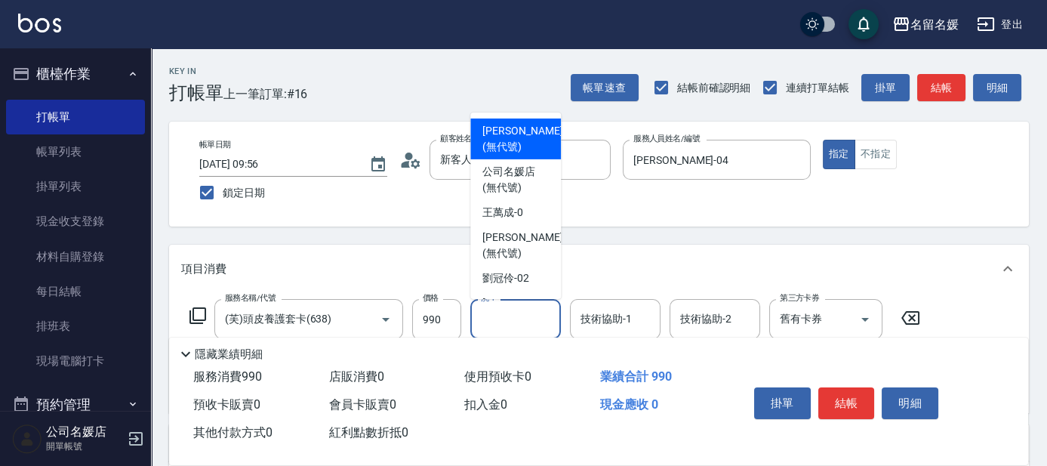
click at [512, 318] on input "洗-1" at bounding box center [515, 319] width 77 height 26
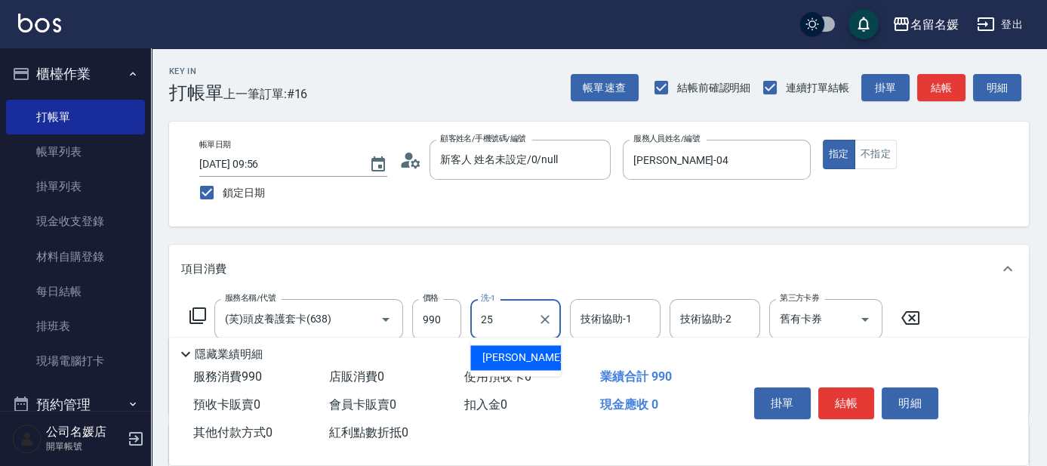
click at [523, 353] on span "[PERSON_NAME]-25" at bounding box center [530, 358] width 95 height 16
type input "[PERSON_NAME]-25"
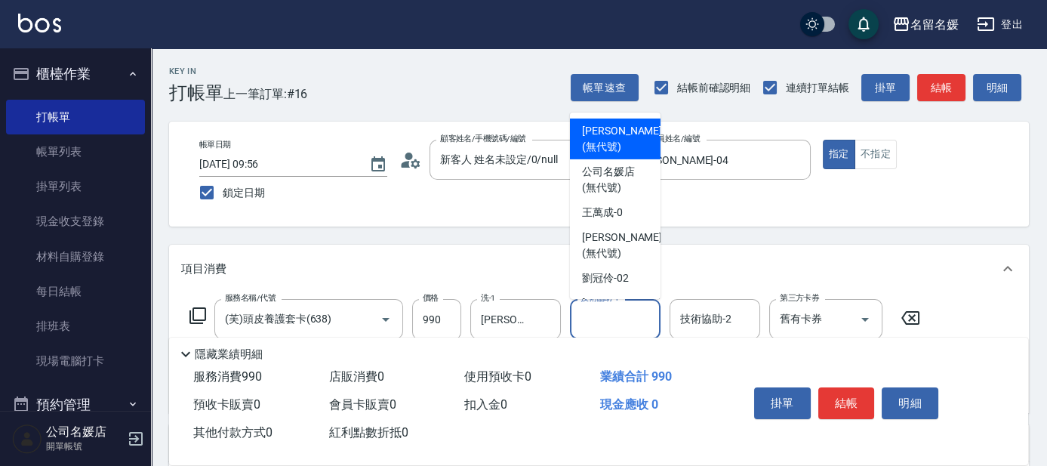
click at [603, 319] on div "技術協助-1 技術協助-1" at bounding box center [615, 319] width 91 height 40
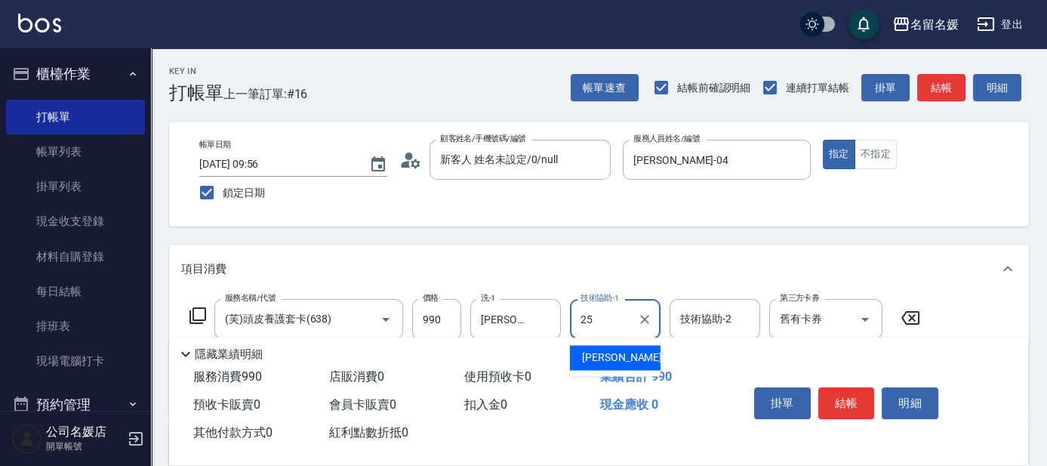
click at [612, 359] on span "[PERSON_NAME]-25" at bounding box center [629, 358] width 95 height 16
type input "[PERSON_NAME]-25"
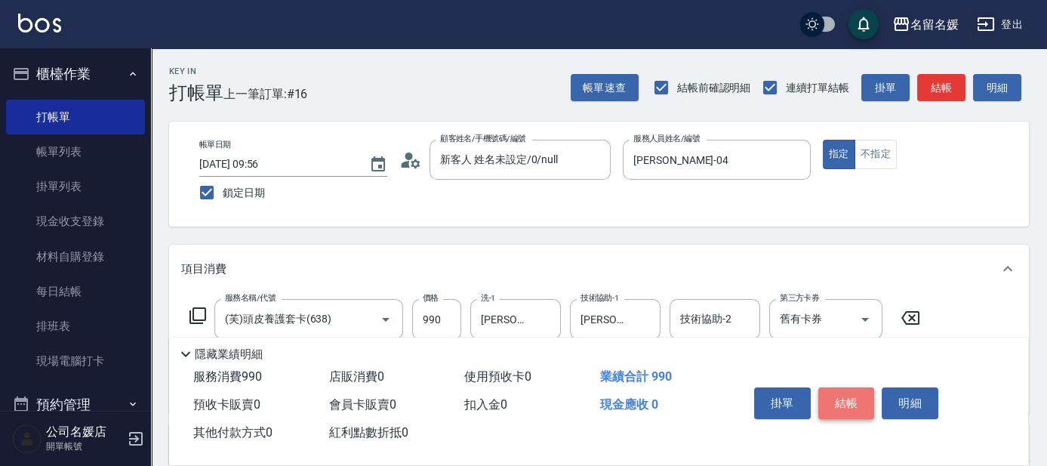
click at [843, 399] on button "結帳" at bounding box center [847, 403] width 57 height 32
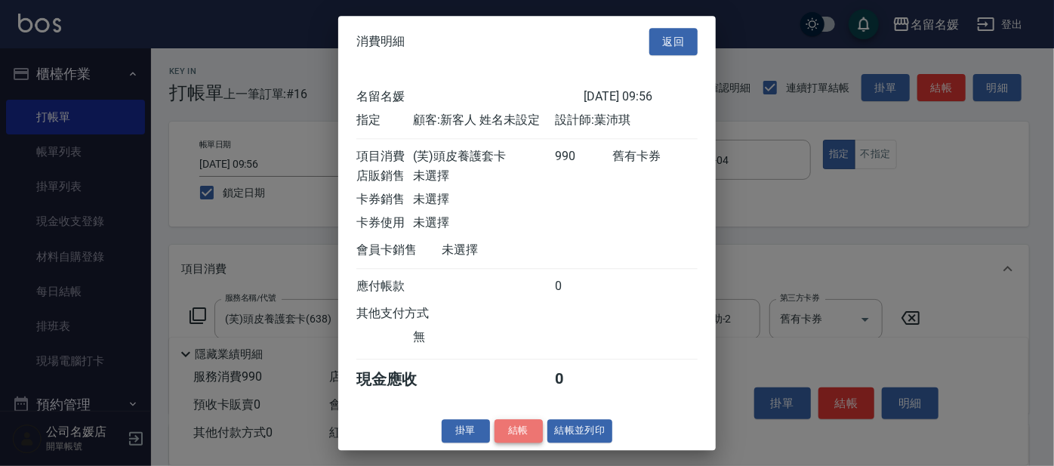
click at [515, 432] on button "結帳" at bounding box center [519, 430] width 48 height 23
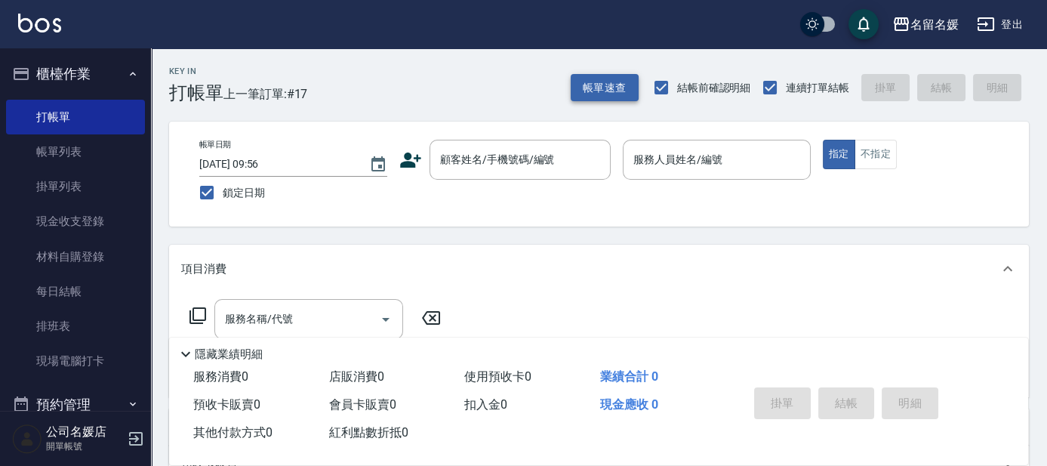
click at [613, 93] on button "帳單速查" at bounding box center [605, 88] width 68 height 28
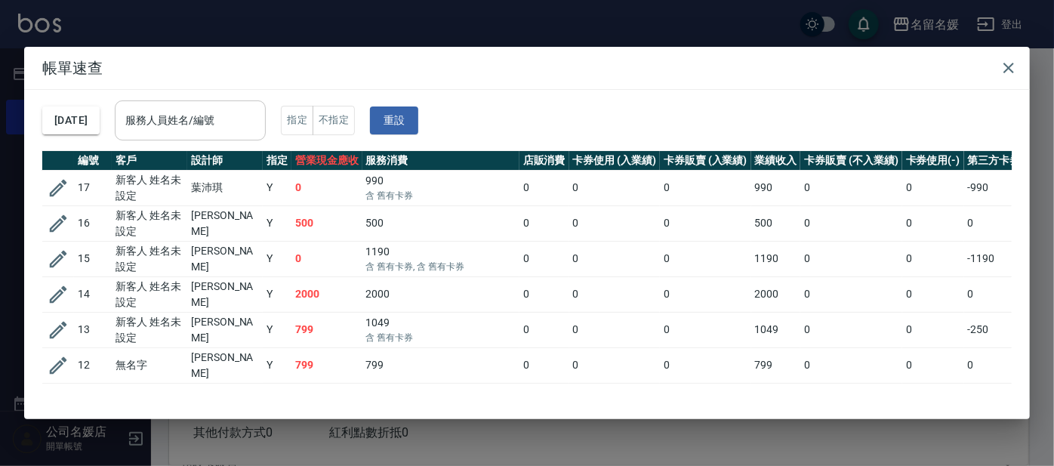
click at [222, 114] on div "服務人員姓名/編號 服務人員姓名/編號" at bounding box center [190, 120] width 151 height 40
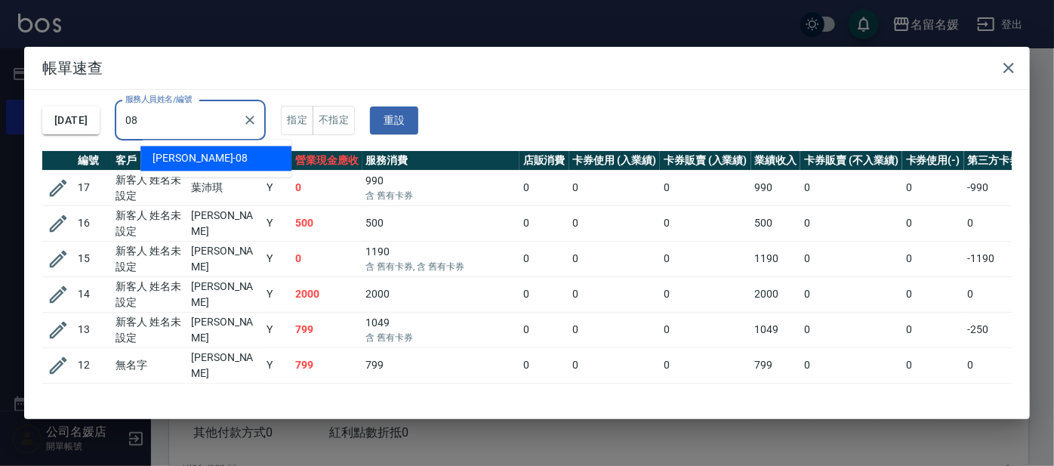
click at [211, 157] on div "[PERSON_NAME]-08" at bounding box center [215, 158] width 151 height 25
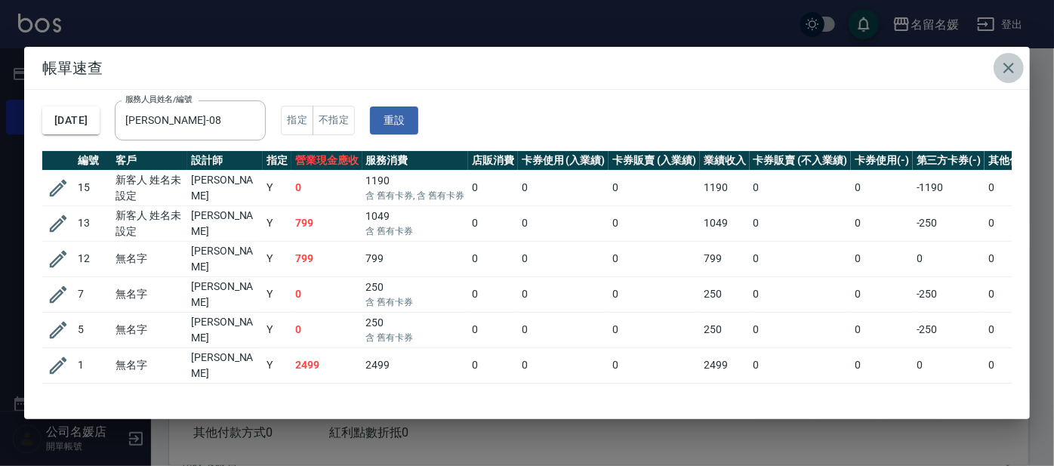
click at [1004, 69] on icon "button" at bounding box center [1009, 68] width 18 height 18
